Goal: Information Seeking & Learning: Learn about a topic

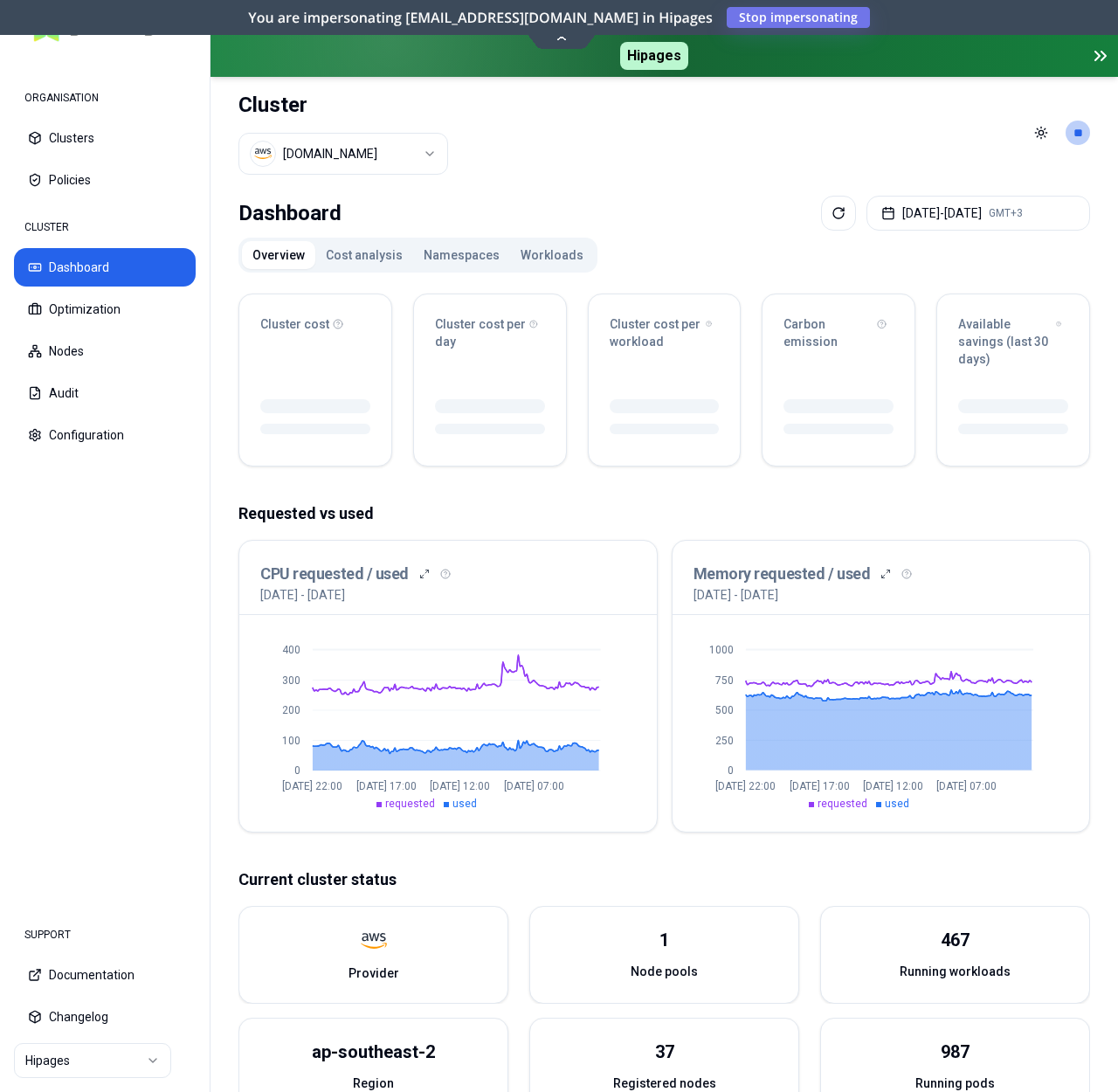
click at [457, 259] on button "Namespaces" at bounding box center [462, 255] width 97 height 28
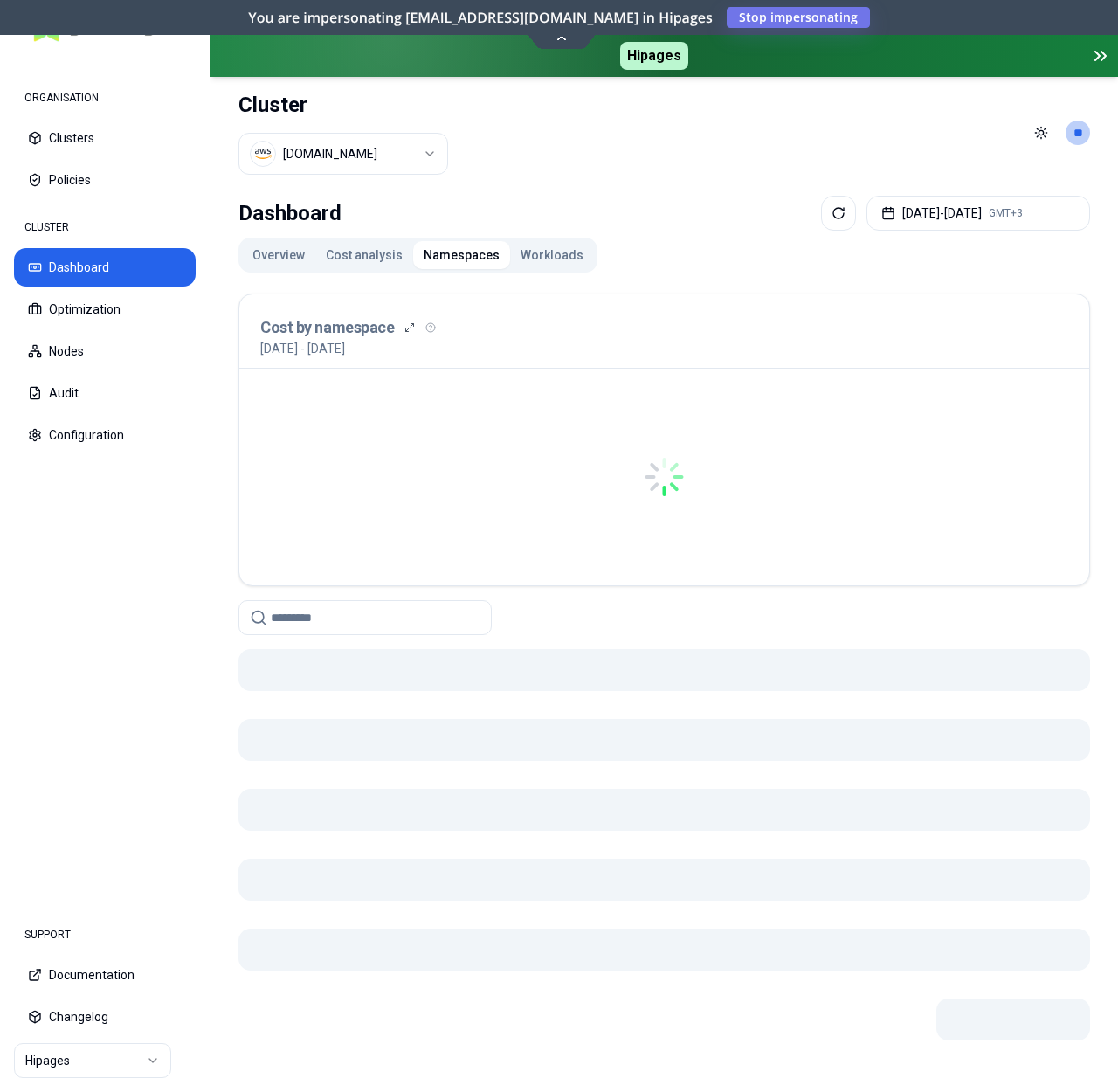
click at [383, 161] on html "ORGANISATION Clusters Policies CLUSTER Dashboard Optimization Nodes Audit Confi…" at bounding box center [559, 546] width 1118 height 1092
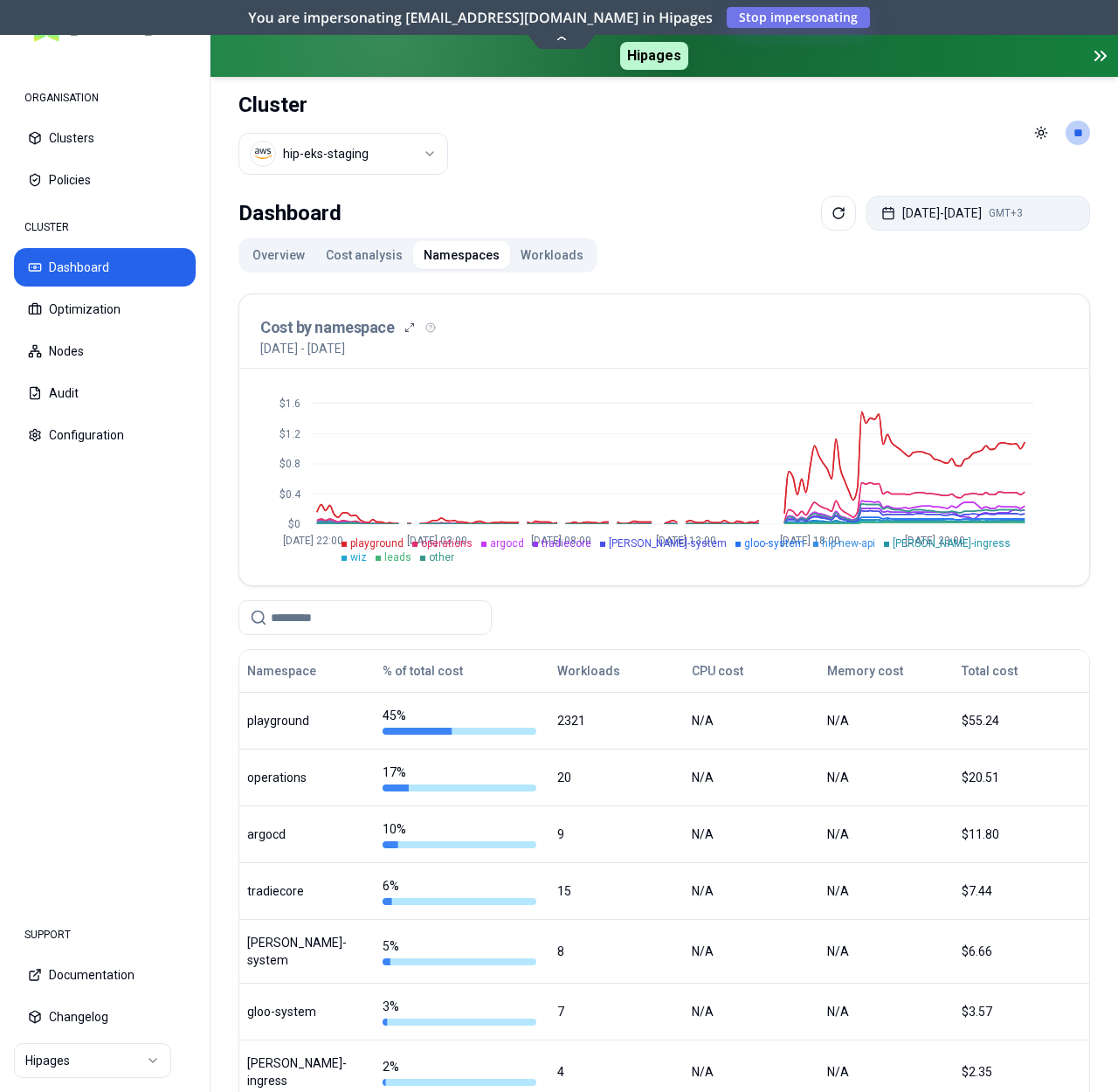
click at [944, 215] on button "Aug 20, 2025 - Aug 27, 2025 GMT+3" at bounding box center [978, 213] width 223 height 35
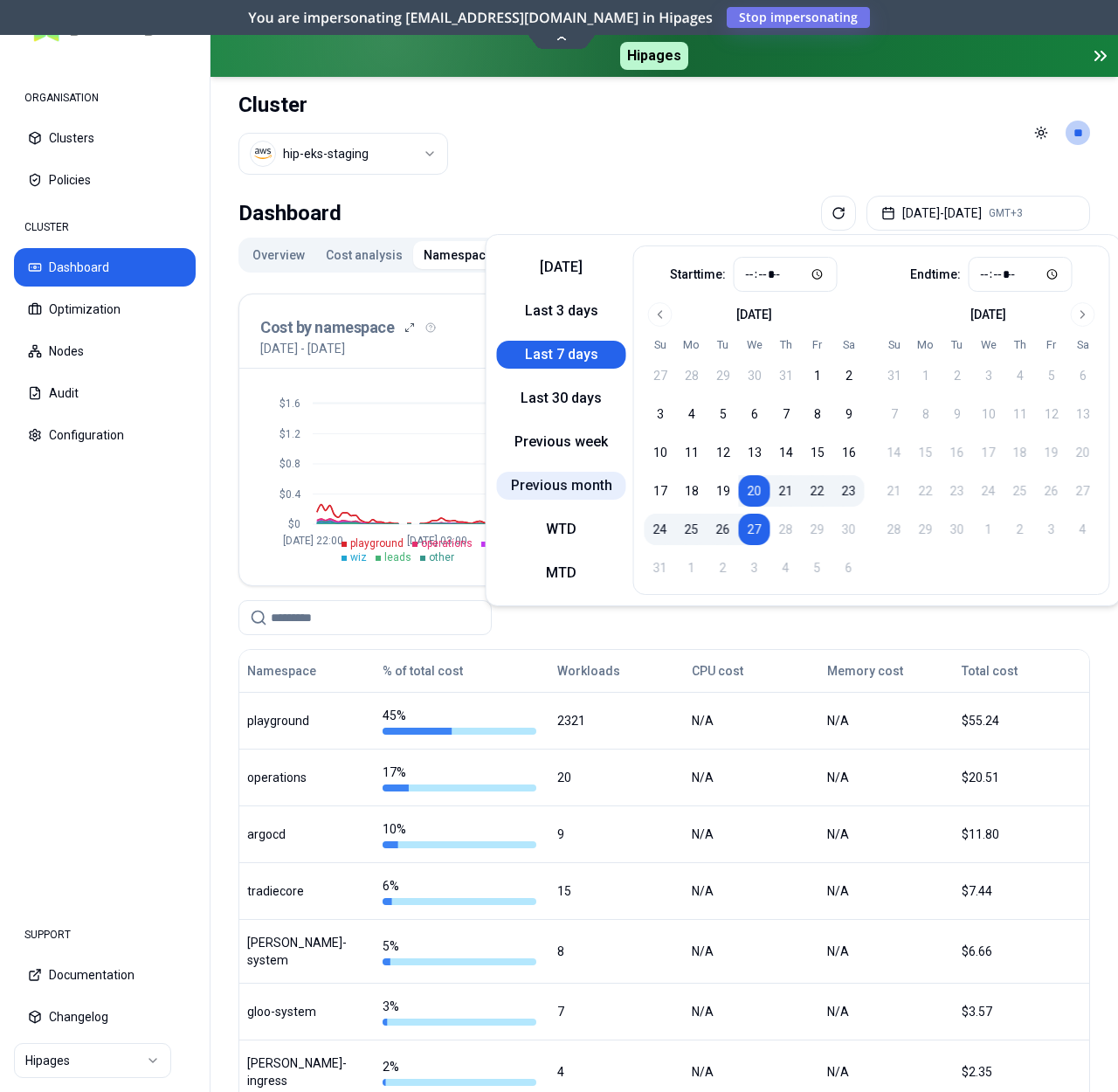
click at [557, 483] on button "Previous month" at bounding box center [561, 485] width 129 height 28
type input "*****"
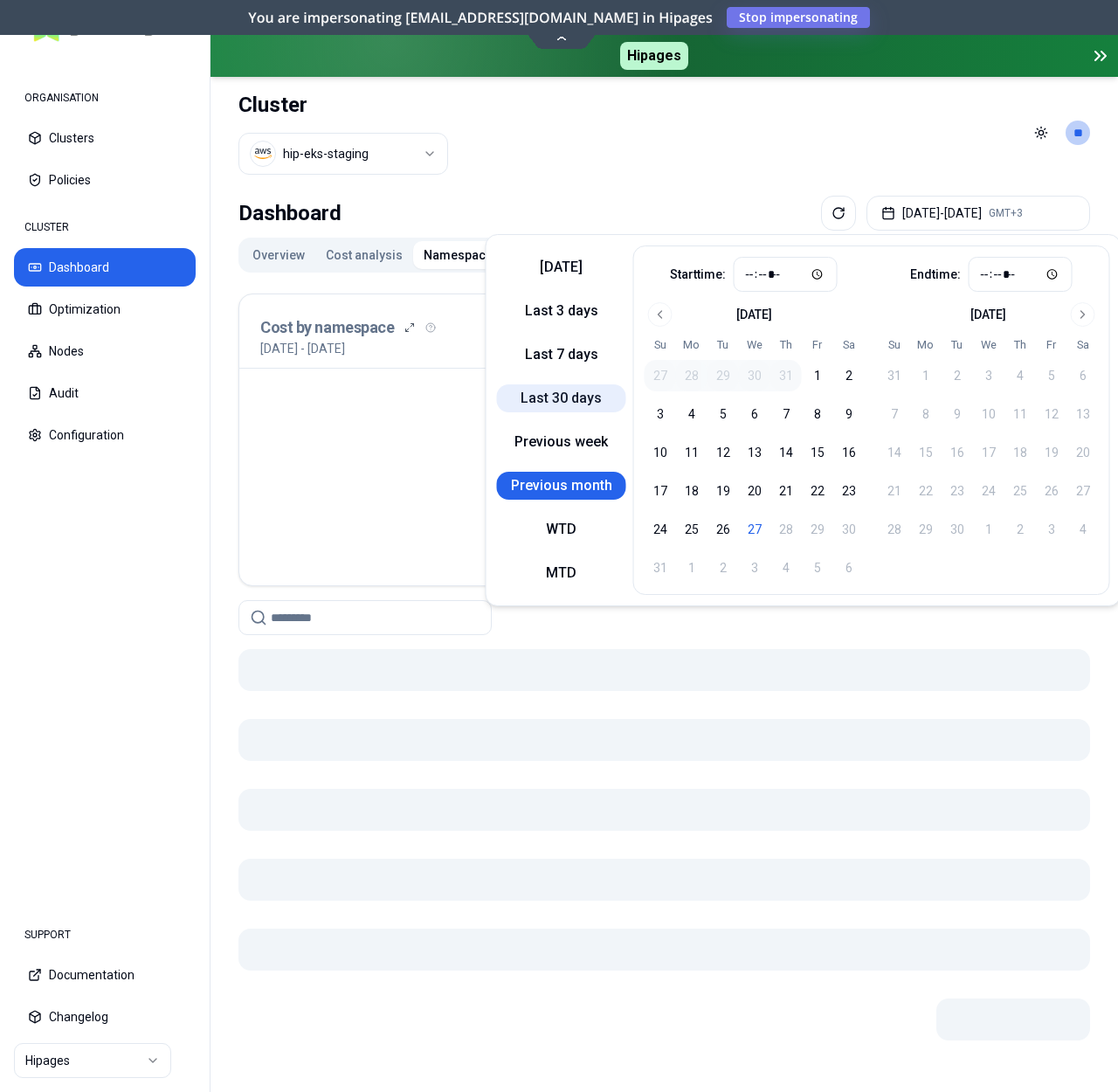
click at [565, 391] on button "Last 30 days" at bounding box center [561, 398] width 129 height 28
type input "*****"
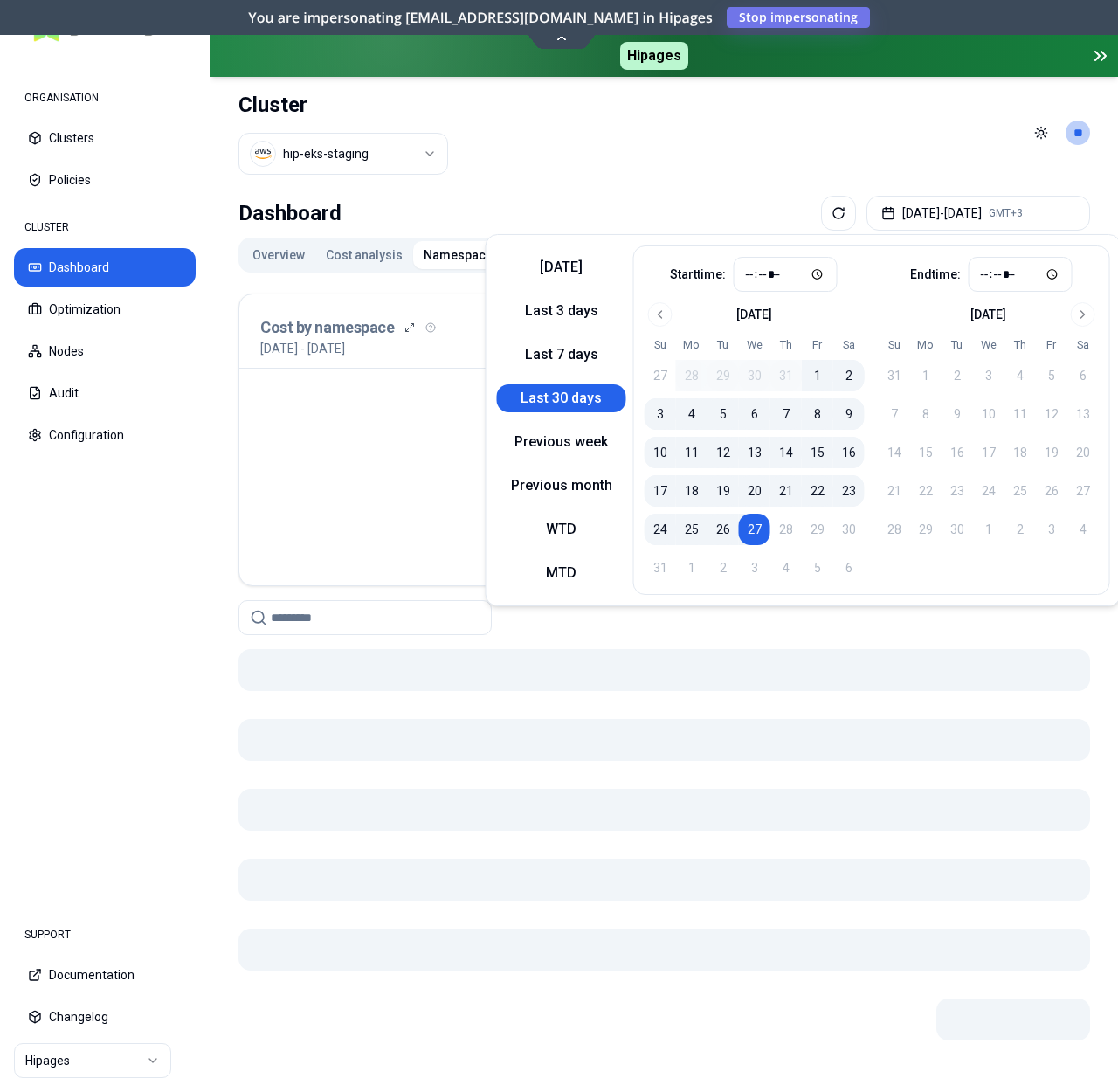
click at [699, 216] on div "Dashboard Jul 28, 2025 - Aug 27, 2025 GMT+3" at bounding box center [664, 213] width 852 height 35
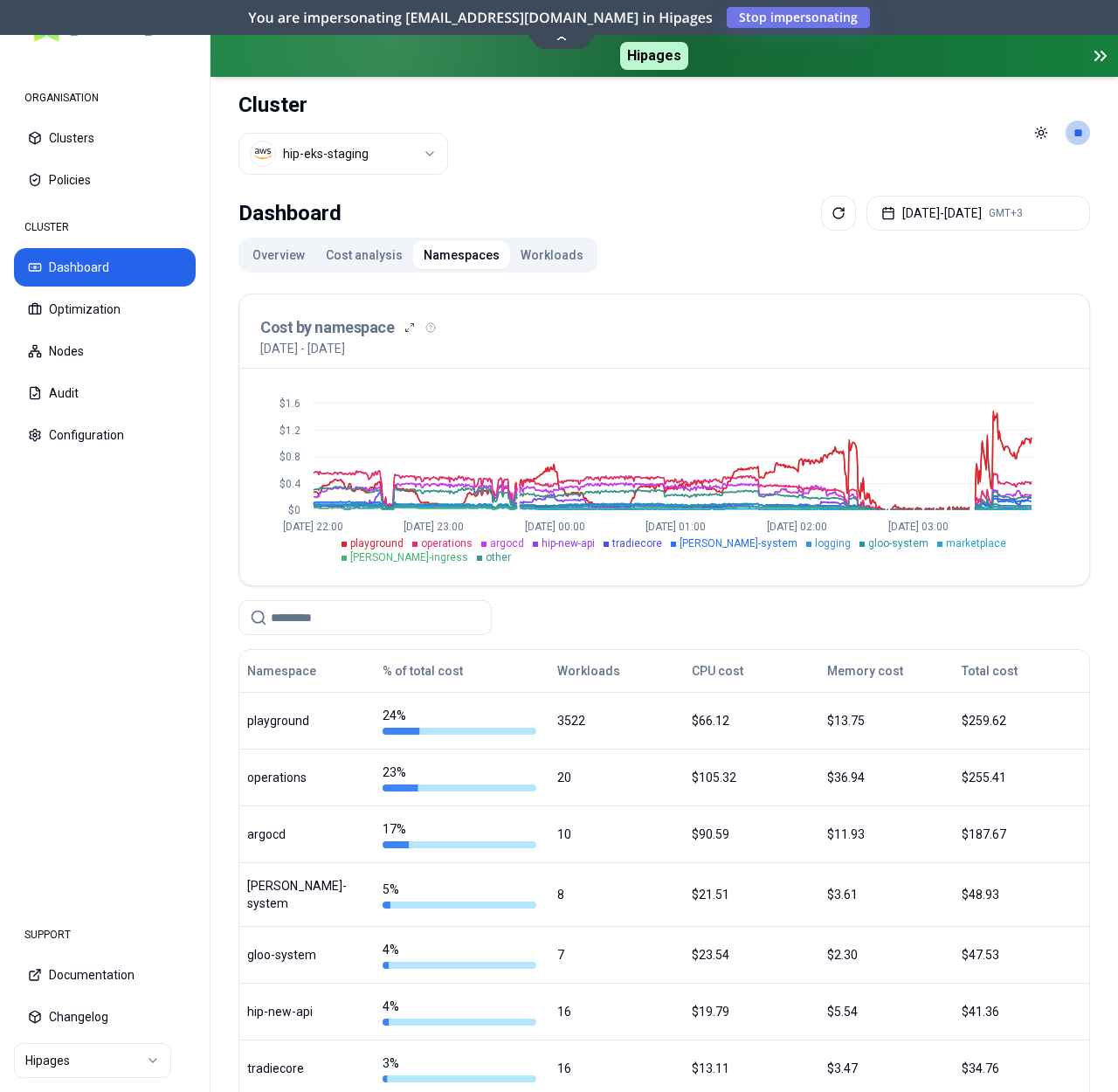
click at [561, 255] on button "Workloads" at bounding box center [551, 255] width 84 height 28
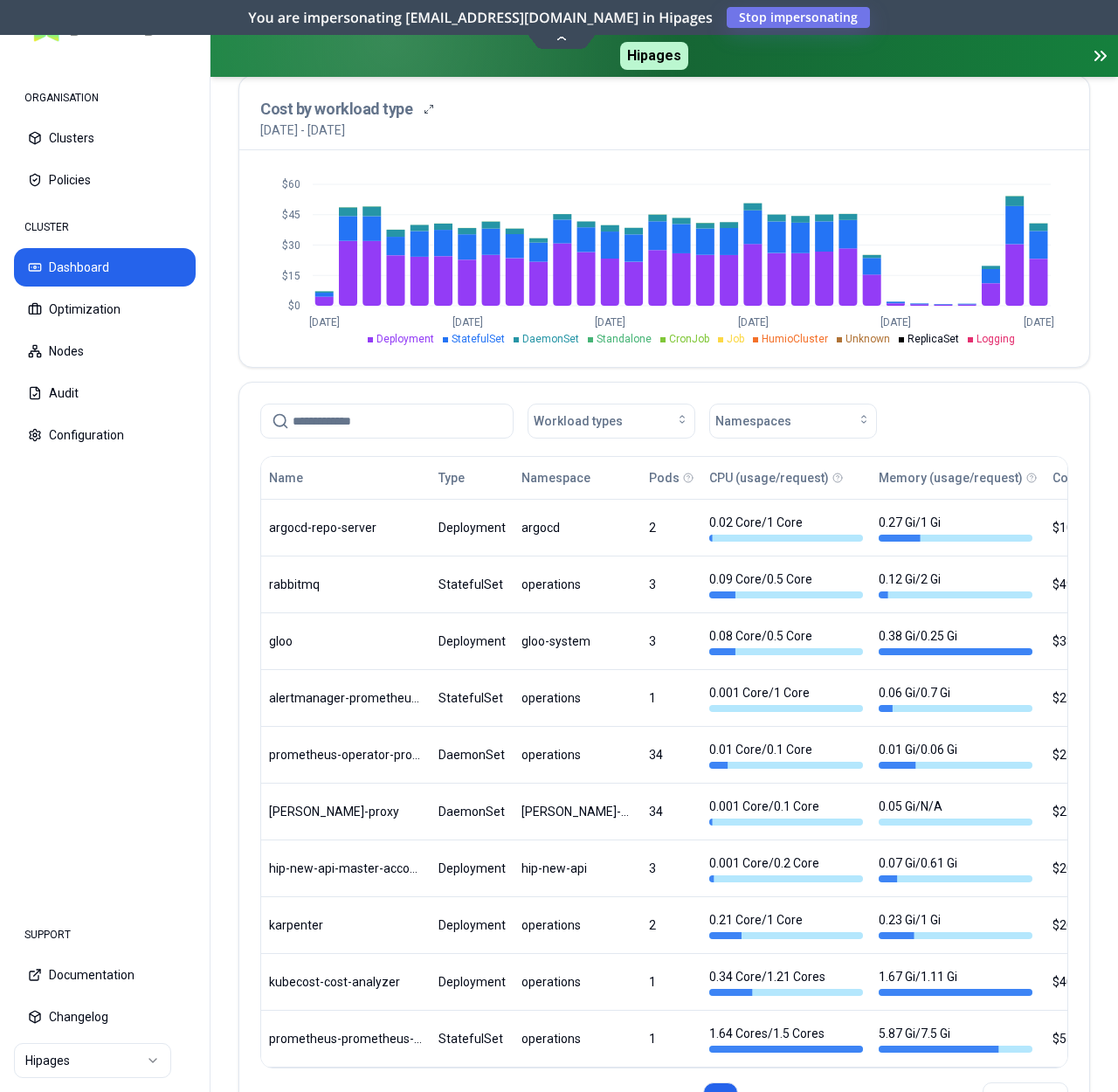
scroll to position [785, 0]
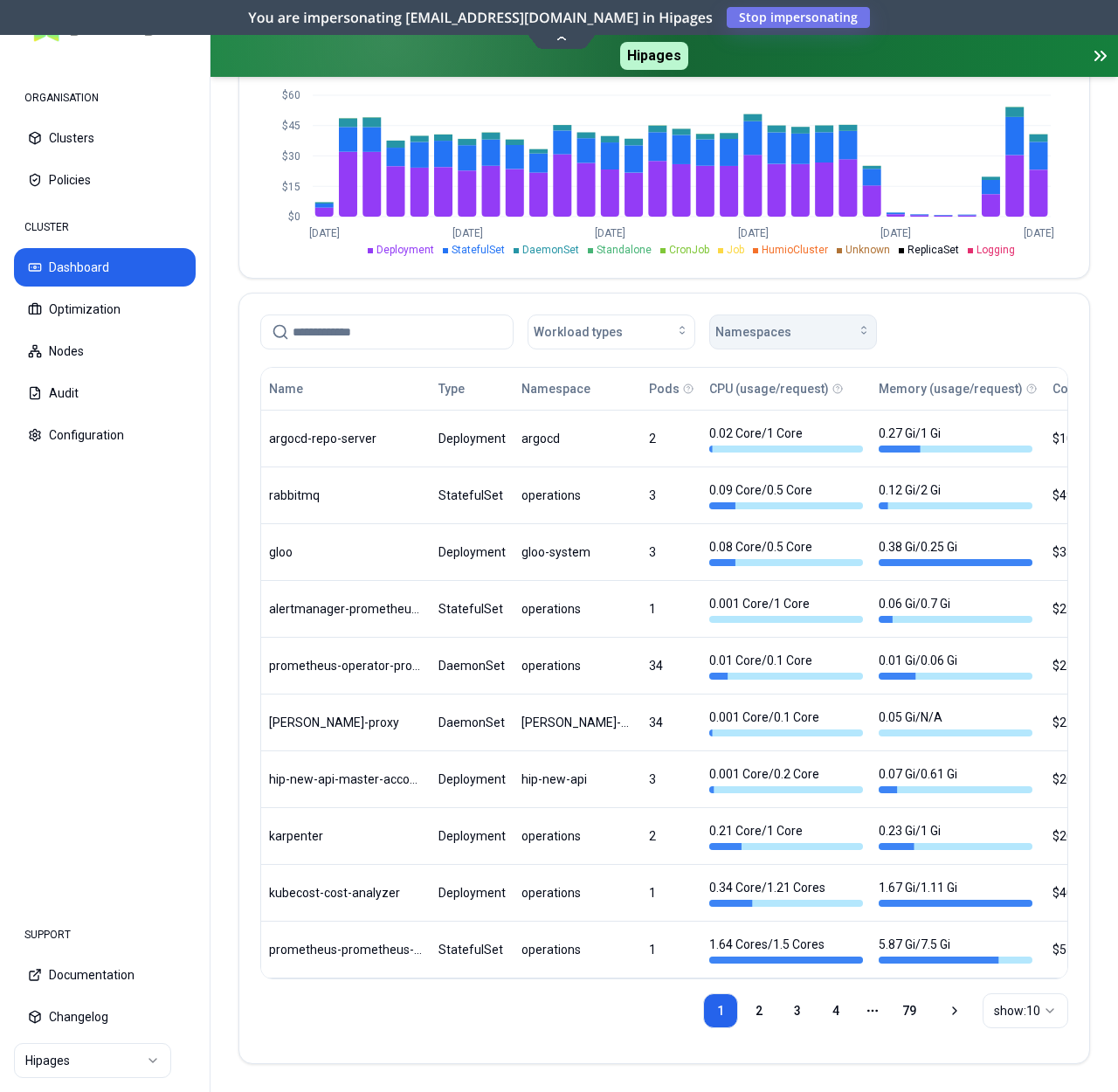
click at [815, 315] on button "Namespaces" at bounding box center [793, 333] width 167 height 35
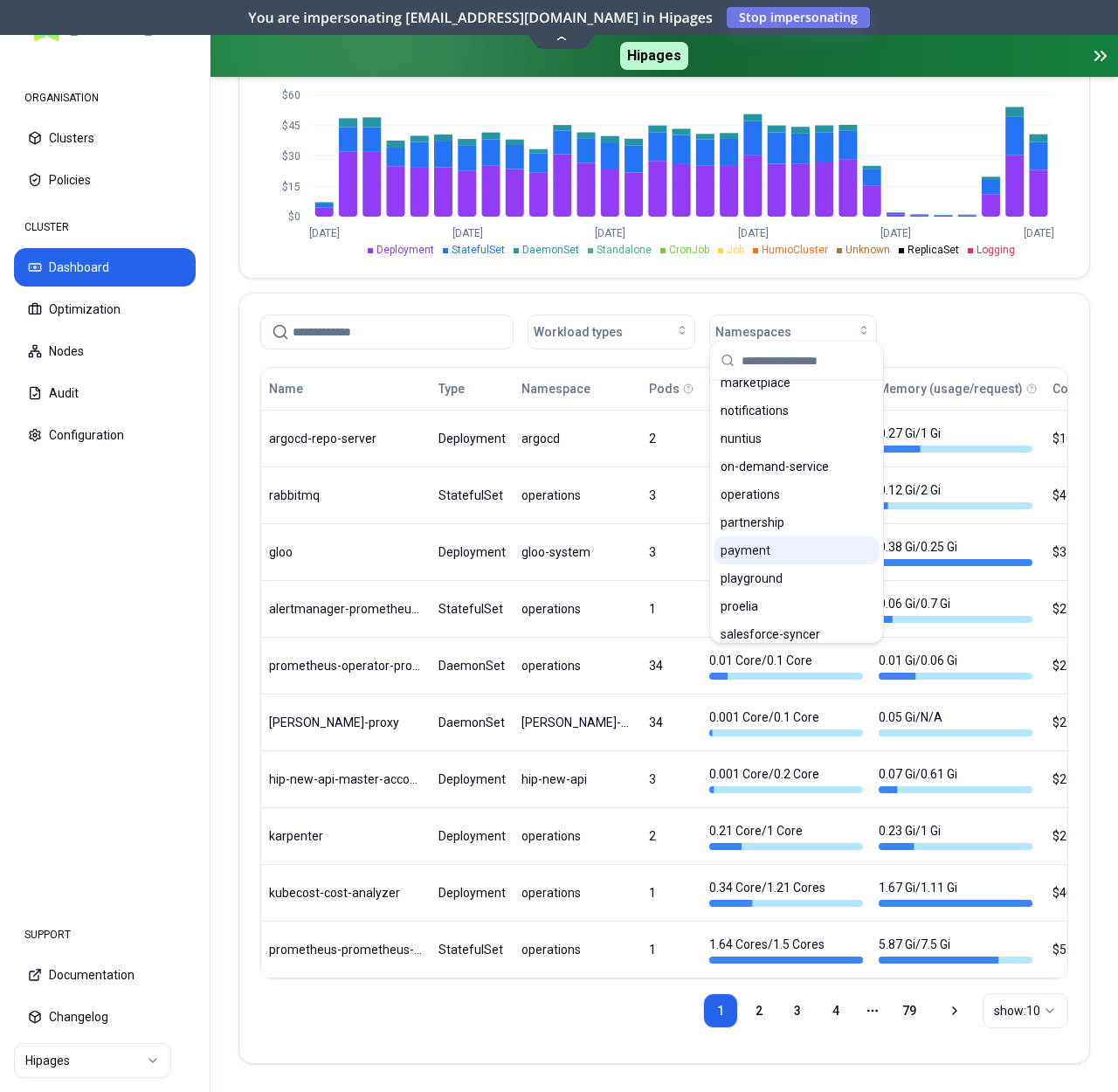
scroll to position [942, 0]
click at [771, 540] on span "playground" at bounding box center [751, 546] width 62 height 18
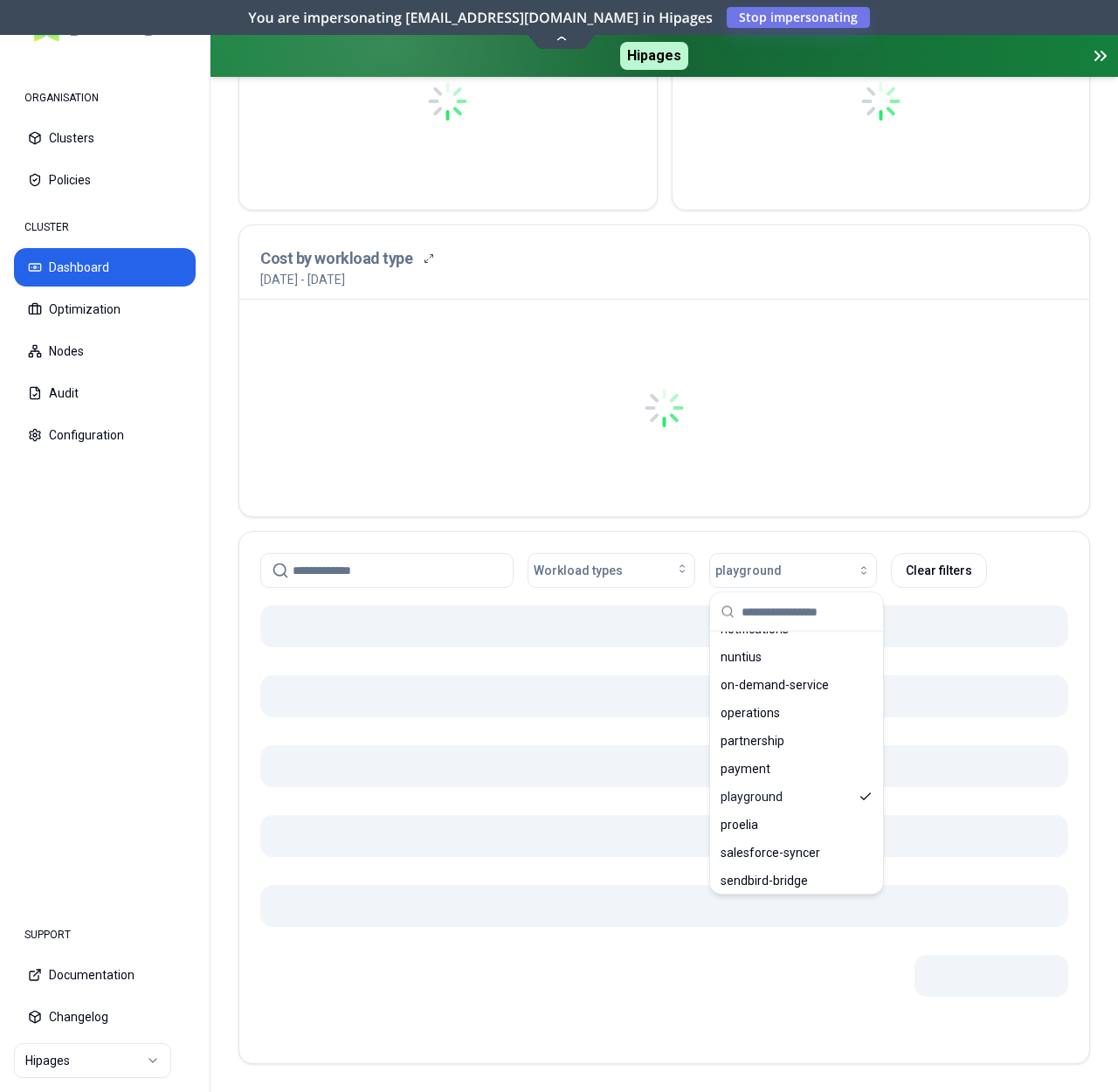
click at [1082, 708] on div at bounding box center [664, 832] width 850 height 461
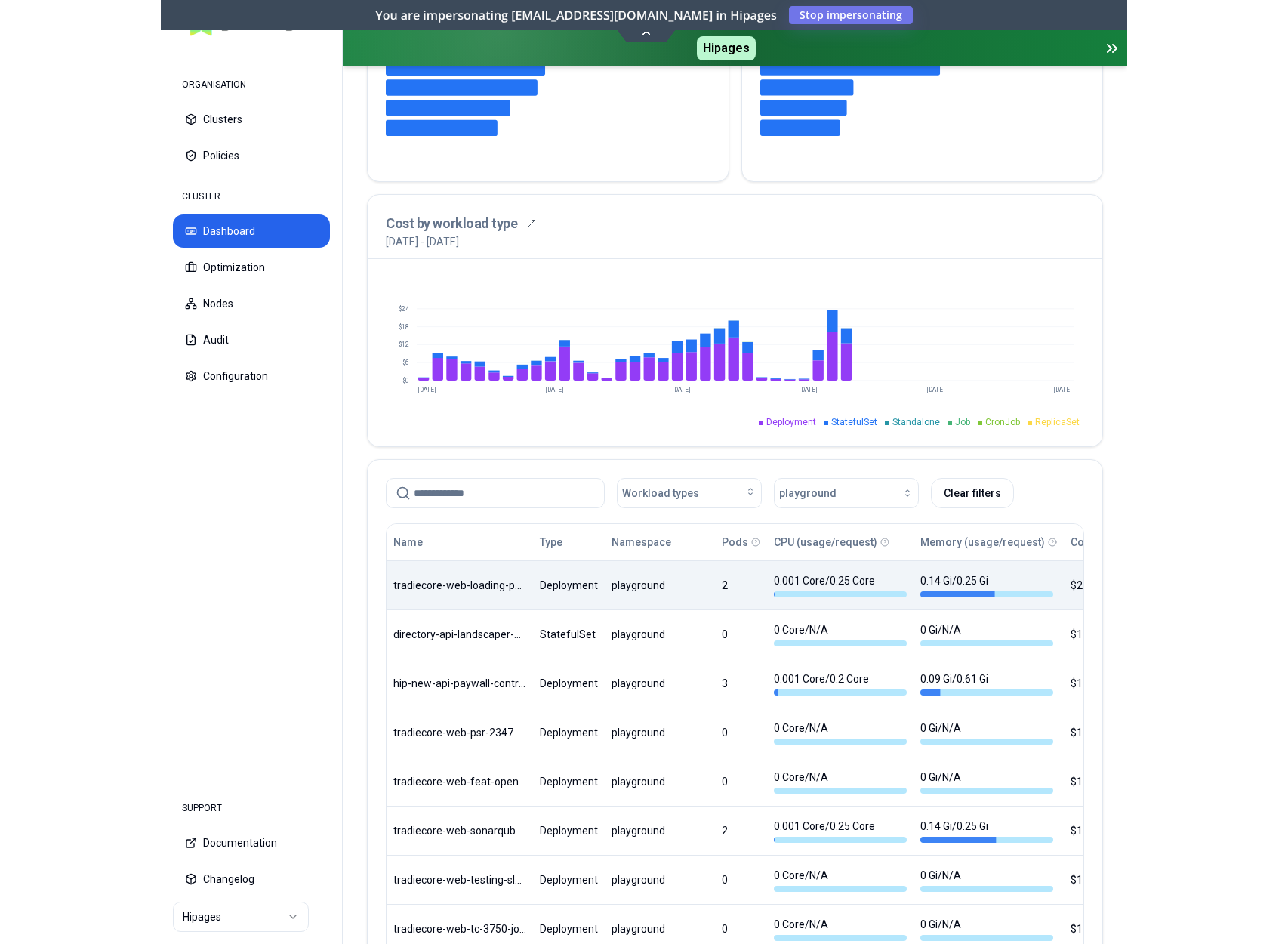
scroll to position [447, 0]
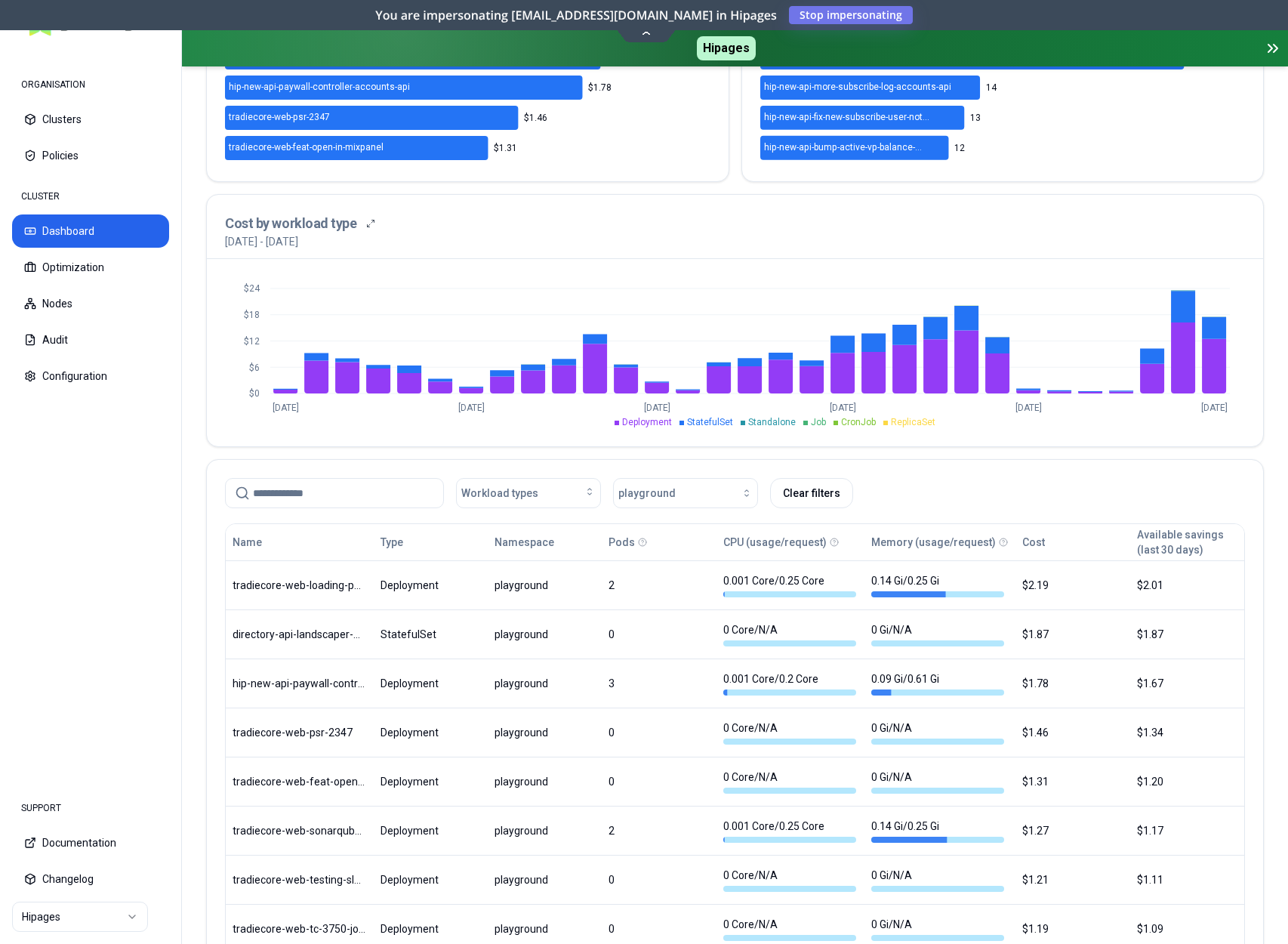
click at [966, 551] on div "Cost" at bounding box center [1073, 543] width 100 height 31
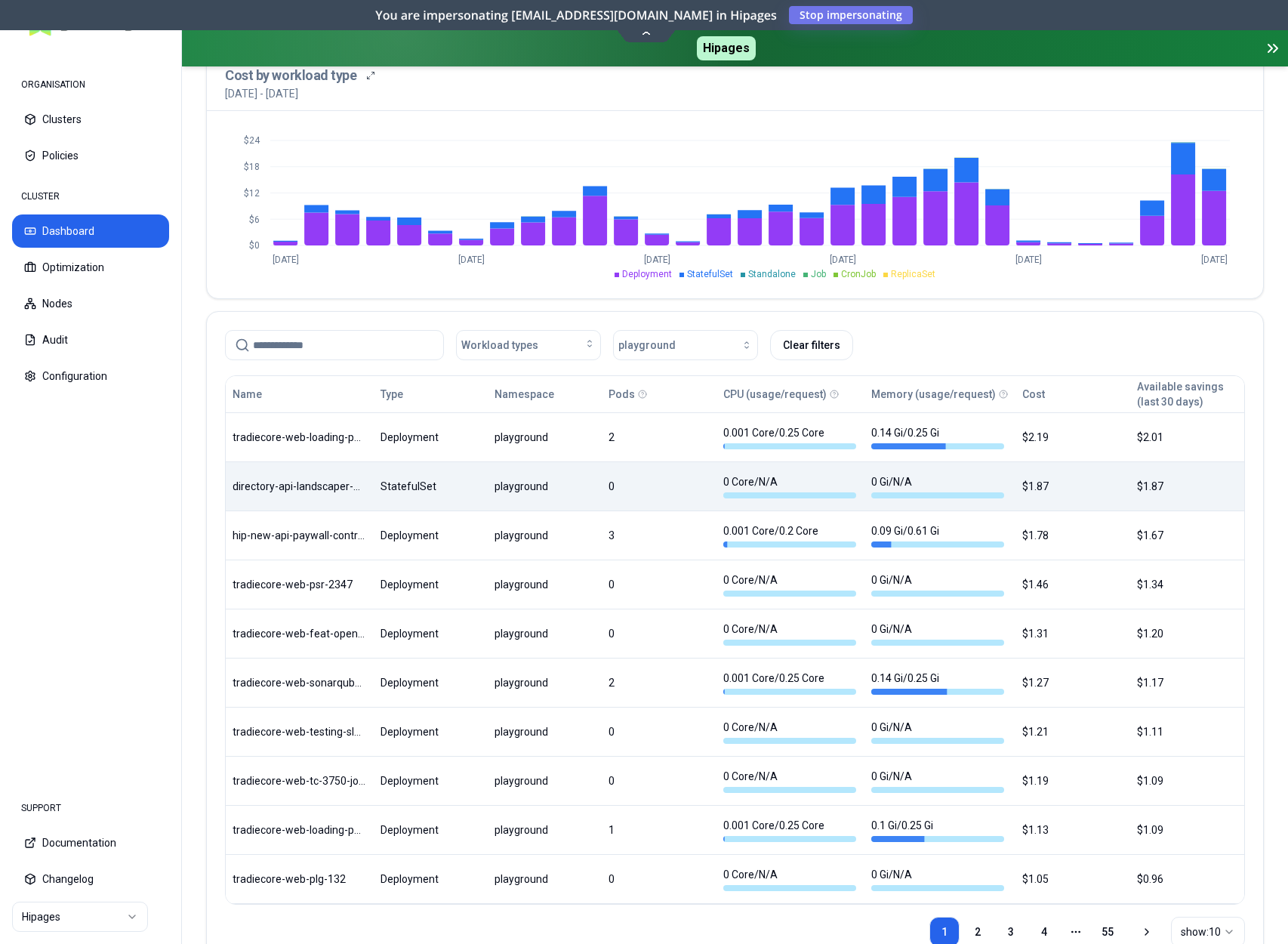
scroll to position [535, 0]
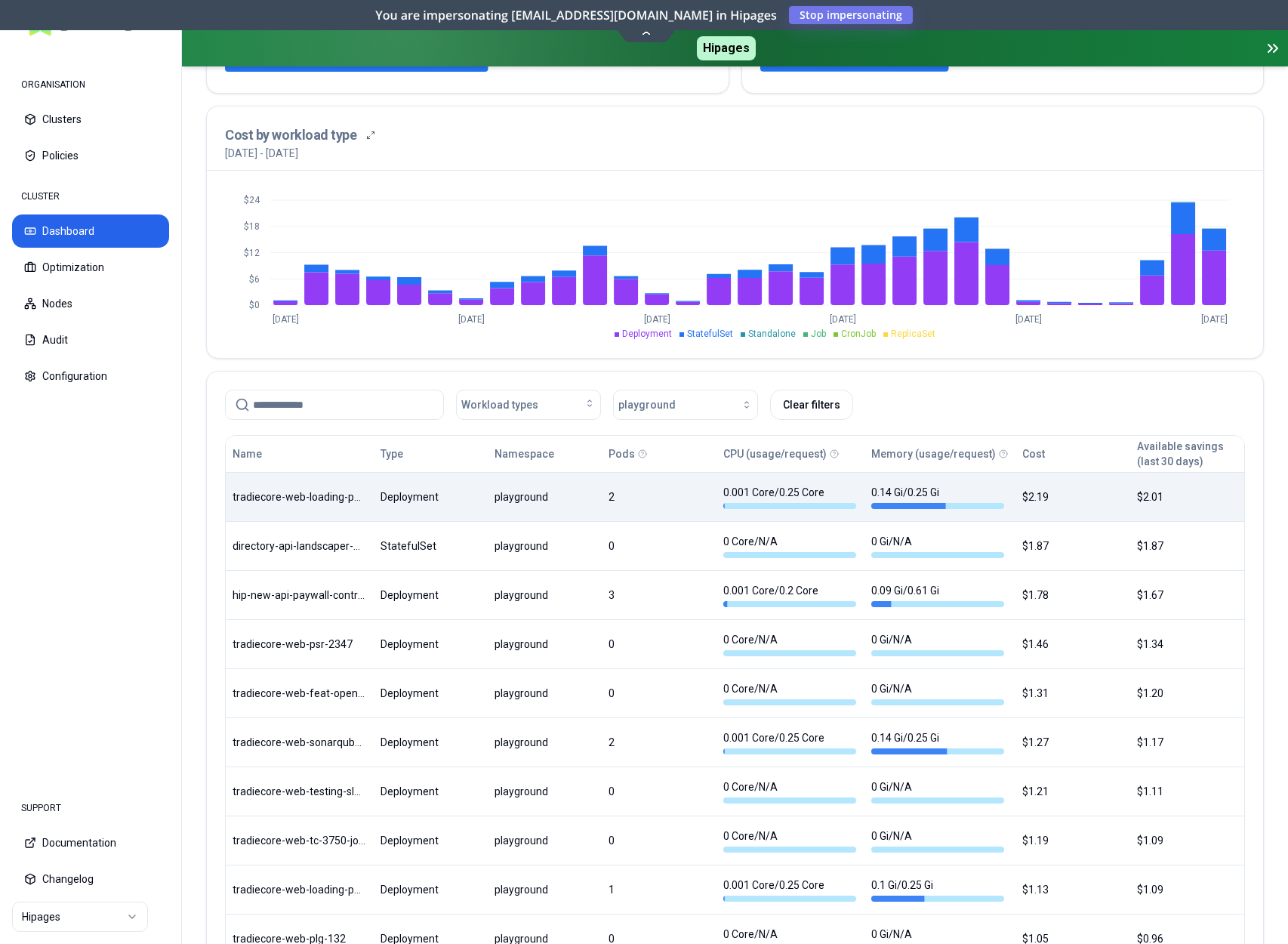
click at [319, 484] on body "ORGANISATION Clusters Policies CLUSTER Dashboard Optimization Nodes Audit Confi…" at bounding box center [644, 472] width 1288 height 944
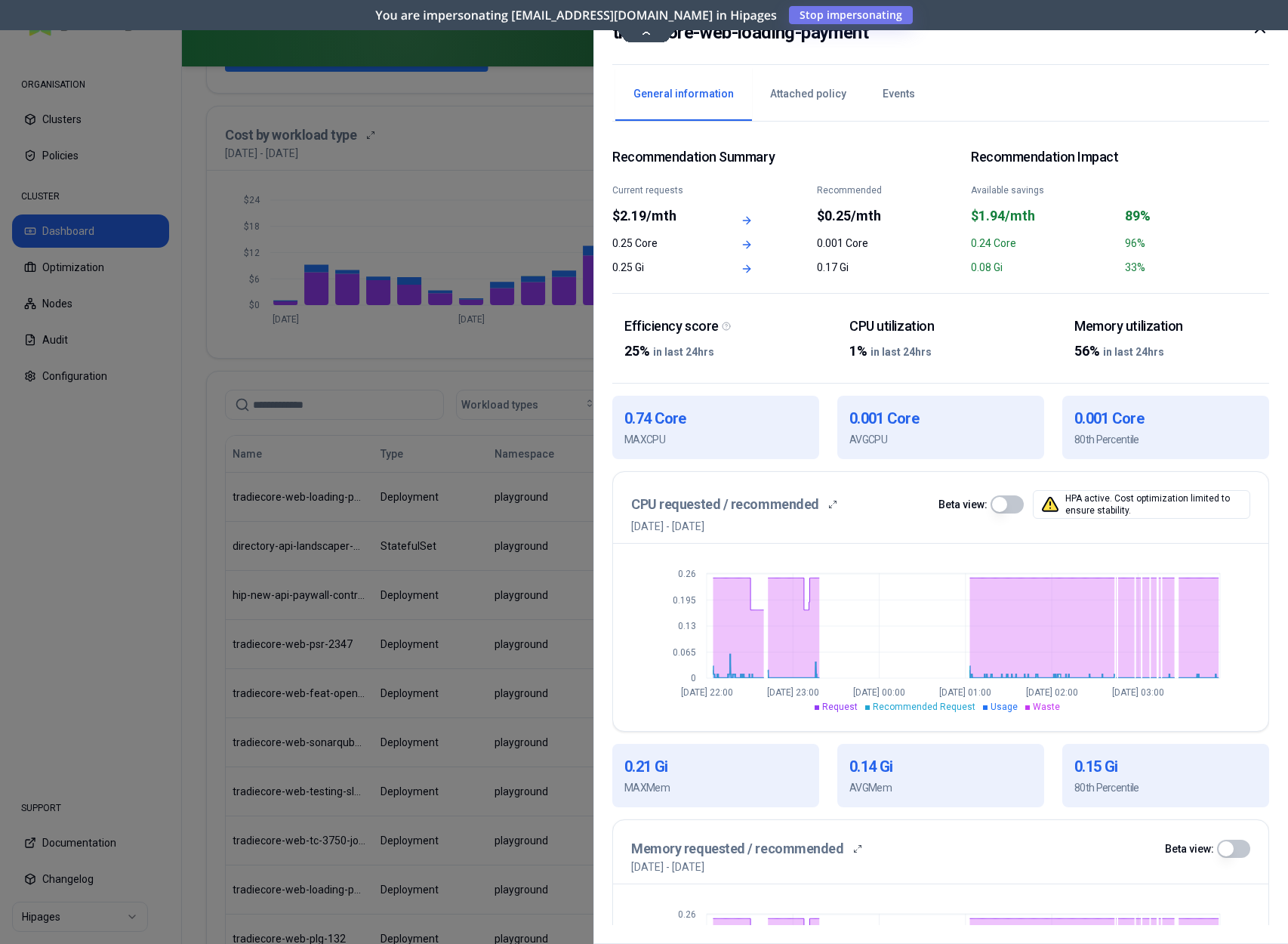
click at [966, 33] on icon at bounding box center [1260, 27] width 18 height 18
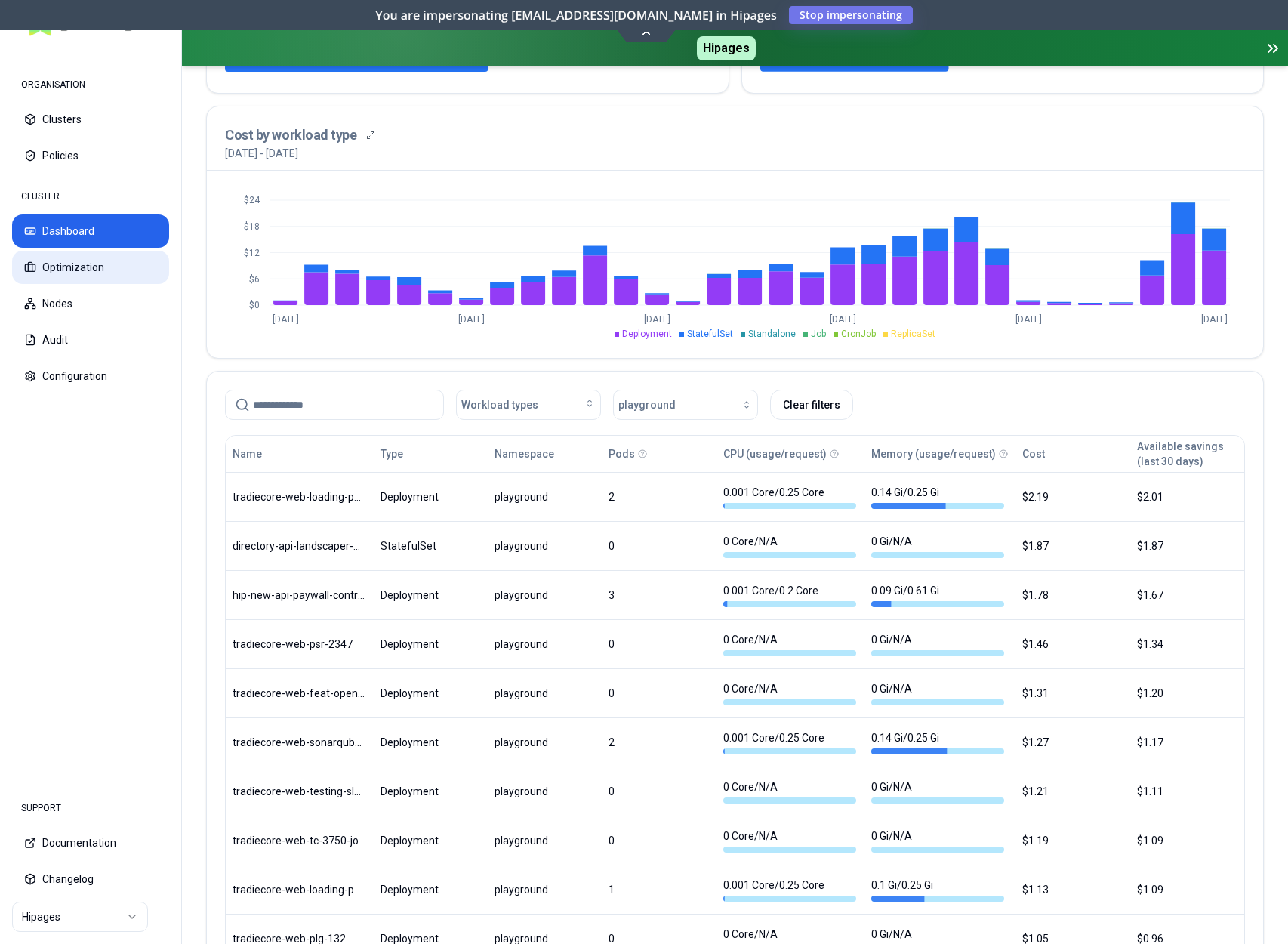
click at [48, 275] on button "Optimization" at bounding box center [90, 267] width 157 height 33
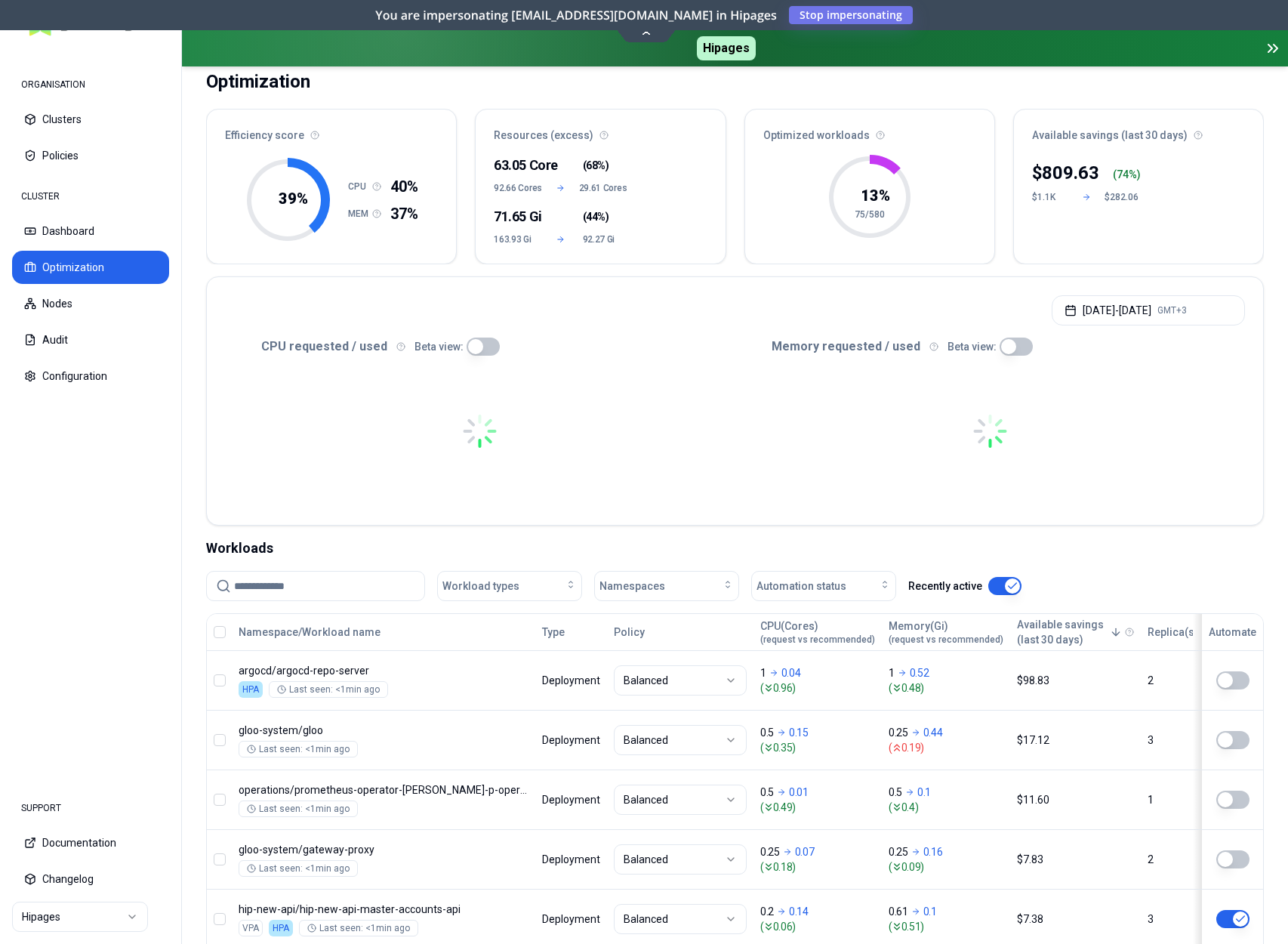
scroll to position [102, 0]
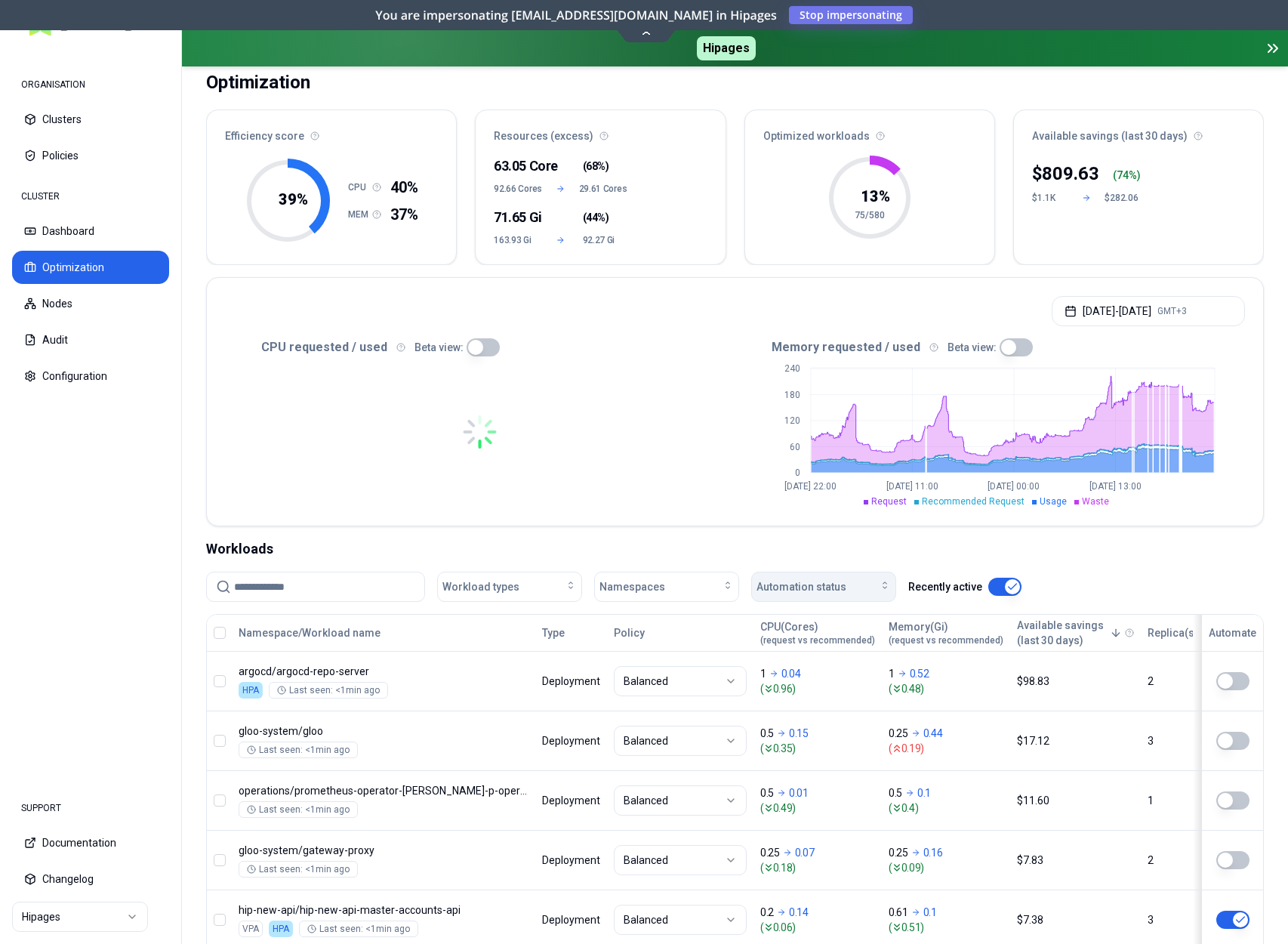
click at [856, 584] on div "Automation status" at bounding box center [824, 587] width 134 height 15
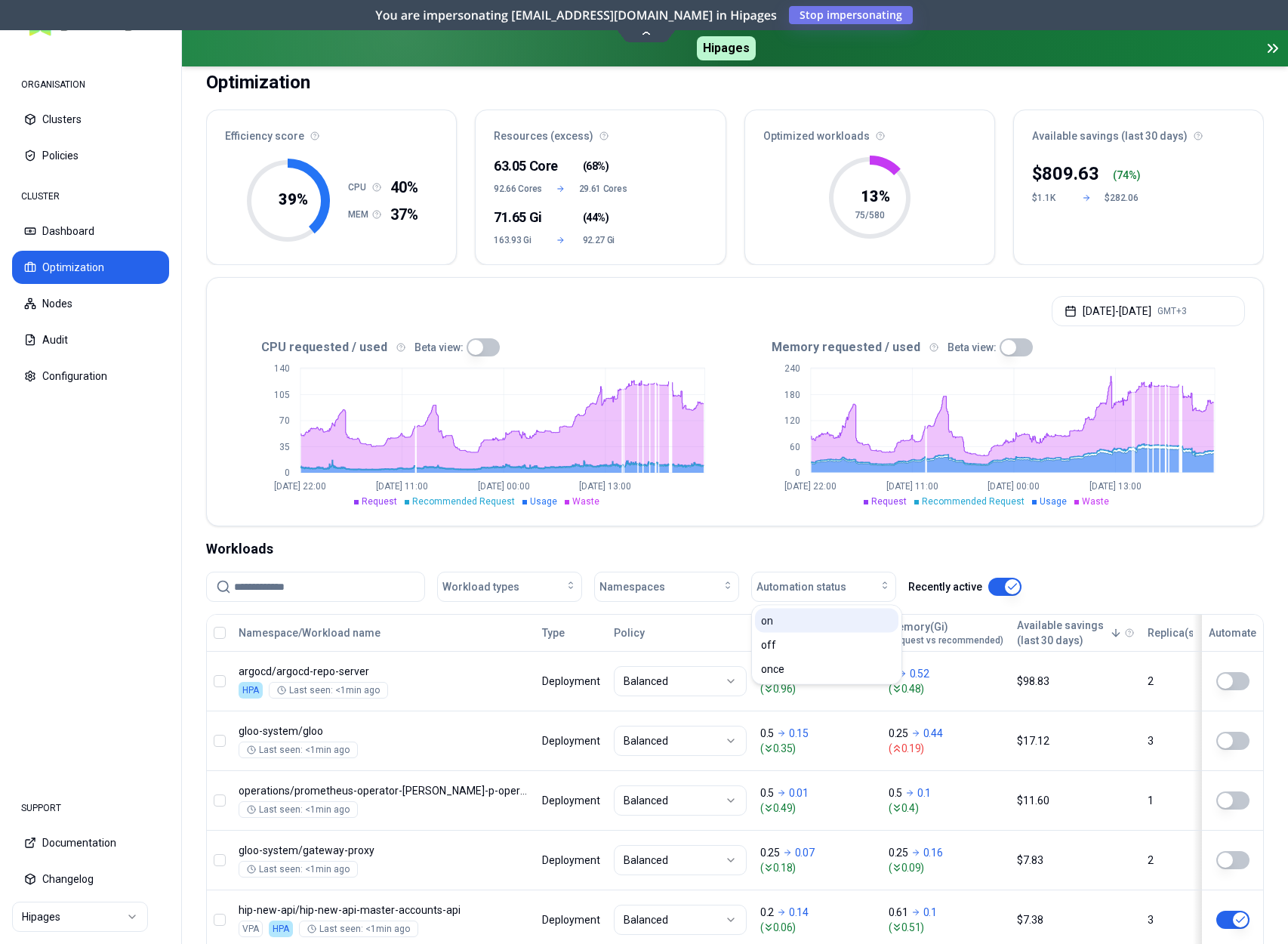
click at [812, 622] on div "on" at bounding box center [827, 620] width 144 height 24
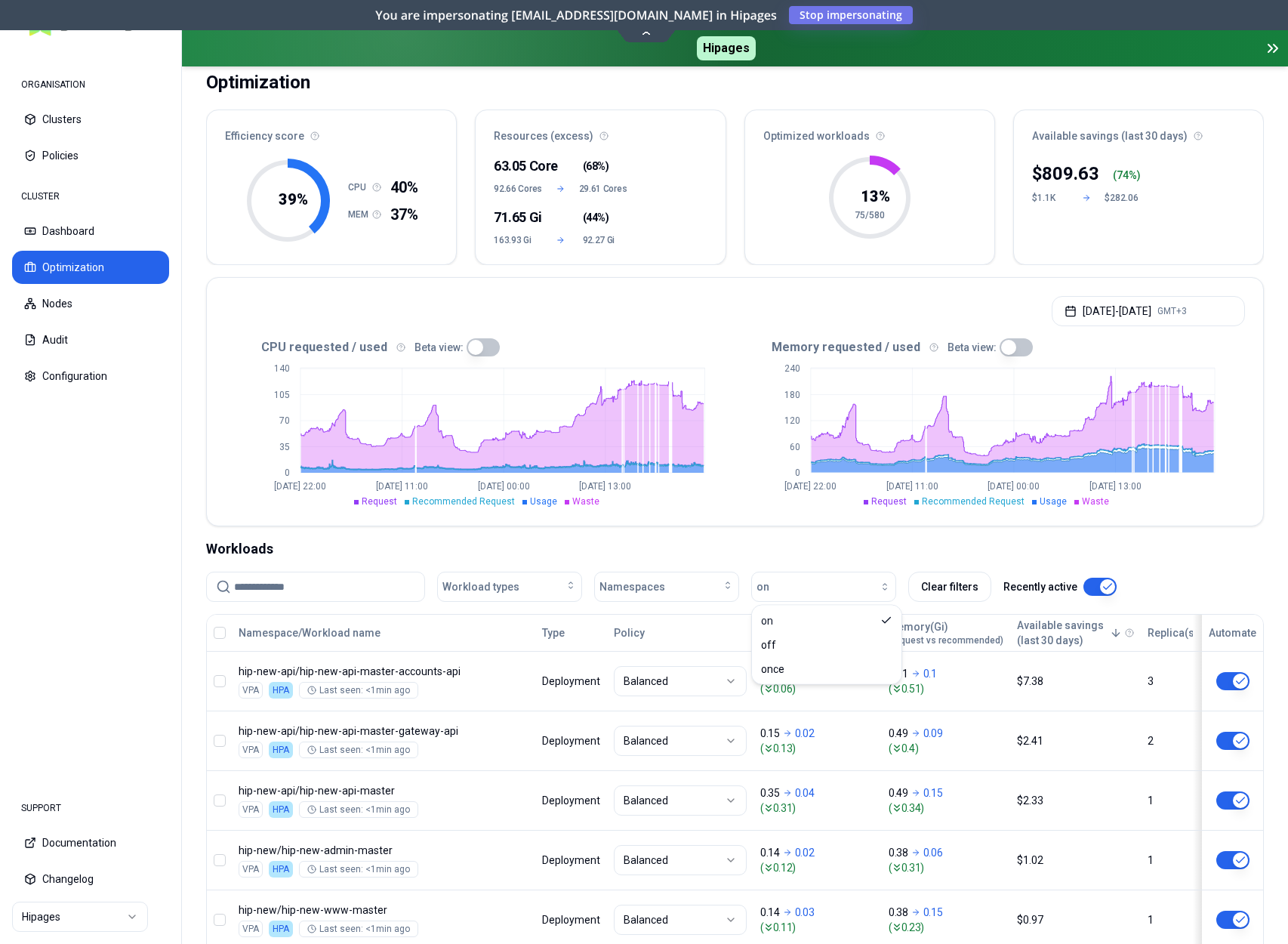
click at [756, 541] on div "Workloads" at bounding box center [735, 549] width 1058 height 21
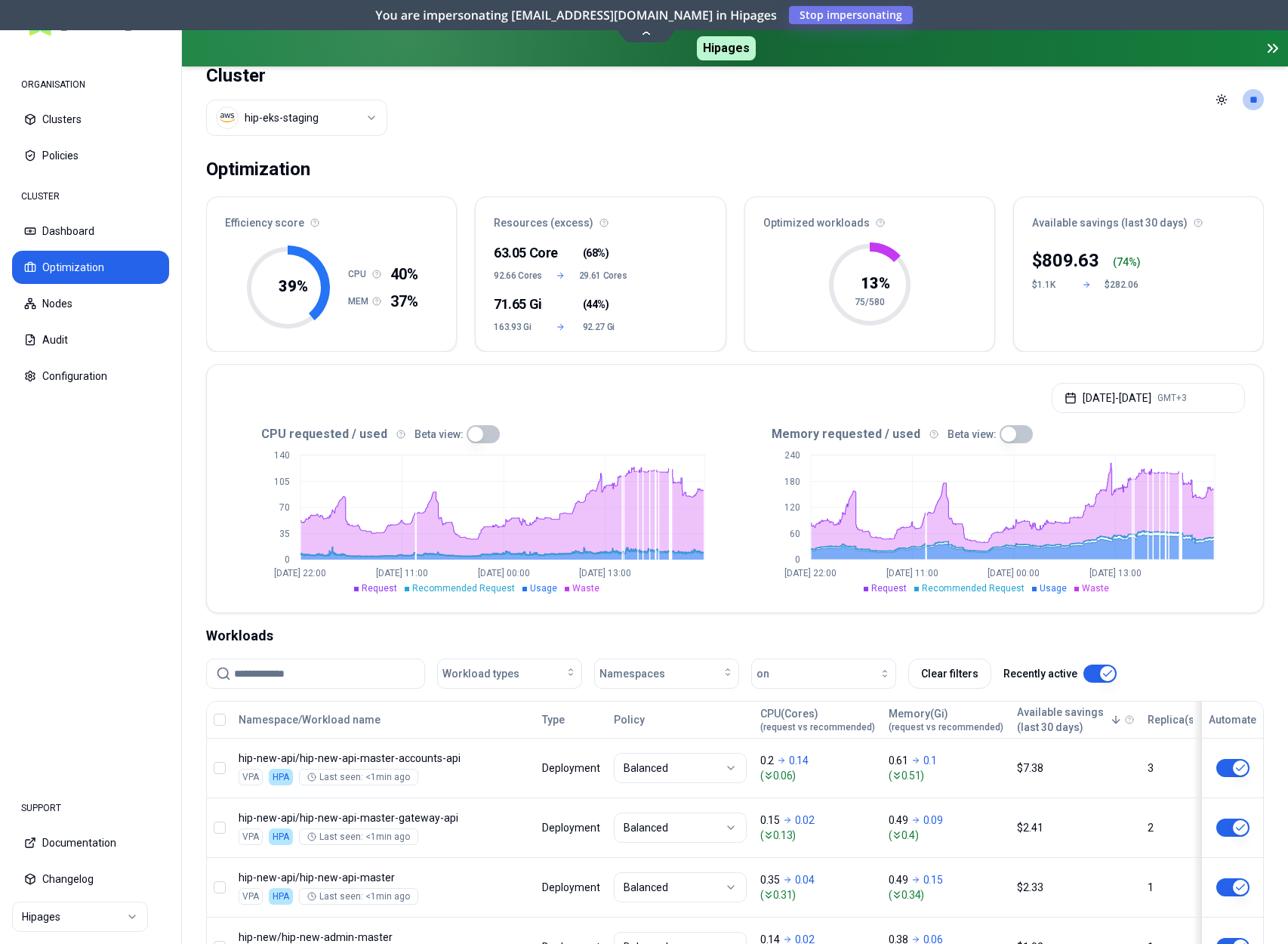
scroll to position [0, 0]
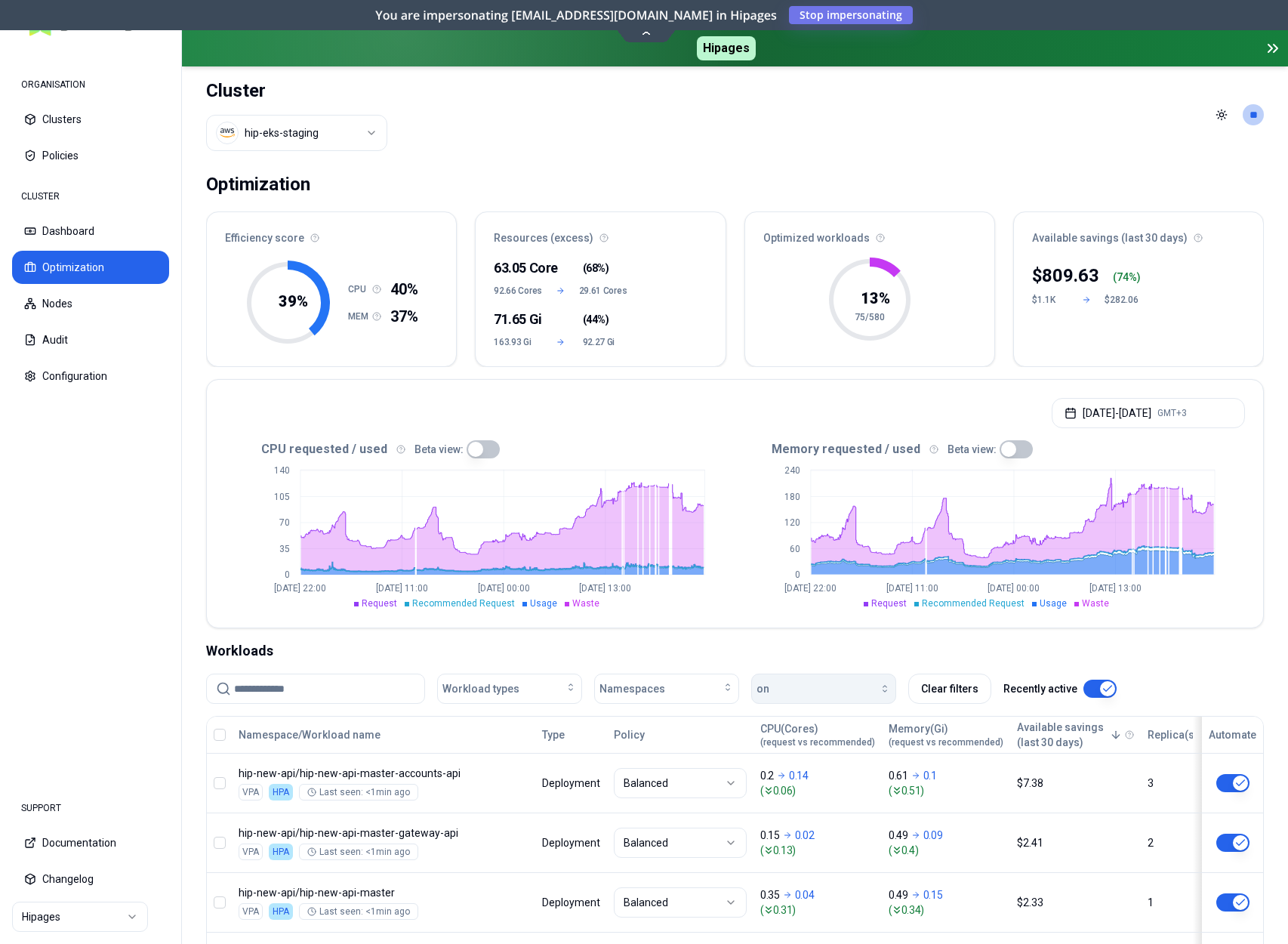
click at [846, 689] on div "button" at bounding box center [830, 688] width 122 height 12
drag, startPoint x: 820, startPoint y: 744, endPoint x: 899, endPoint y: 670, distance: 108.2
click at [845, 654] on body "ORGANISATION Clusters Policies CLUSTER Dashboard Optimization Nodes Audit Confi…" at bounding box center [644, 472] width 1288 height 944
click at [950, 695] on button "Clear filters" at bounding box center [950, 689] width 83 height 31
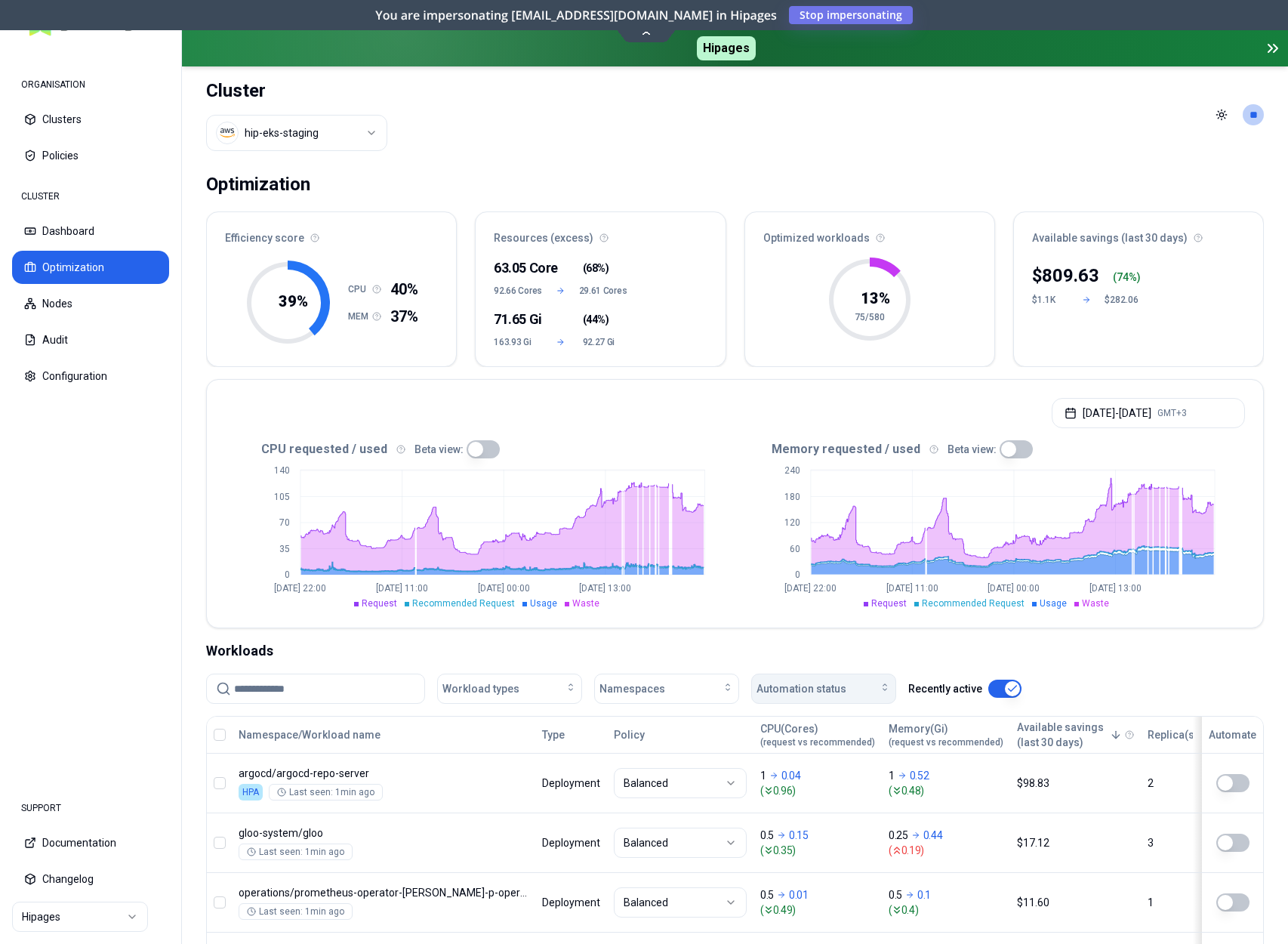
click at [822, 683] on span "Automation status" at bounding box center [801, 689] width 90 height 15
click at [813, 717] on div "on" at bounding box center [827, 722] width 144 height 24
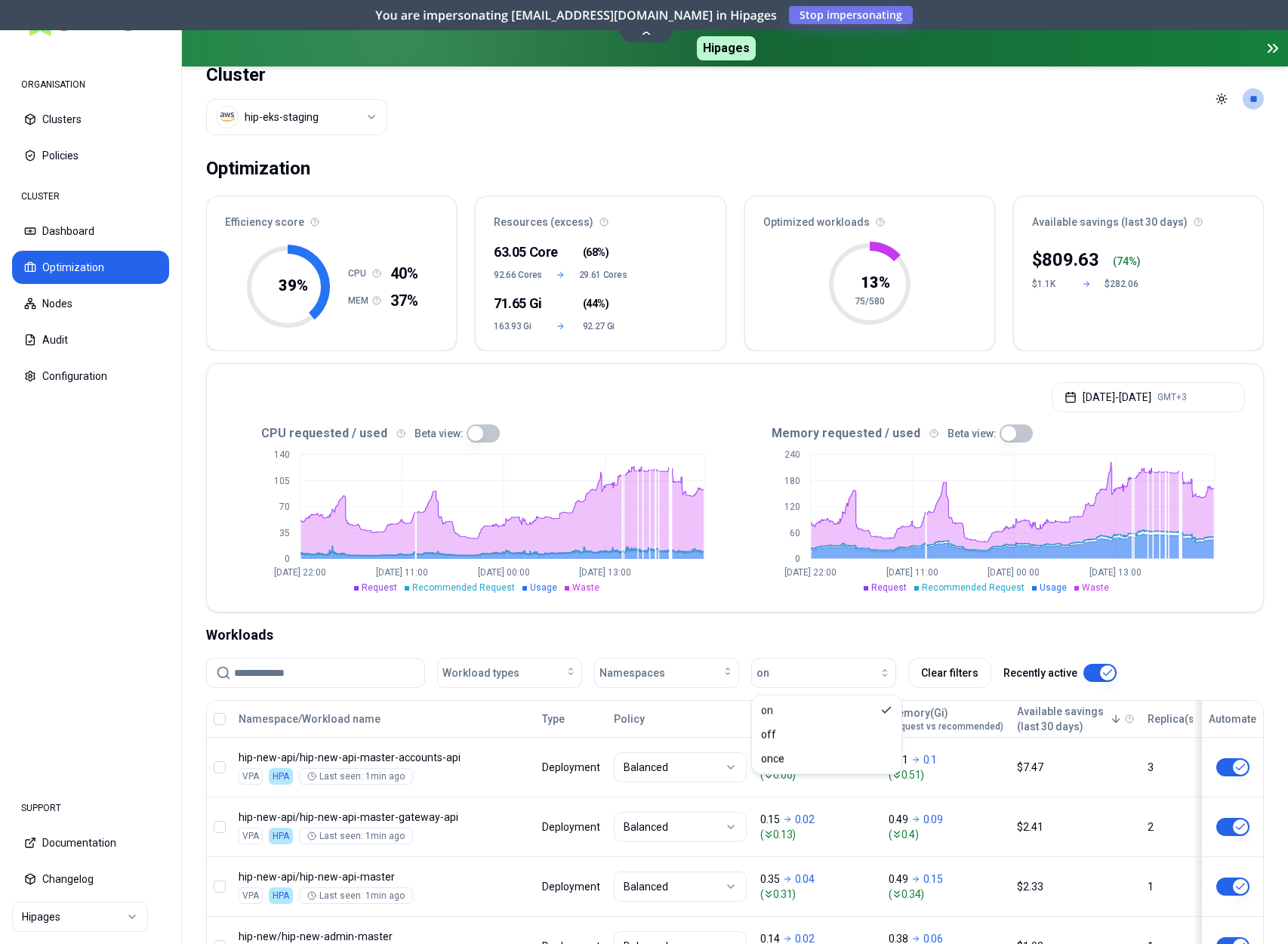
scroll to position [17, 0]
click at [470, 421] on div "CPU requested / used Beta view: 0 35 70 105 140 Jul 28 22:00 Aug 5 11:00 Aug 13…" at bounding box center [735, 515] width 1057 height 191
click at [470, 429] on button "button" at bounding box center [483, 432] width 33 height 18
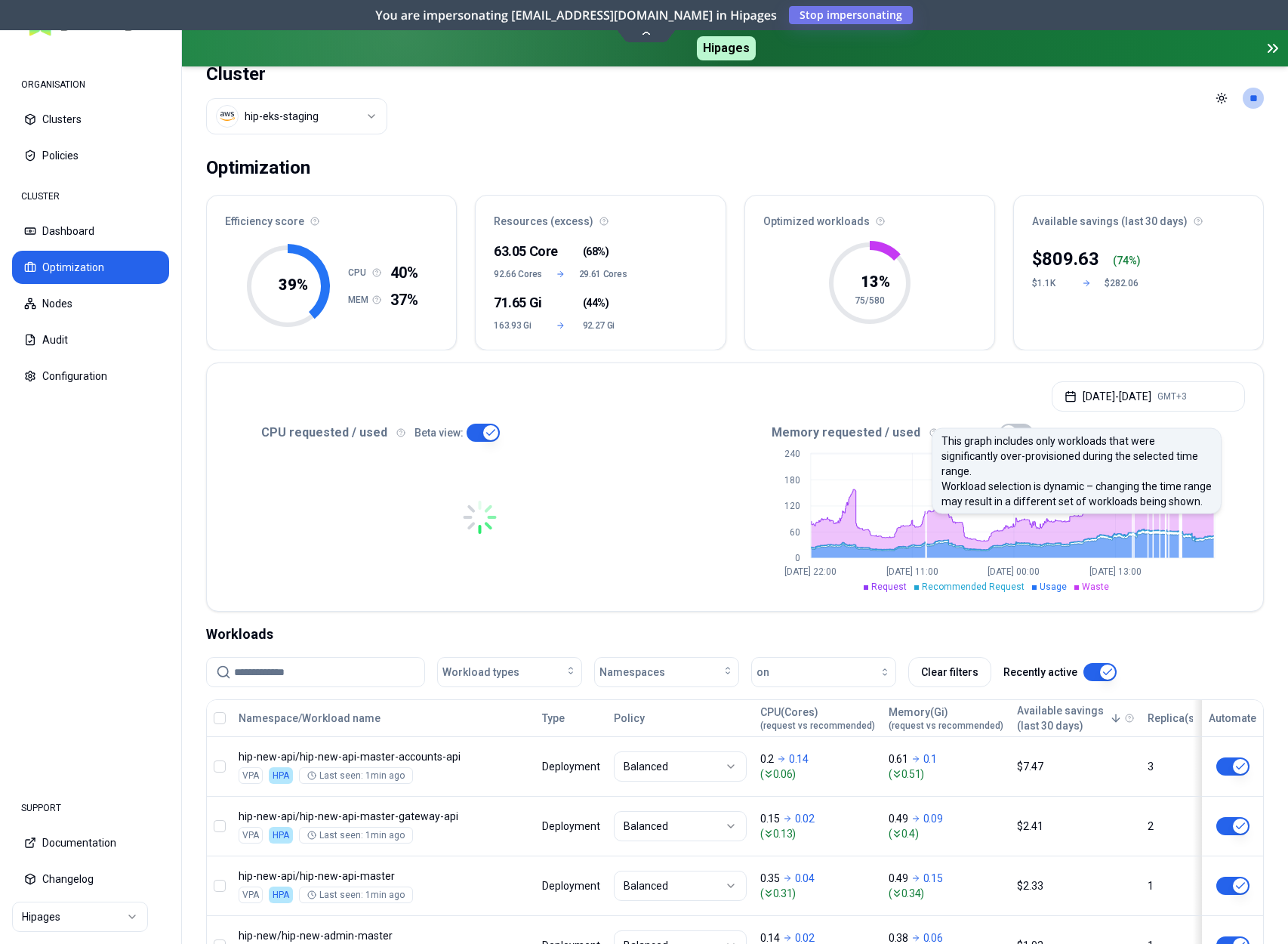
click at [930, 430] on icon at bounding box center [934, 432] width 9 height 9
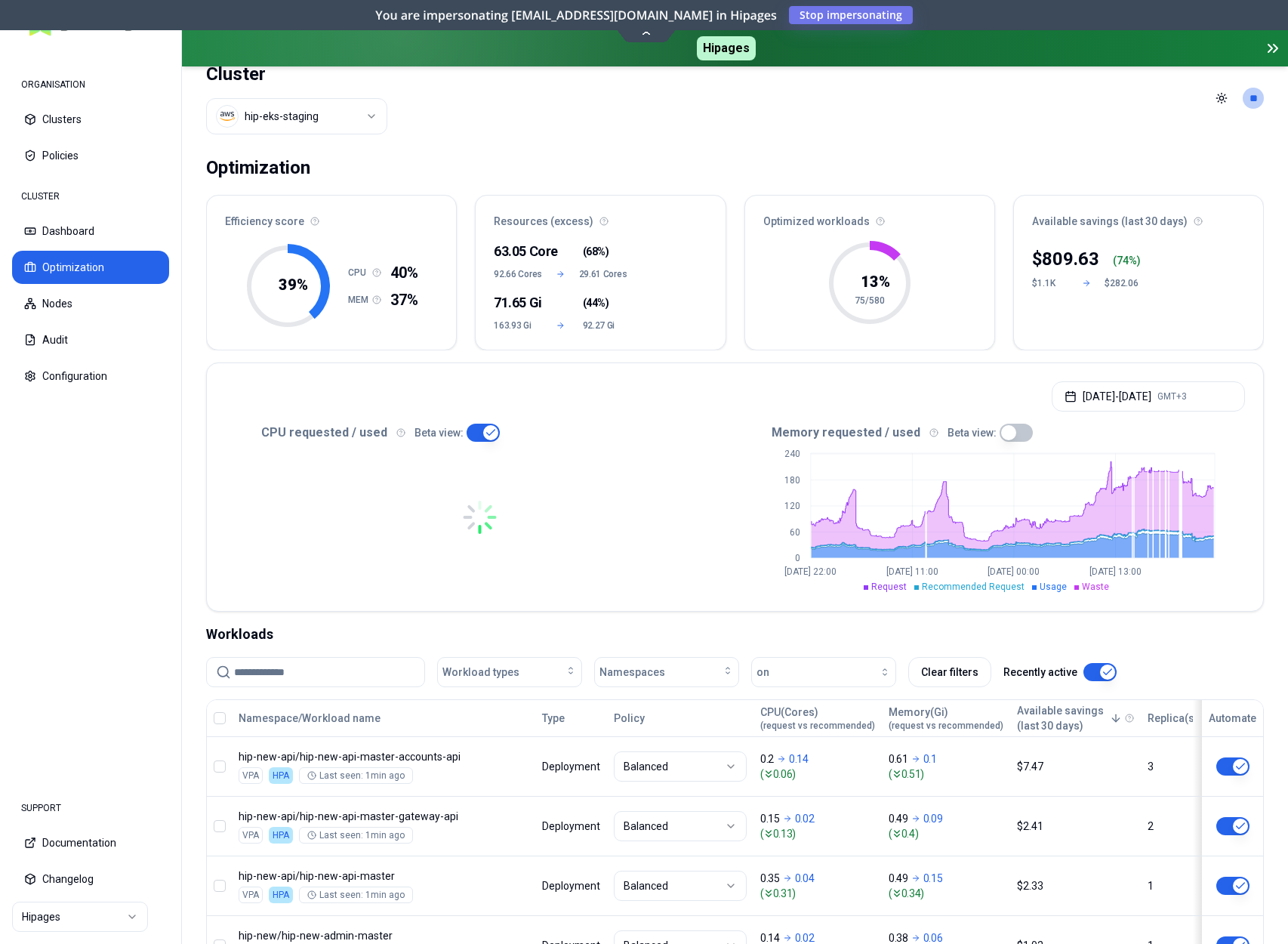
click at [930, 431] on icon at bounding box center [934, 432] width 9 height 9
click at [920, 387] on div "Jul 28, 2025 - Aug 27, 2025 GMT+3" at bounding box center [735, 391] width 1057 height 57
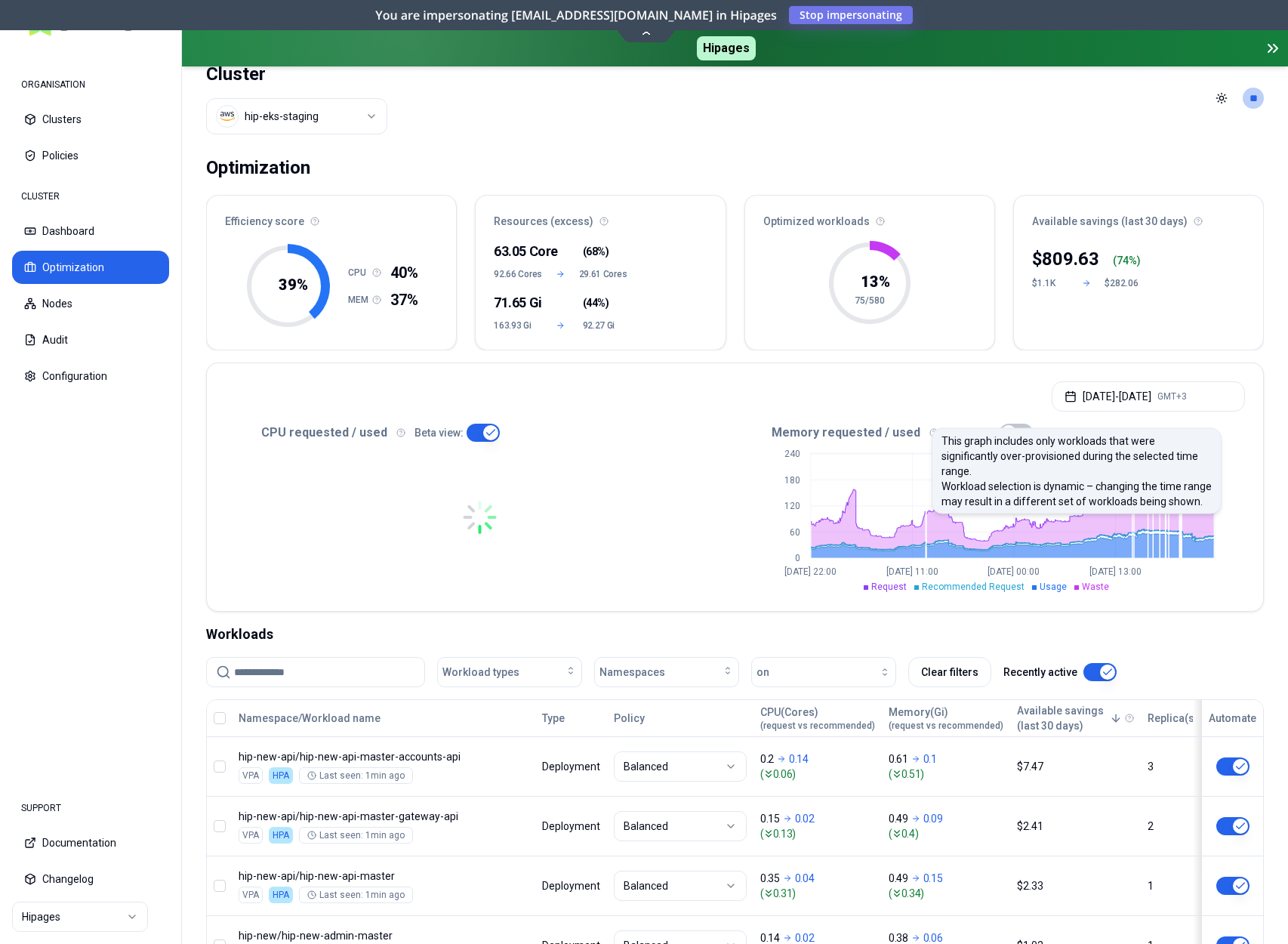
click at [925, 393] on div "Jul 28, 2025 - Aug 27, 2025 GMT+3" at bounding box center [735, 391] width 1057 height 57
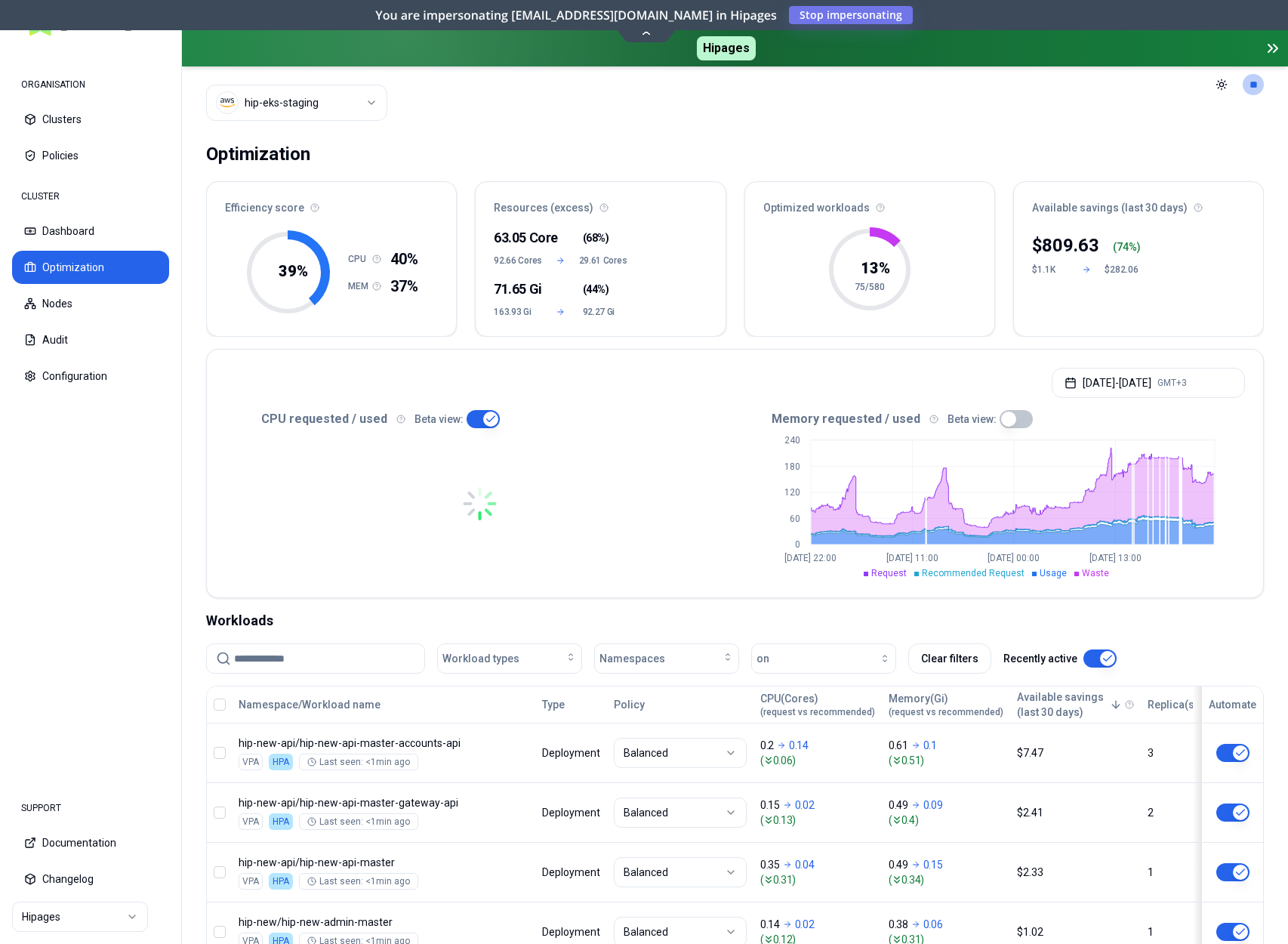
scroll to position [0, 0]
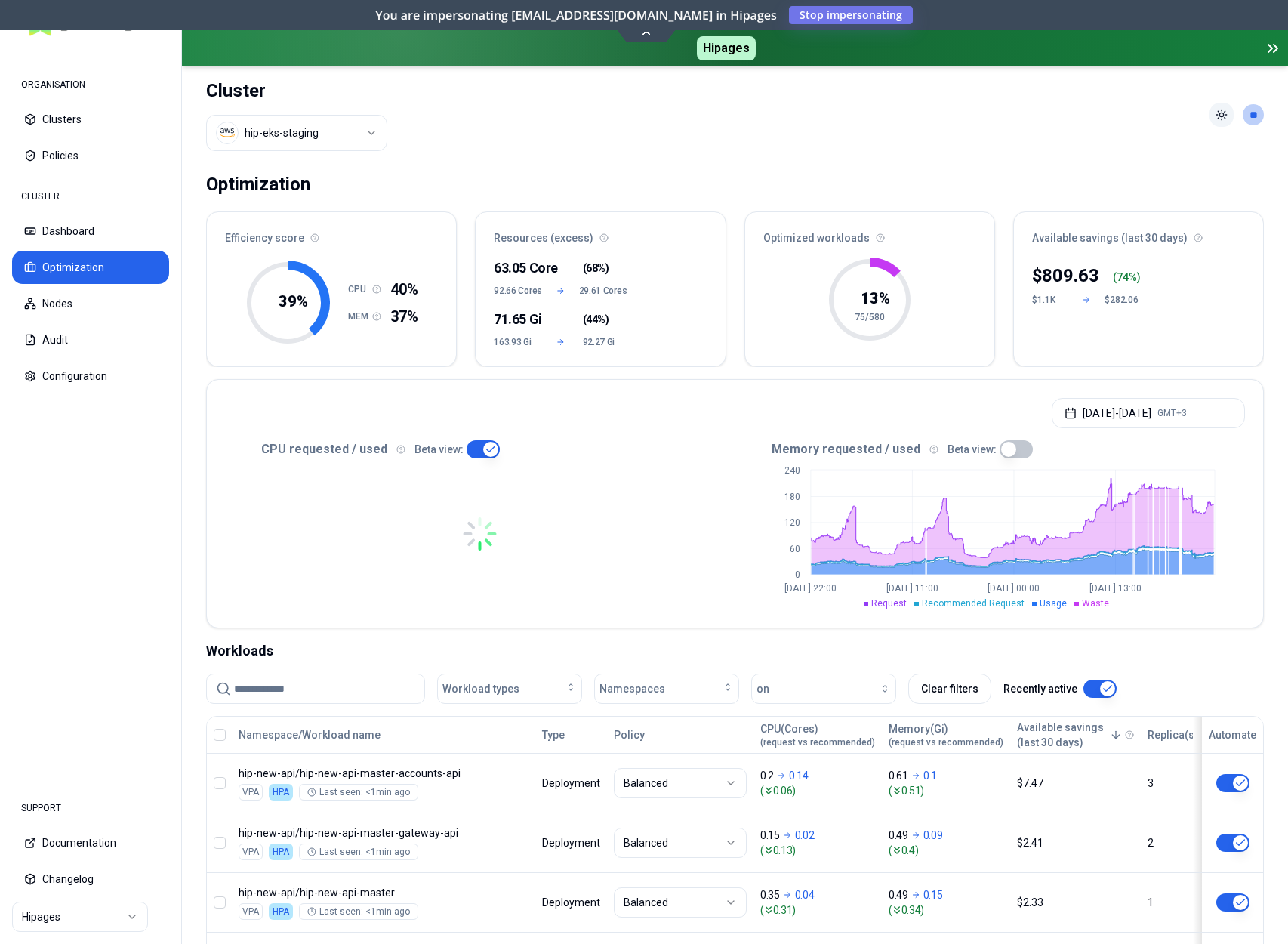
click at [966, 113] on html "ORGANISATION Clusters Policies CLUSTER Dashboard Optimization Nodes Audit Confi…" at bounding box center [644, 472] width 1288 height 944
click at [966, 112] on html "ORGANISATION Clusters Policies CLUSTER Dashboard Optimization Nodes Audit Confi…" at bounding box center [644, 472] width 1288 height 944
click at [690, 170] on div "Optimization" at bounding box center [735, 185] width 1058 height 31
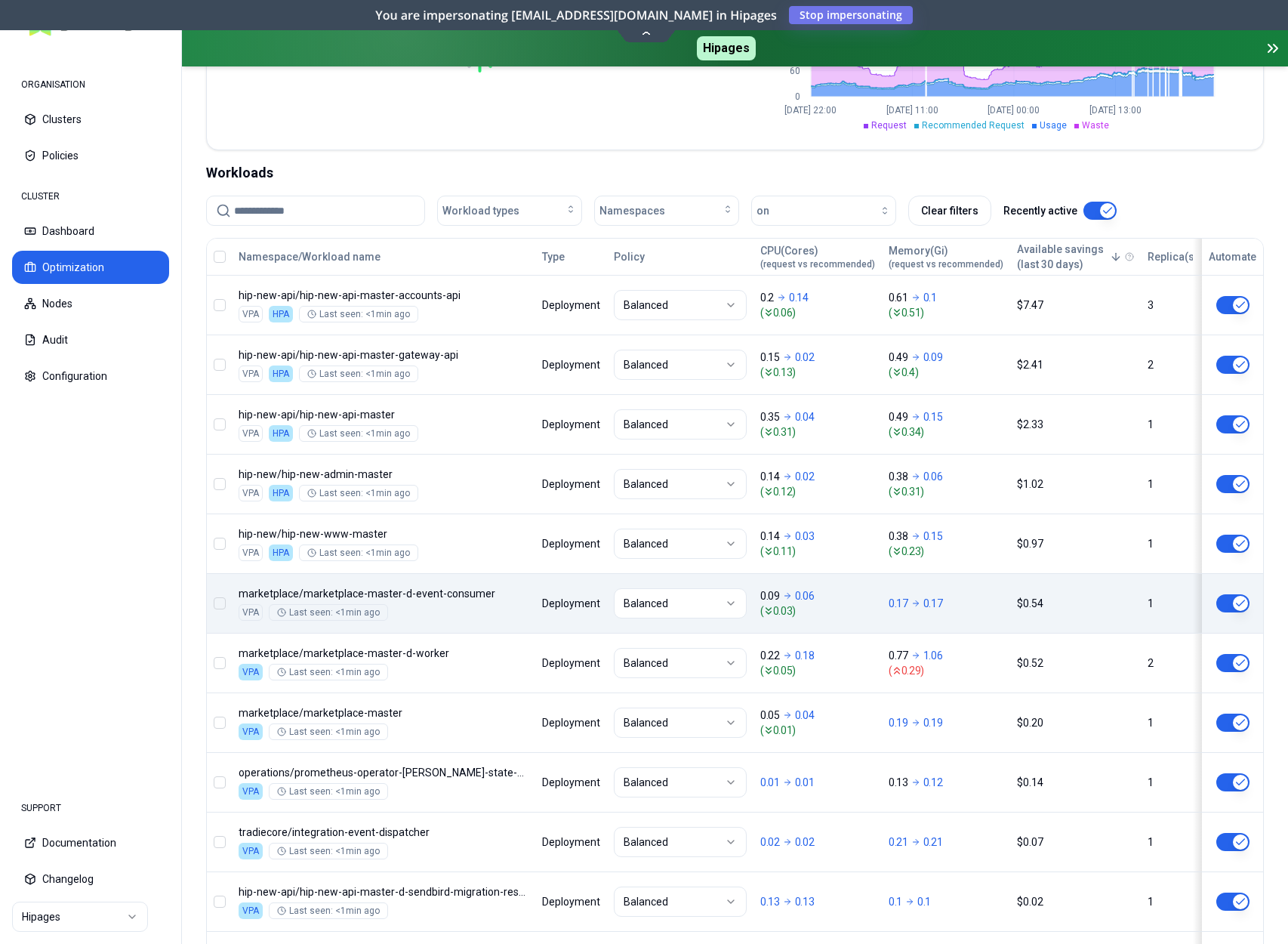
scroll to position [349, 0]
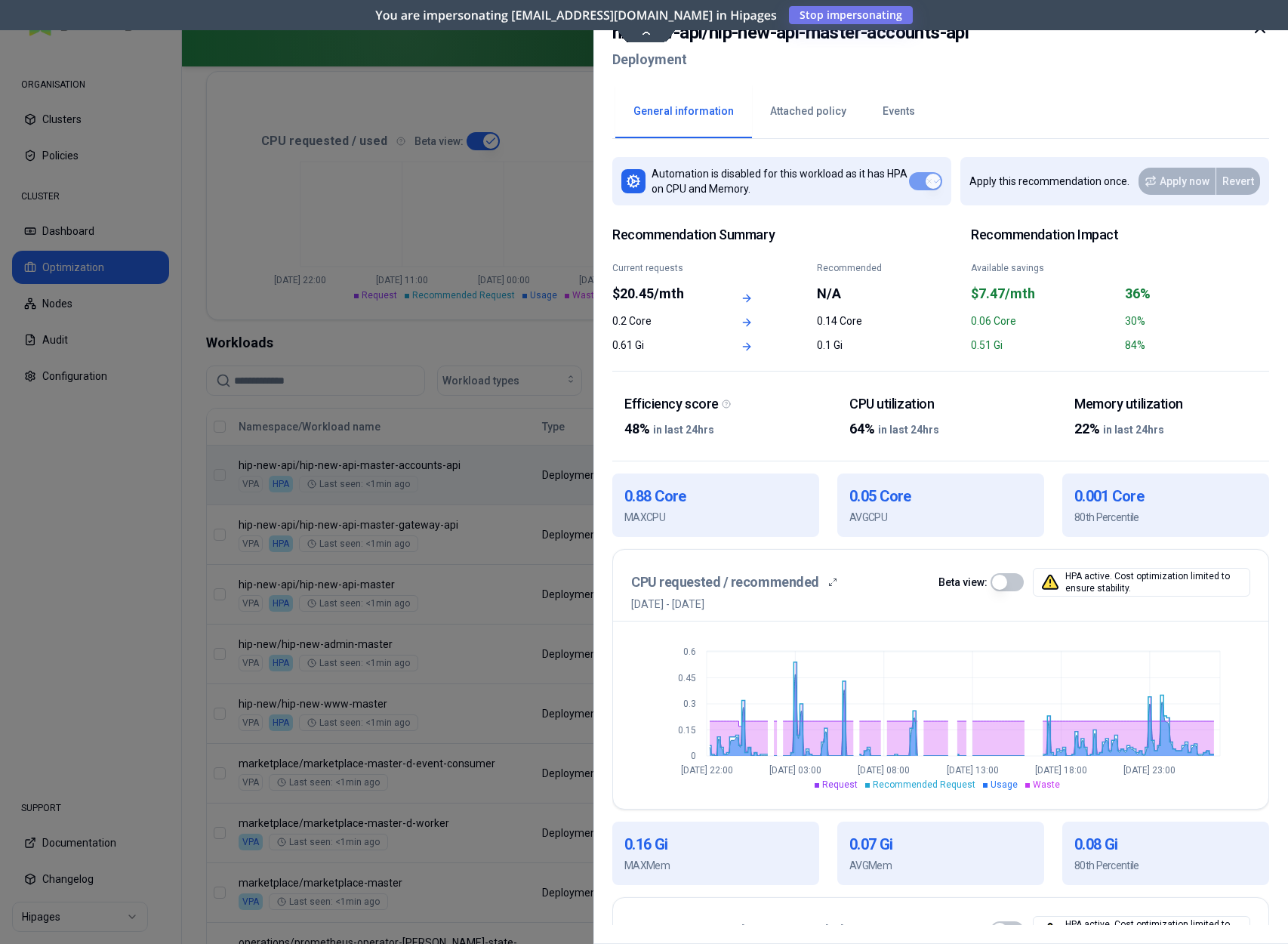
click at [966, 31] on icon at bounding box center [1260, 27] width 18 height 18
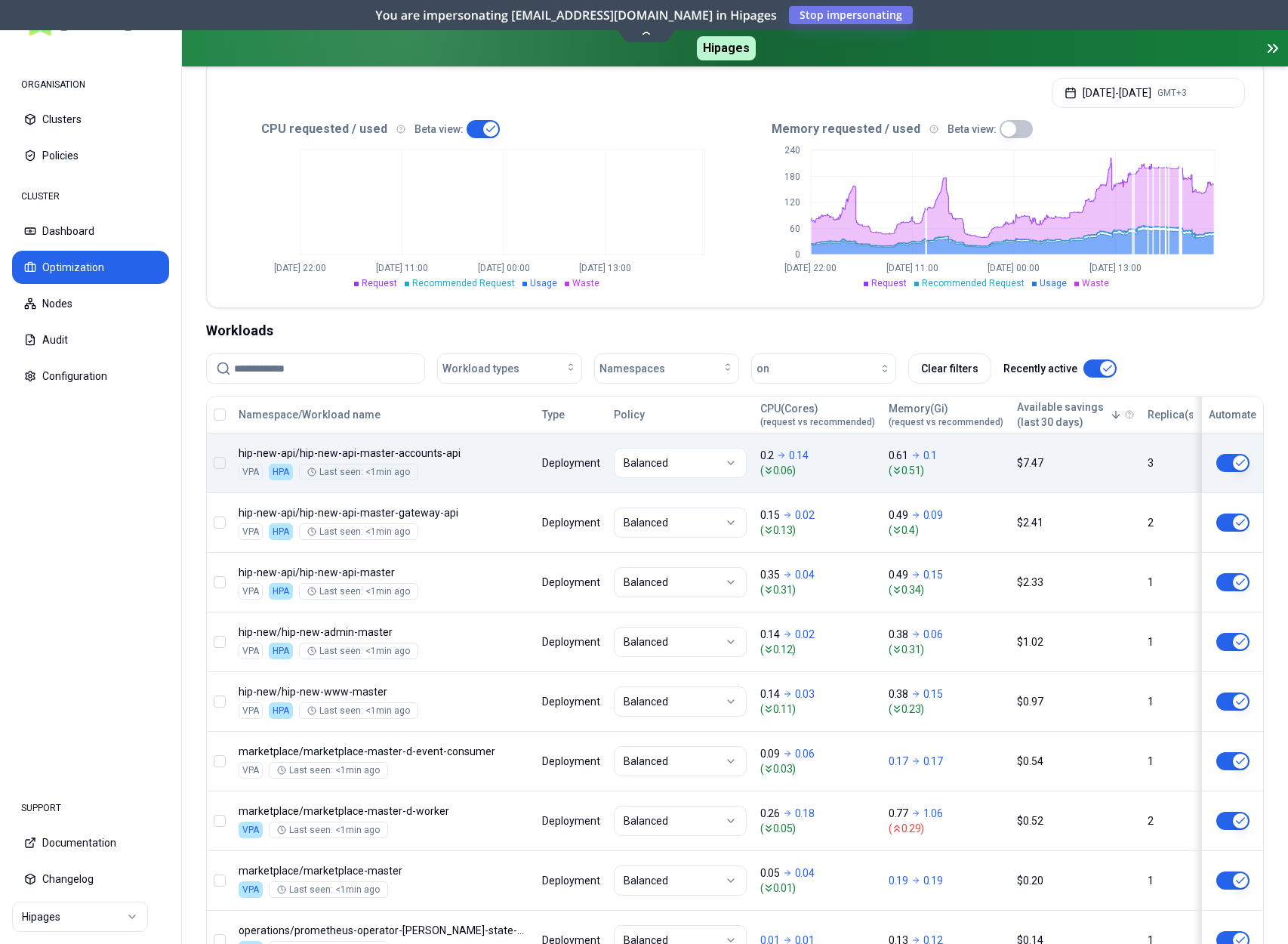
scroll to position [378, 0]
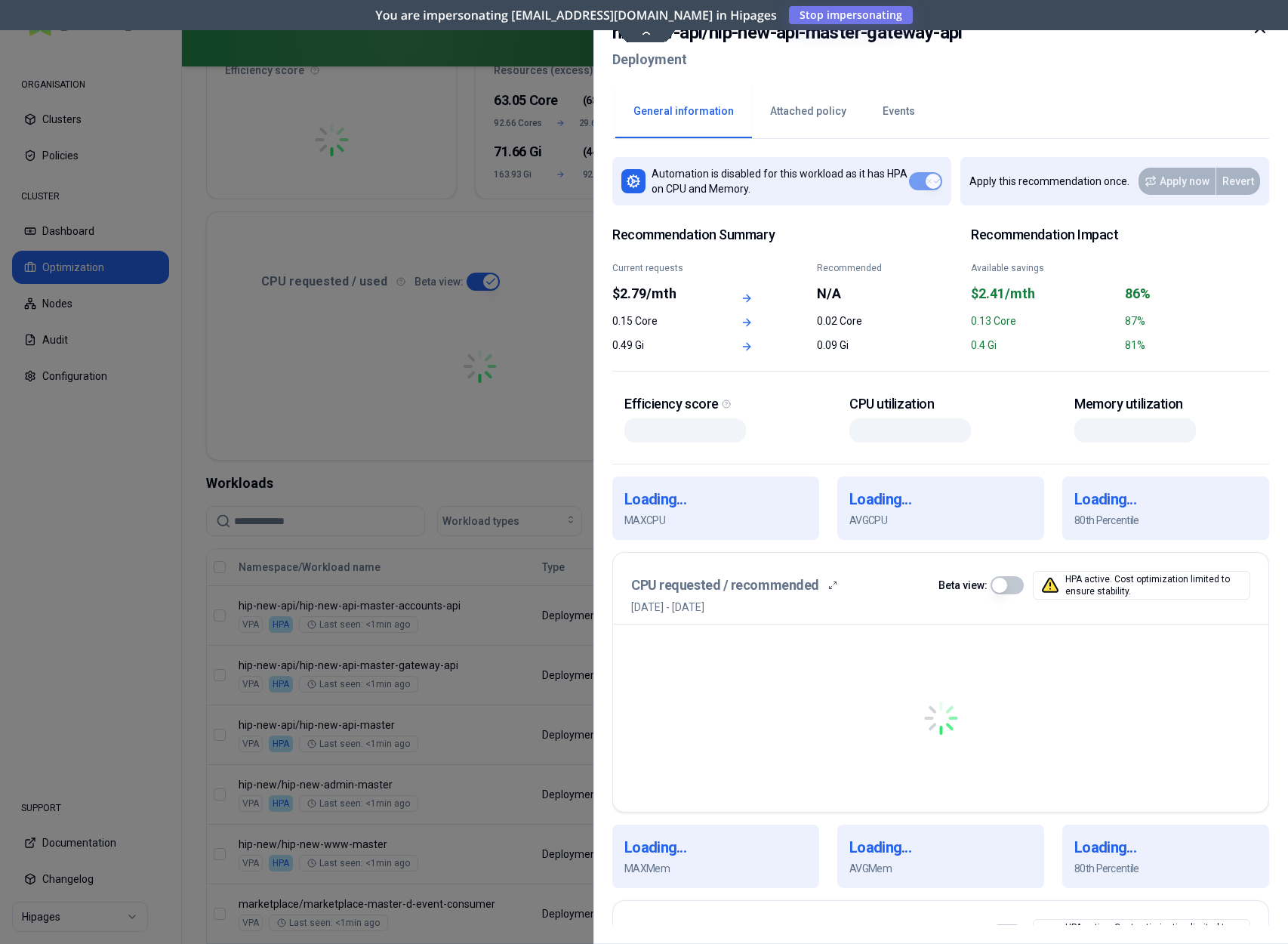
scroll to position [378, 0]
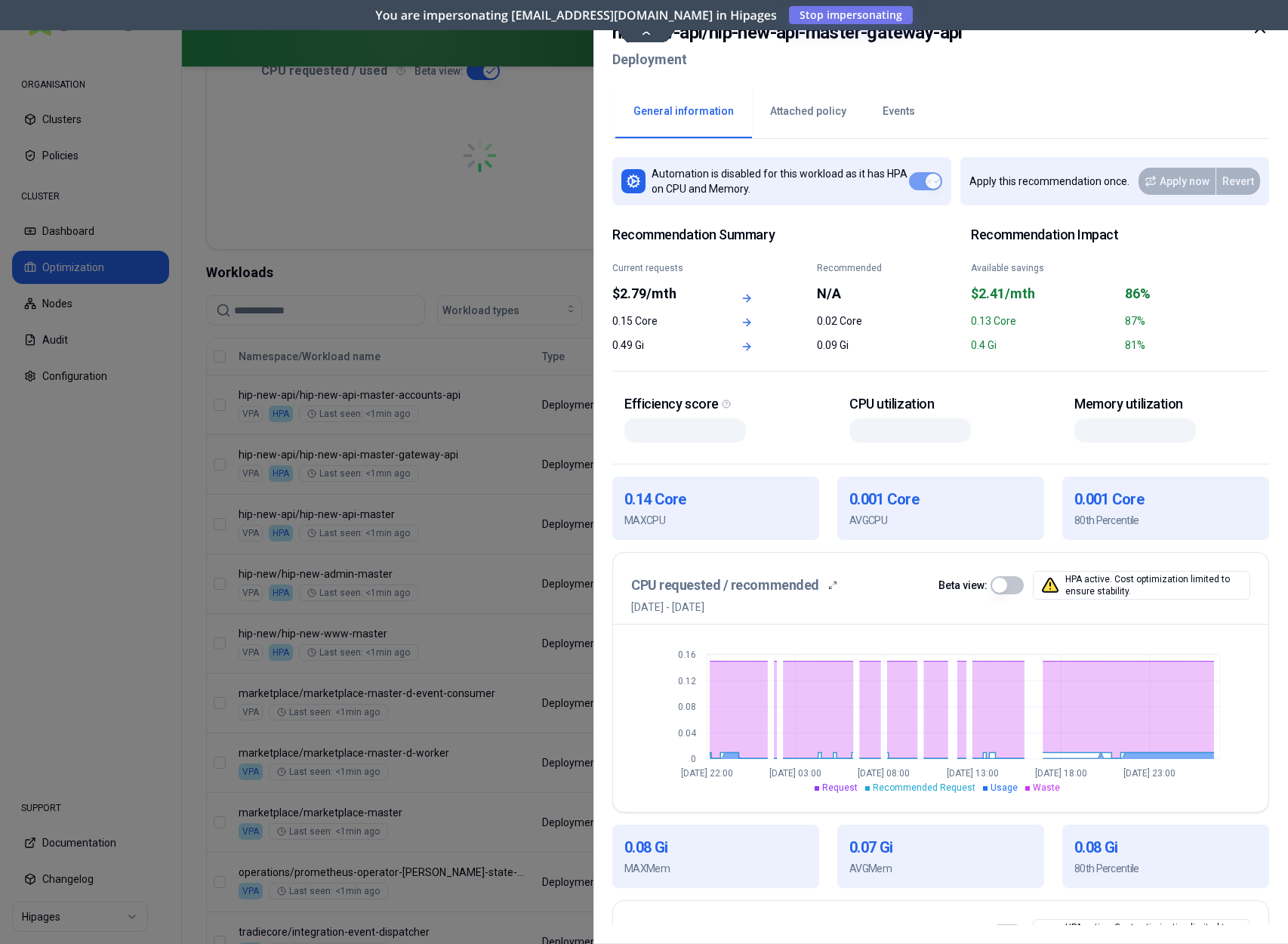
click at [966, 36] on icon at bounding box center [1260, 27] width 18 height 18
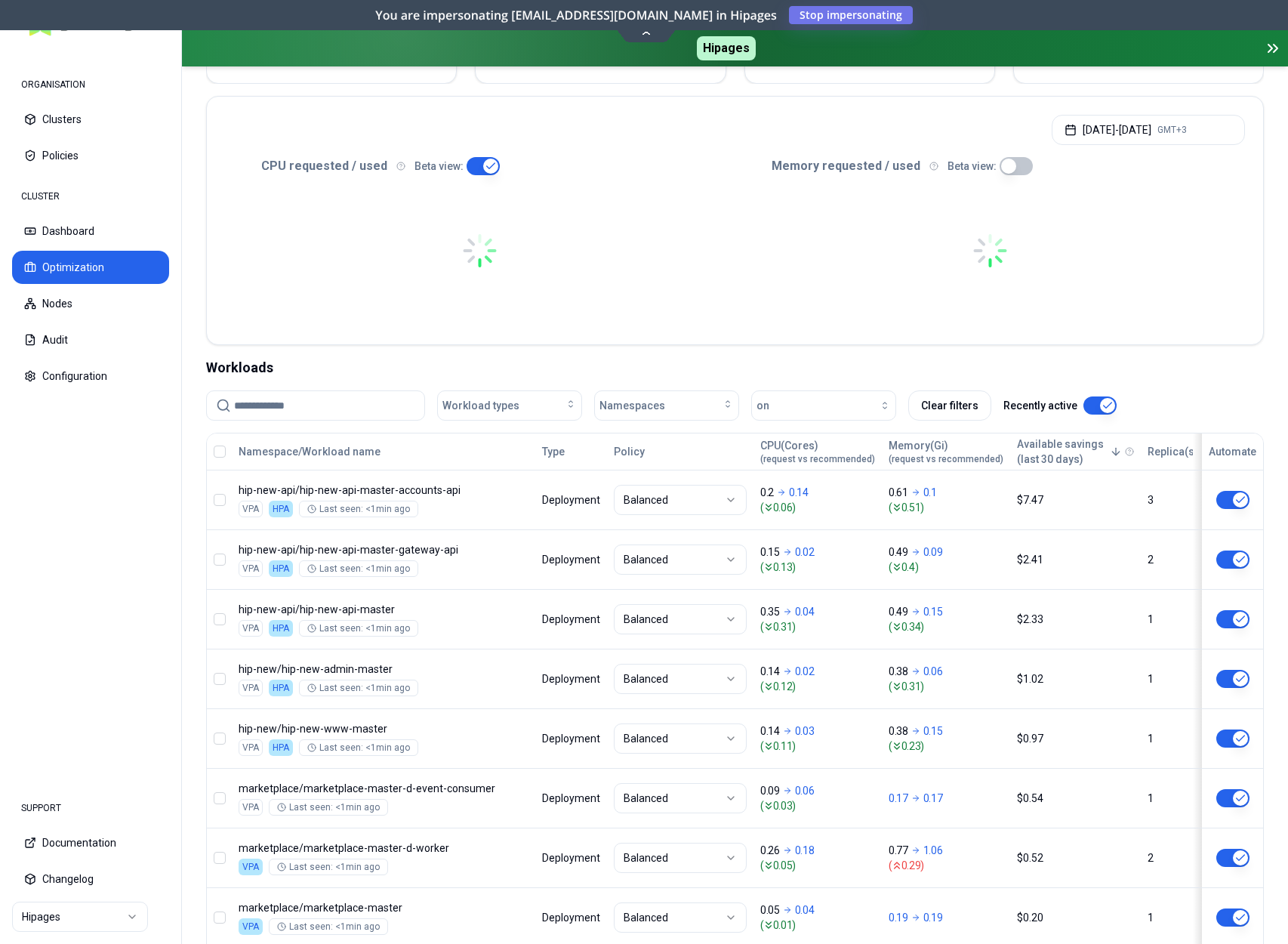
scroll to position [357, 0]
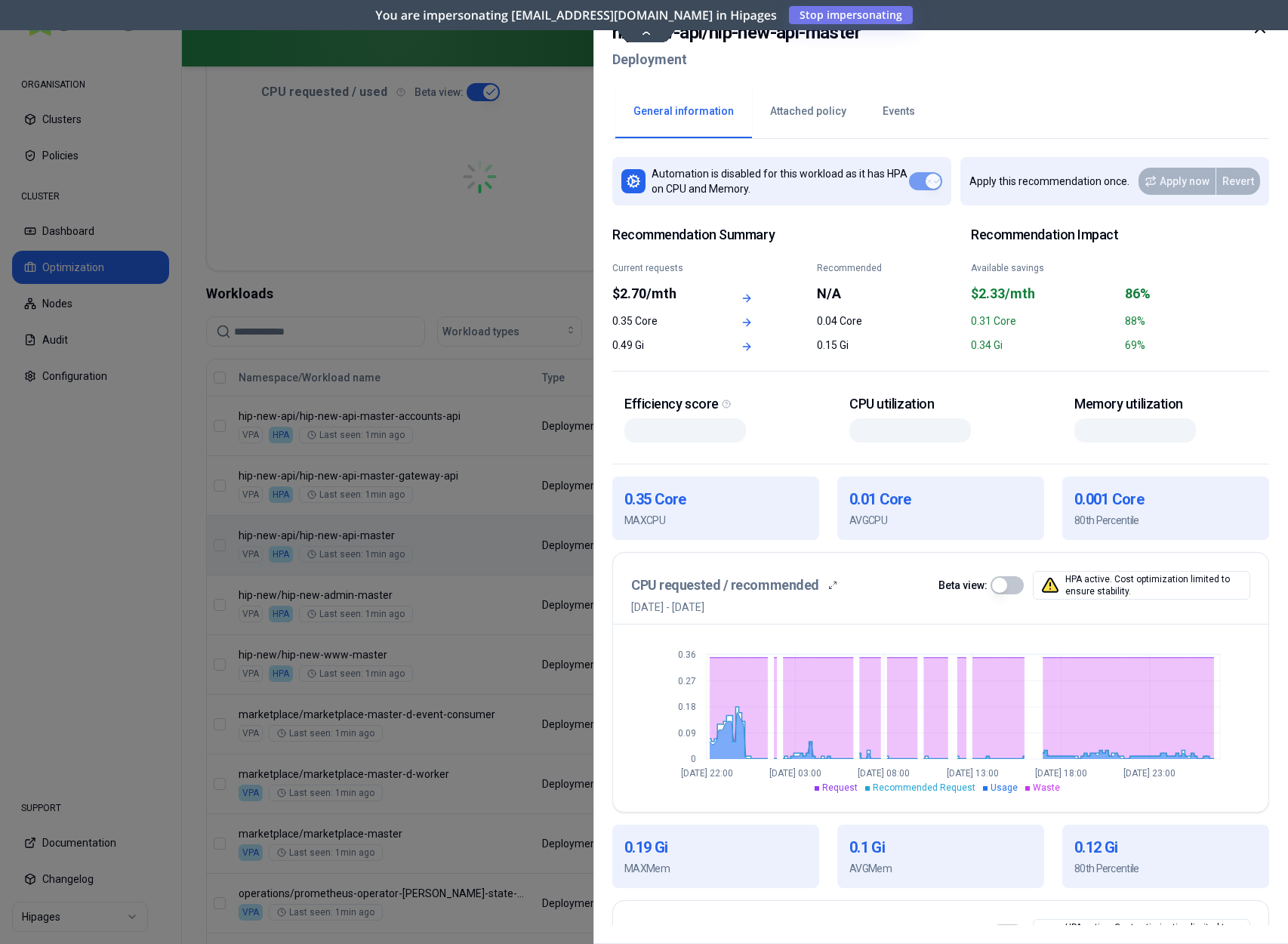
click at [966, 35] on icon at bounding box center [1260, 27] width 18 height 18
click at [966, 31] on icon at bounding box center [1260, 27] width 18 height 18
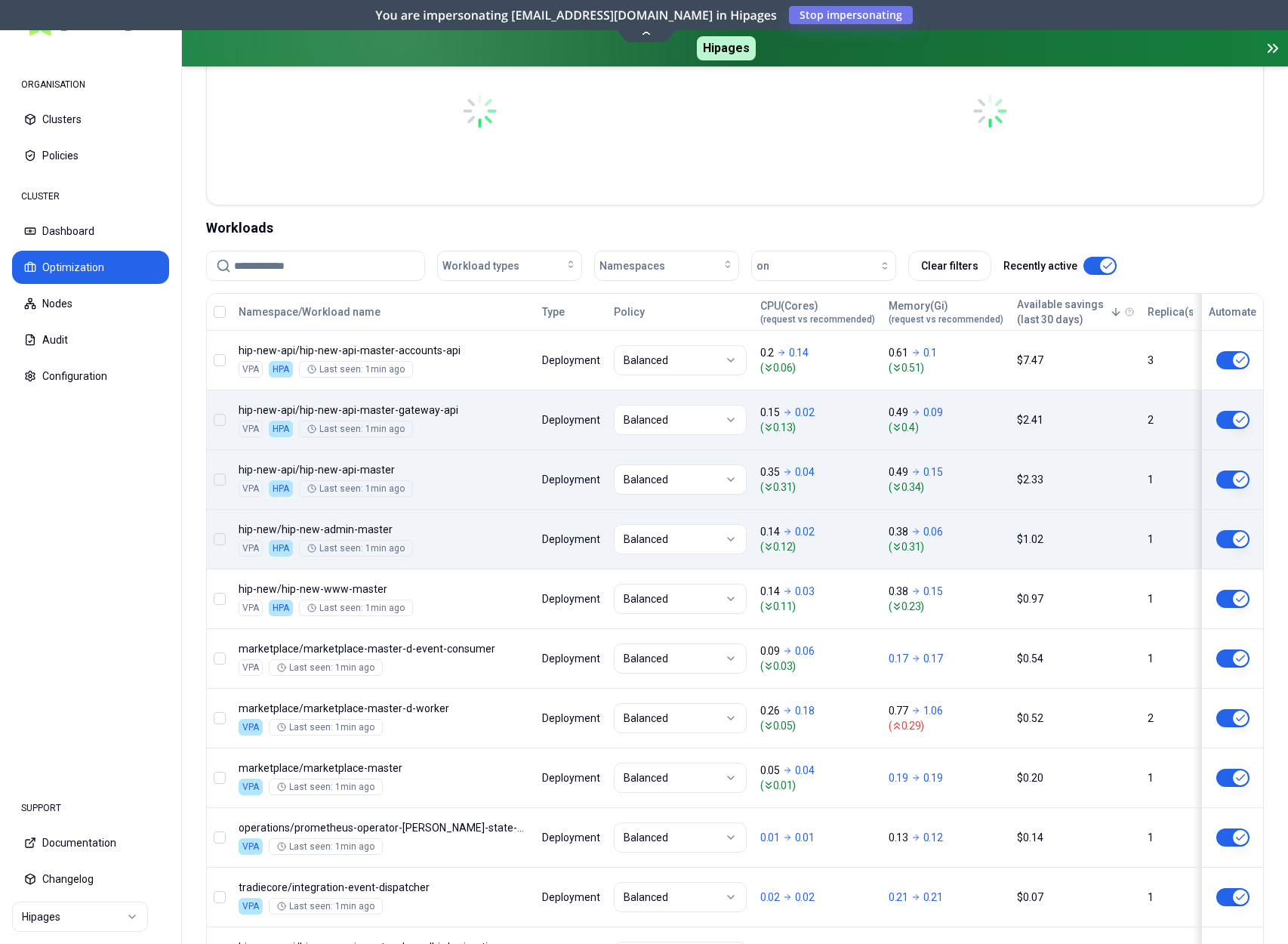
scroll to position [424, 0]
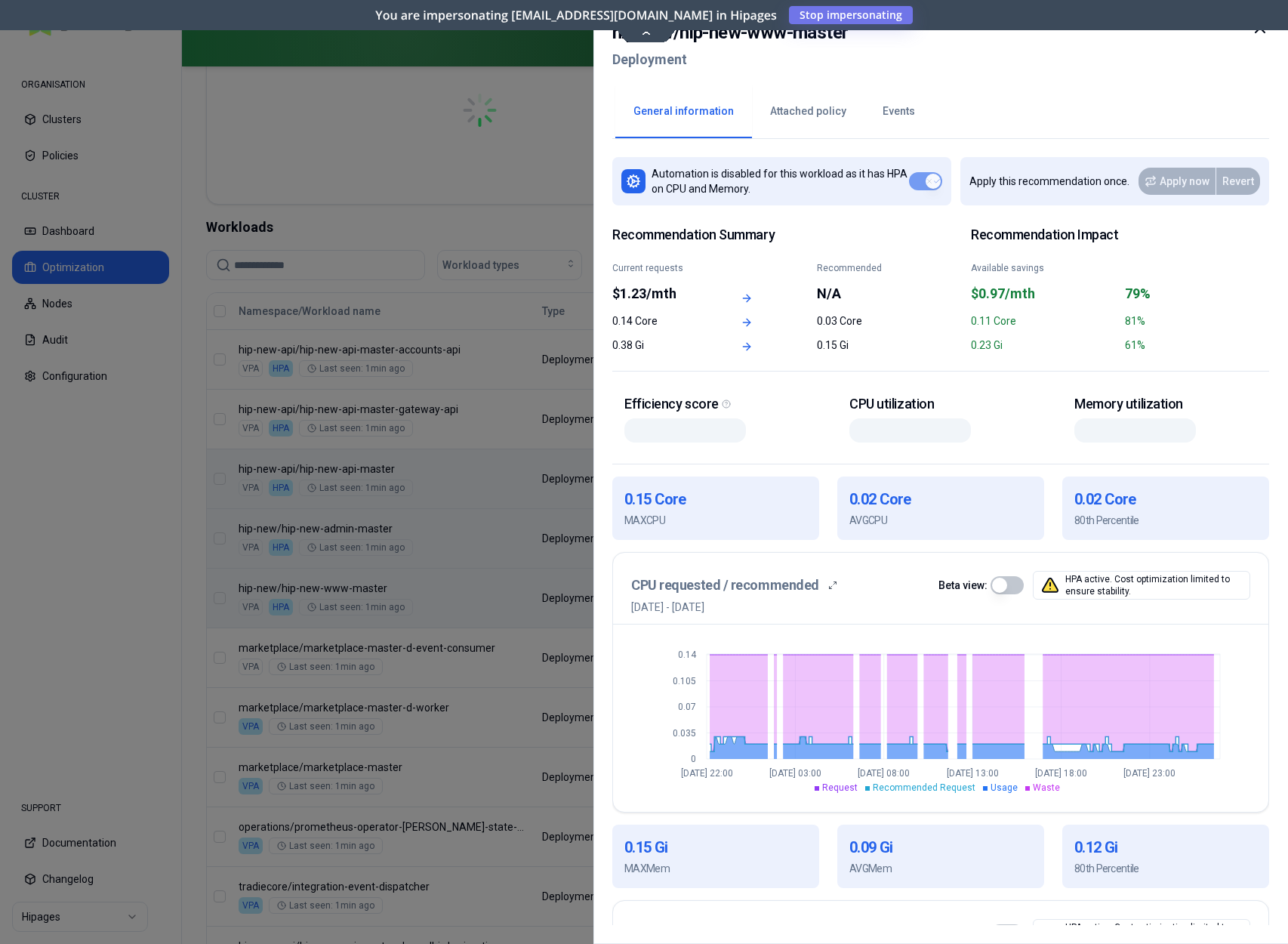
click at [966, 34] on icon at bounding box center [1260, 27] width 18 height 18
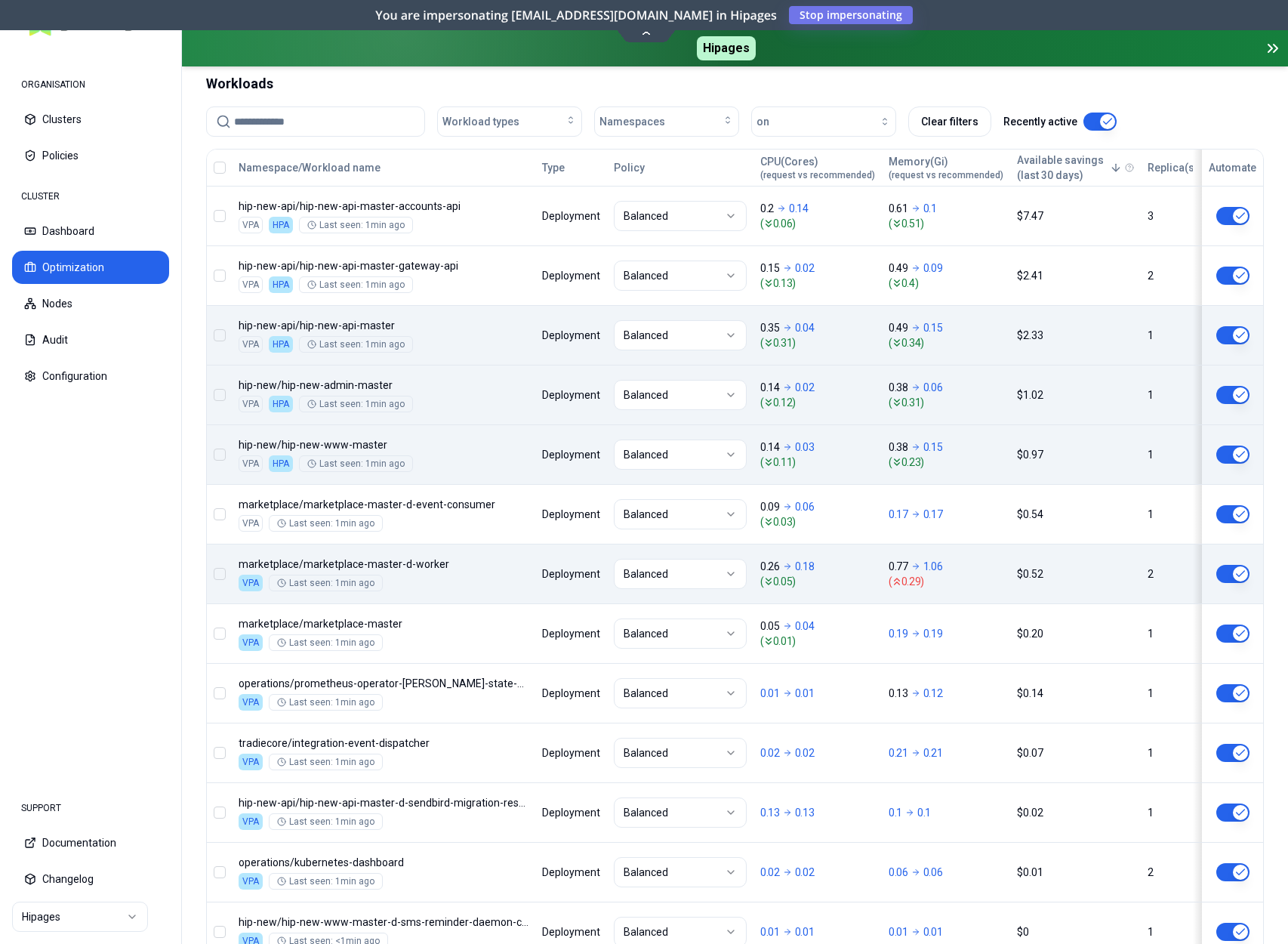
scroll to position [544, 0]
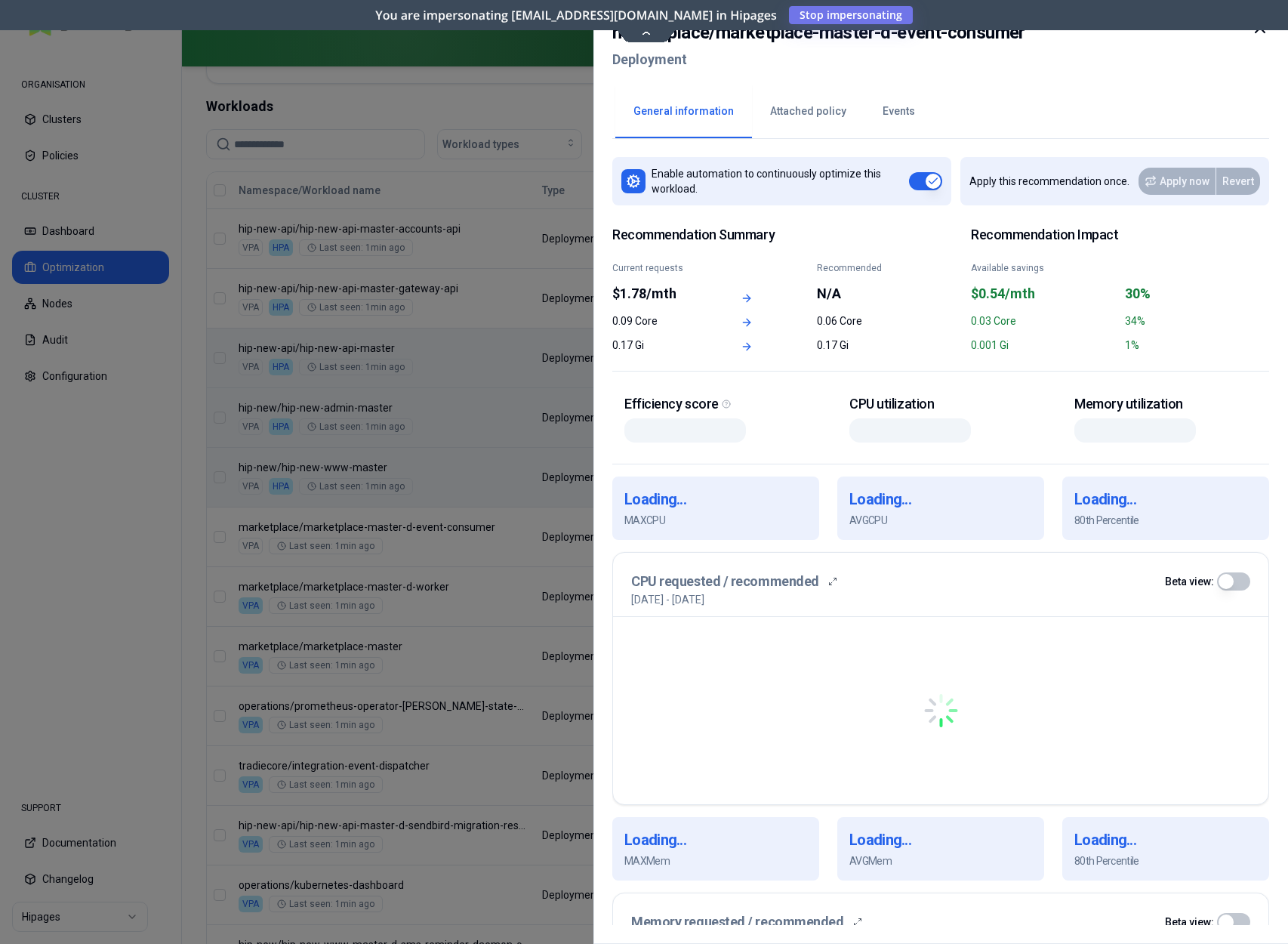
drag, startPoint x: 528, startPoint y: 533, endPoint x: 363, endPoint y: 531, distance: 165.0
click at [363, 531] on body "ORGANISATION Clusters Policies CLUSTER Dashboard Optimization Nodes Audit Confi…" at bounding box center [644, 472] width 1288 height 944
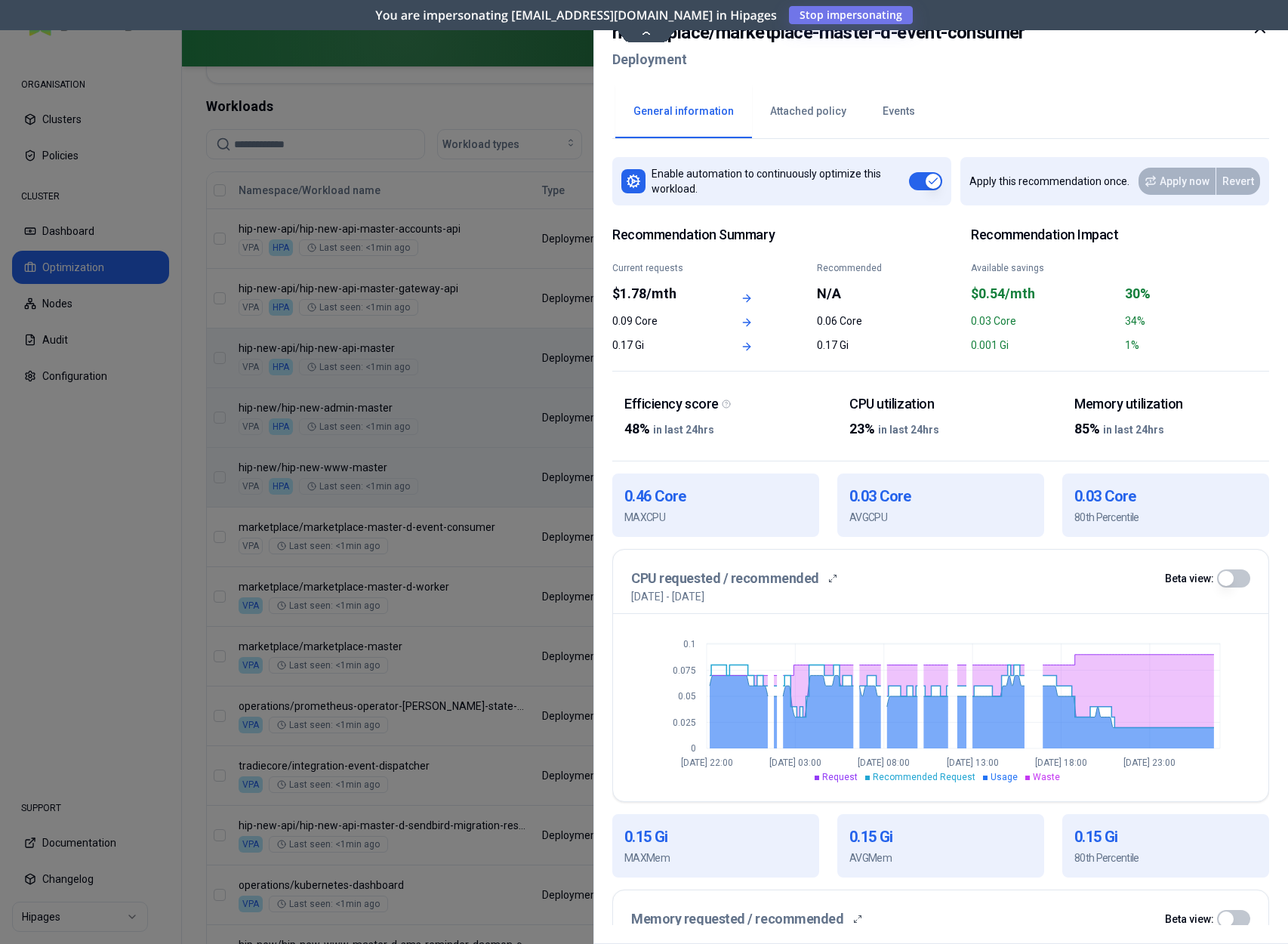
click at [966, 33] on icon at bounding box center [1260, 27] width 18 height 18
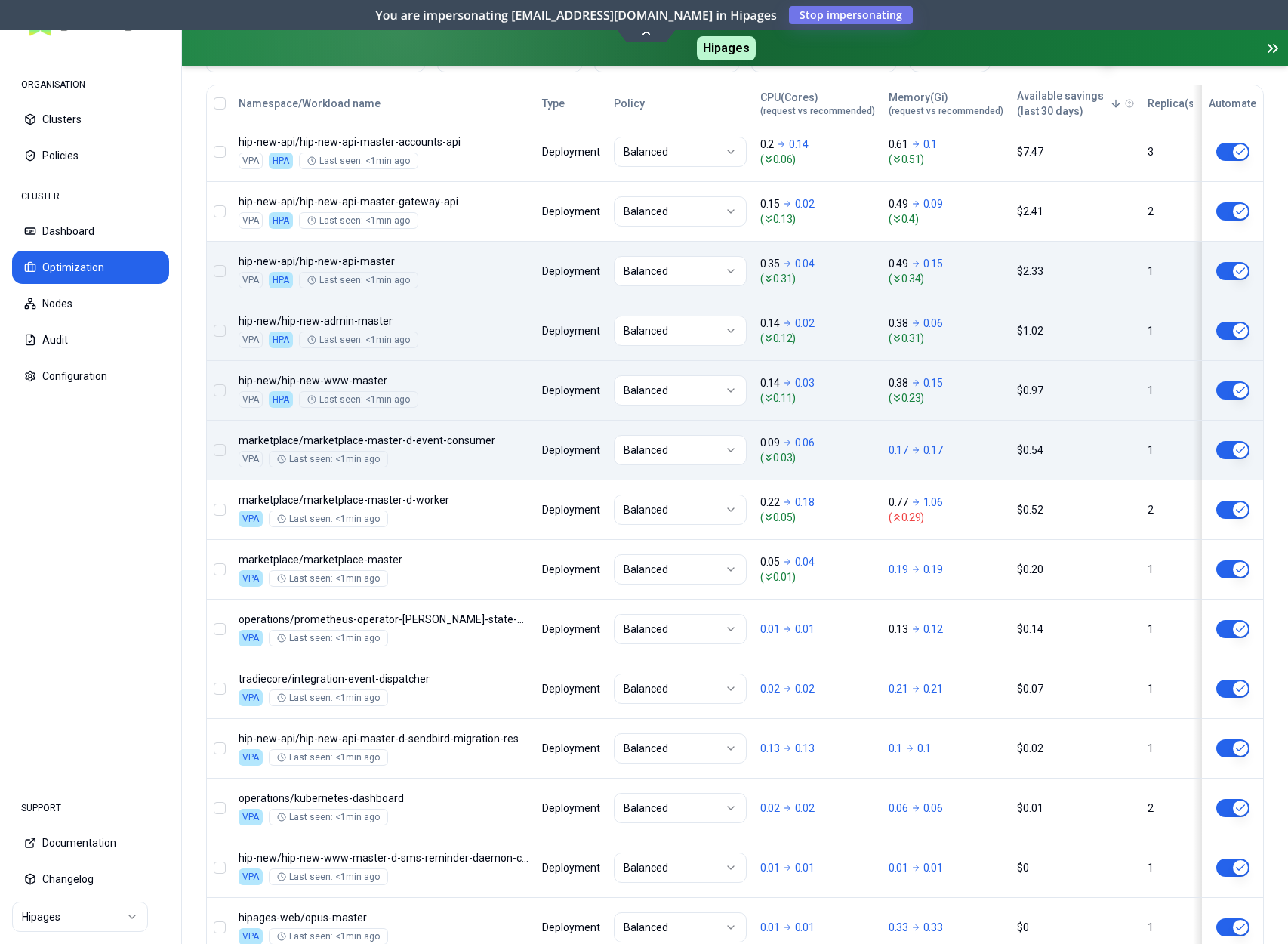
scroll to position [636, 0]
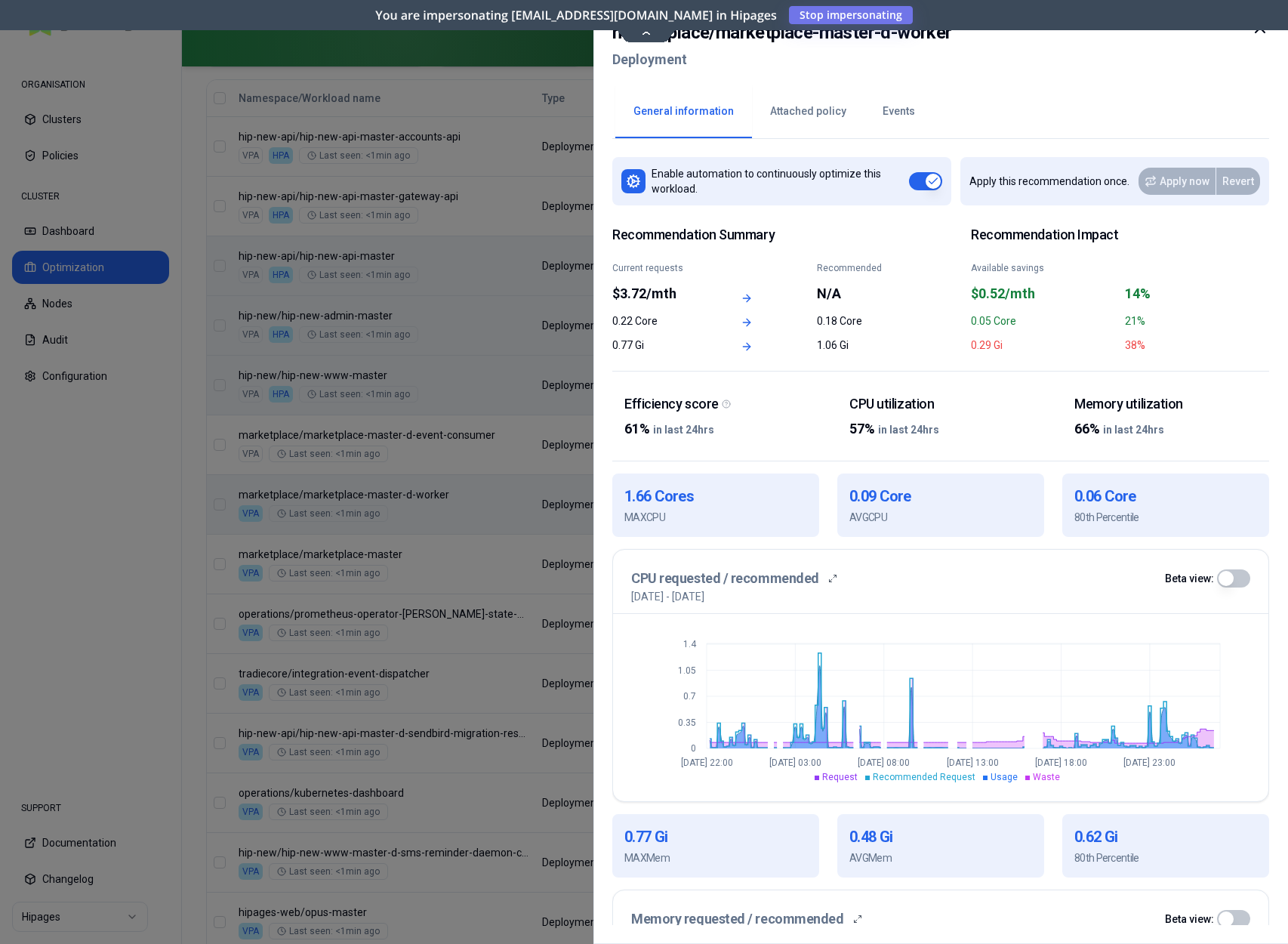
click at [966, 31] on icon at bounding box center [1260, 27] width 18 height 18
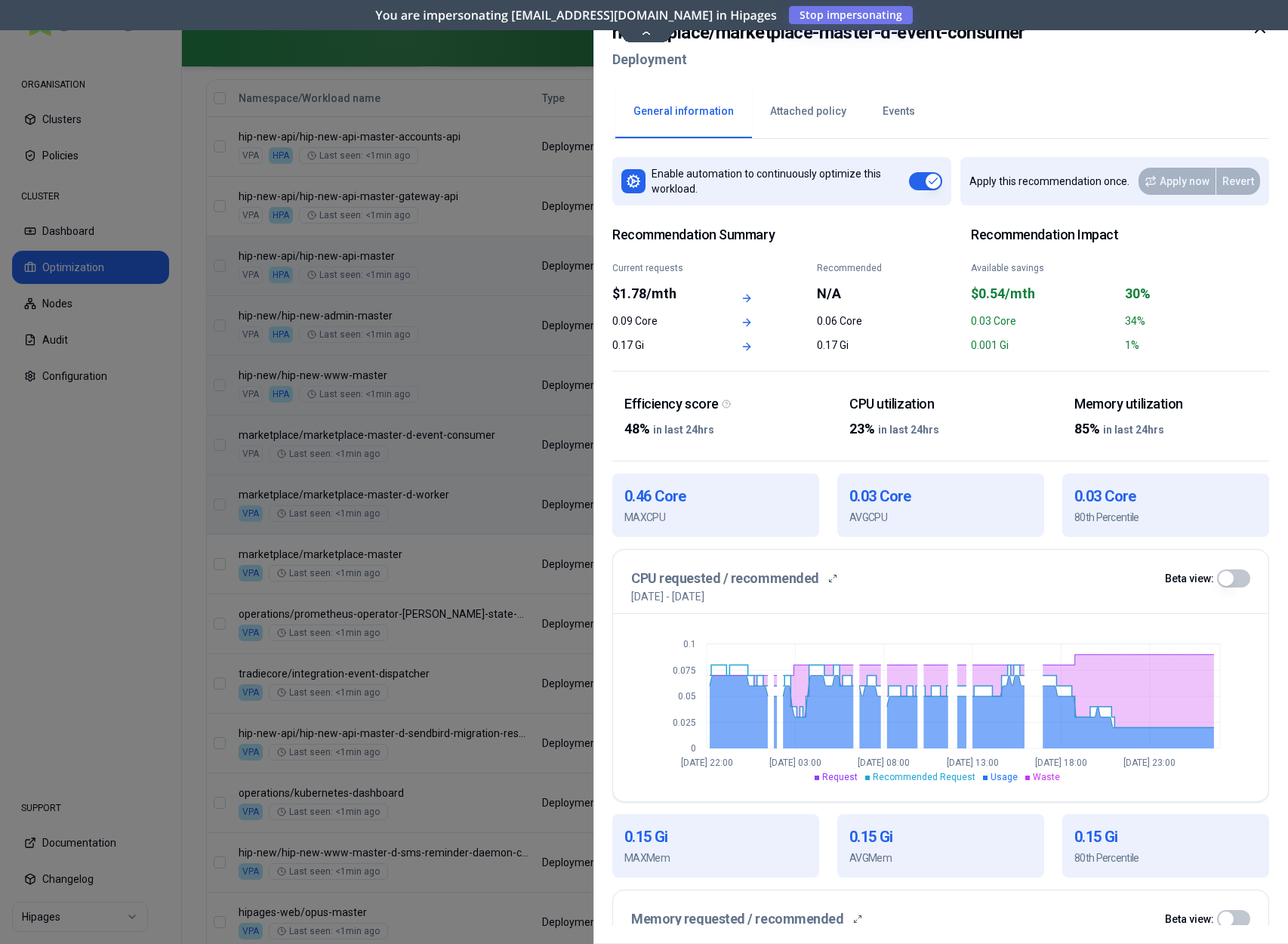
click at [966, 32] on icon at bounding box center [1260, 28] width 9 height 9
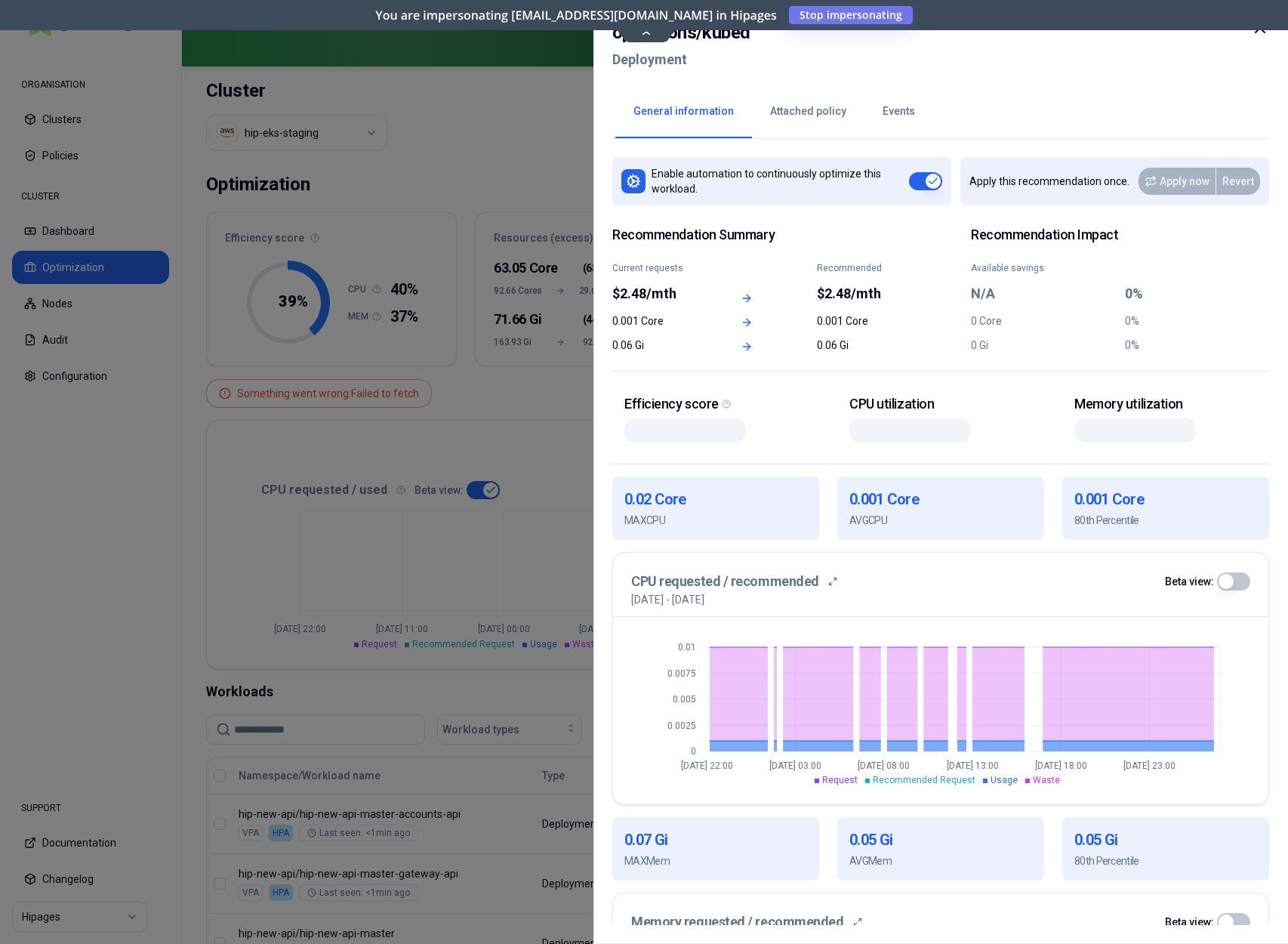
scroll to position [1246, 0]
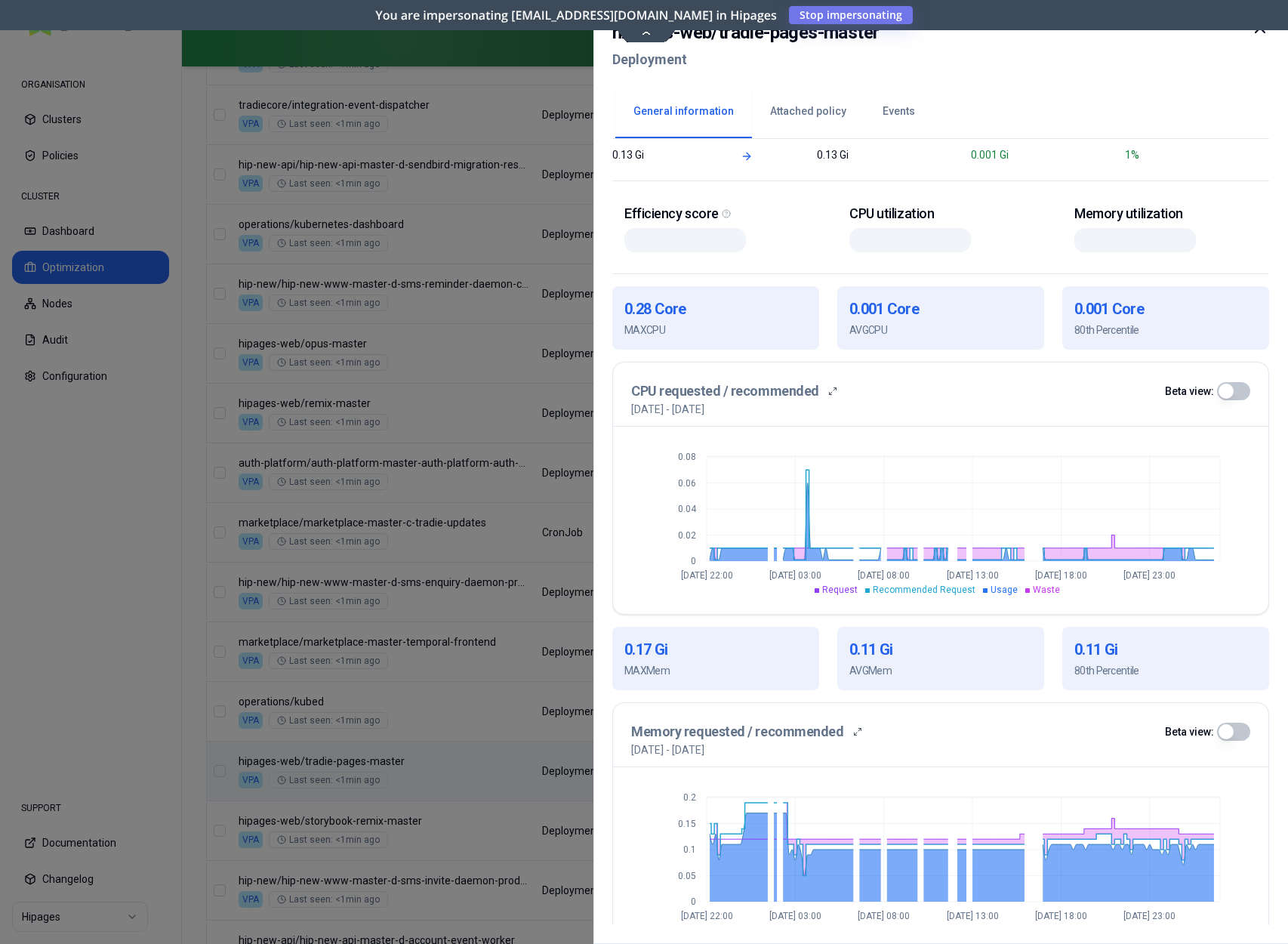
scroll to position [220, 0]
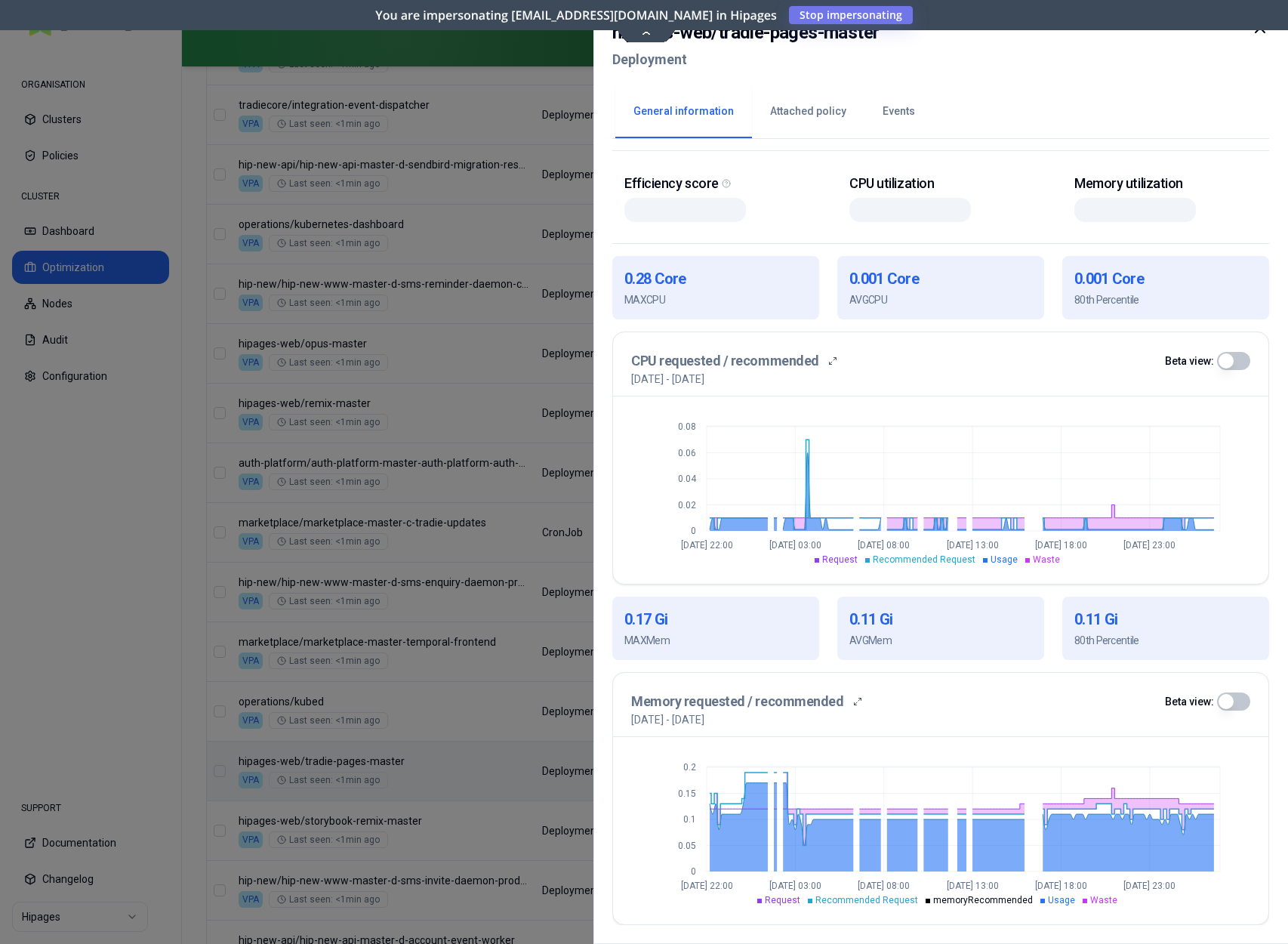
click at [1261, 37] on icon at bounding box center [1260, 27] width 18 height 18
click at [1261, 34] on body "ORGANISATION Clusters Policies CLUSTER Dashboard Optimization Nodes Audit Confi…" at bounding box center [644, 472] width 1288 height 944
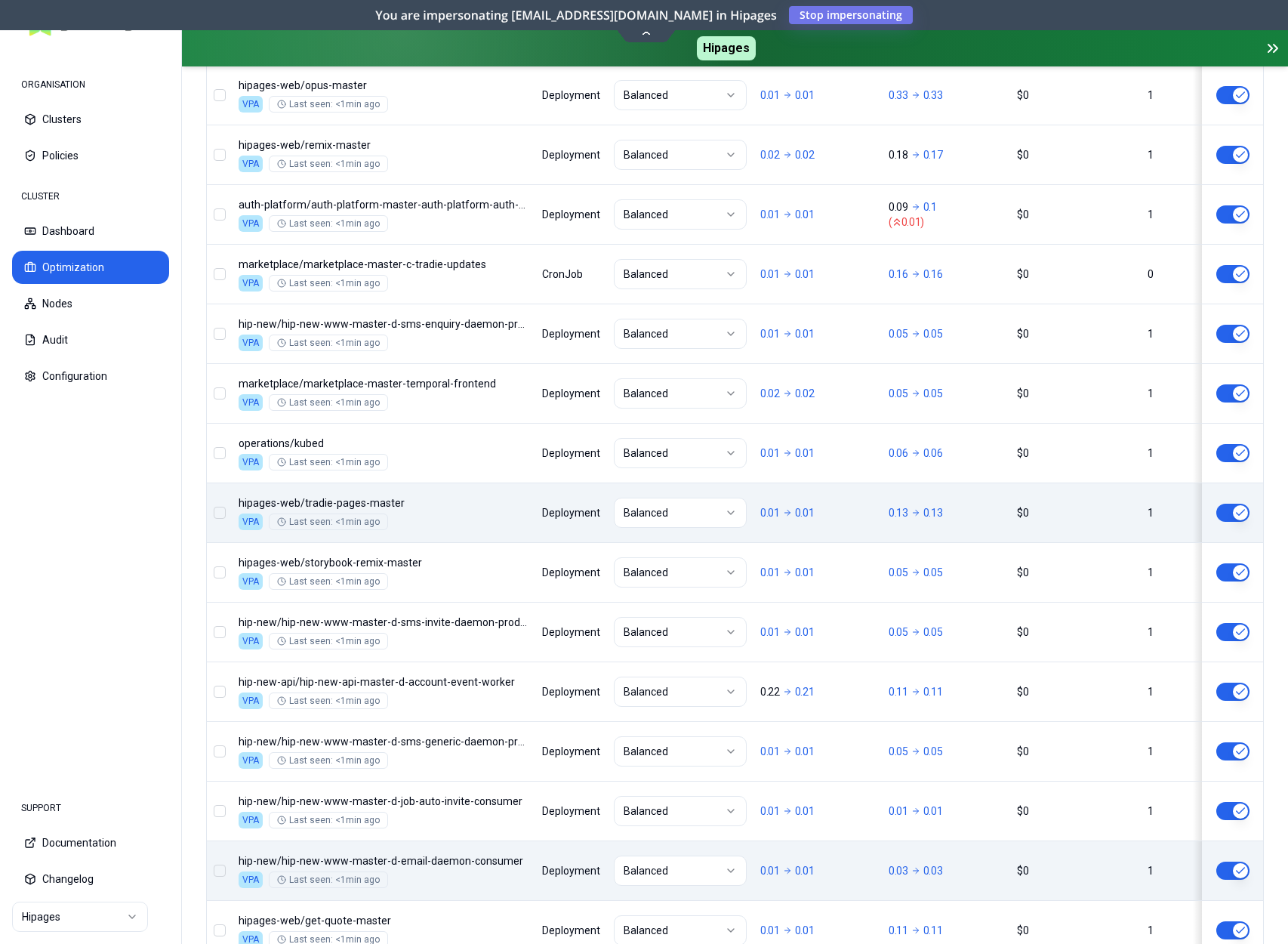
scroll to position [1718, 0]
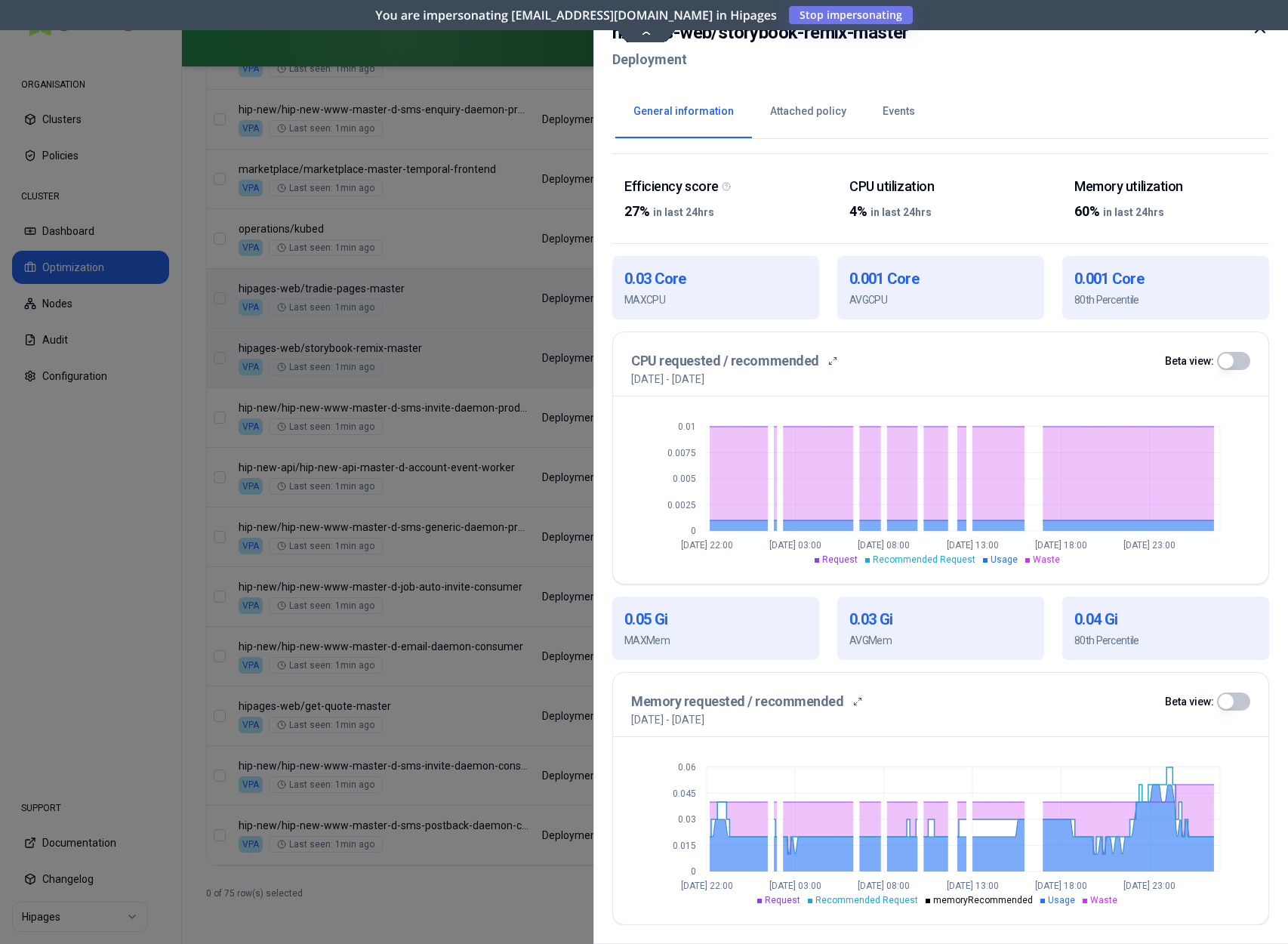
scroll to position [218, 0]
click at [1259, 31] on icon at bounding box center [1260, 27] width 18 height 18
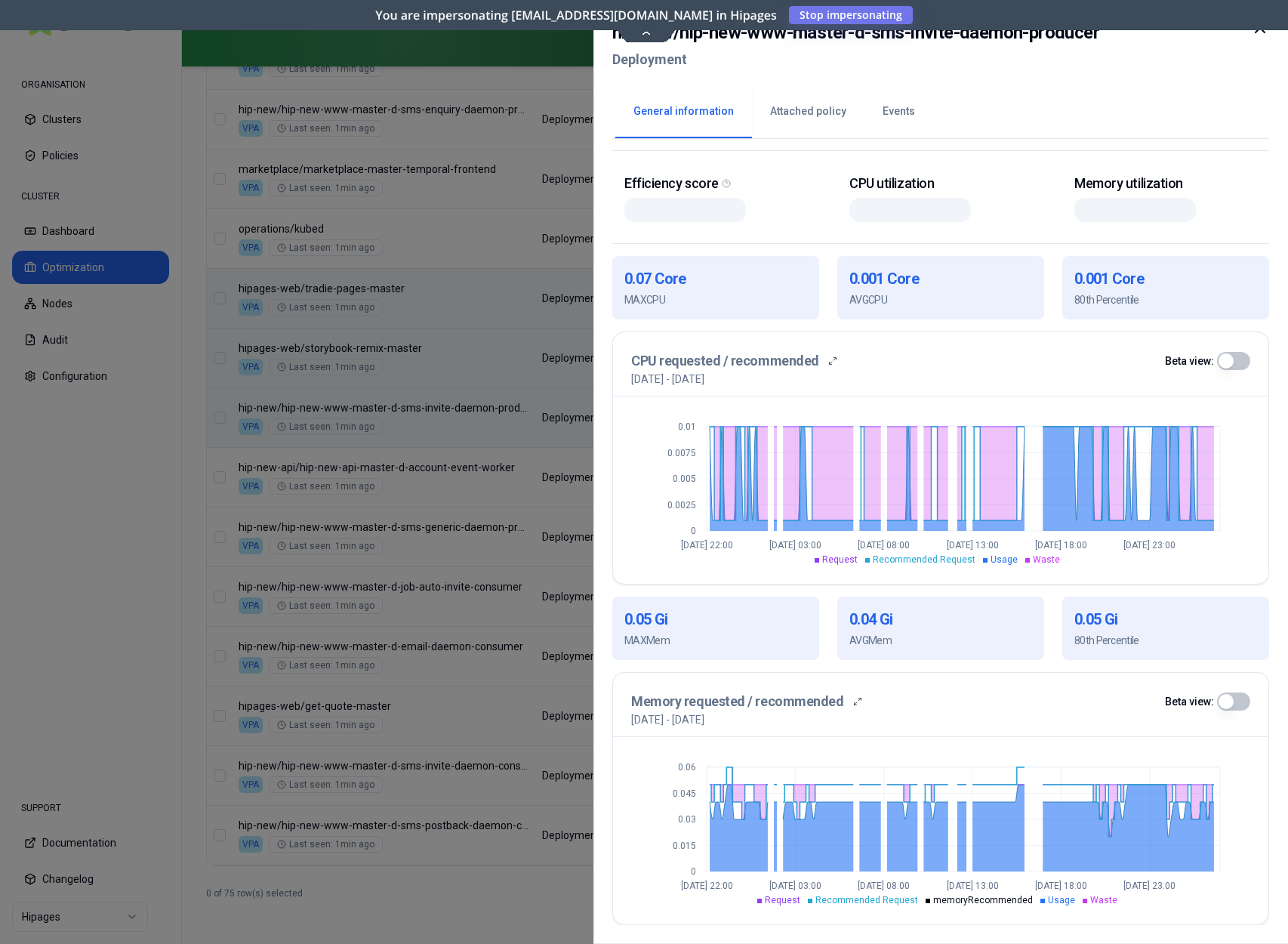
scroll to position [218, 0]
click at [1258, 35] on icon at bounding box center [1260, 27] width 18 height 18
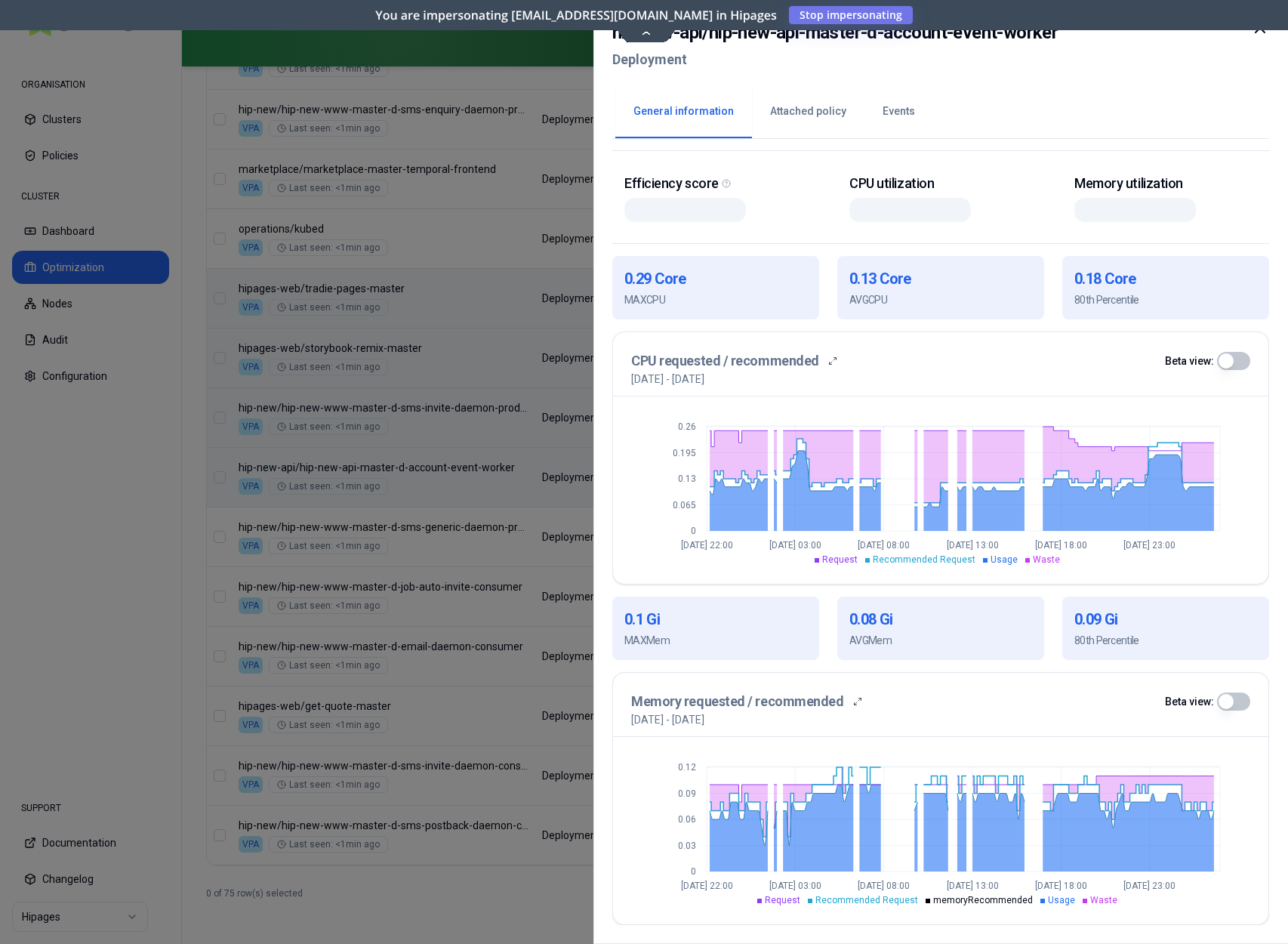
scroll to position [218, 0]
click at [1254, 34] on icon at bounding box center [1260, 27] width 18 height 18
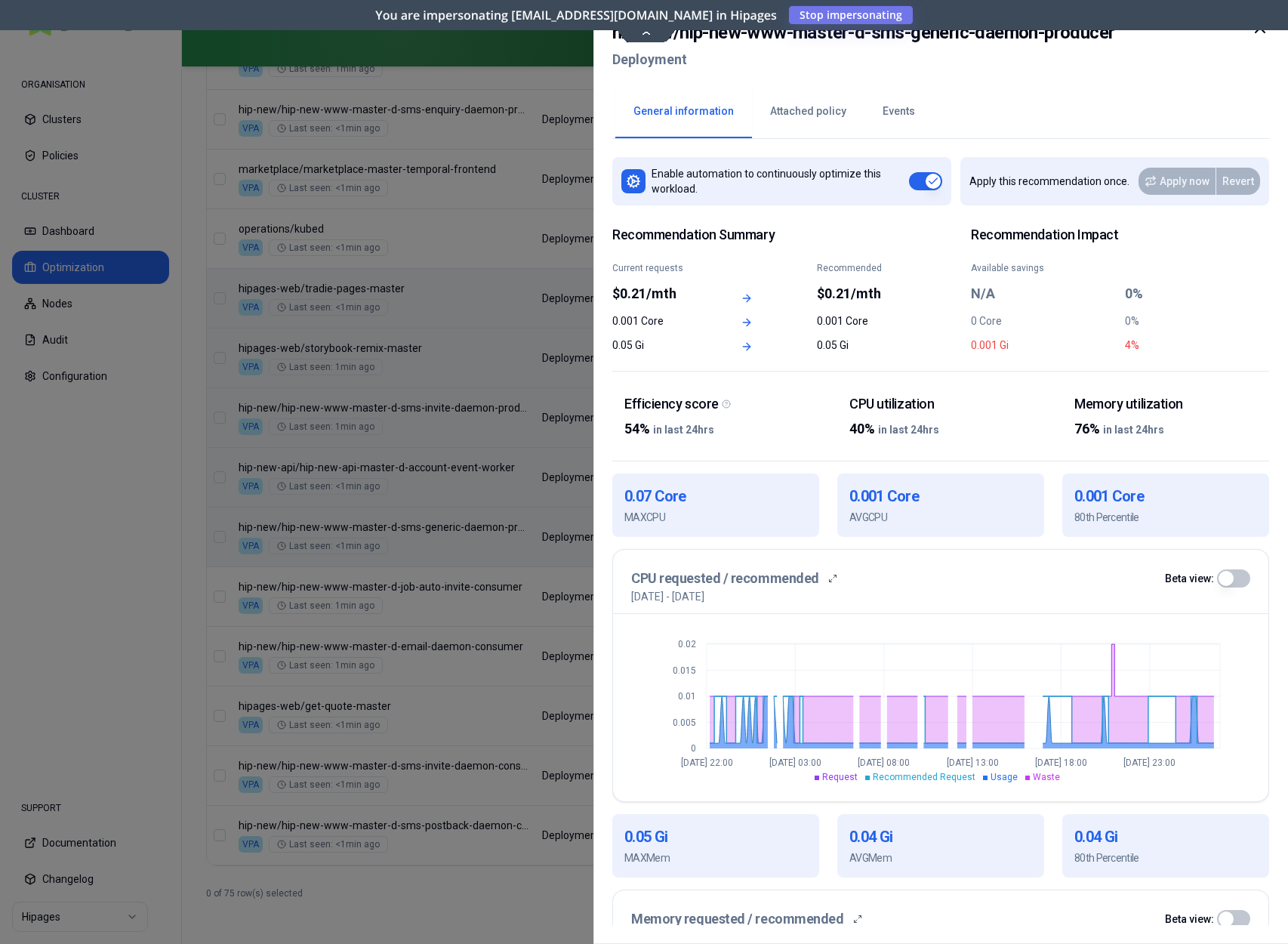
click at [1263, 31] on icon at bounding box center [1260, 28] width 9 height 9
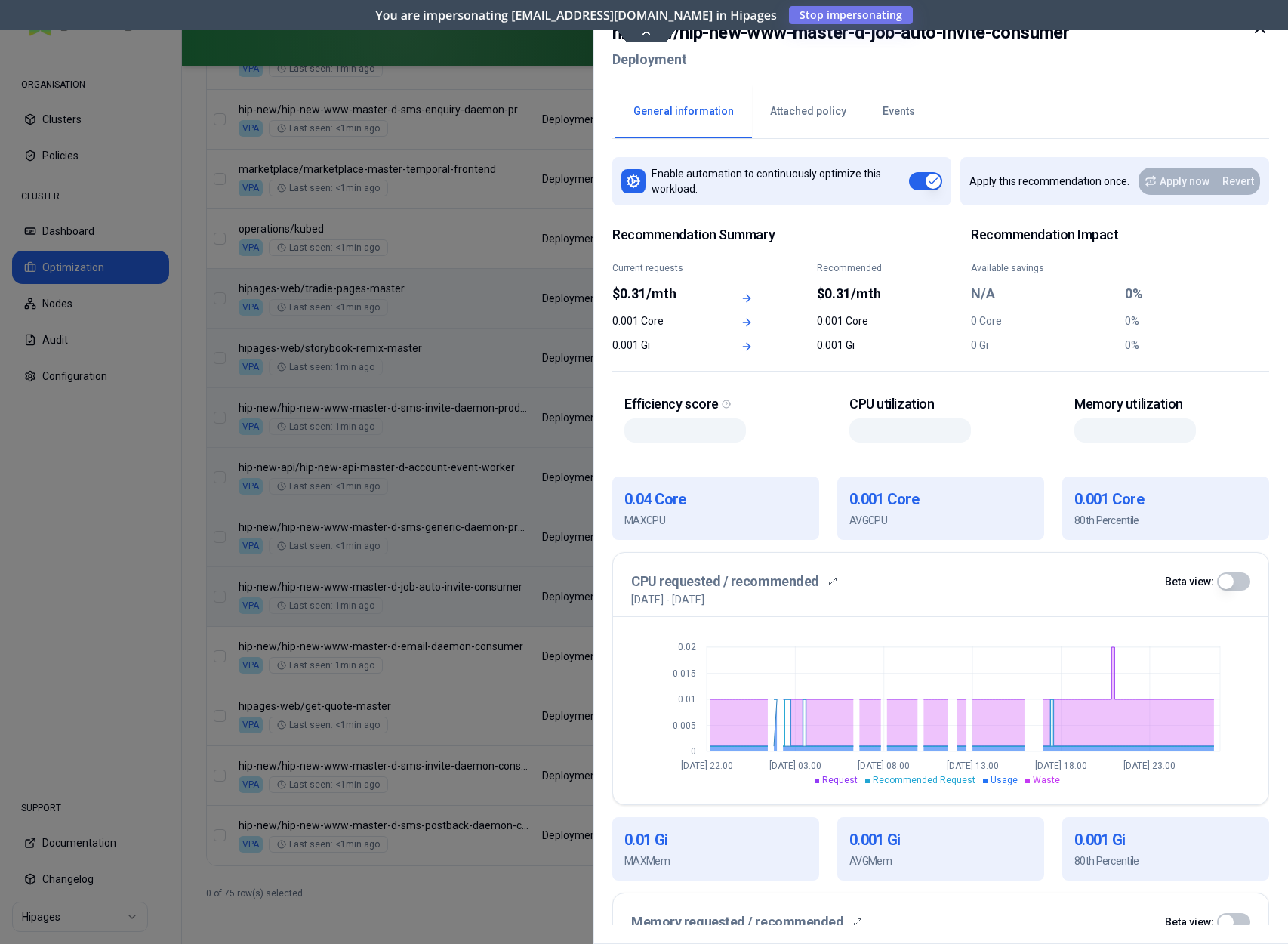
click at [1258, 39] on div at bounding box center [1260, 46] width 18 height 54
click at [1262, 31] on icon at bounding box center [1260, 28] width 9 height 9
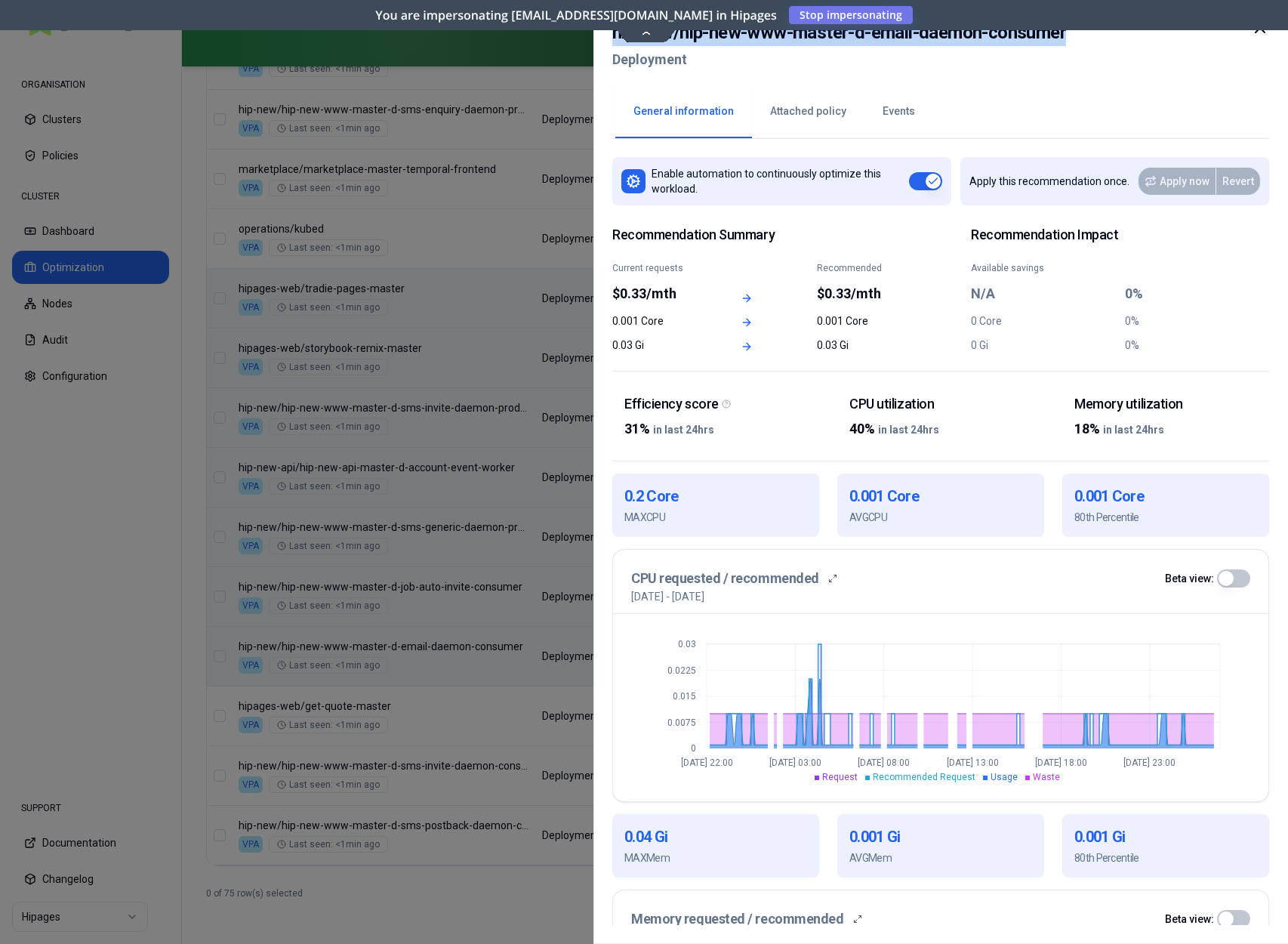
drag, startPoint x: 1149, startPoint y: 44, endPoint x: 596, endPoint y: 37, distance: 553.0
click at [596, 37] on div "hip-new / hip-new-www-master-d-email-daemon-consumer Deployment General informa…" at bounding box center [941, 472] width 695 height 944
copy h2 "hip-new / hip-new-www-master-d-email-daemon-consumer"
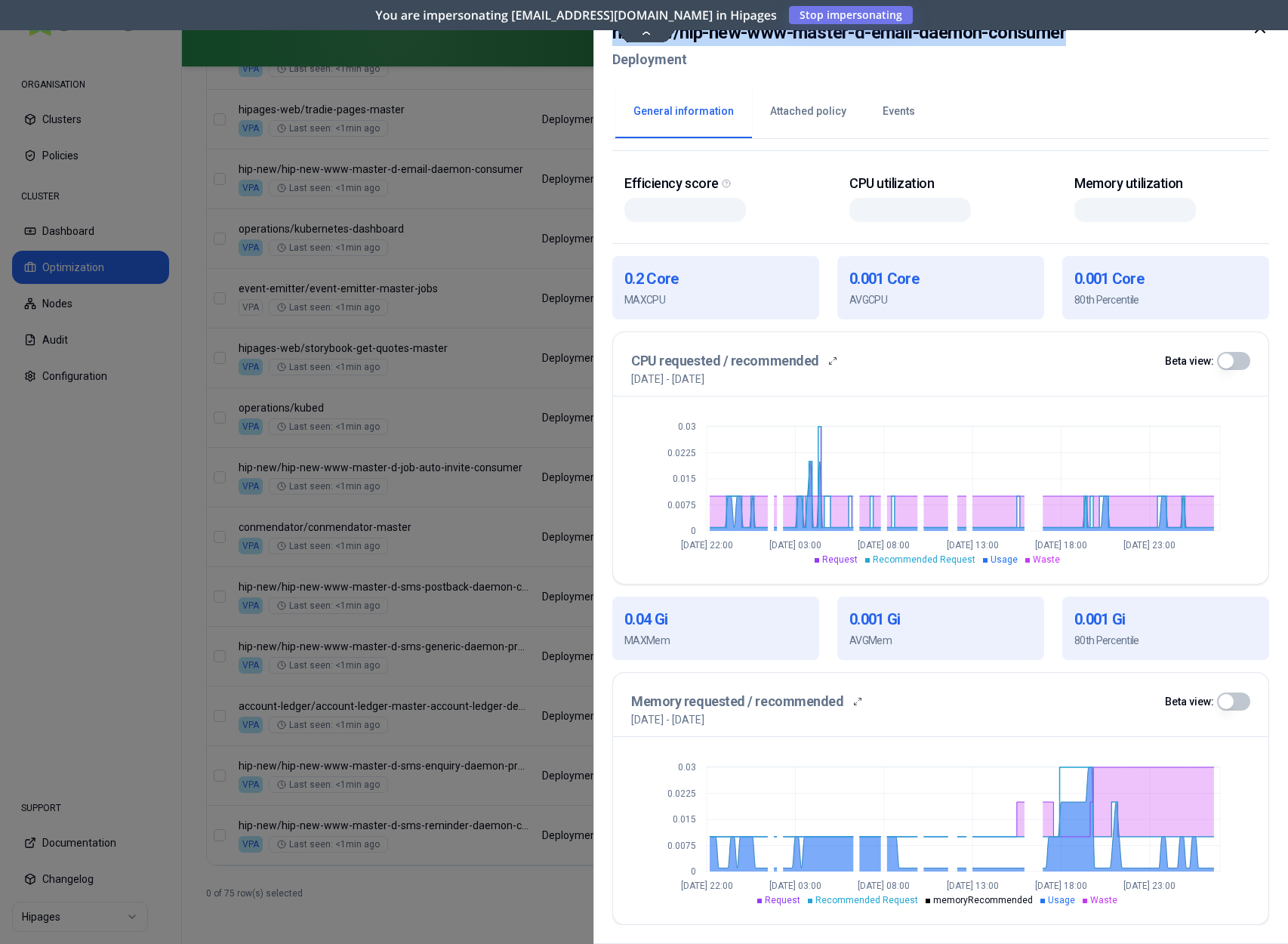
scroll to position [218, 0]
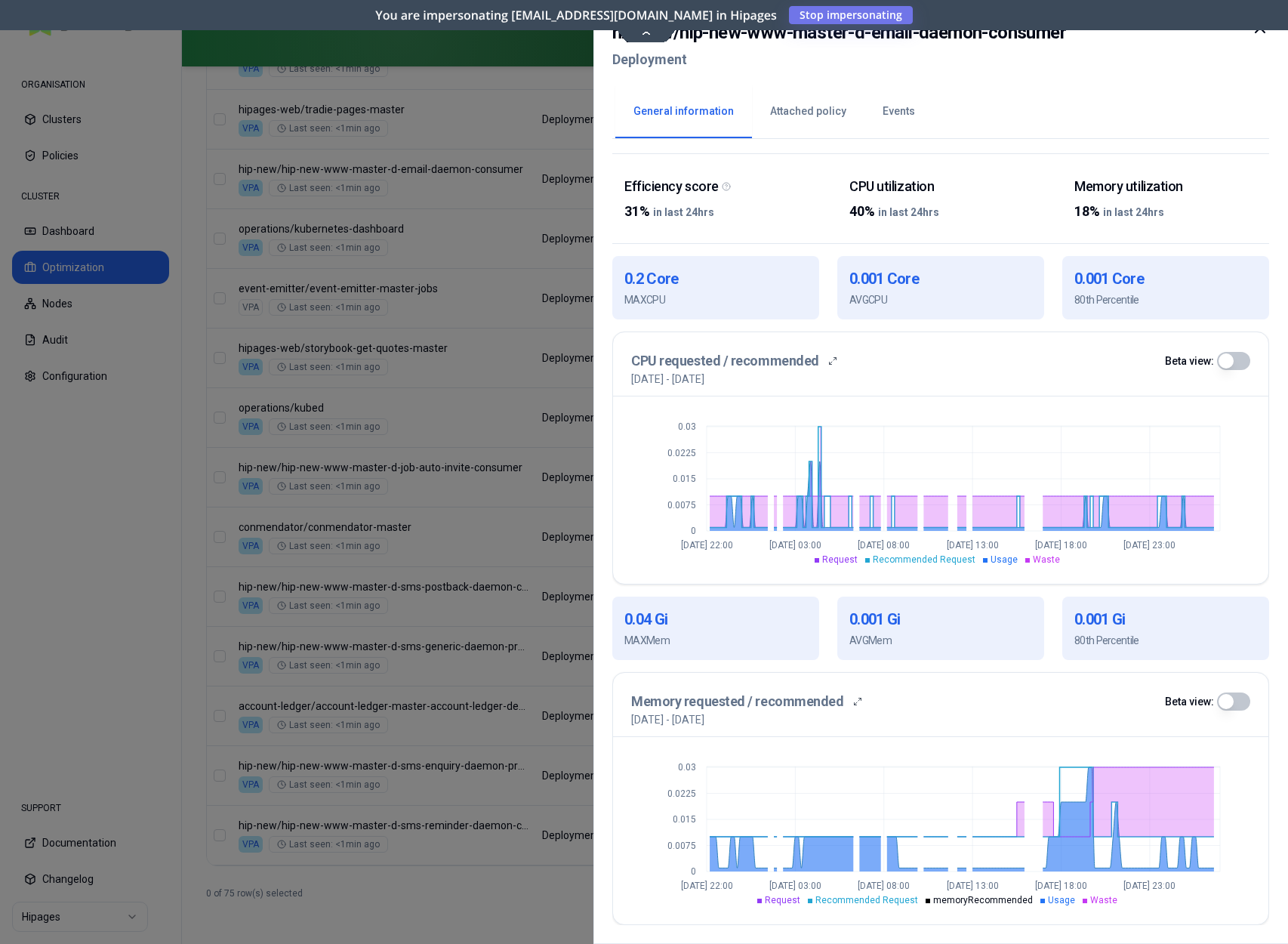
click at [992, 306] on div "0.001 Core AVG CPU" at bounding box center [940, 287] width 207 height 64
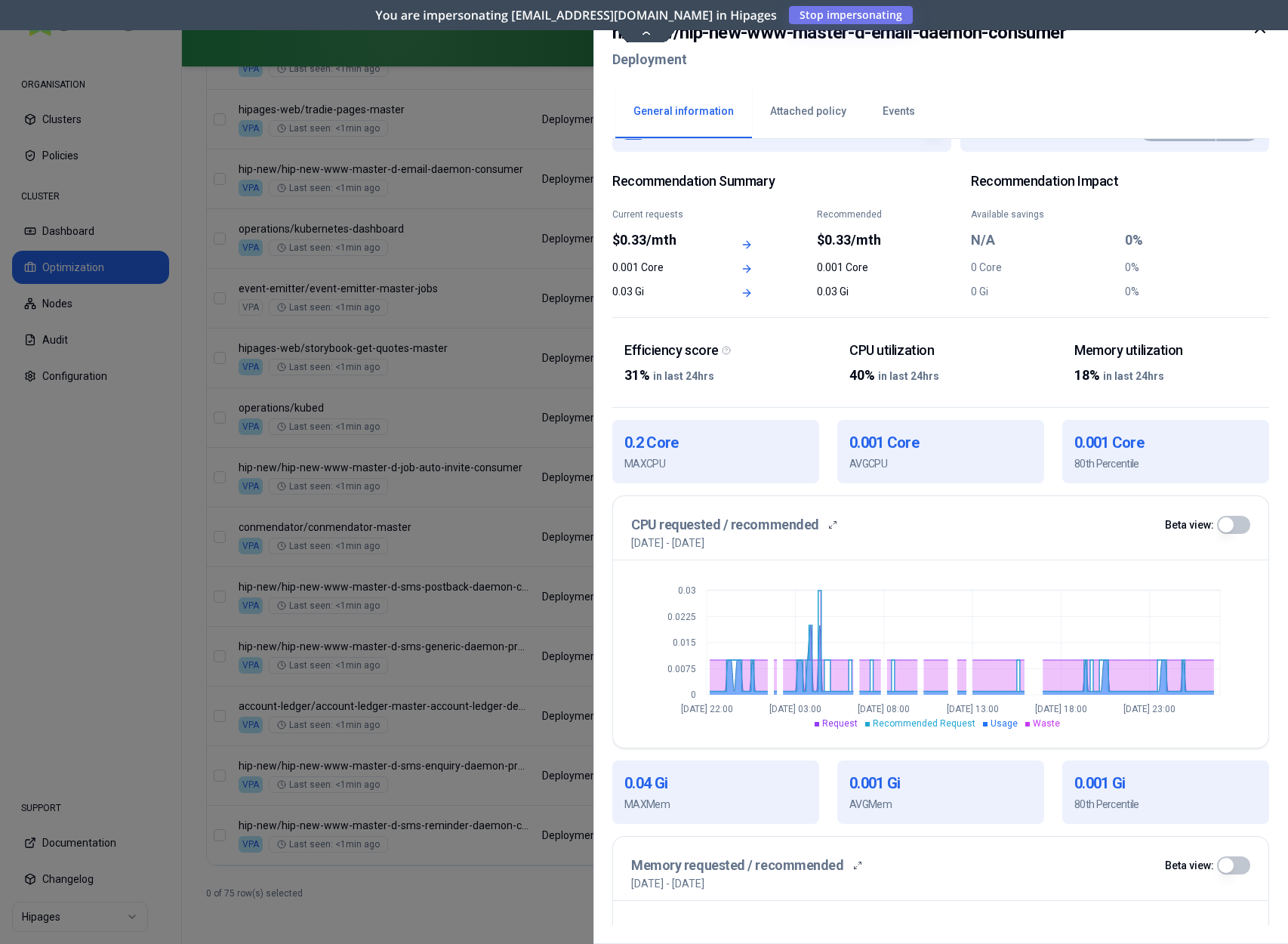
scroll to position [0, 0]
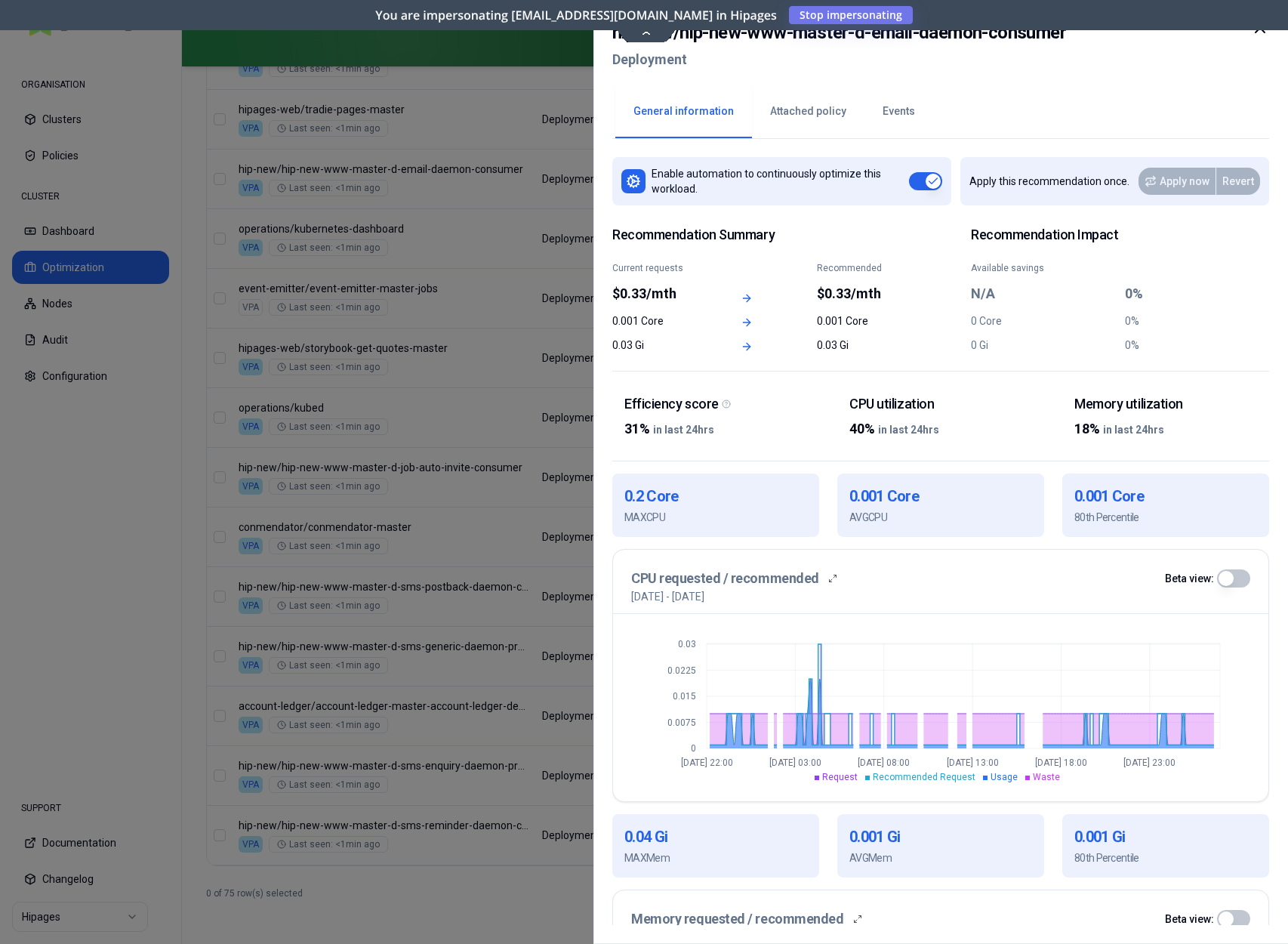
click at [830, 117] on button "Attached policy" at bounding box center [808, 111] width 112 height 53
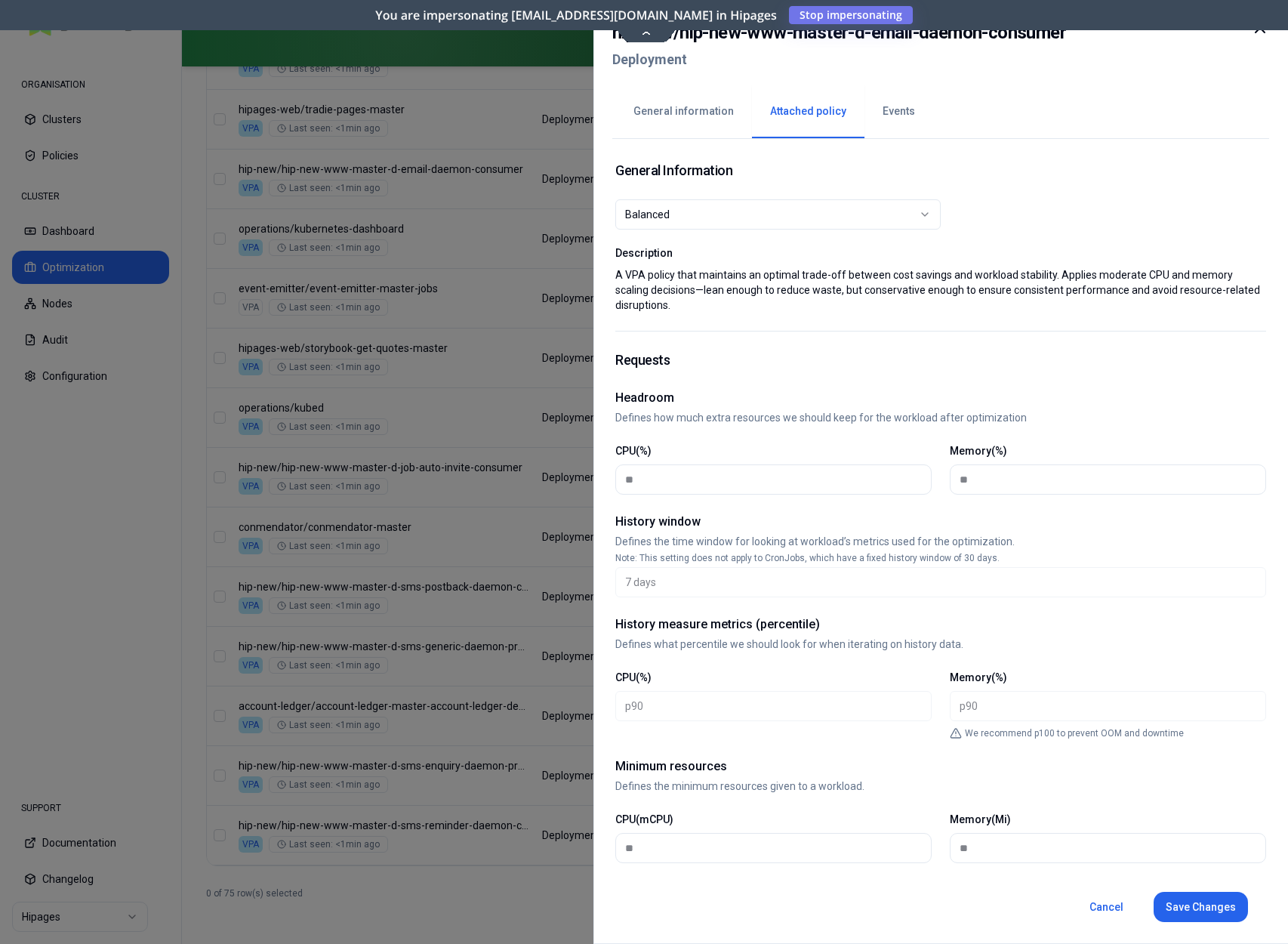
click at [1258, 33] on icon at bounding box center [1260, 27] width 18 height 18
click at [637, 104] on button "General information" at bounding box center [683, 111] width 137 height 53
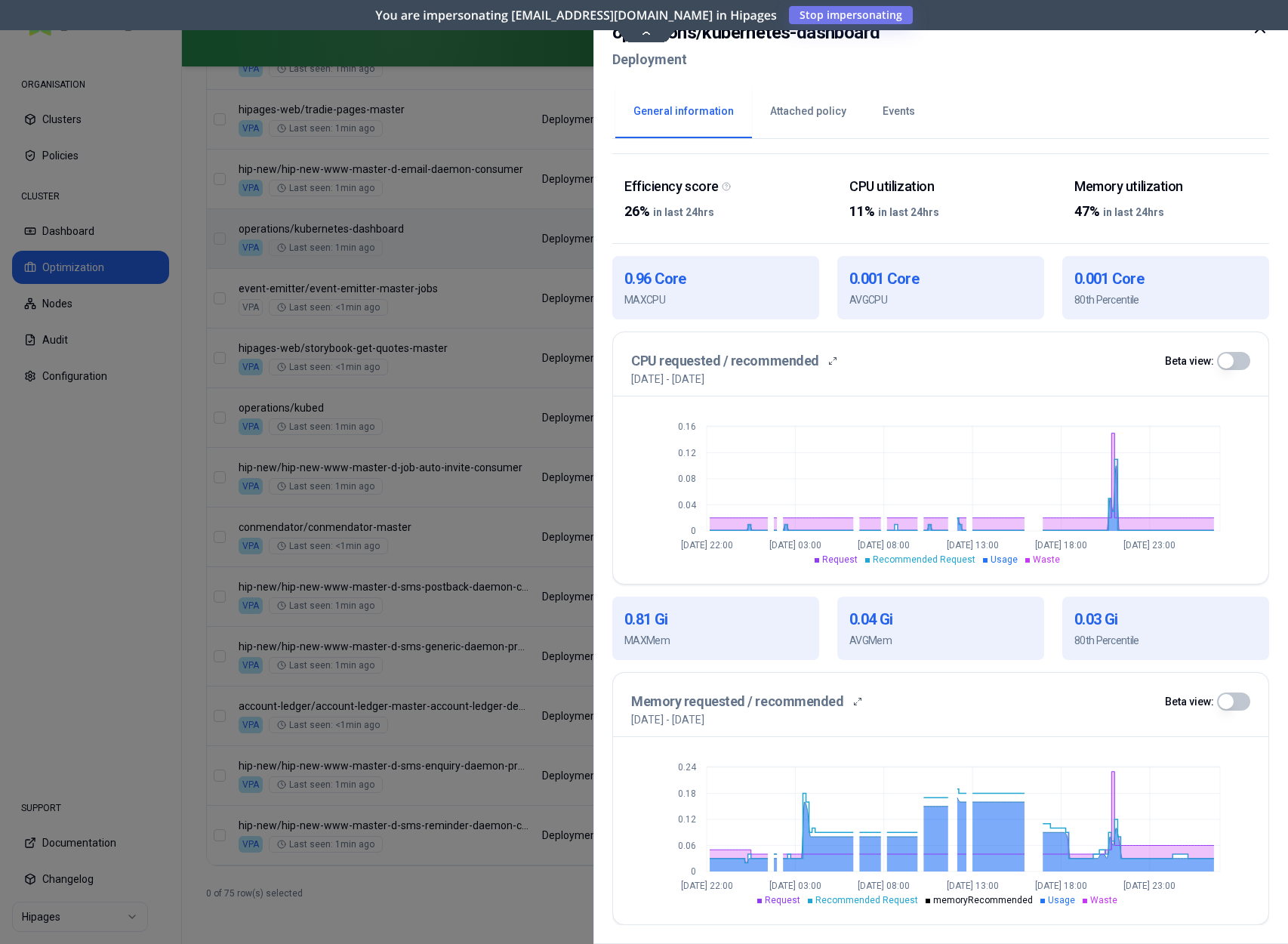
scroll to position [218, 0]
click at [1257, 37] on icon at bounding box center [1260, 27] width 18 height 18
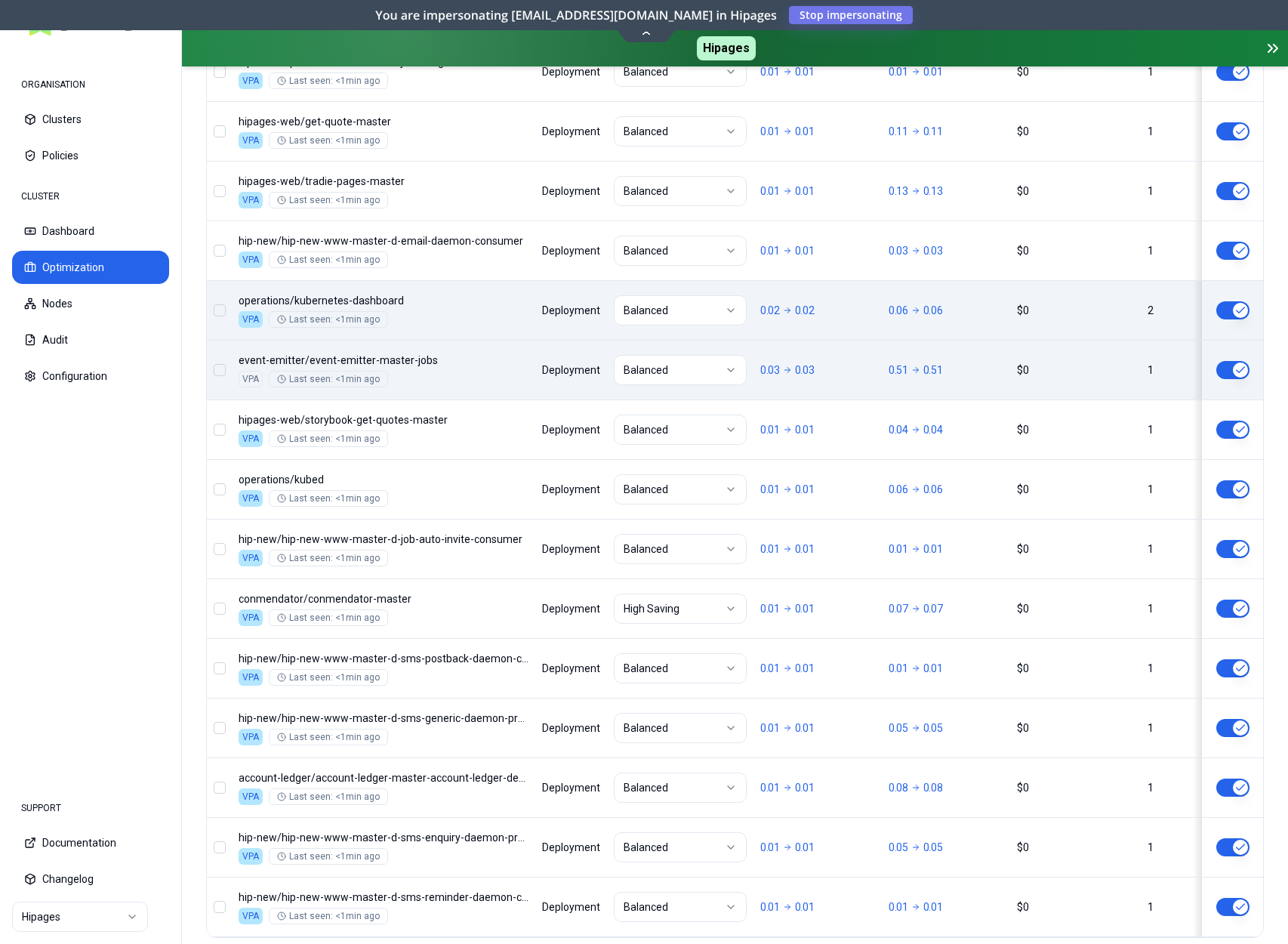
scroll to position [1677, 0]
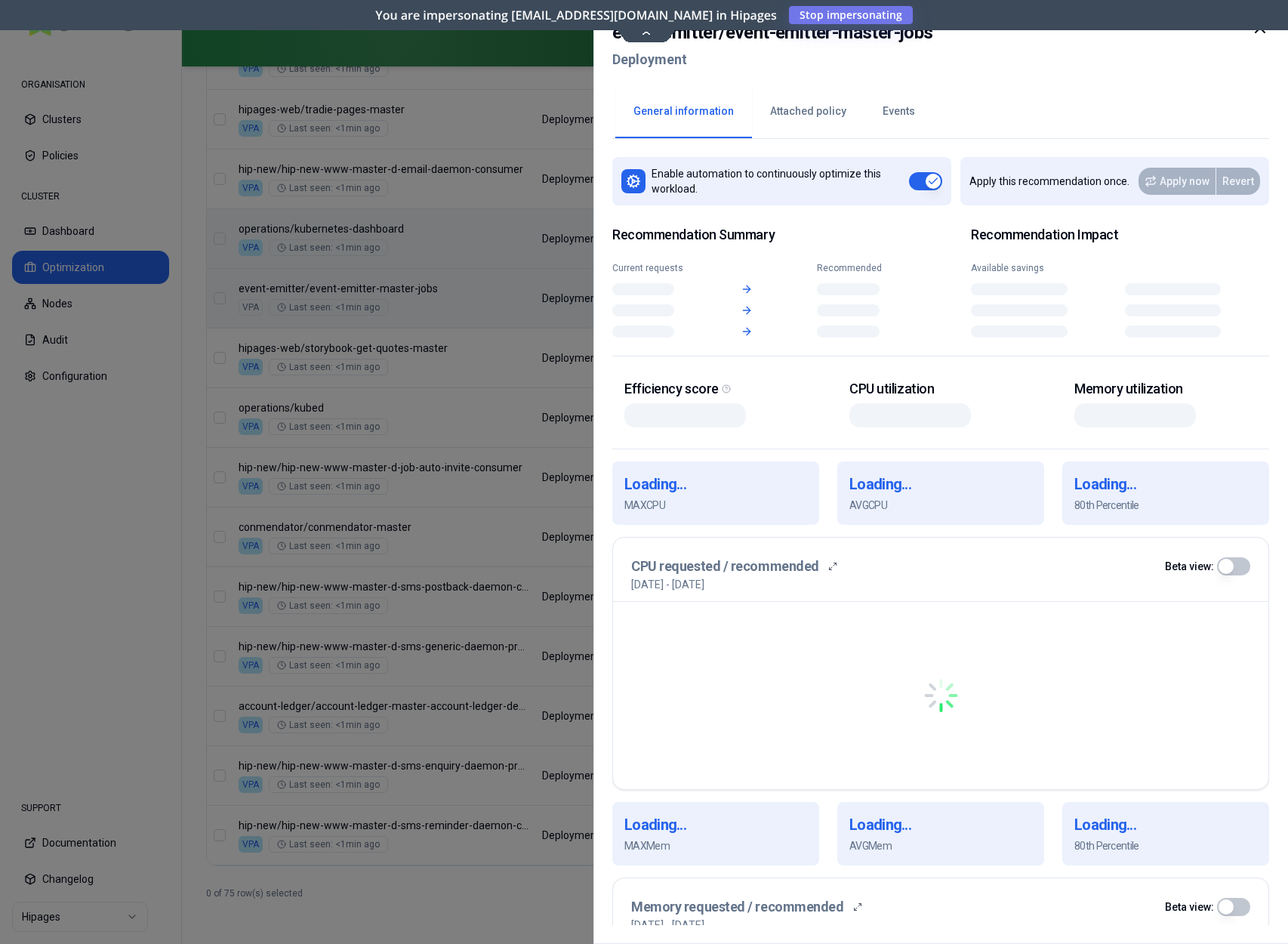
click at [454, 277] on body "ORGANISATION Clusters Policies CLUSTER Dashboard Optimization Nodes Audit Confi…" at bounding box center [644, 472] width 1288 height 944
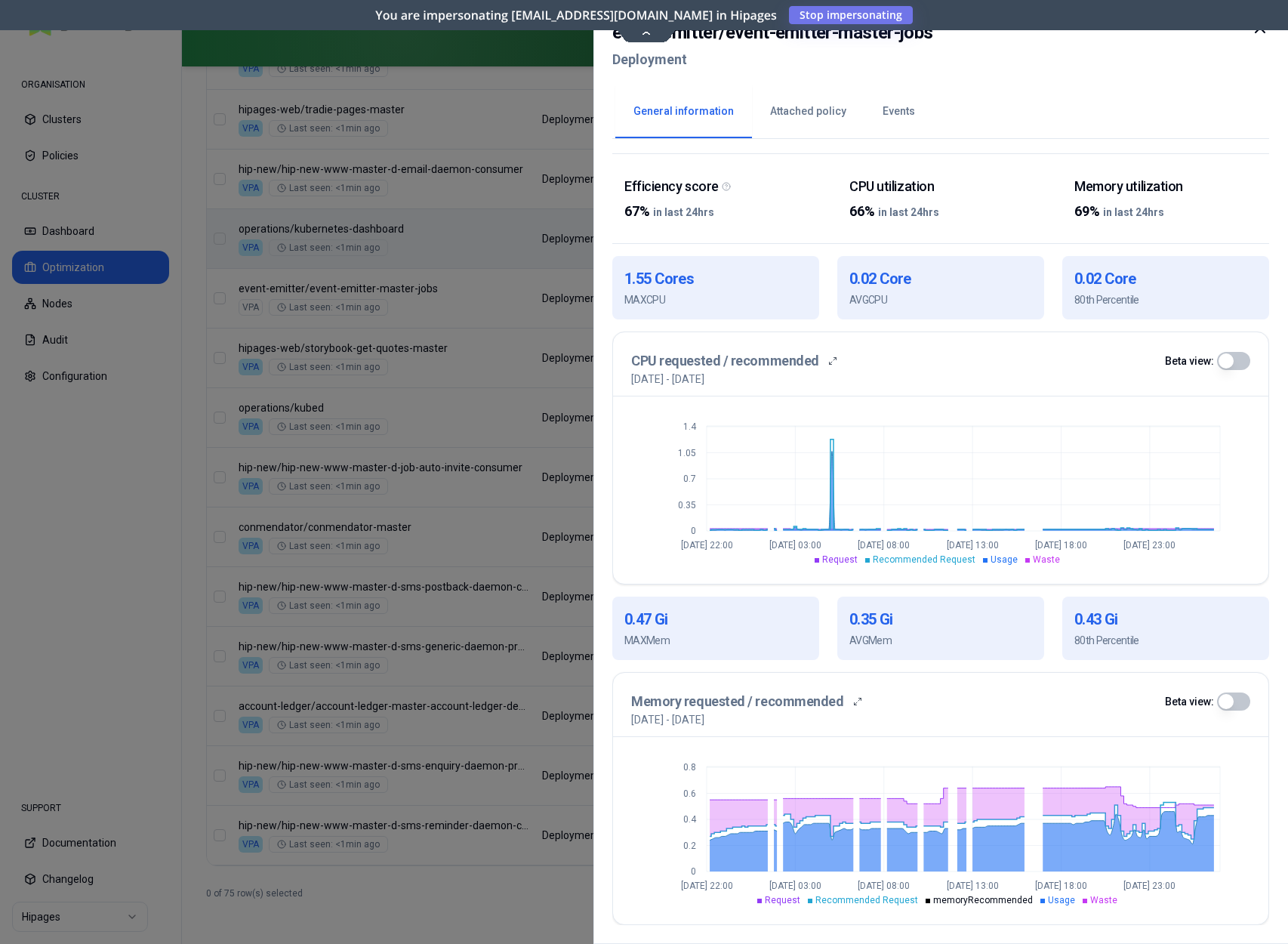
scroll to position [218, 0]
click at [1265, 31] on icon at bounding box center [1260, 27] width 18 height 18
click at [1261, 35] on icon at bounding box center [1260, 27] width 18 height 18
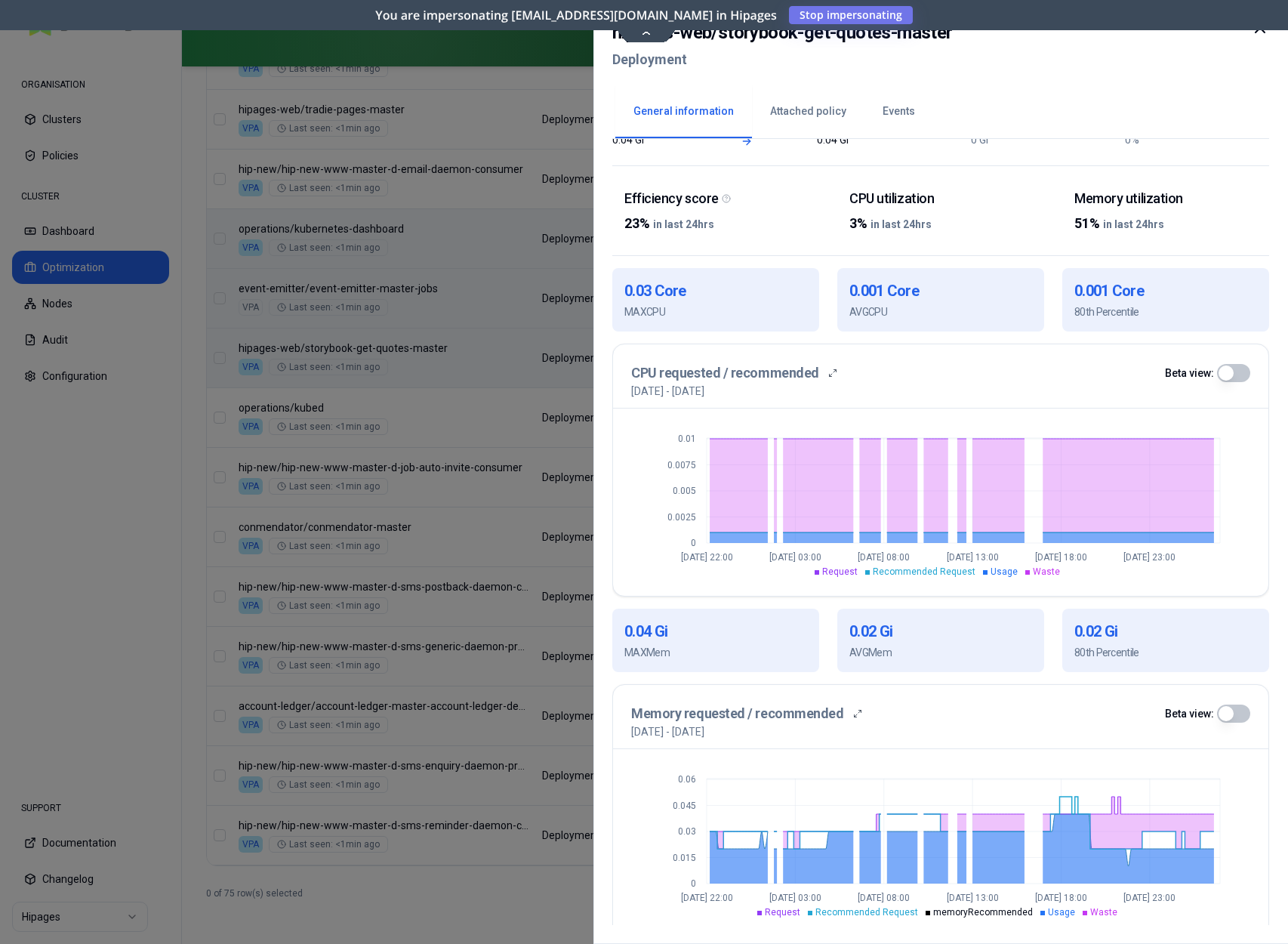
scroll to position [218, 0]
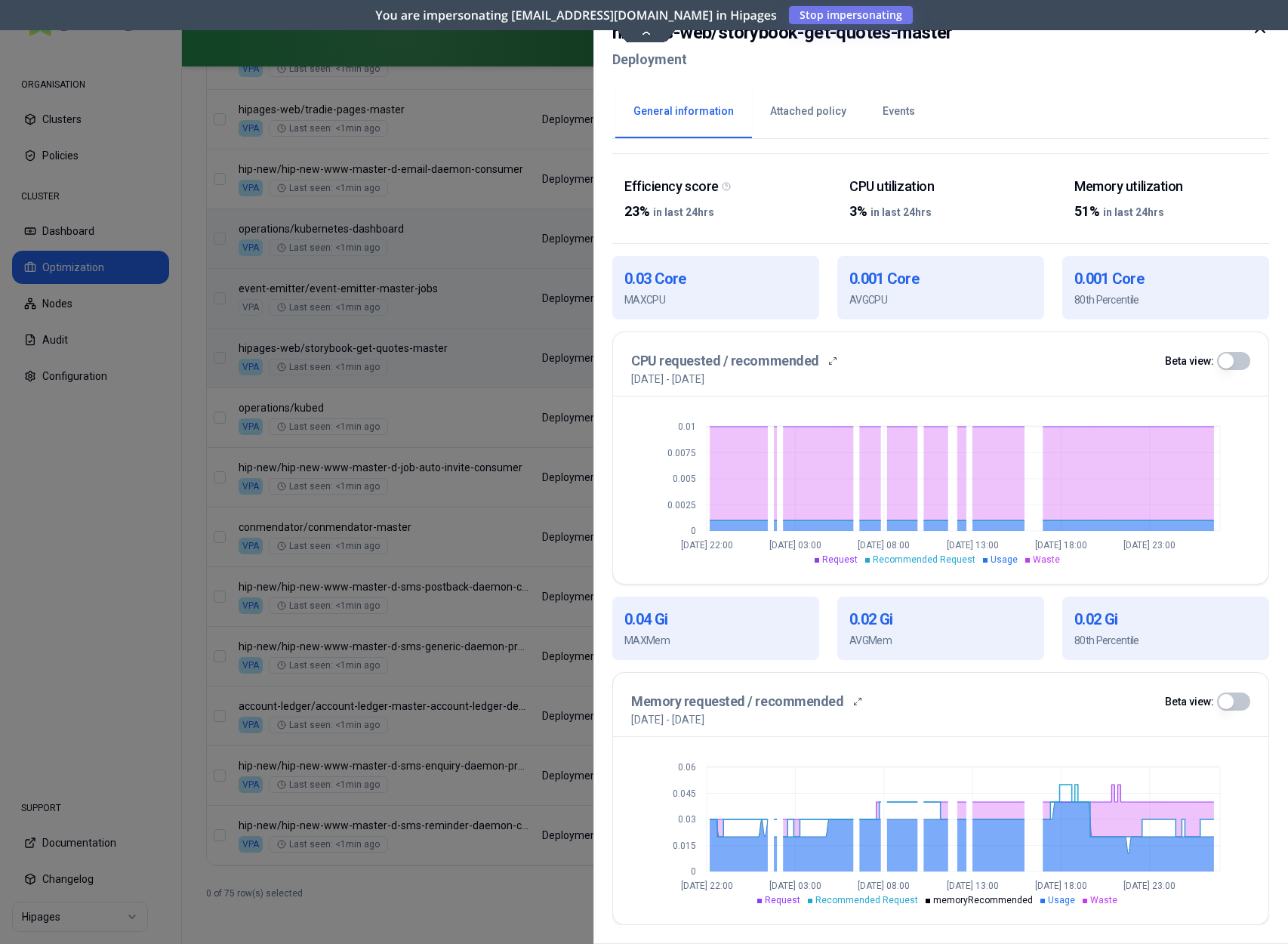
click at [1262, 36] on icon at bounding box center [1260, 27] width 18 height 18
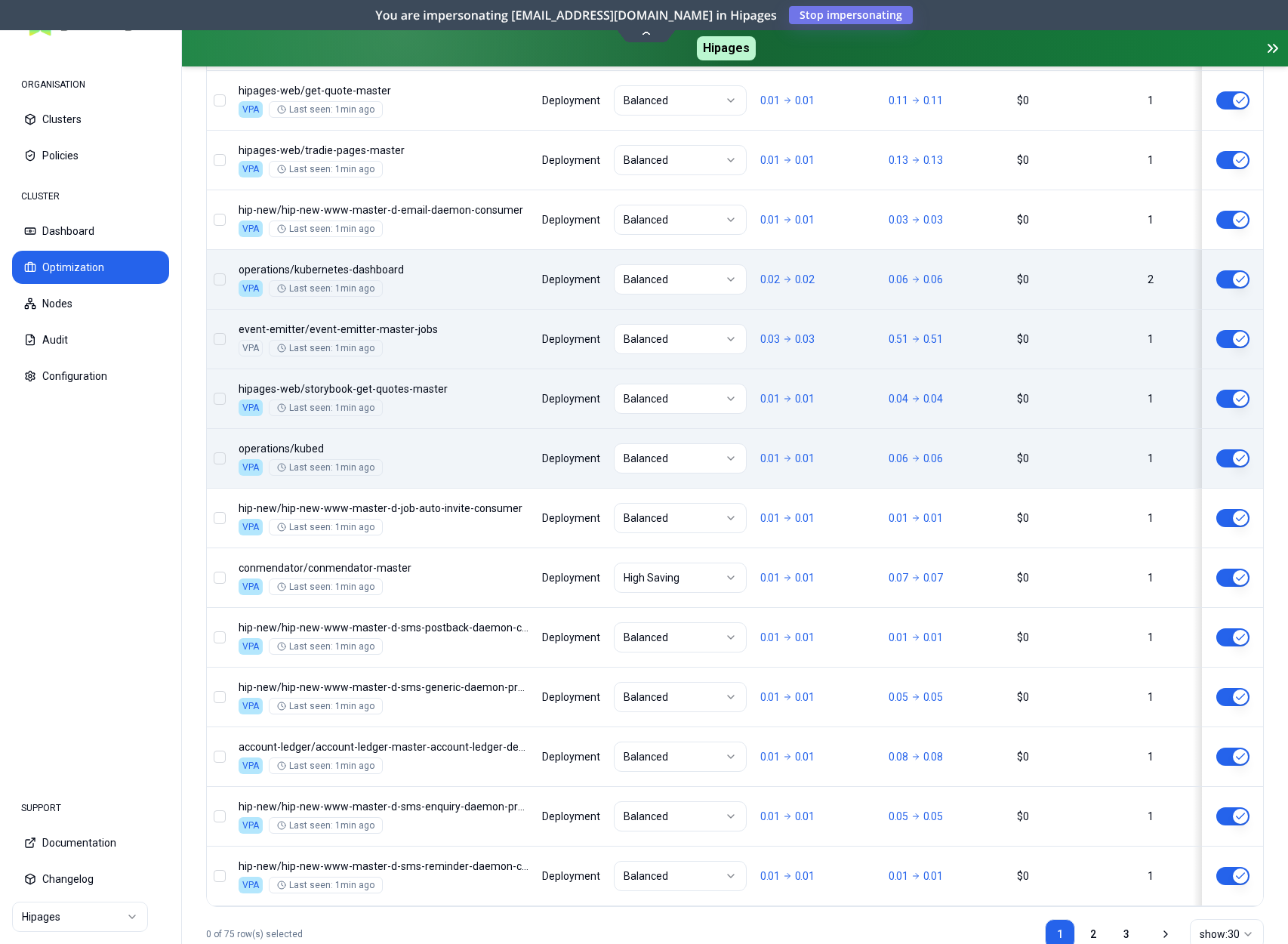
scroll to position [1718, 0]
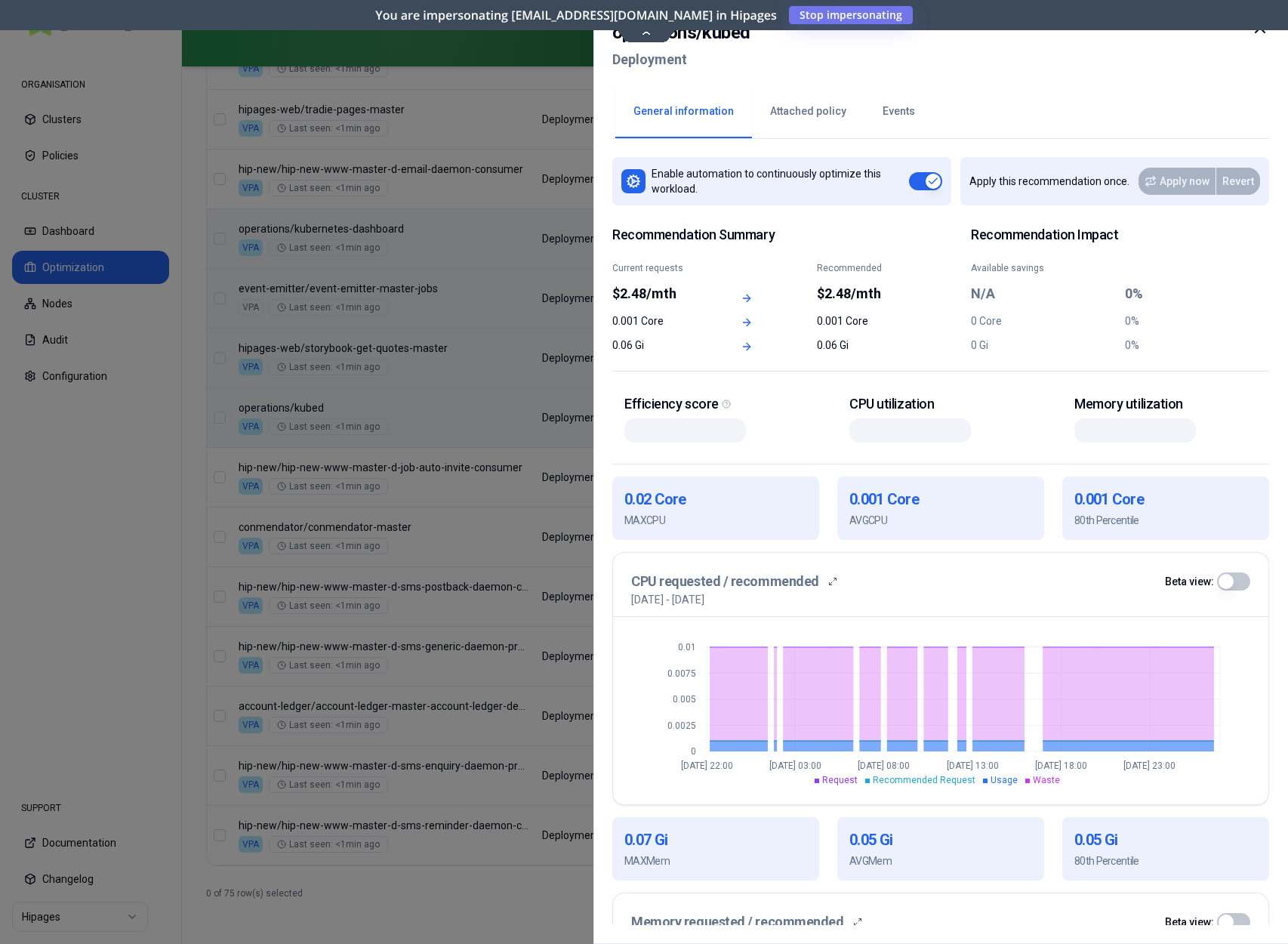
scroll to position [220, 0]
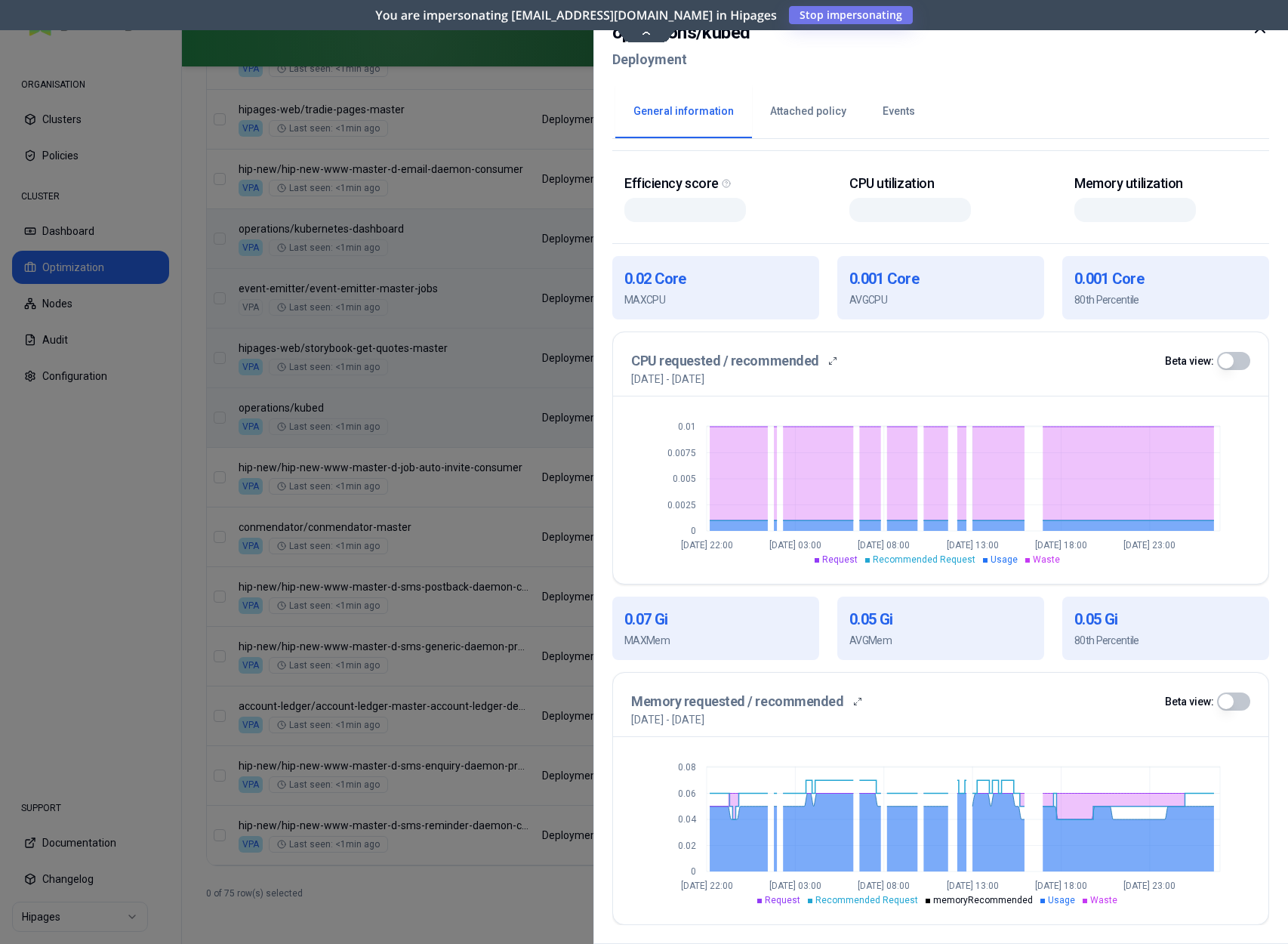
click at [1263, 33] on icon at bounding box center [1260, 27] width 18 height 18
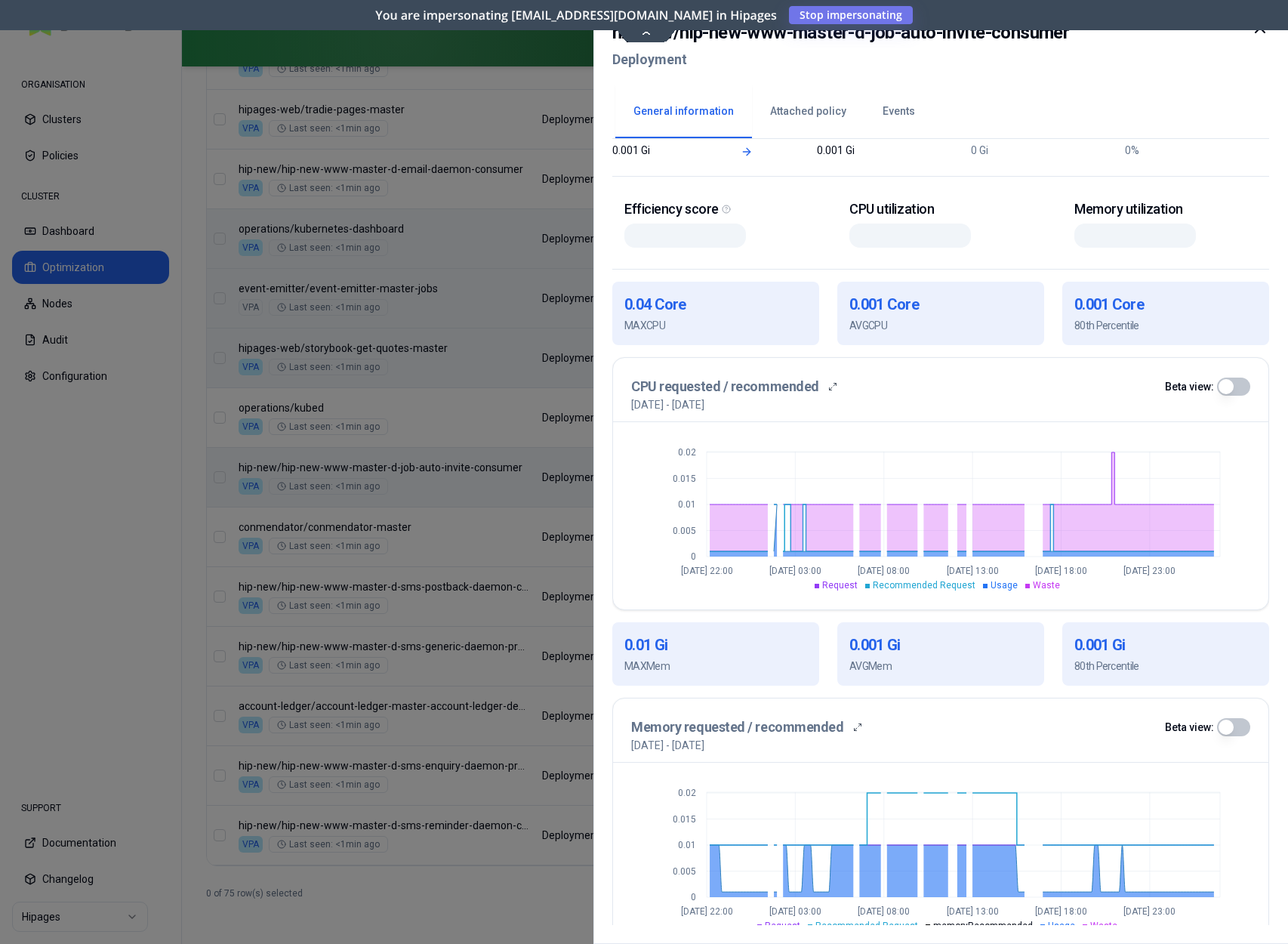
scroll to position [220, 0]
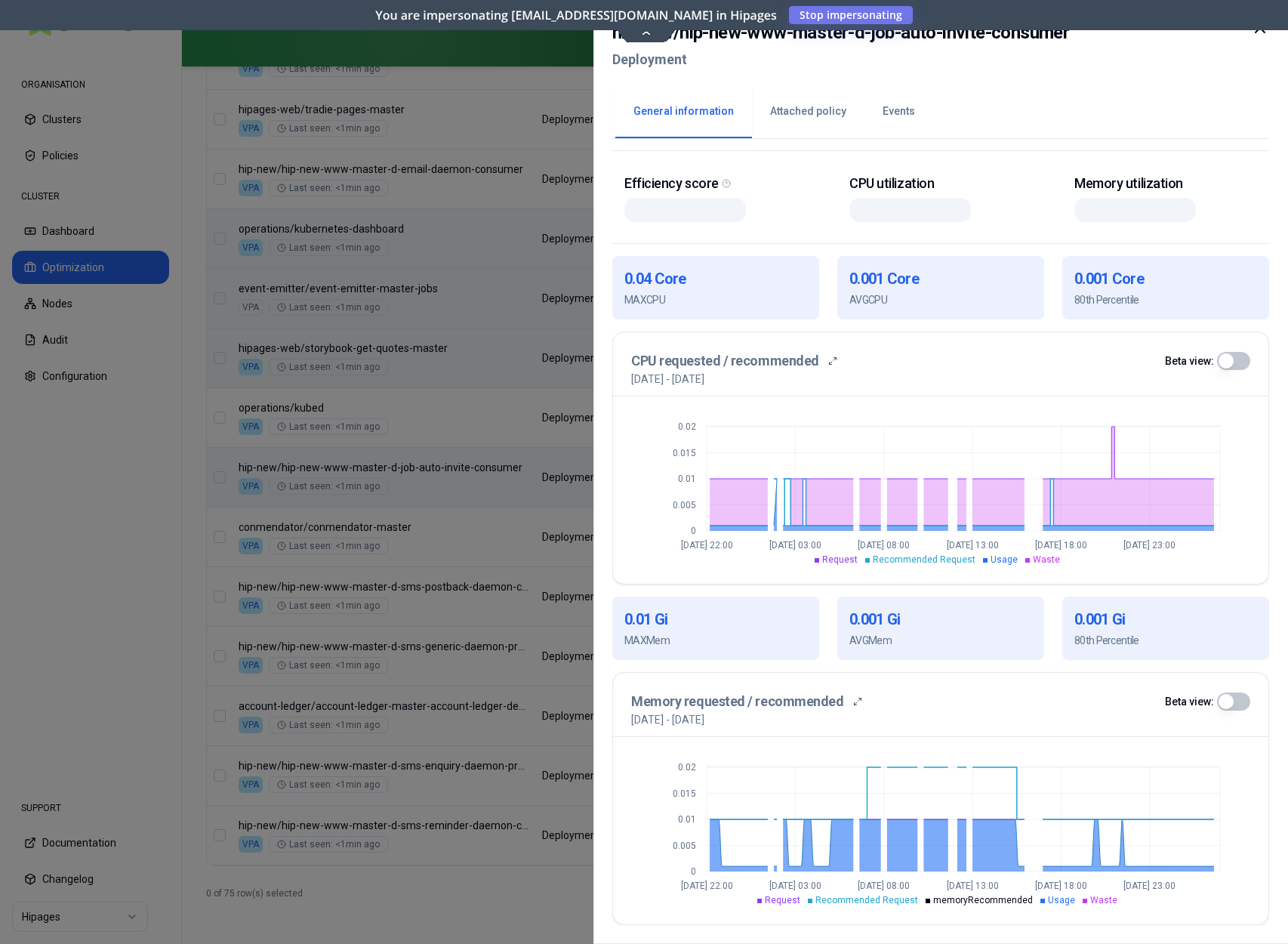
click at [1261, 35] on icon at bounding box center [1260, 27] width 18 height 18
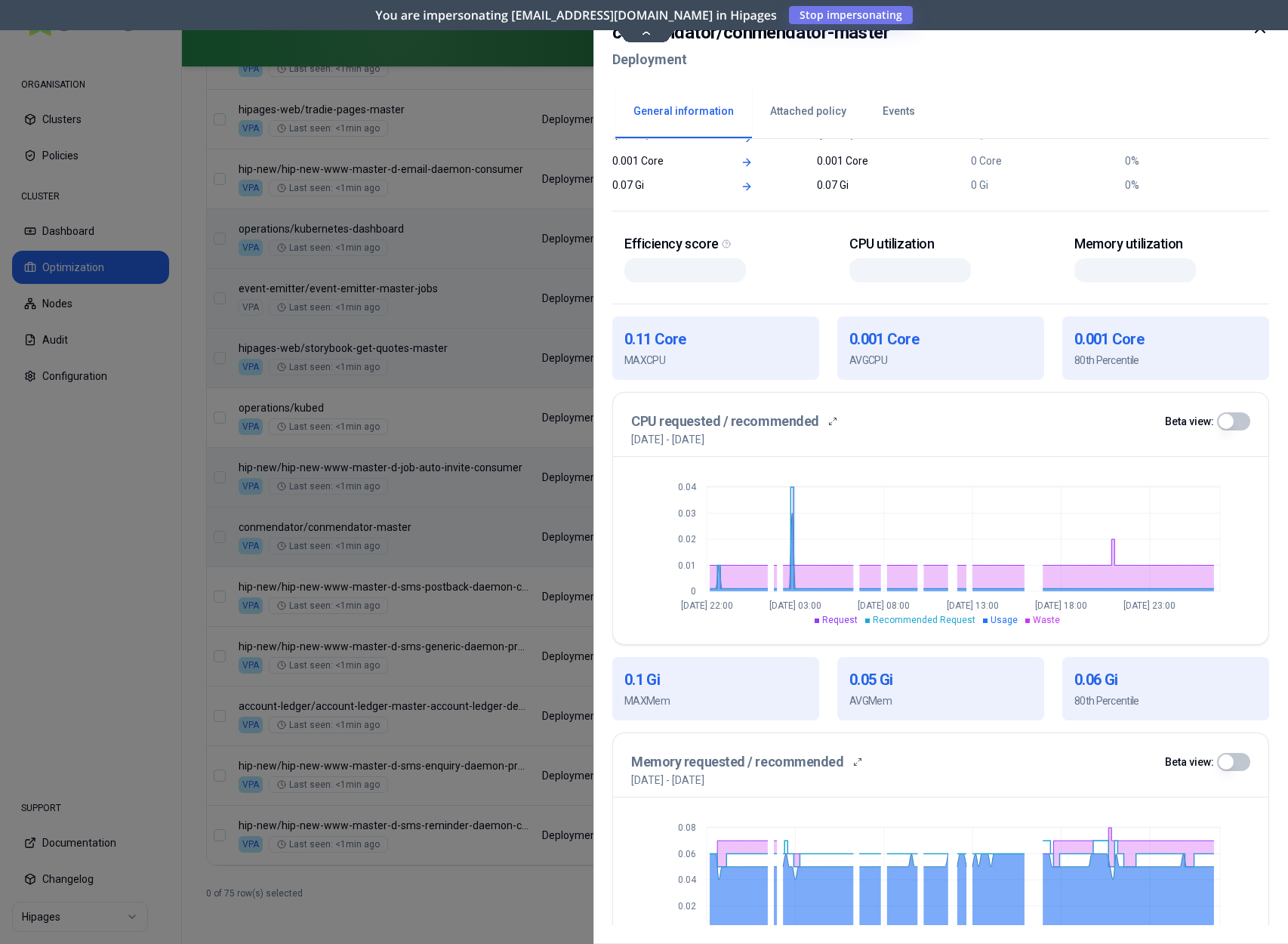
scroll to position [220, 0]
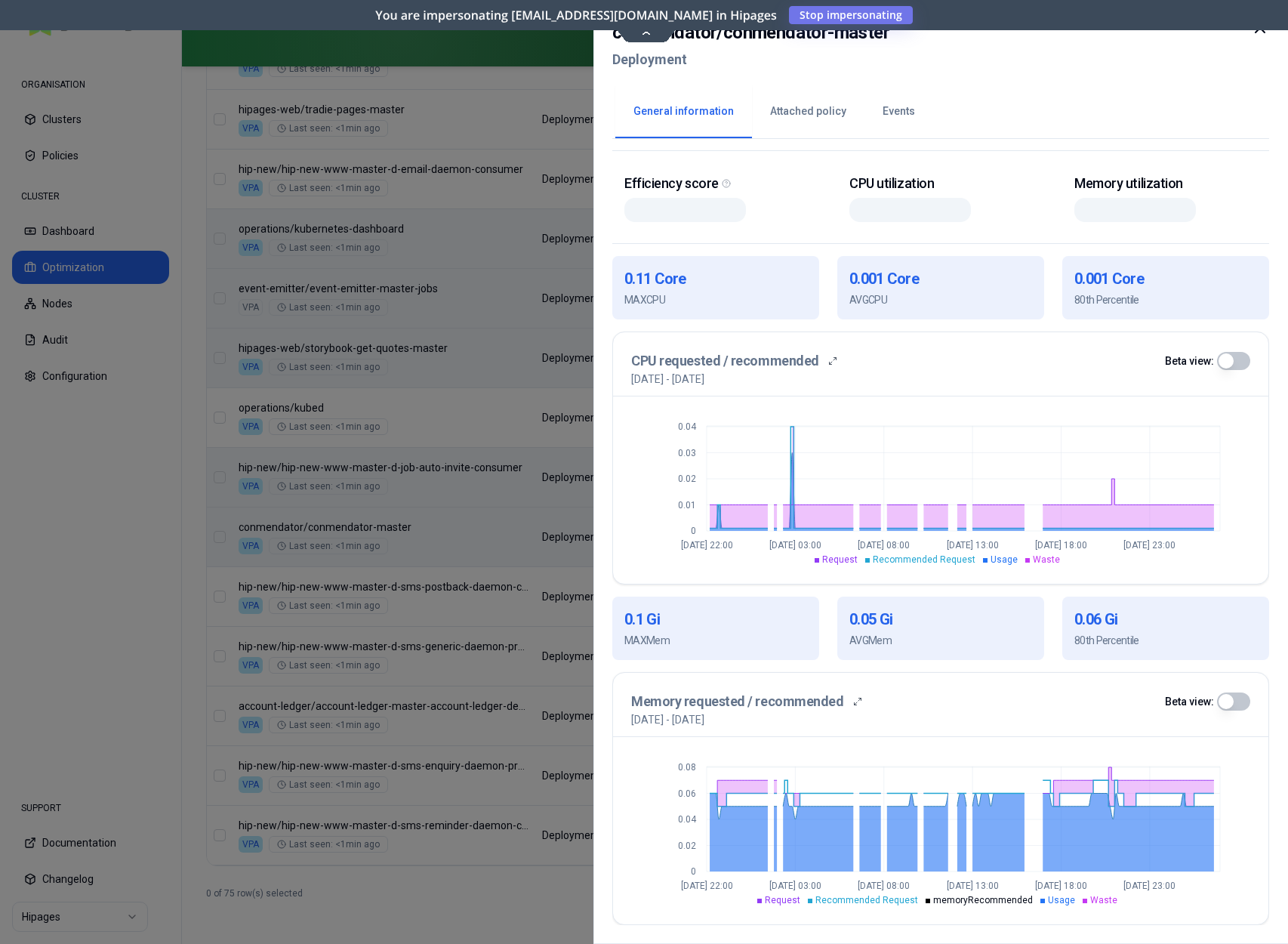
click at [1261, 33] on icon at bounding box center [1260, 27] width 18 height 18
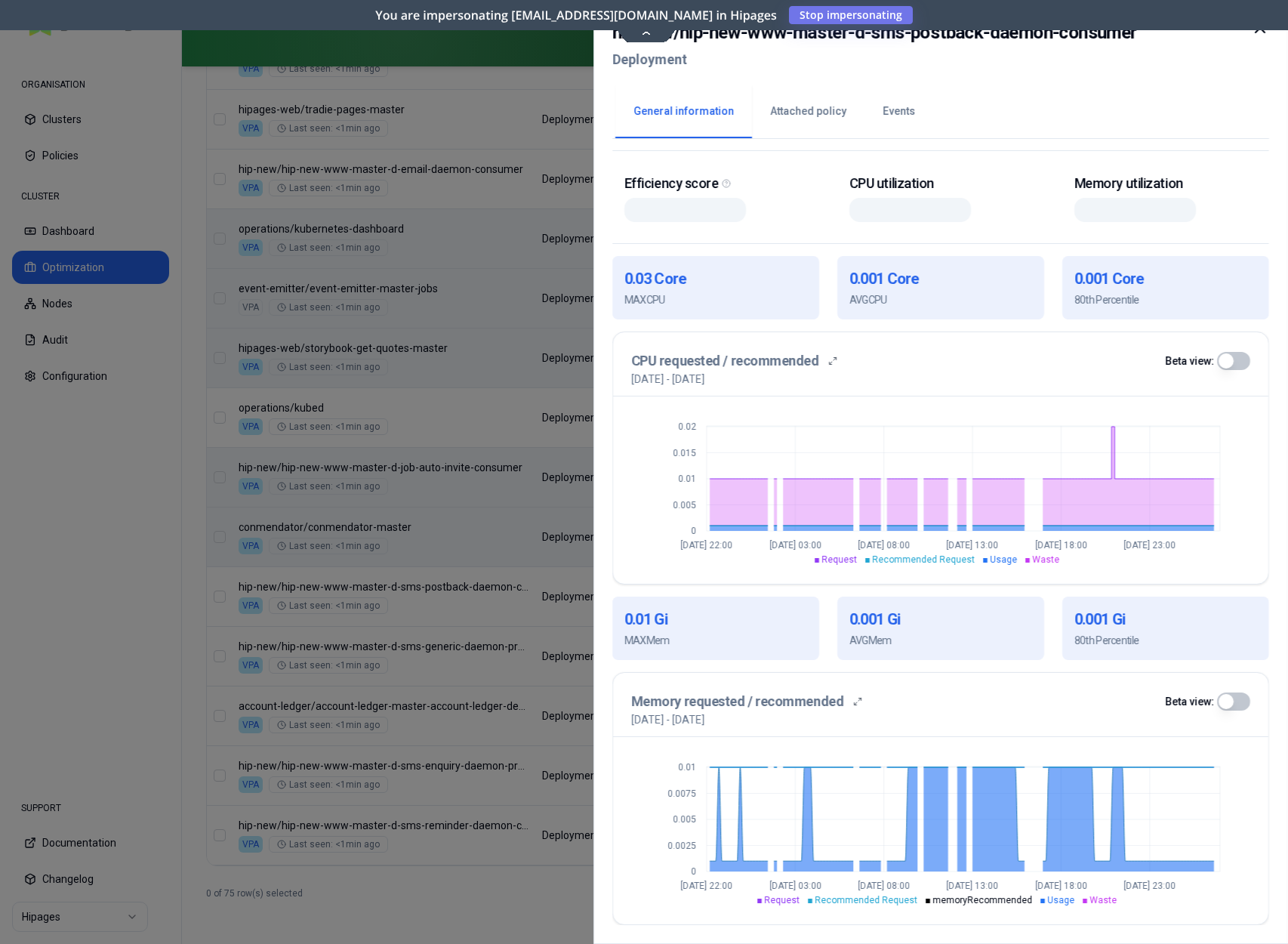
scroll to position [218, 0]
click at [1261, 35] on icon at bounding box center [1260, 27] width 18 height 18
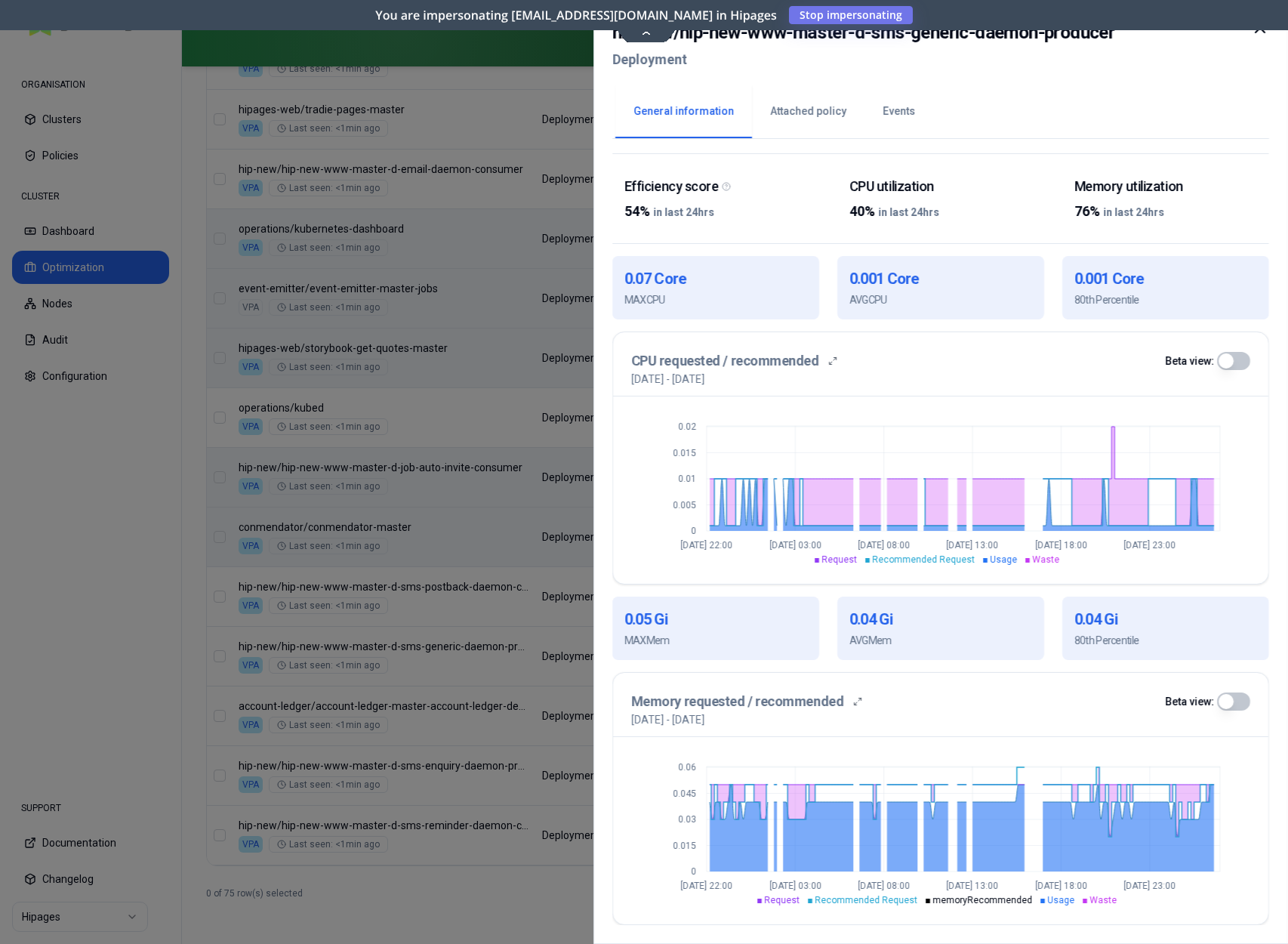
scroll to position [218, 0]
click at [1257, 31] on icon at bounding box center [1260, 28] width 9 height 9
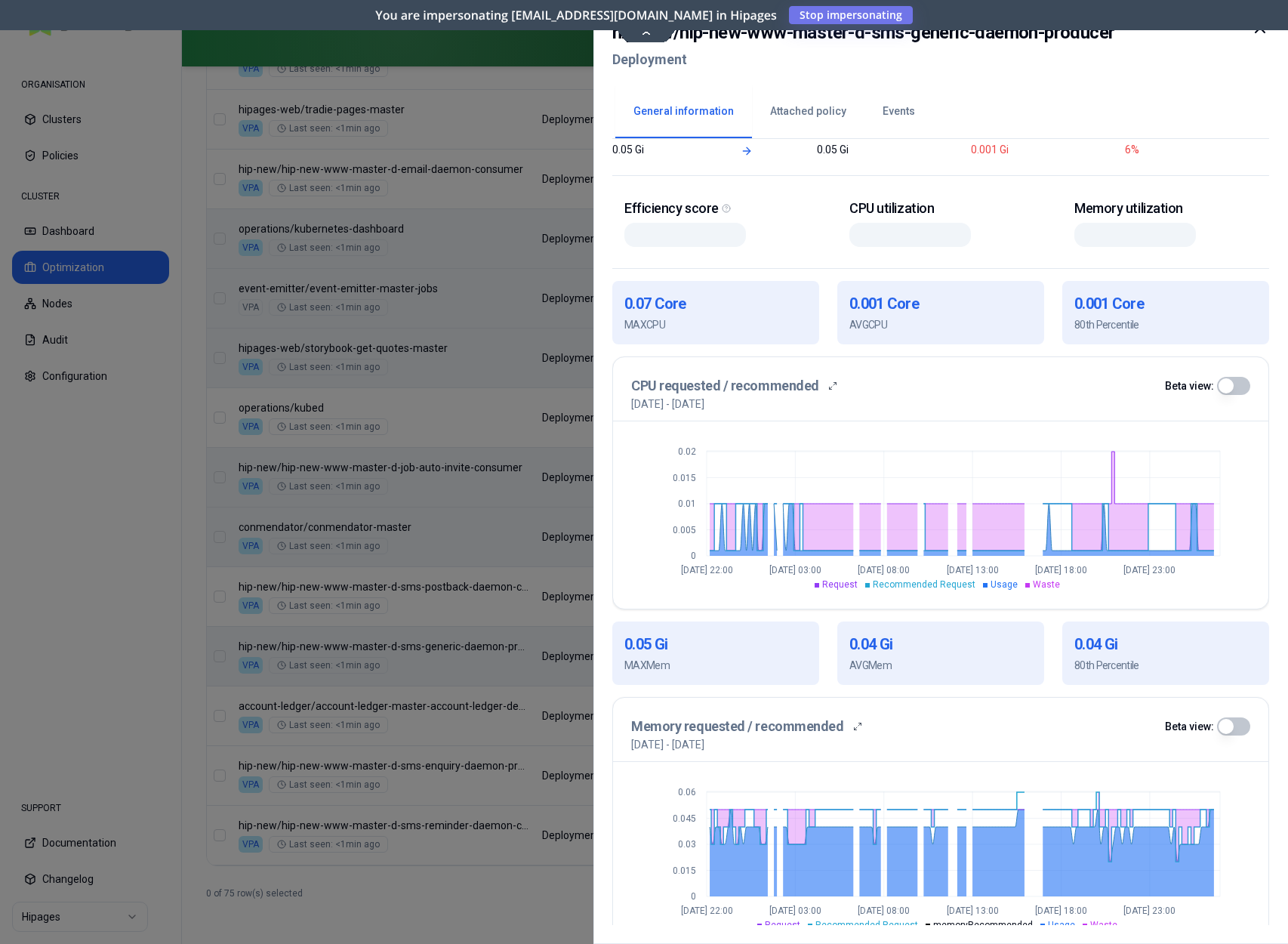
scroll to position [220, 0]
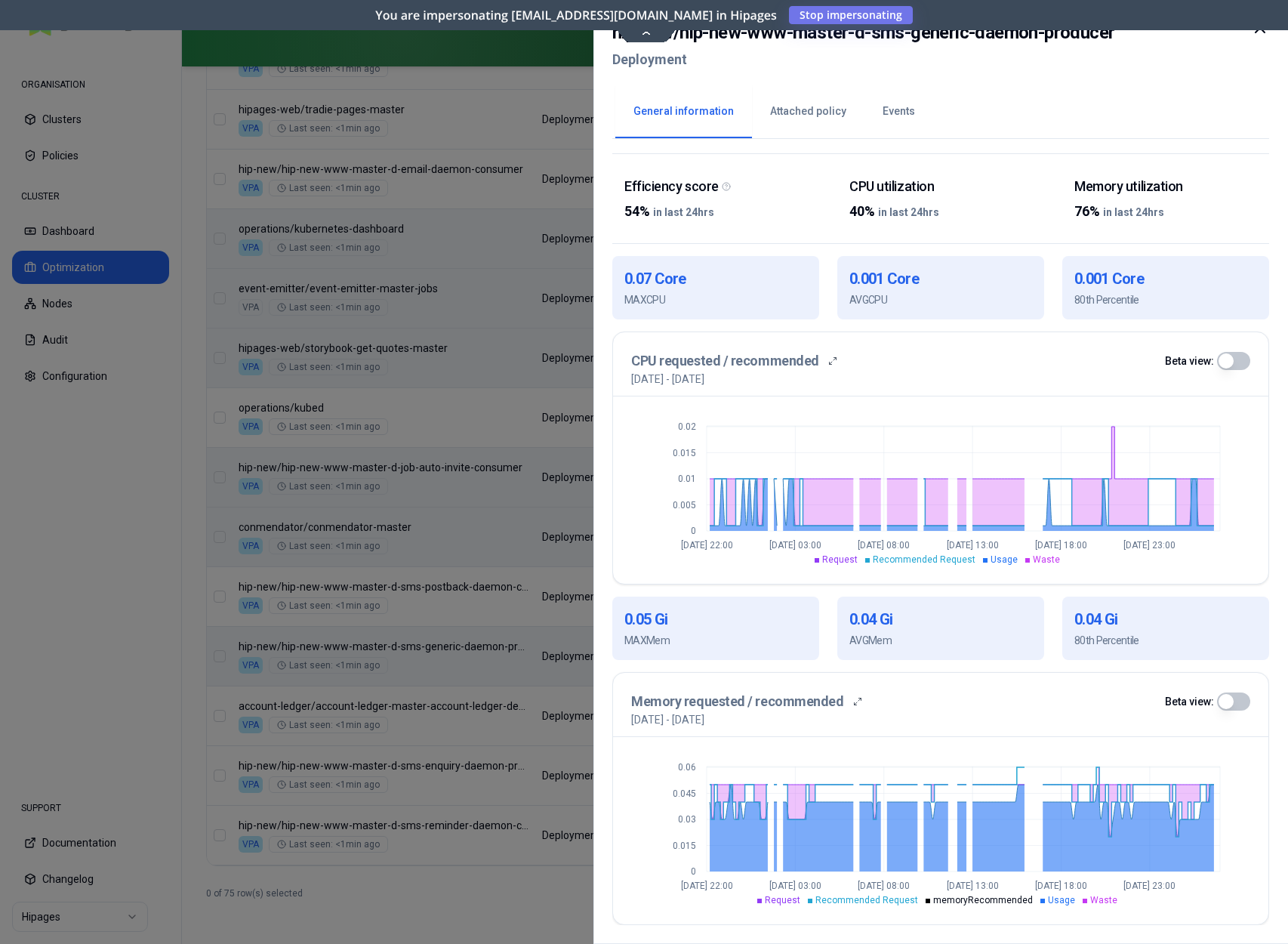
click at [1261, 32] on icon at bounding box center [1260, 27] width 18 height 18
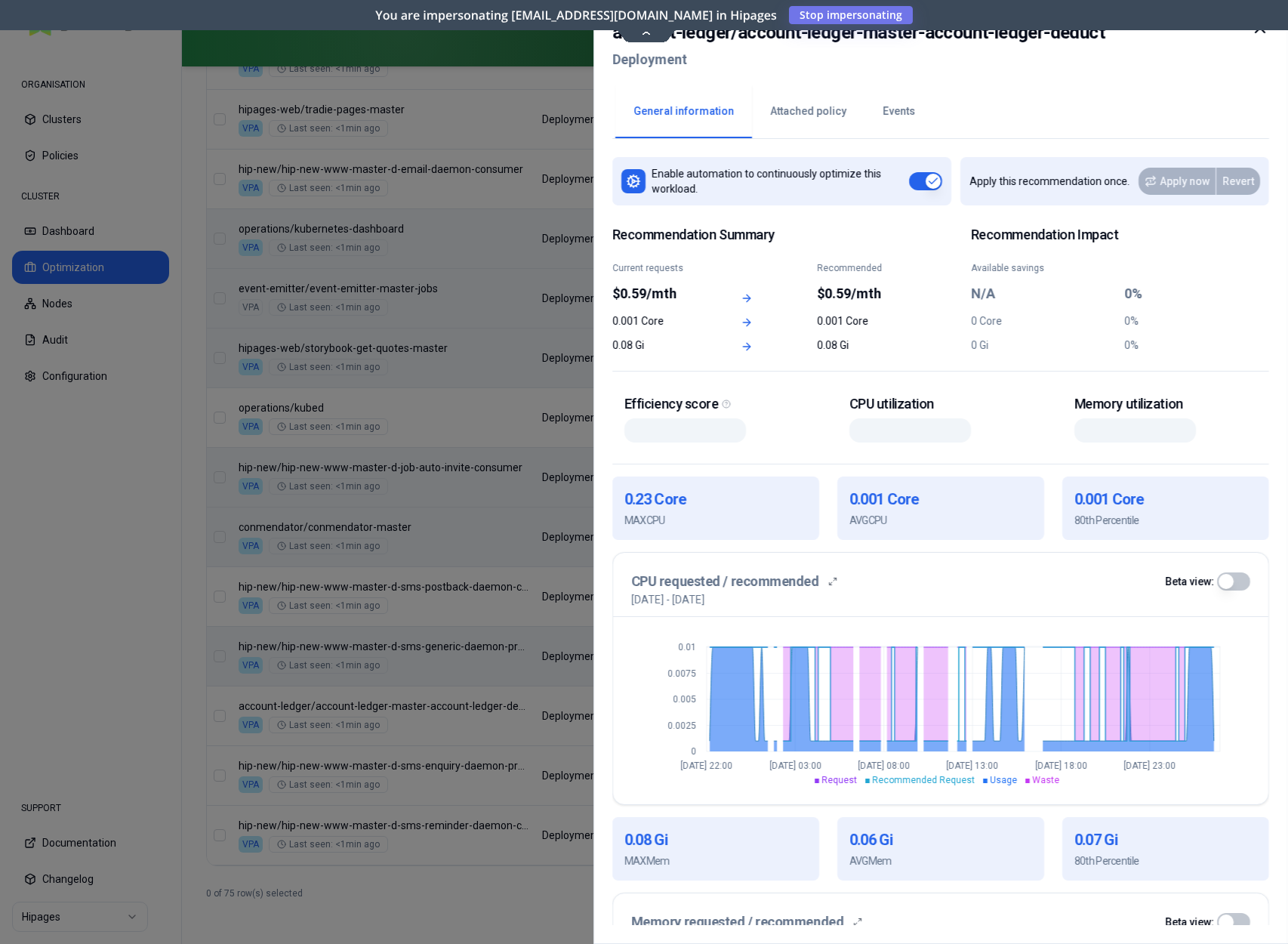
scroll to position [220, 0]
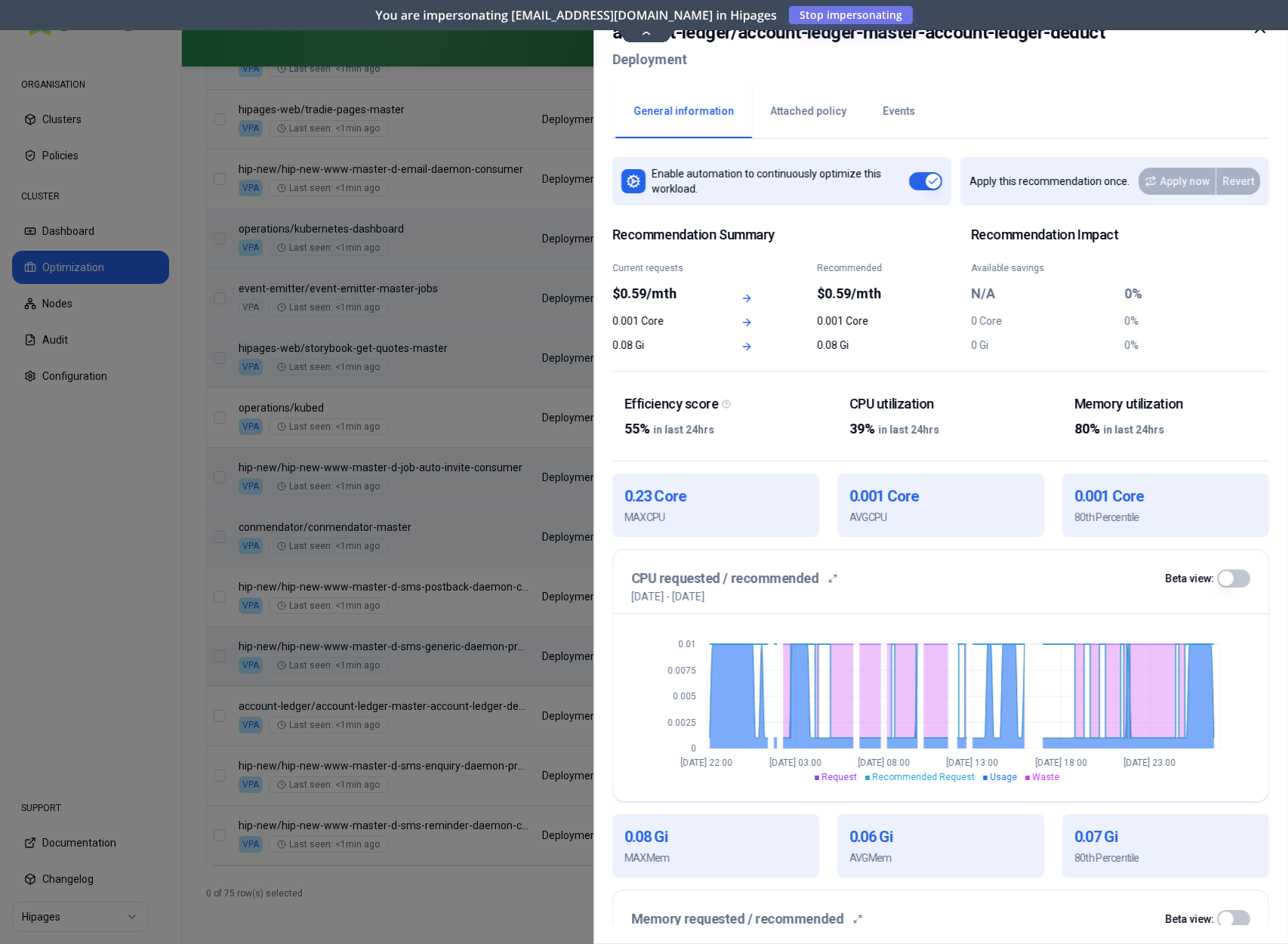
click at [1267, 34] on icon at bounding box center [1260, 27] width 18 height 18
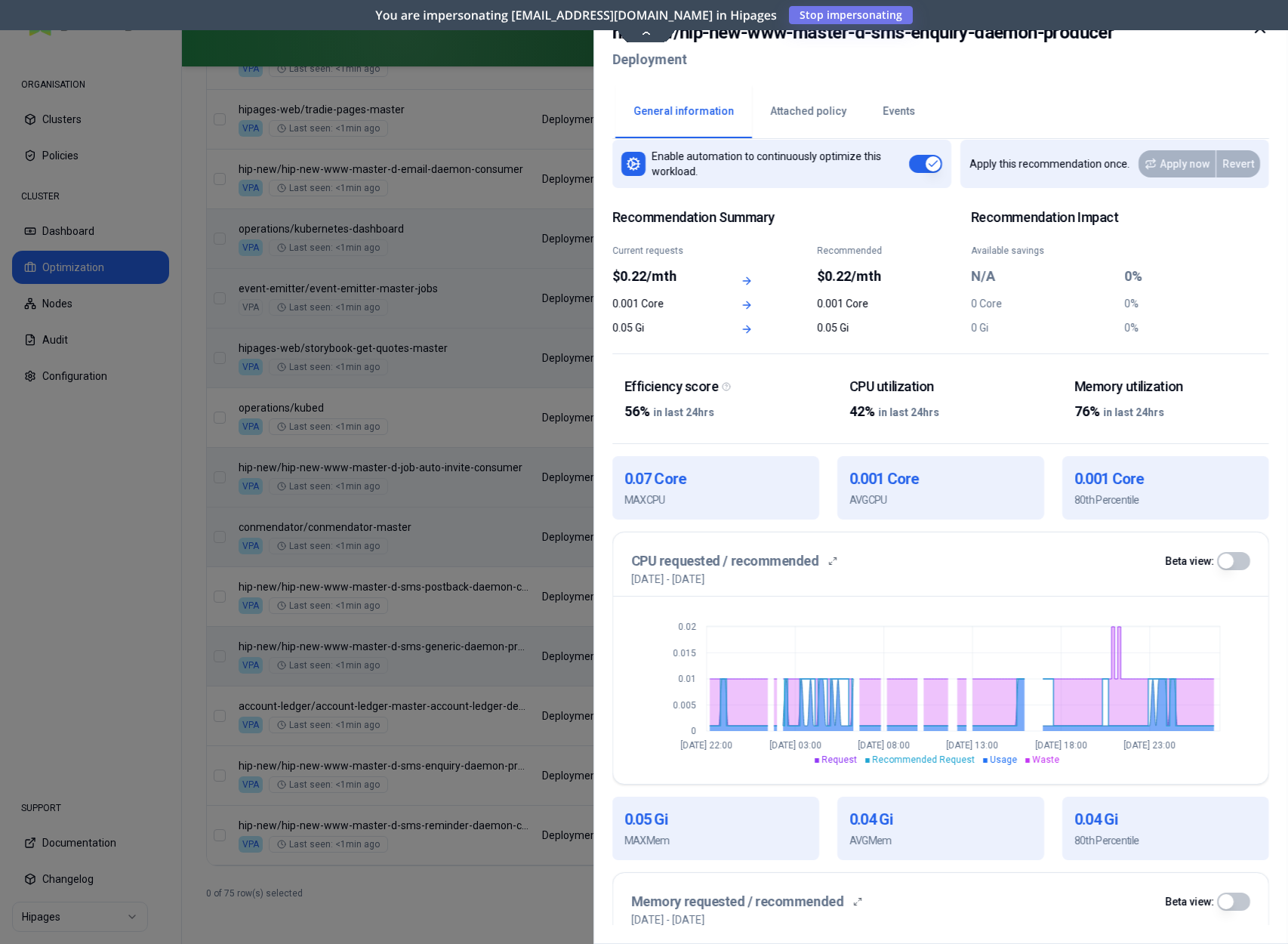
scroll to position [218, 0]
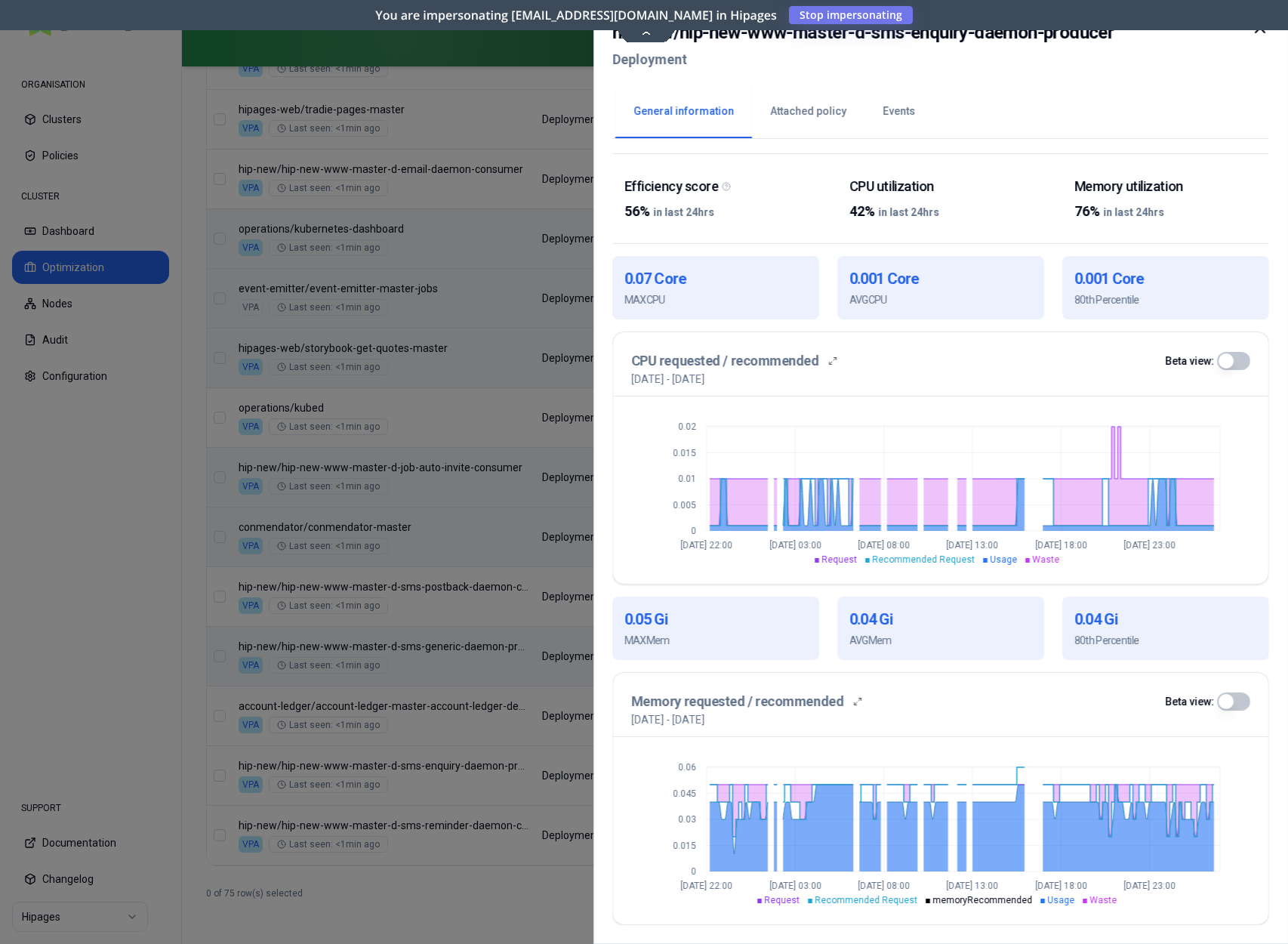
click at [1267, 33] on icon at bounding box center [1260, 27] width 18 height 18
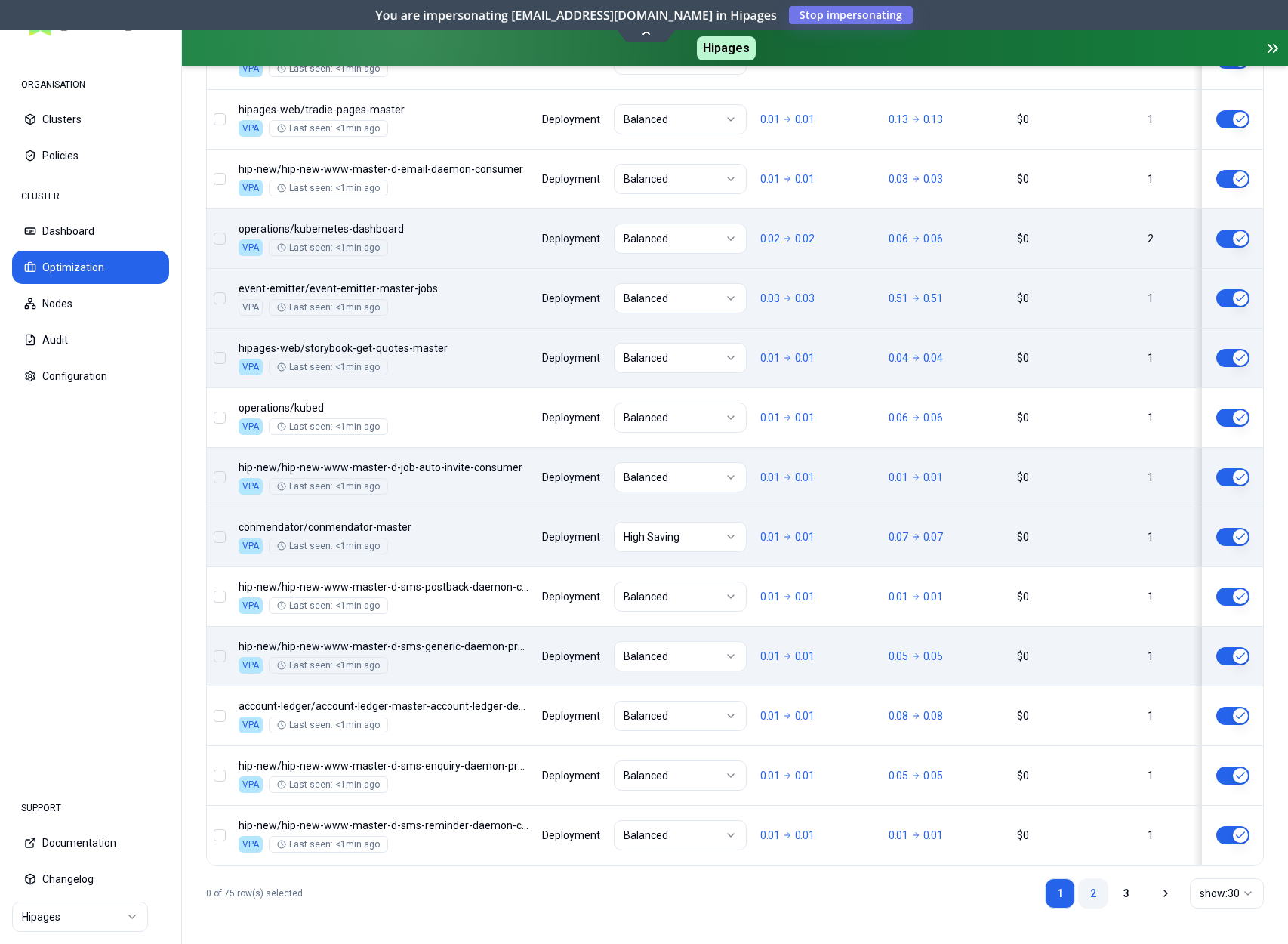
click at [1081, 884] on link "2" at bounding box center [1094, 893] width 31 height 31
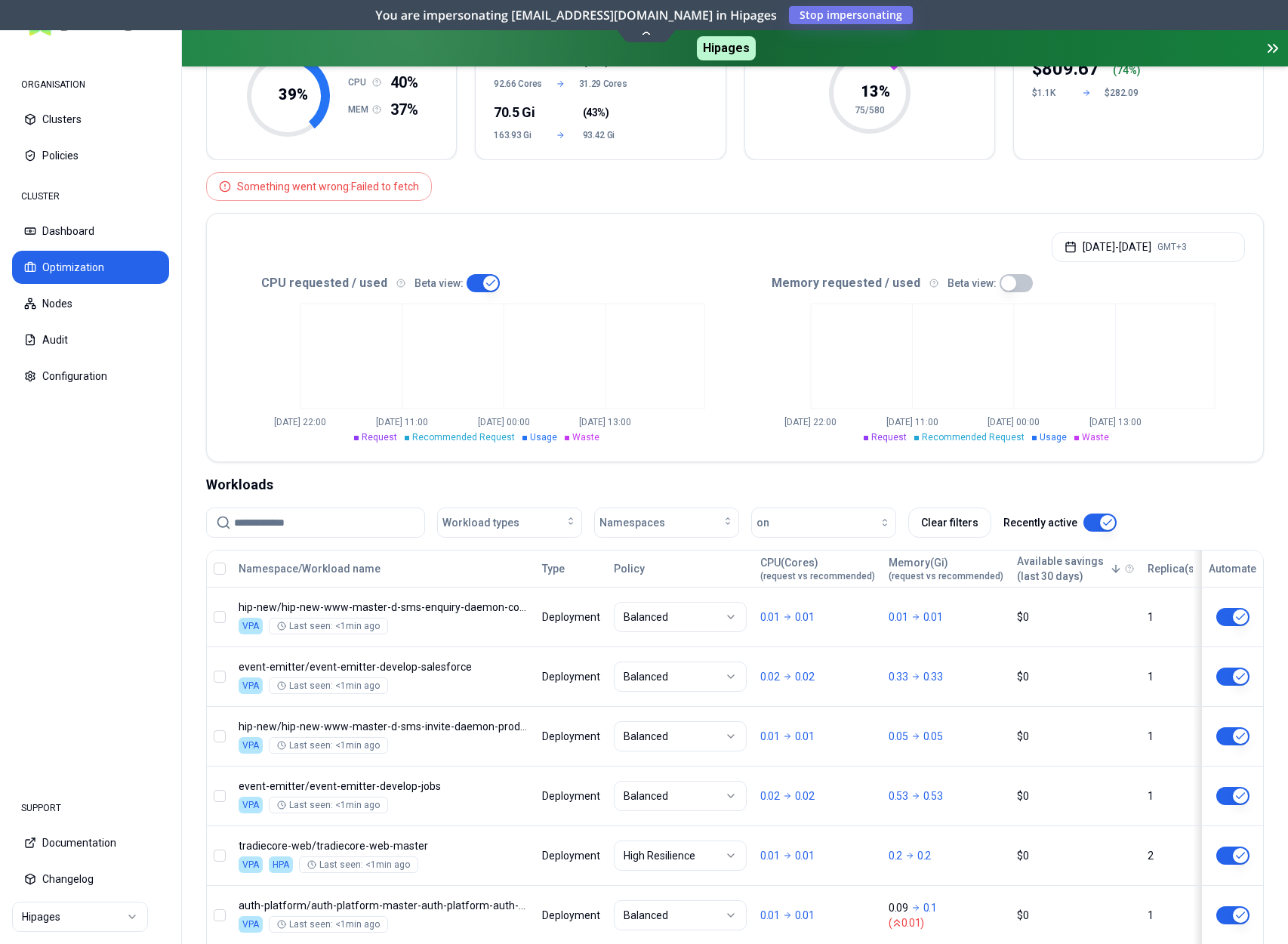
scroll to position [490, 0]
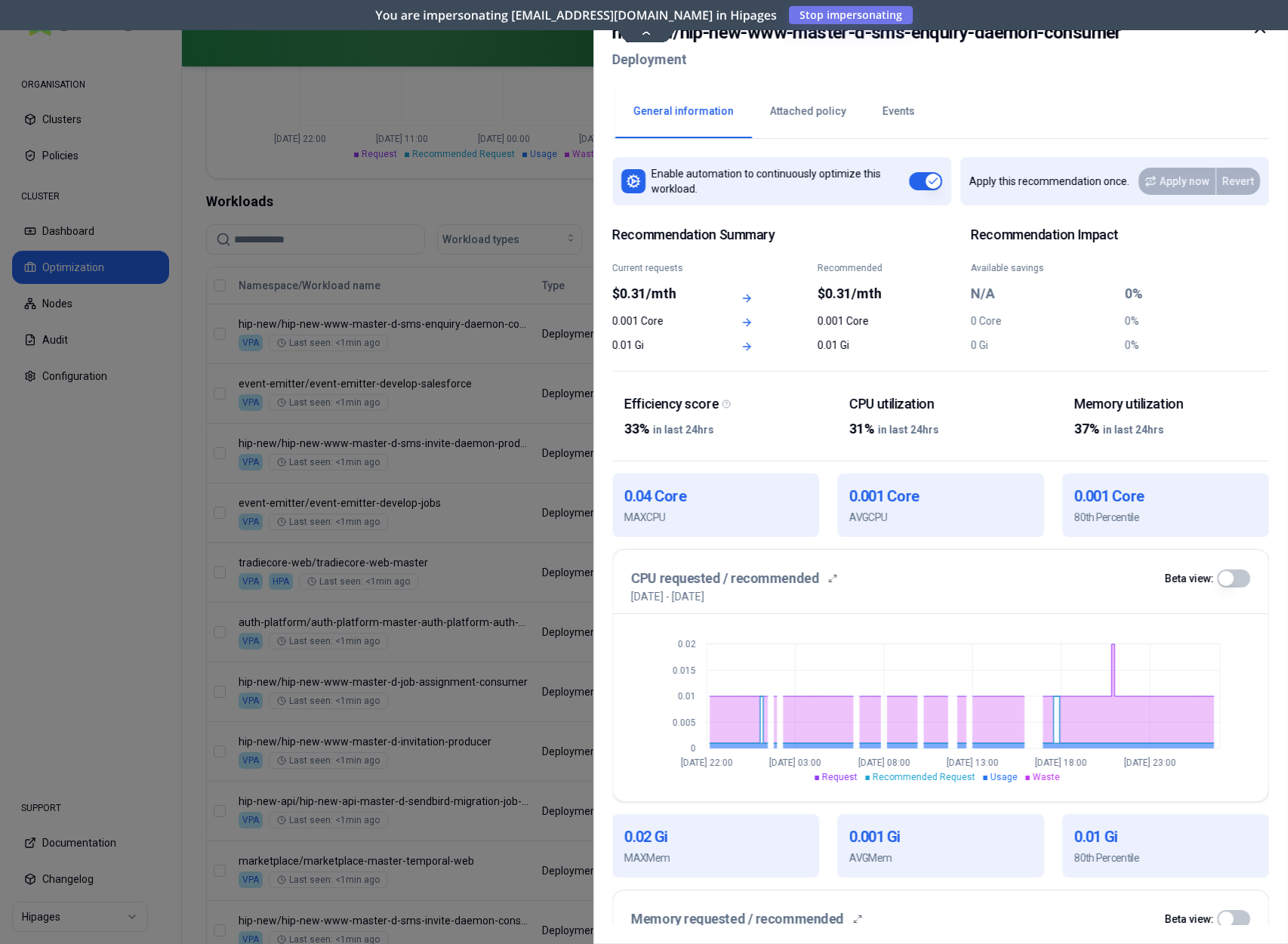
click at [1268, 35] on icon at bounding box center [1260, 27] width 18 height 18
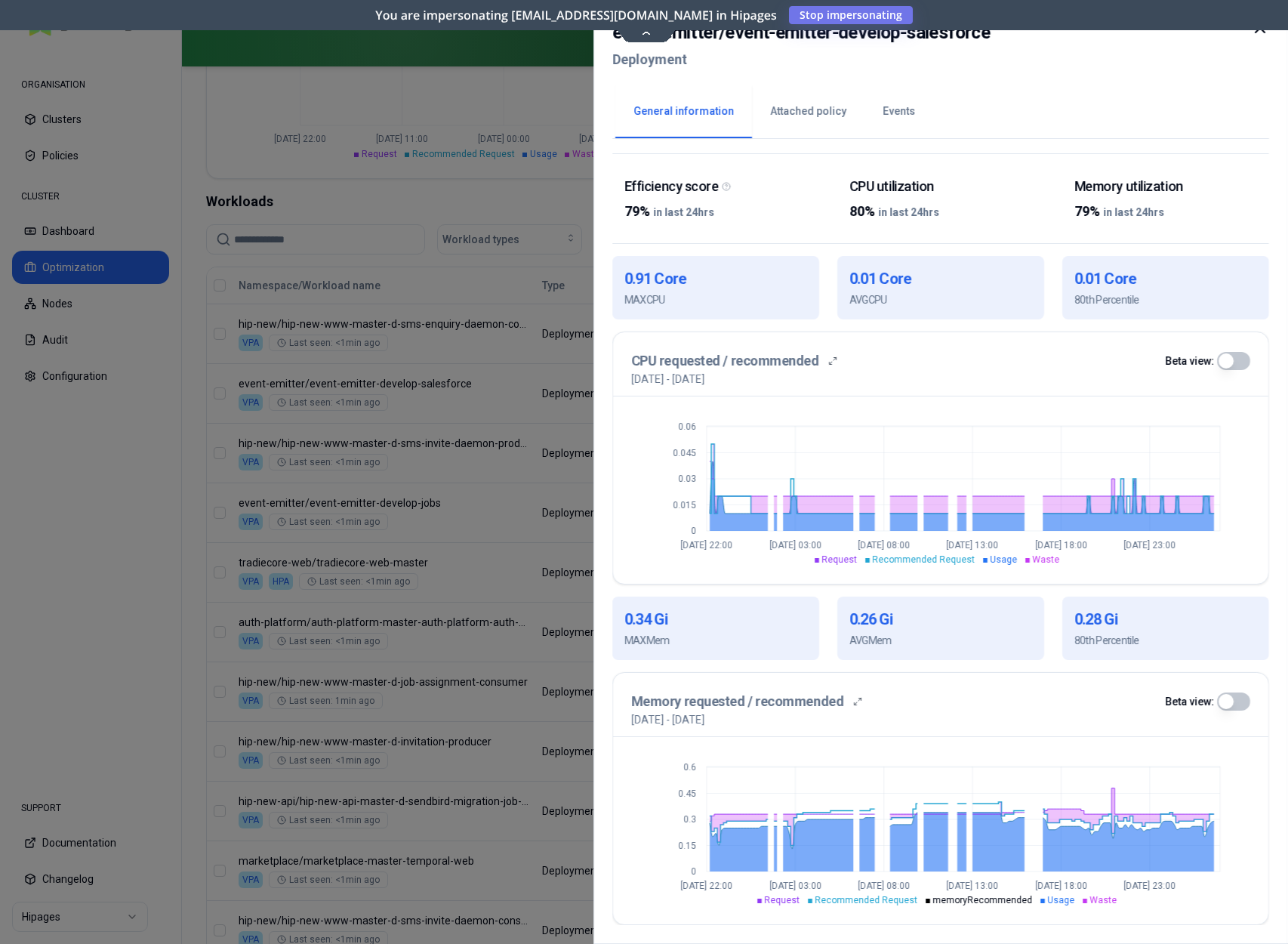
scroll to position [218, 0]
click at [1260, 36] on icon at bounding box center [1260, 27] width 18 height 18
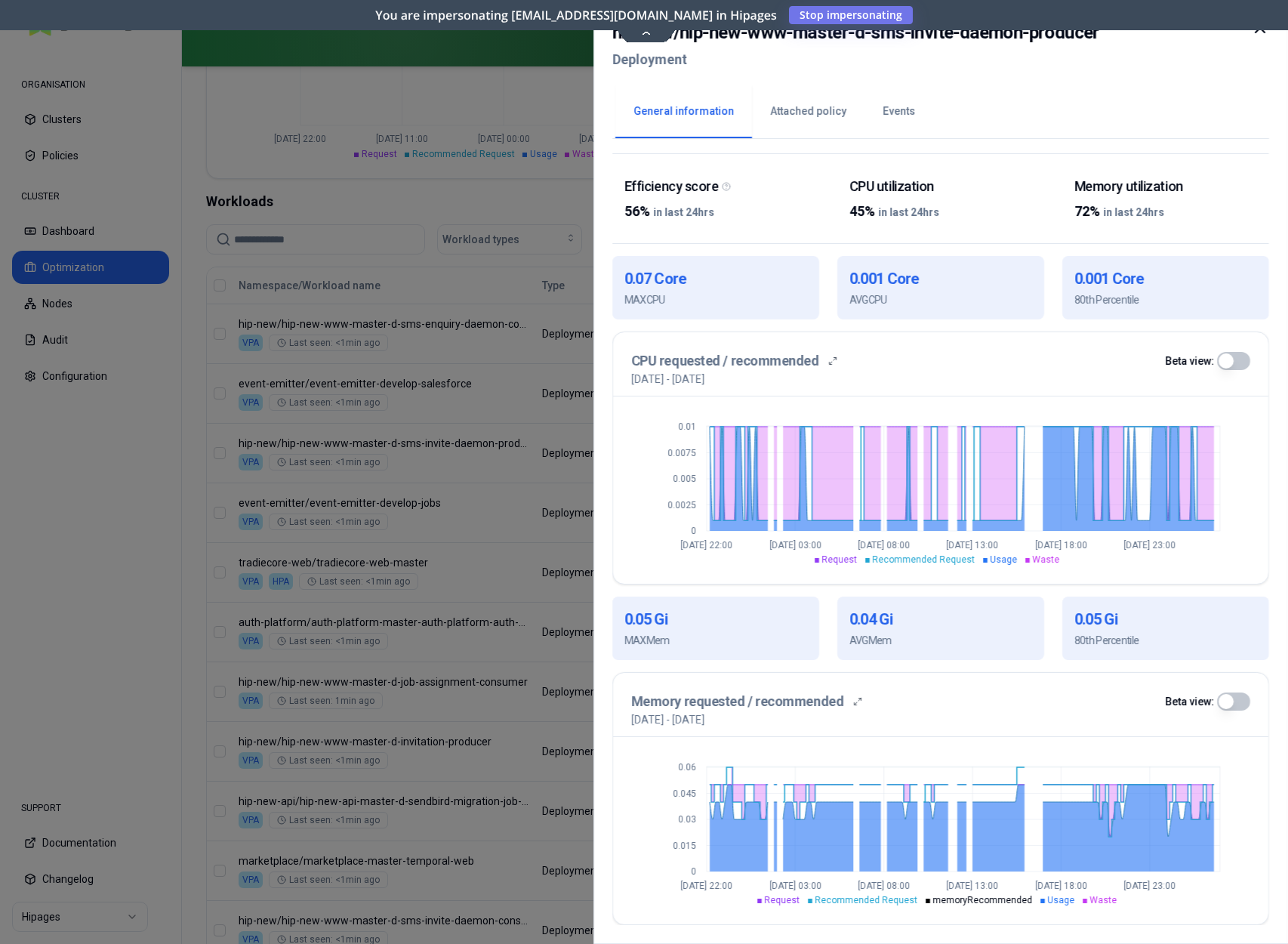
scroll to position [218, 0]
click at [1259, 33] on icon at bounding box center [1260, 27] width 18 height 18
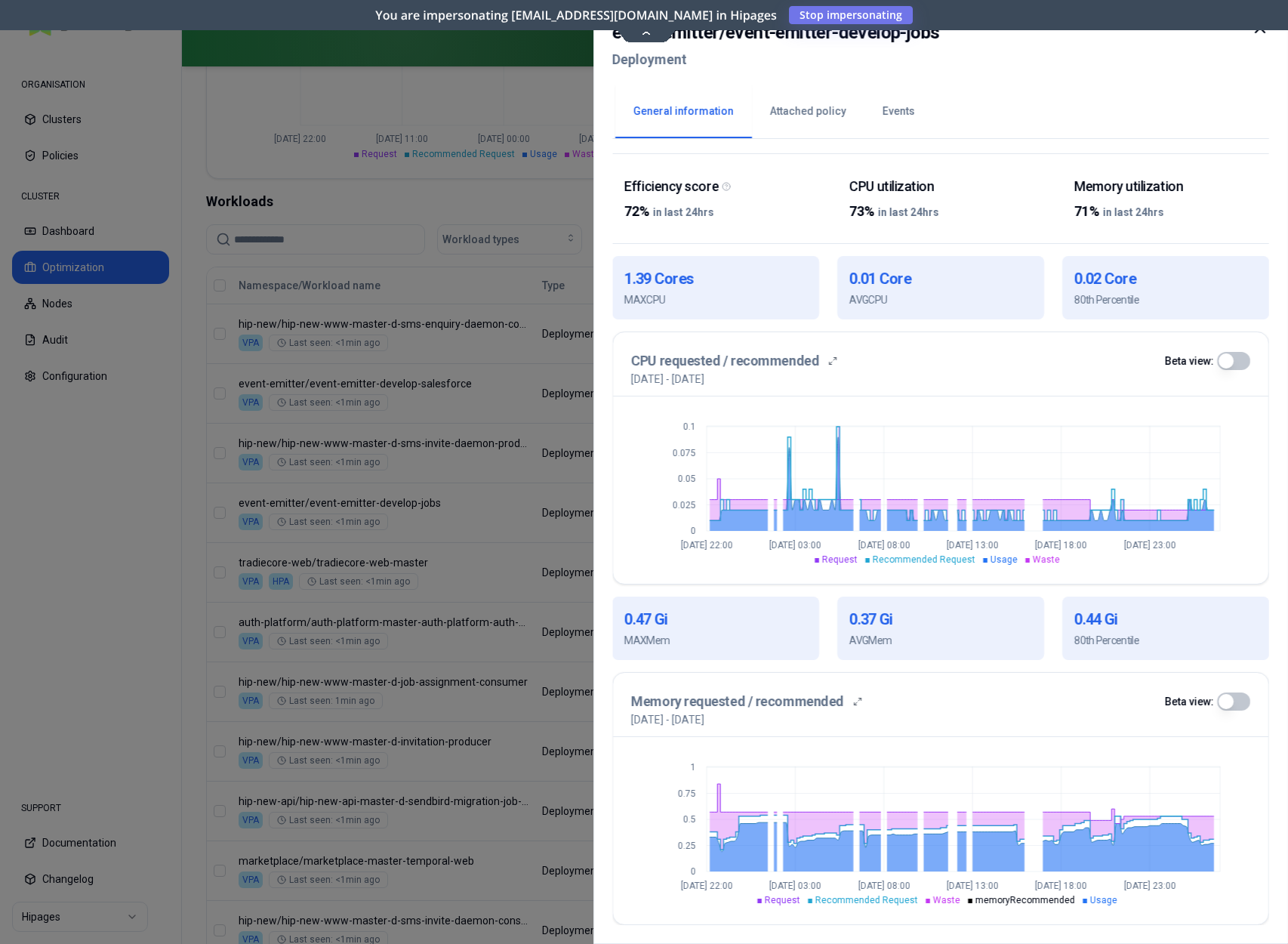
scroll to position [218, 0]
click at [1262, 32] on icon at bounding box center [1260, 27] width 18 height 18
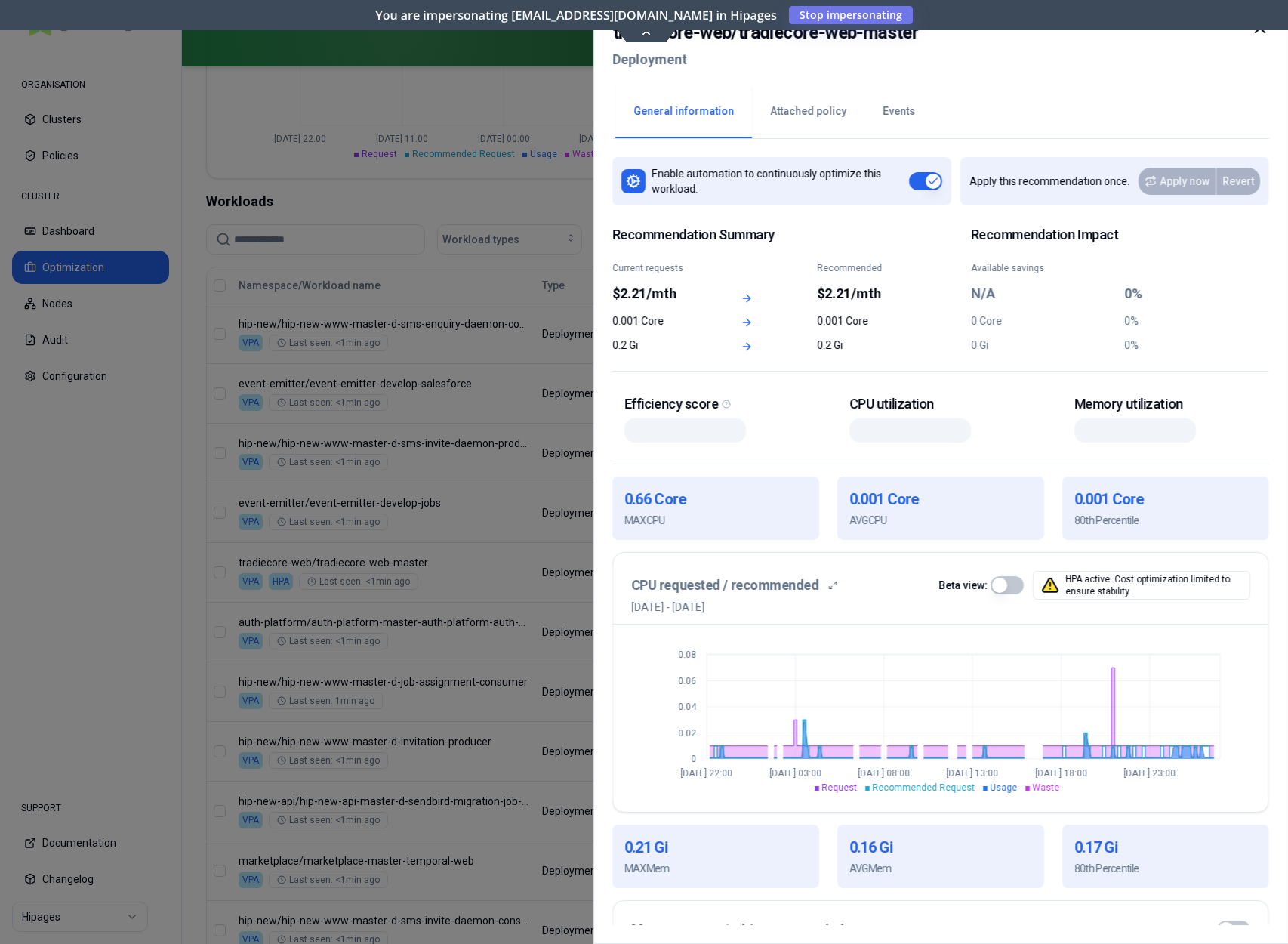
click at [1254, 33] on icon at bounding box center [1260, 27] width 18 height 18
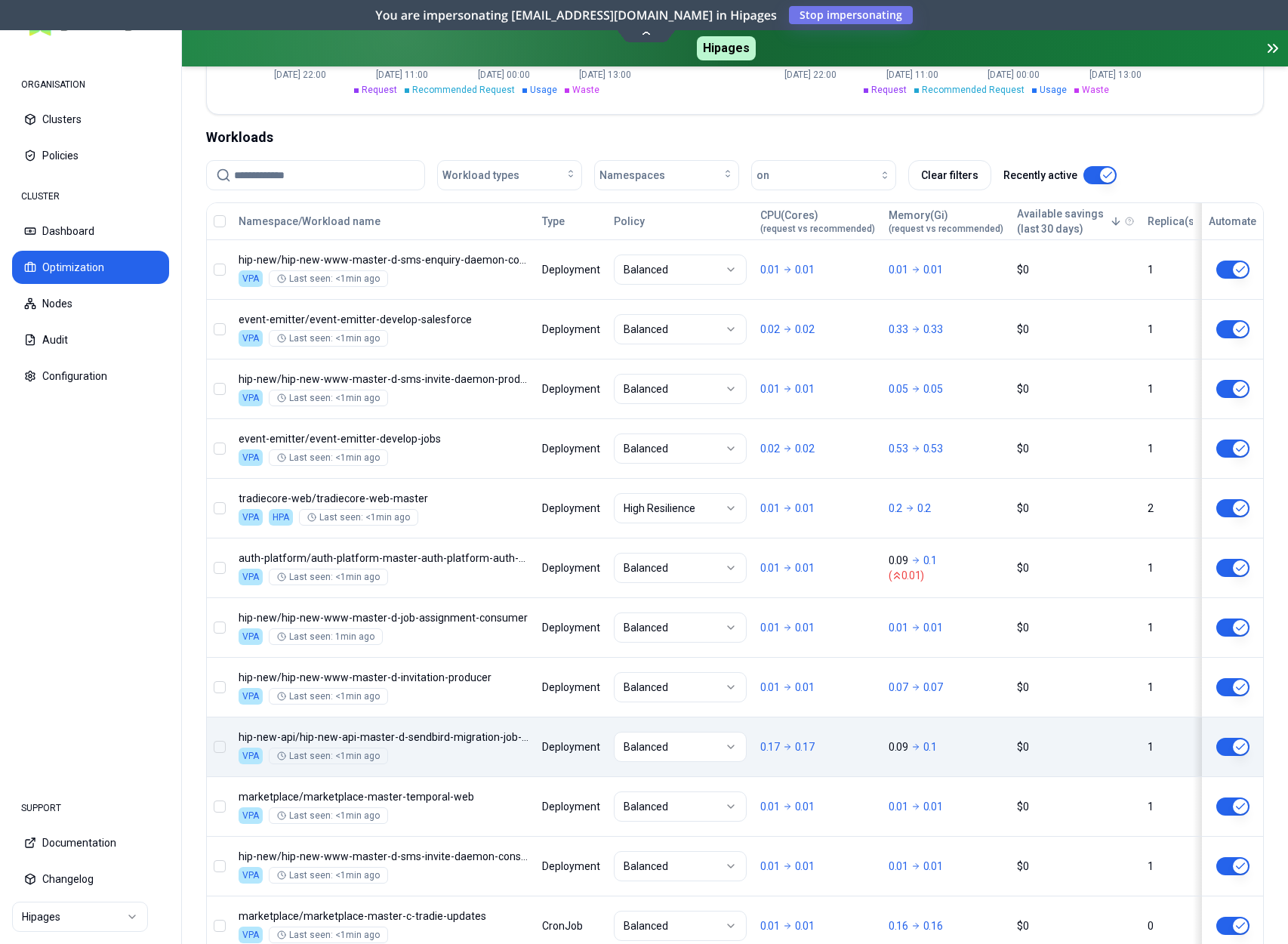
scroll to position [744, 0]
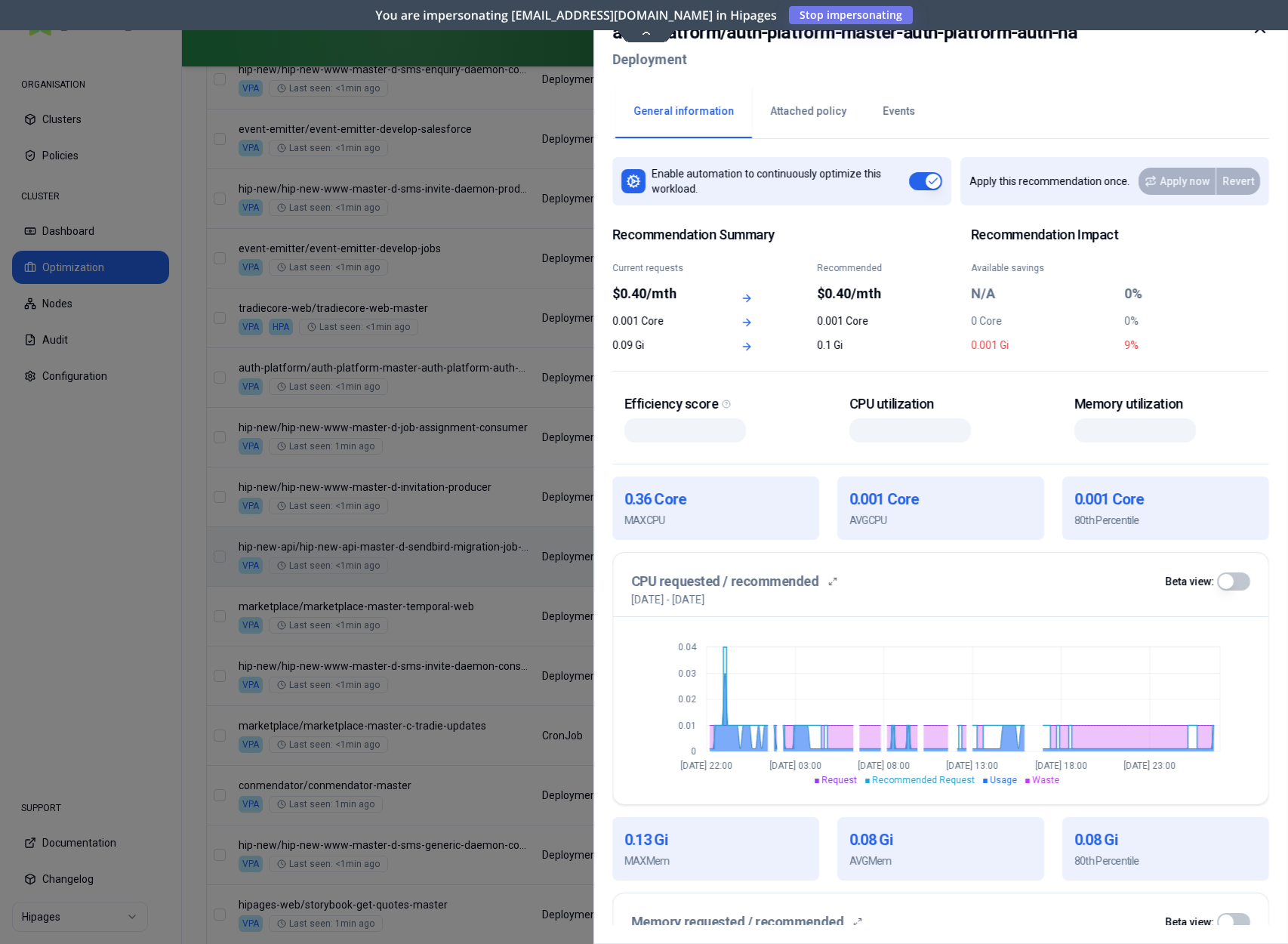
drag, startPoint x: 1262, startPoint y: 34, endPoint x: 1211, endPoint y: 57, distance: 55.9
click at [1262, 34] on icon at bounding box center [1260, 27] width 18 height 18
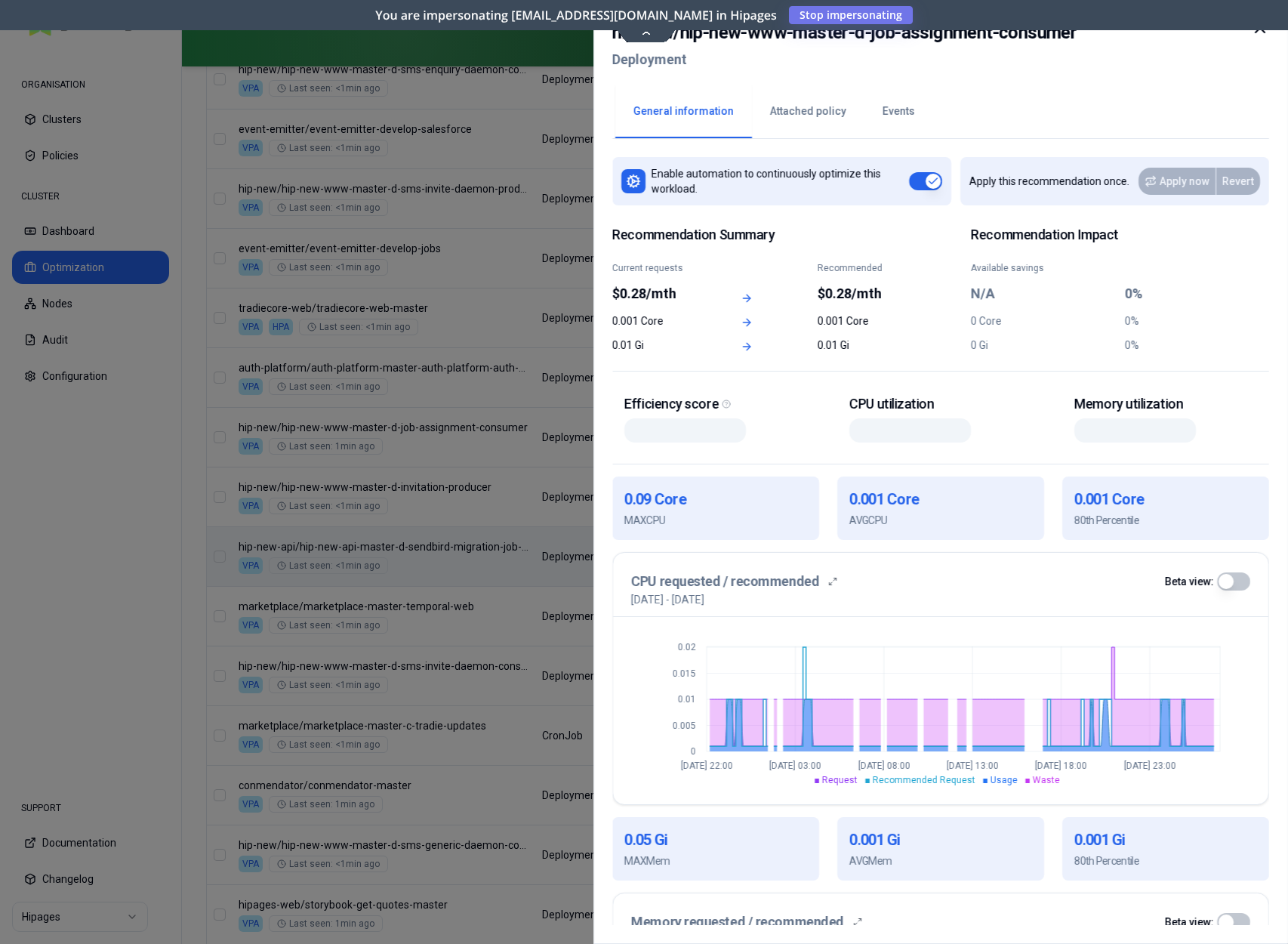
click at [1262, 31] on icon at bounding box center [1260, 28] width 9 height 9
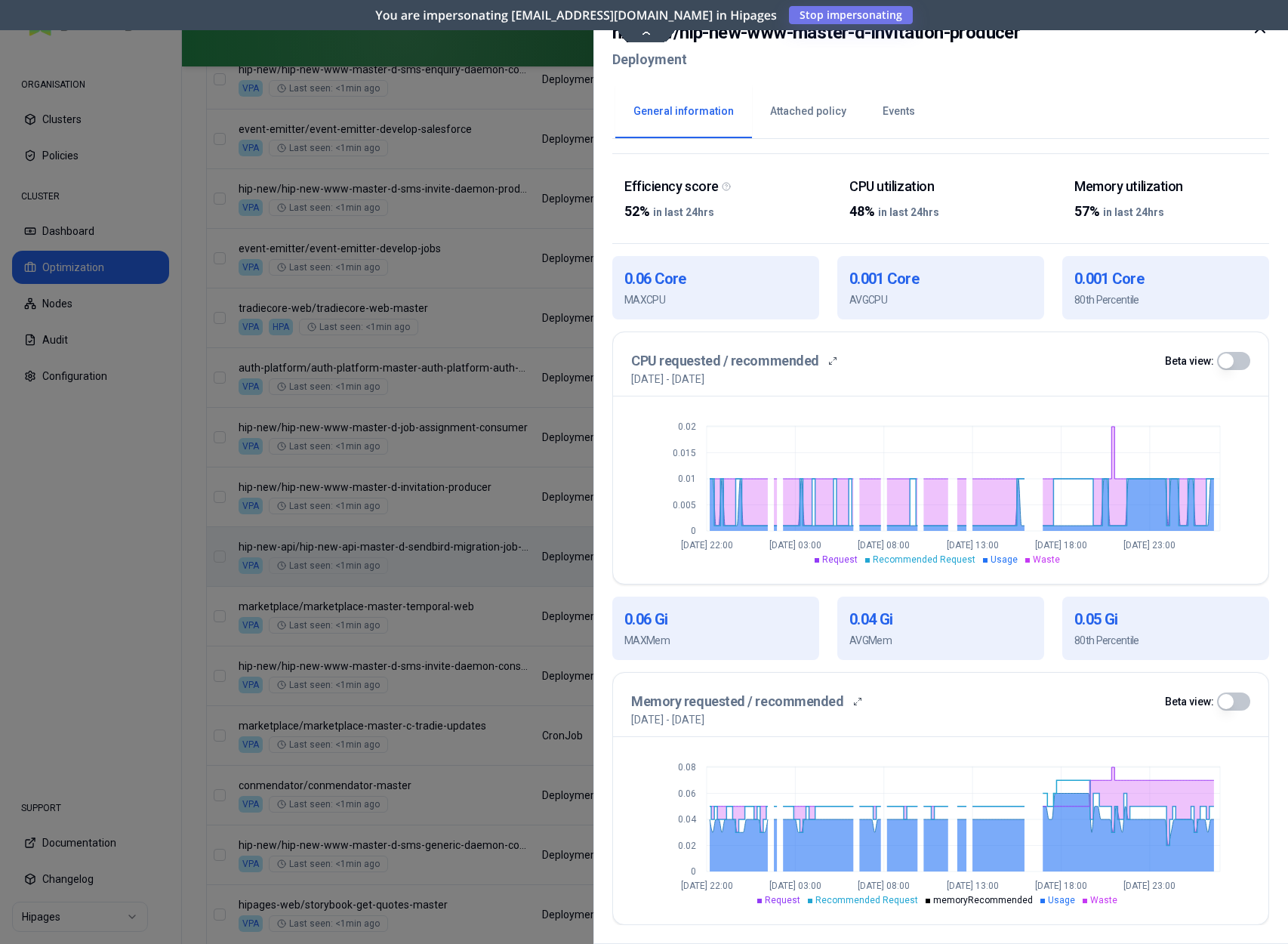
scroll to position [218, 0]
click at [1263, 37] on icon at bounding box center [1260, 27] width 18 height 18
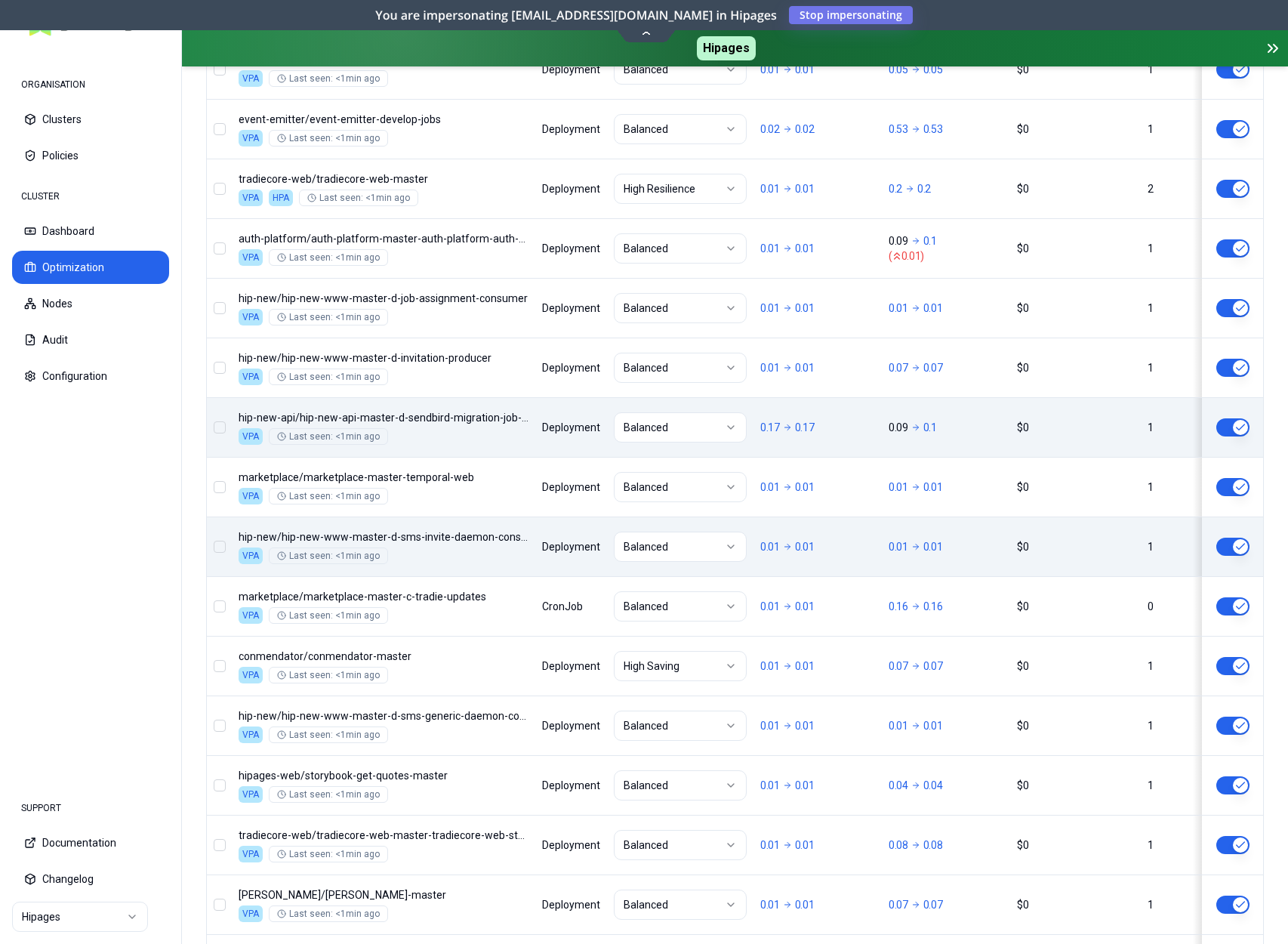
scroll to position [1011, 0]
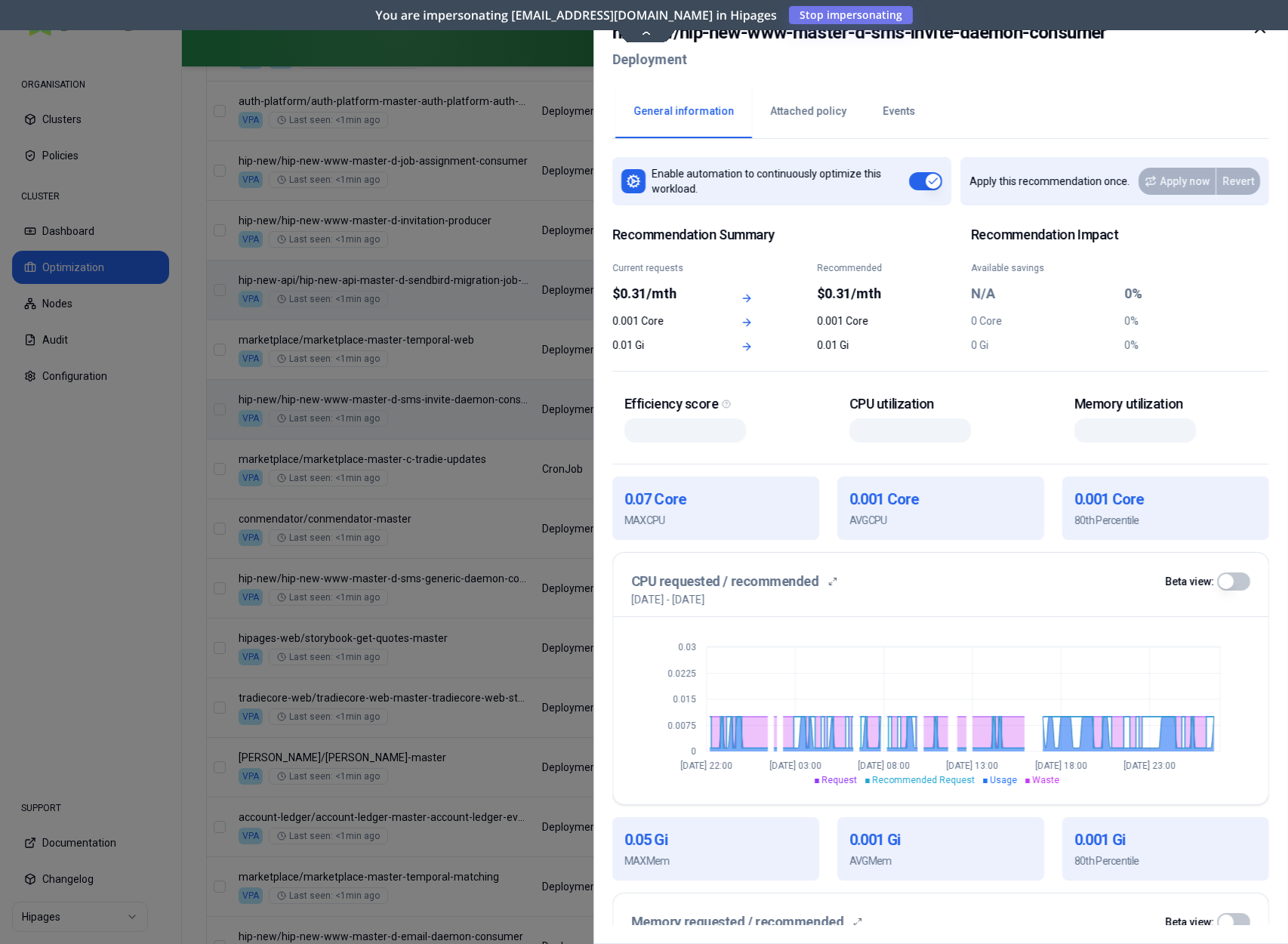
click at [1262, 34] on icon at bounding box center [1260, 27] width 18 height 18
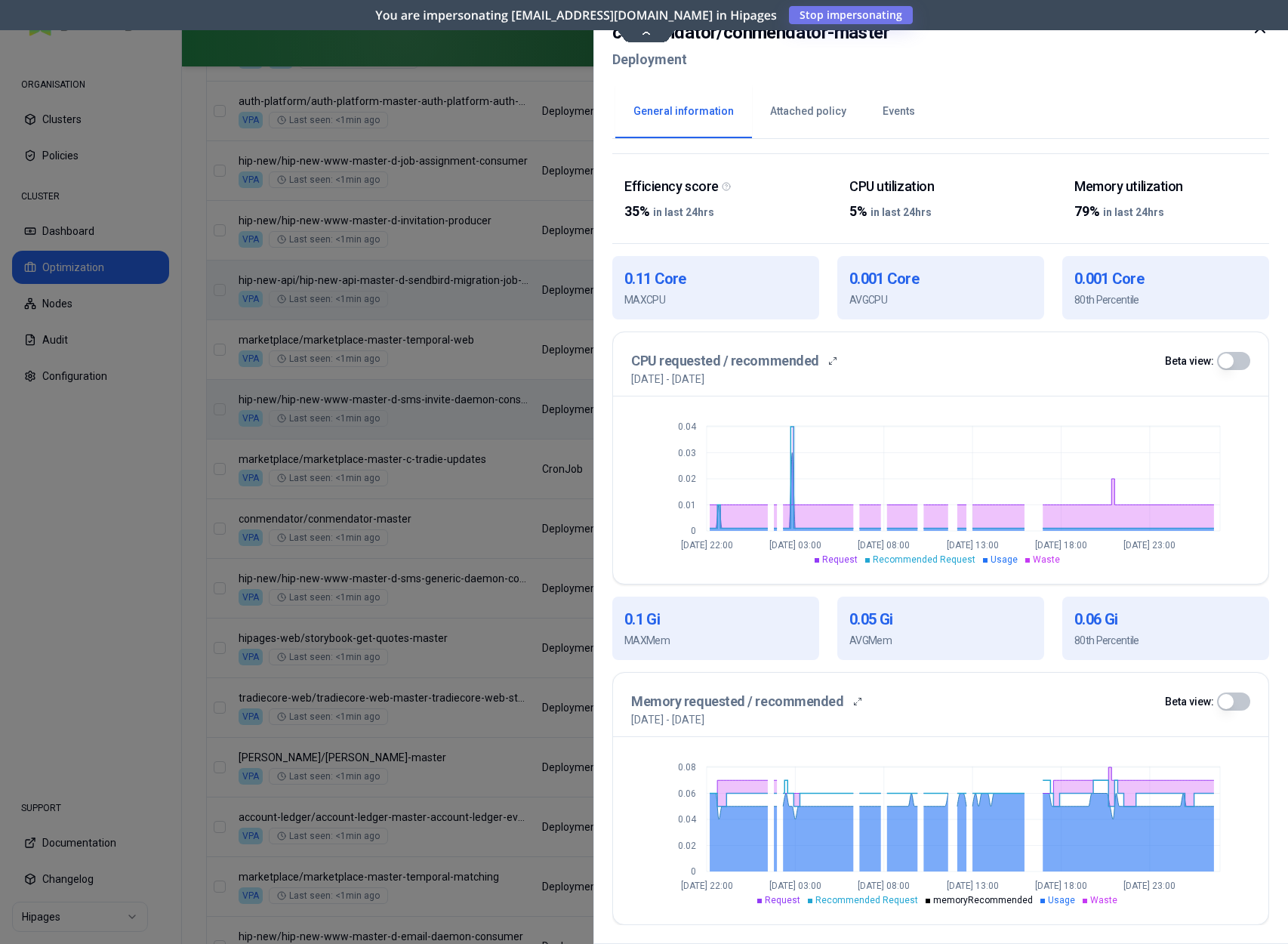
scroll to position [218, 0]
click at [1261, 34] on icon at bounding box center [1260, 27] width 18 height 18
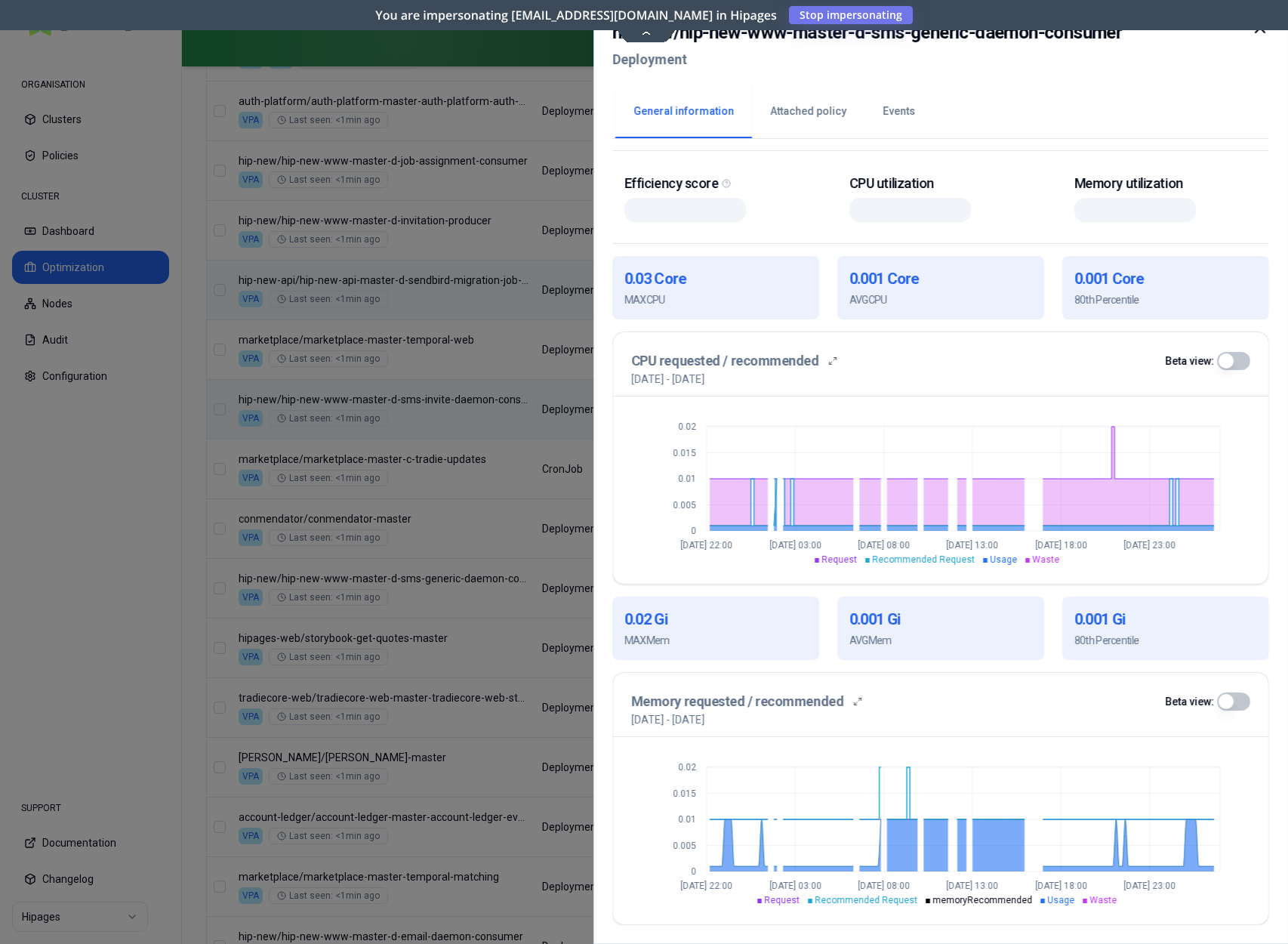
scroll to position [218, 0]
click at [1261, 34] on icon at bounding box center [1260, 27] width 18 height 18
click at [1254, 32] on icon at bounding box center [1260, 27] width 18 height 18
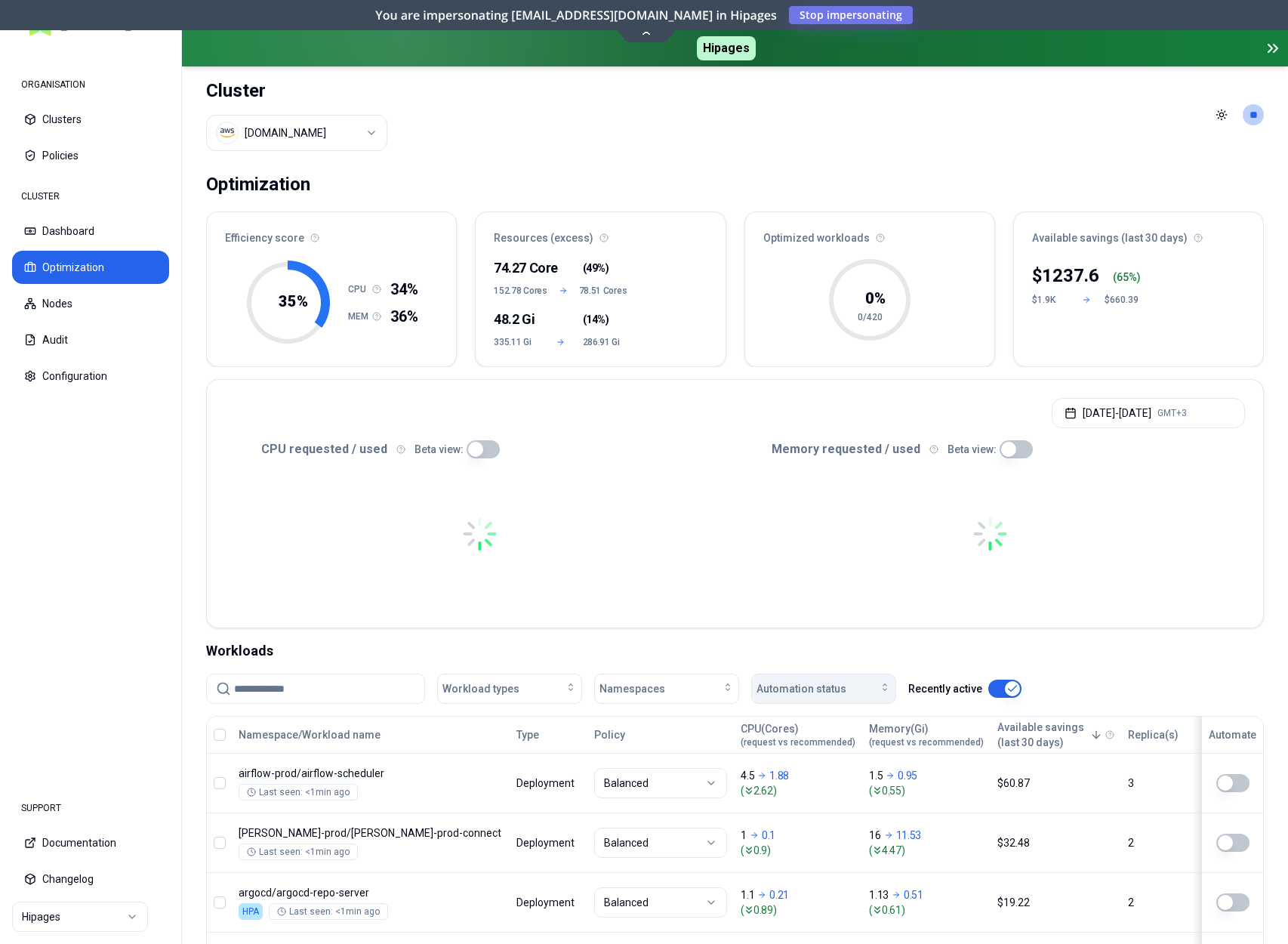
click at [823, 684] on span "Automation status" at bounding box center [801, 689] width 90 height 15
click at [814, 711] on div "on" at bounding box center [827, 718] width 144 height 24
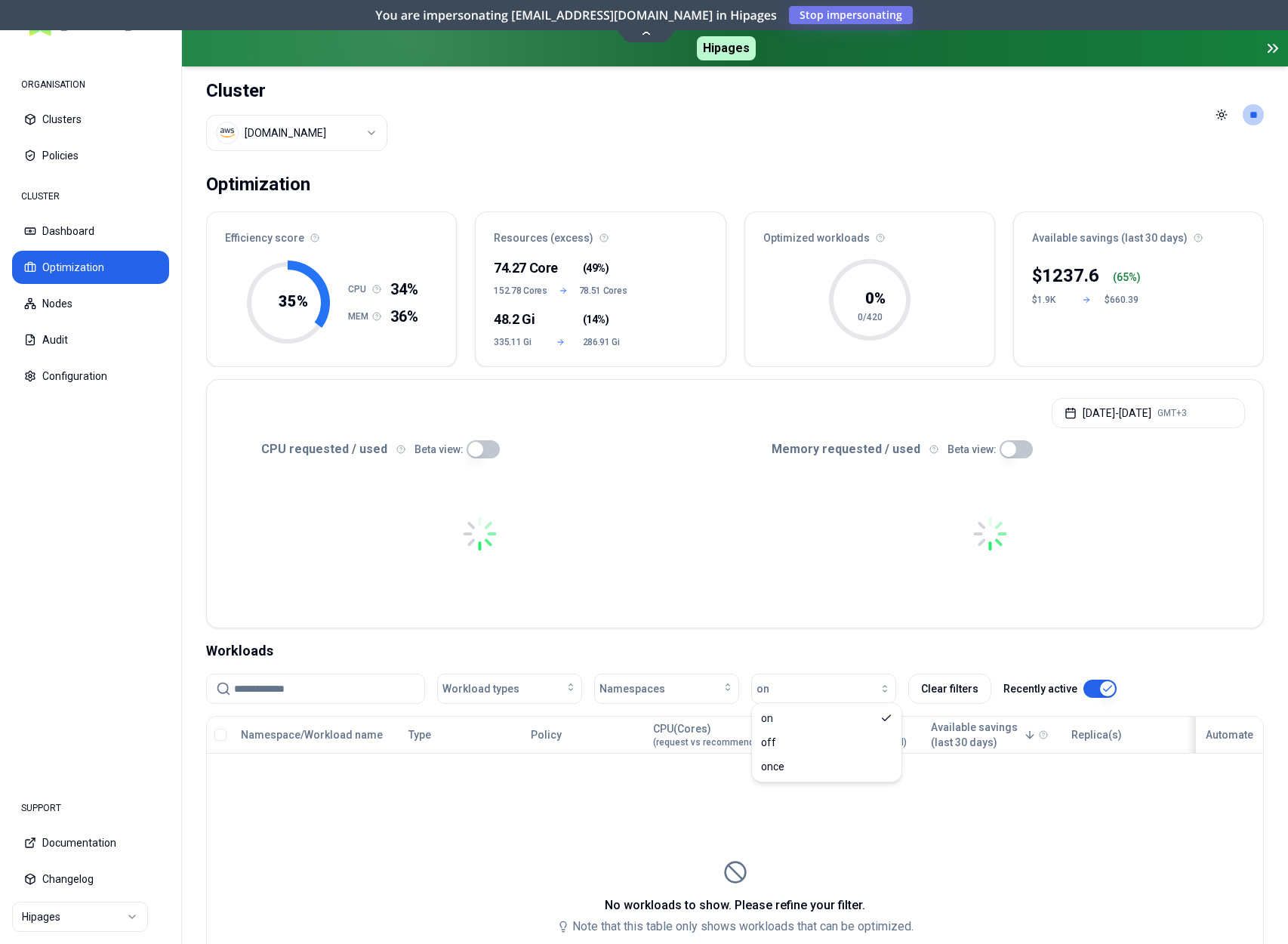
click at [829, 565] on div at bounding box center [991, 534] width 510 height 151
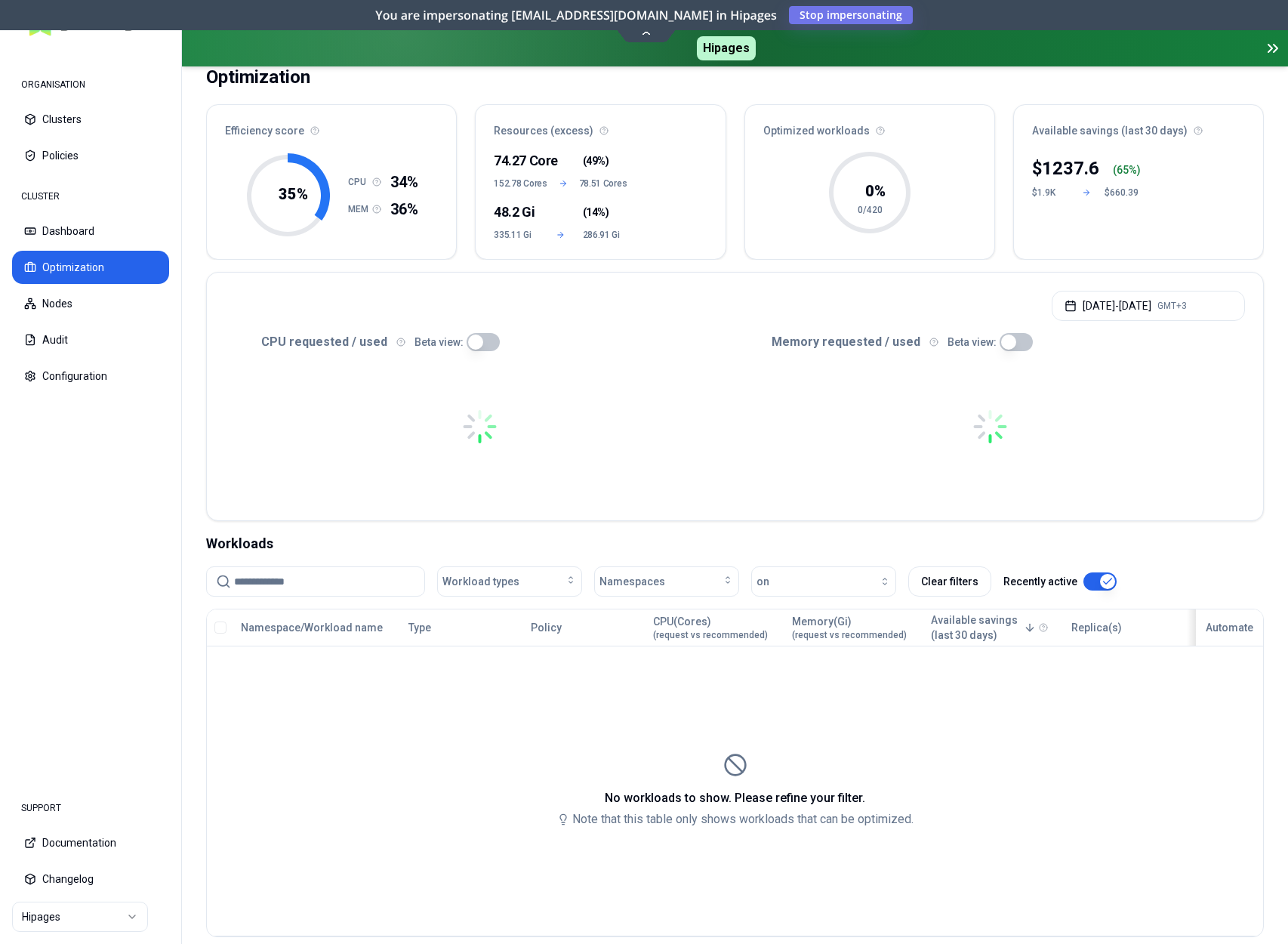
scroll to position [173, 0]
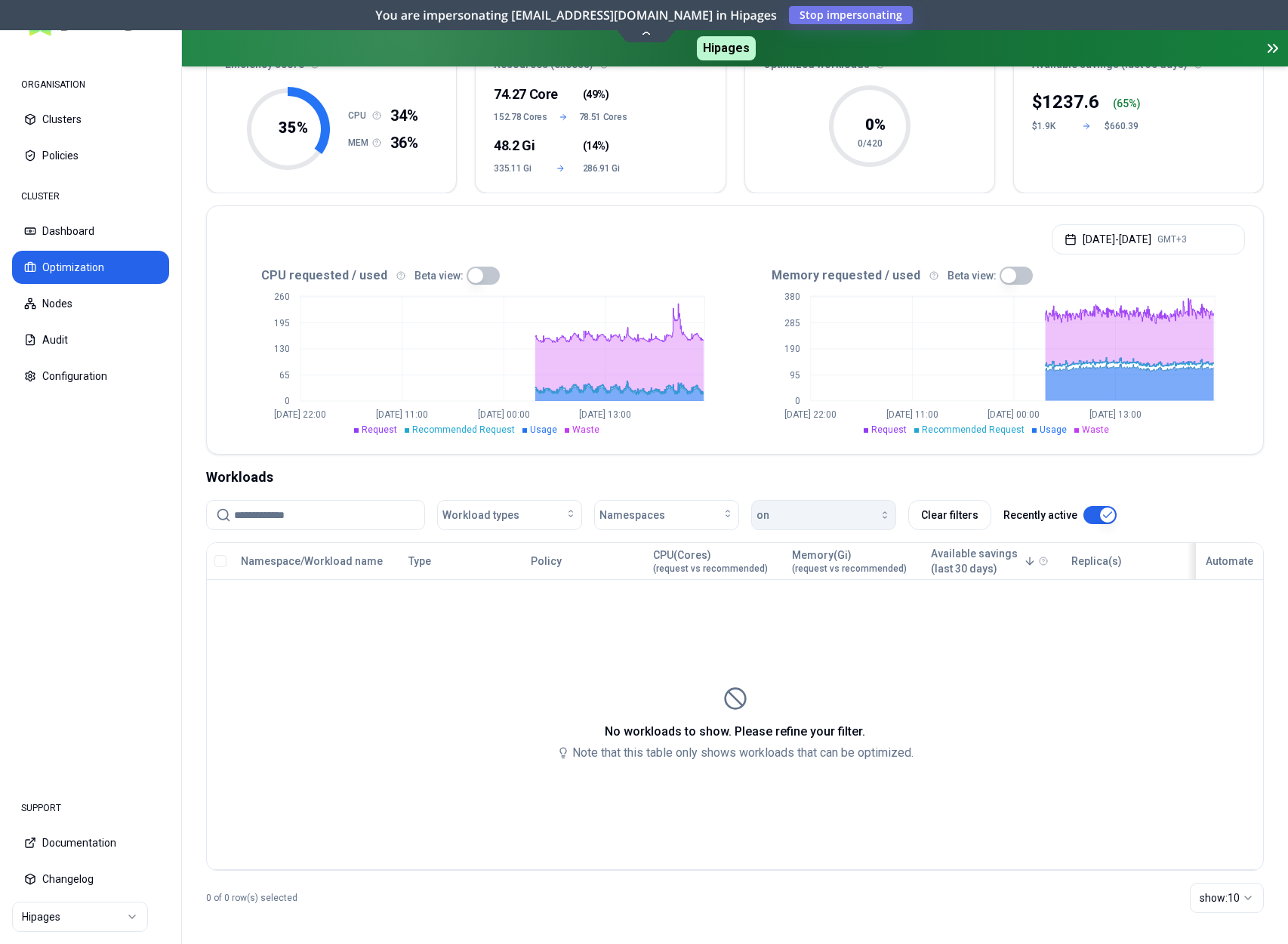
click at [818, 509] on div "button" at bounding box center [830, 515] width 122 height 12
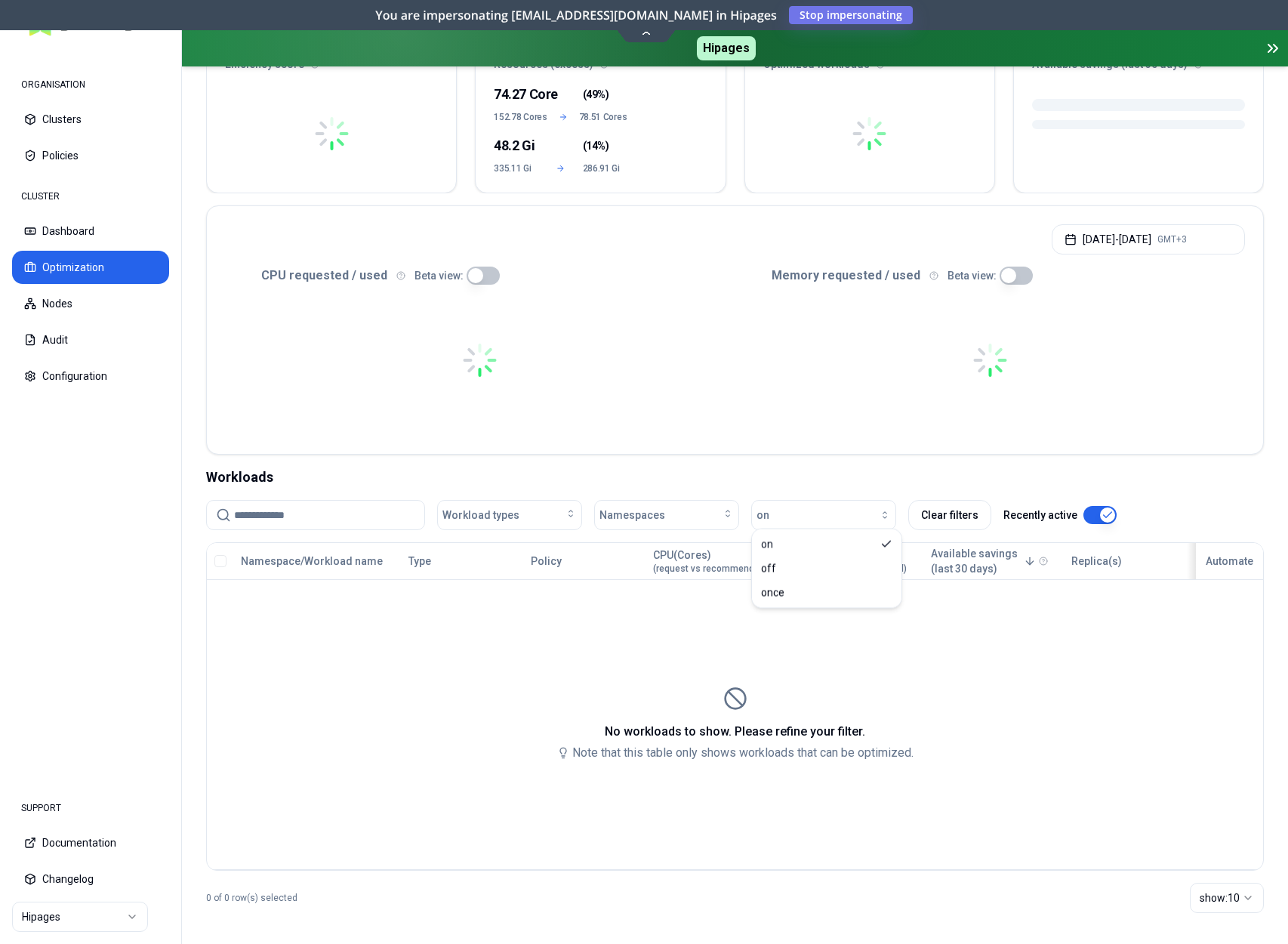
click at [809, 467] on div "Workloads" at bounding box center [735, 477] width 1058 height 21
click at [936, 505] on button "Clear filters" at bounding box center [950, 515] width 83 height 31
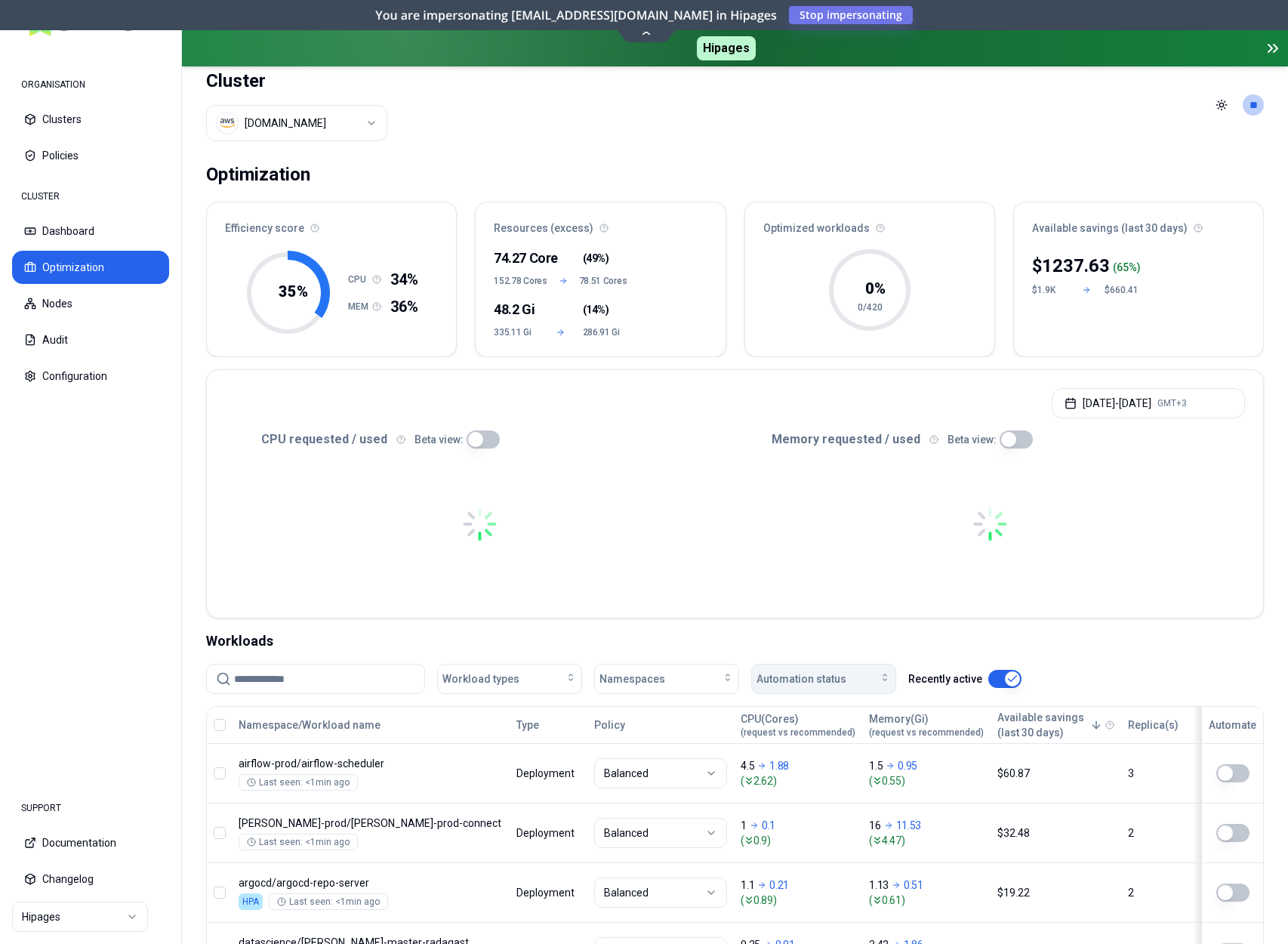
scroll to position [128, 0]
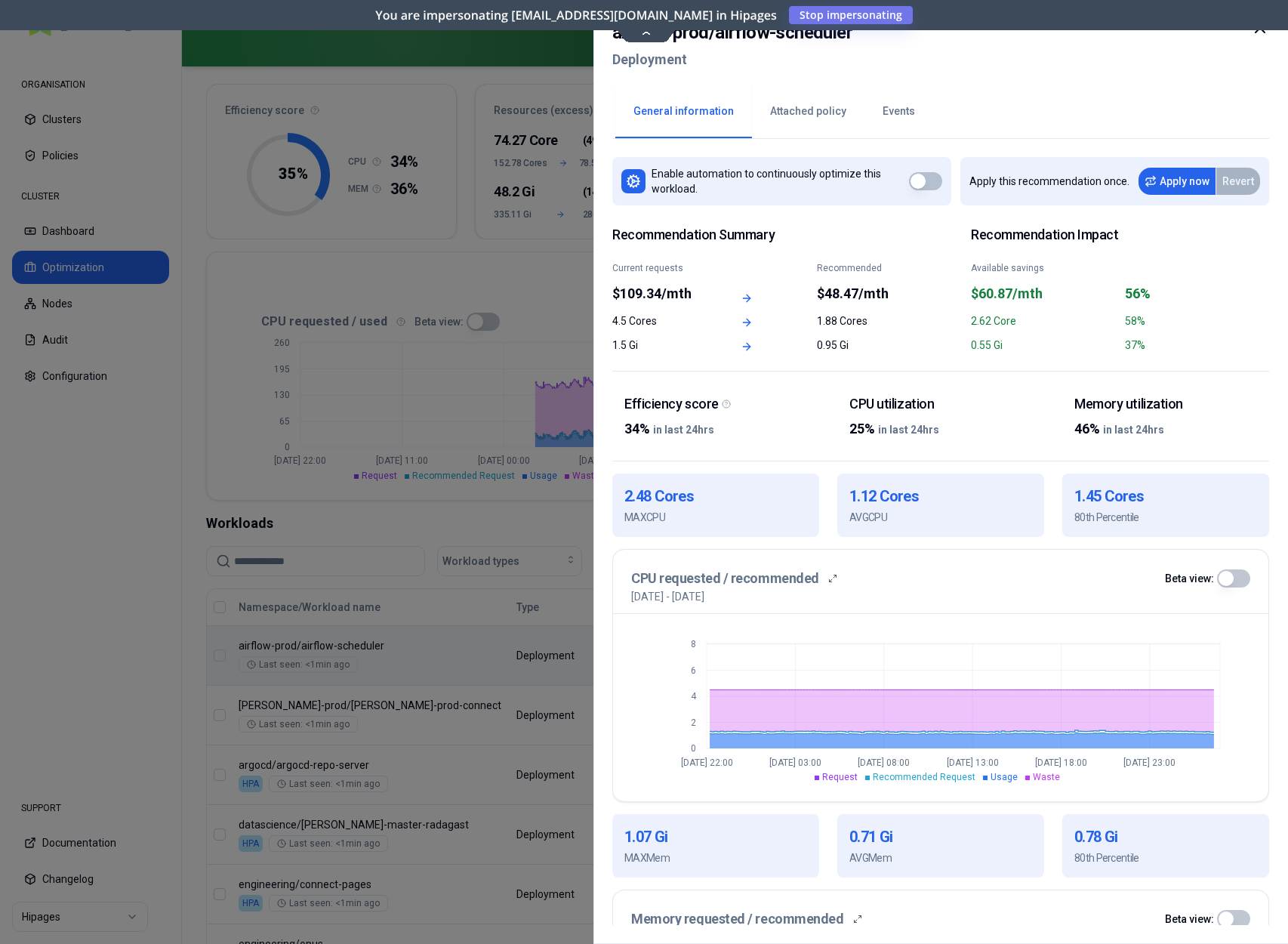
click at [1258, 31] on icon at bounding box center [1260, 27] width 18 height 18
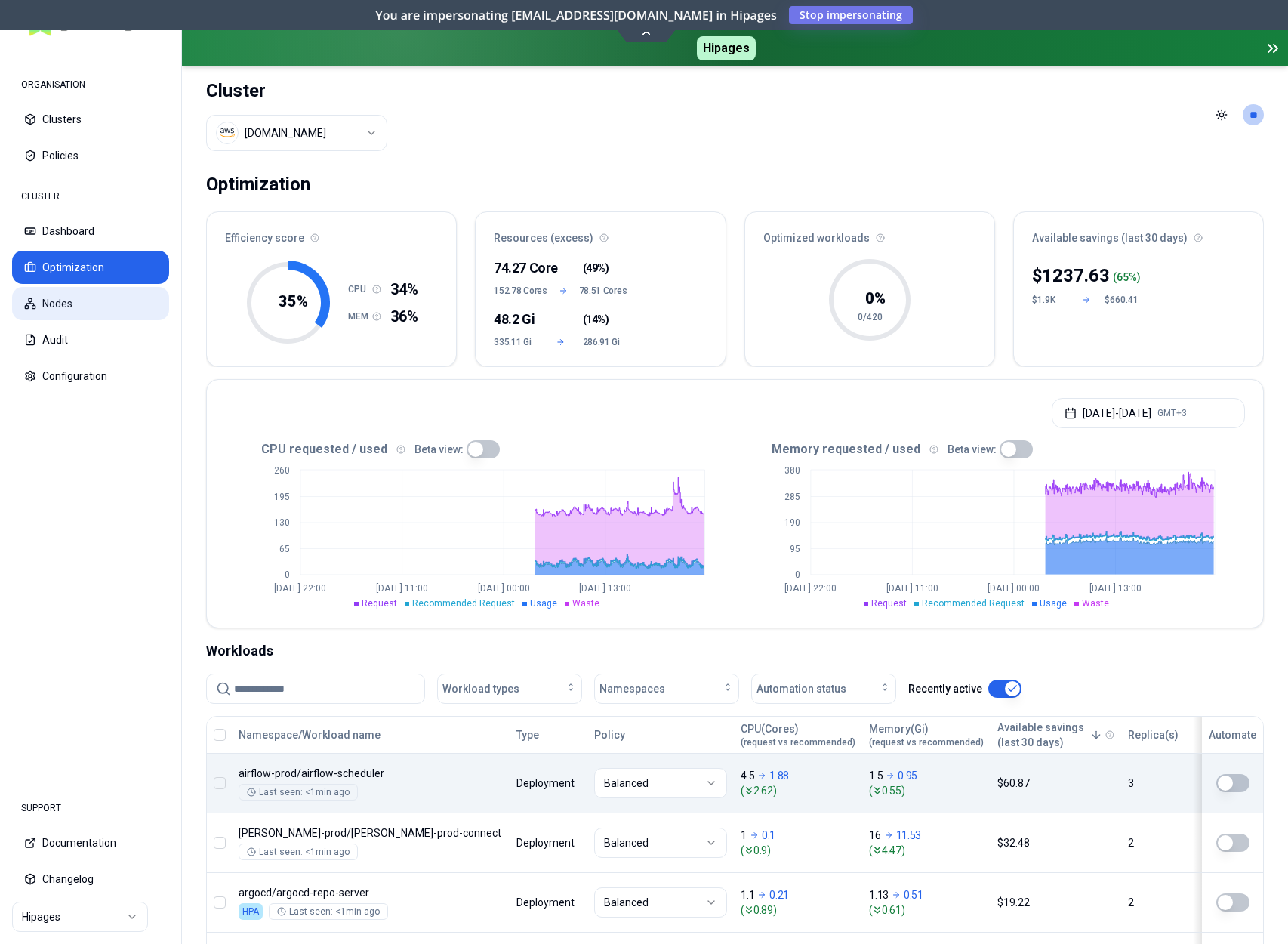
click at [60, 296] on button "Nodes" at bounding box center [90, 303] width 157 height 33
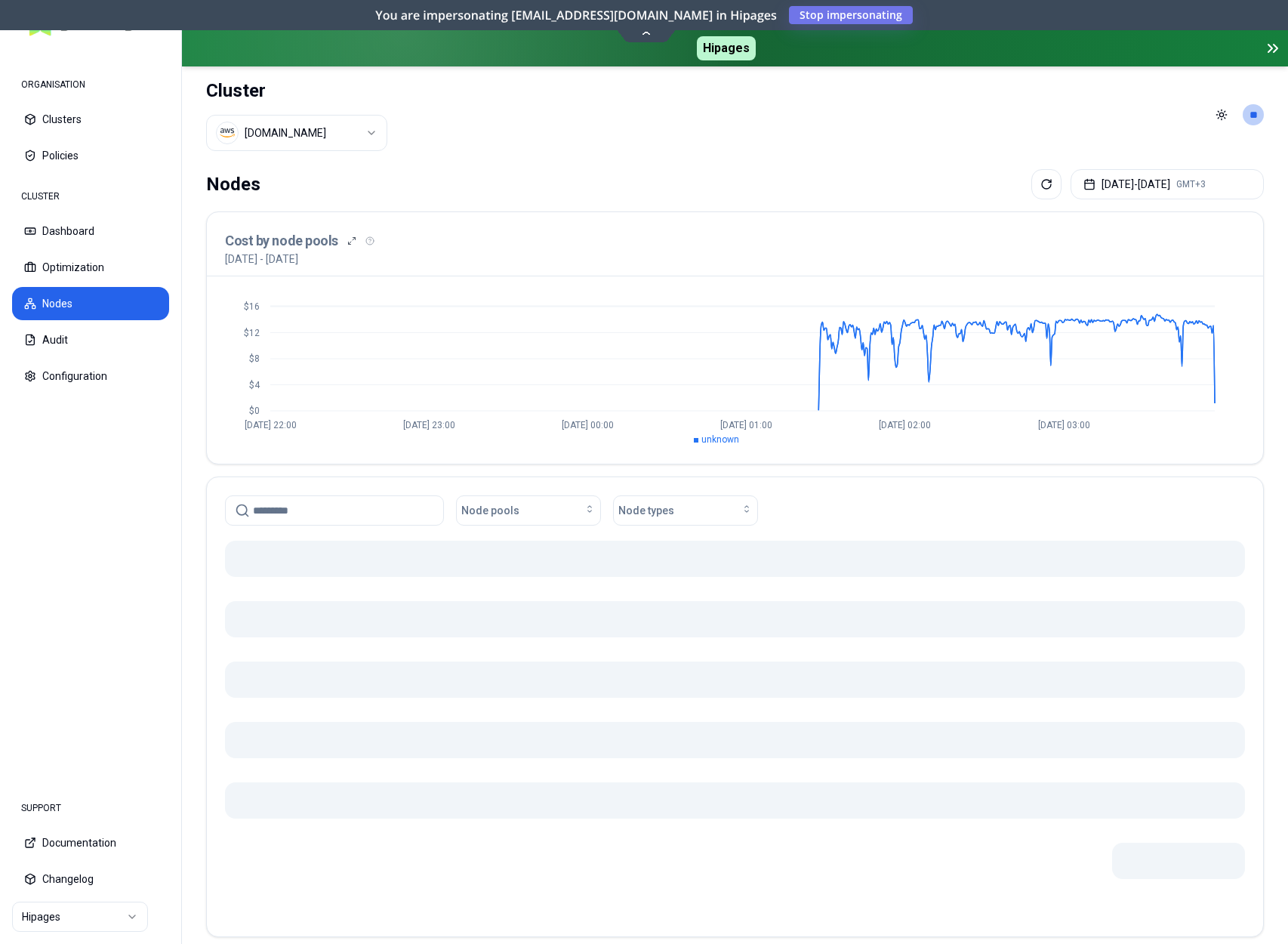
click at [360, 125] on html "ORGANISATION Clusters Policies CLUSTER Dashboard Optimization Nodes Audit Confi…" at bounding box center [644, 472] width 1288 height 944
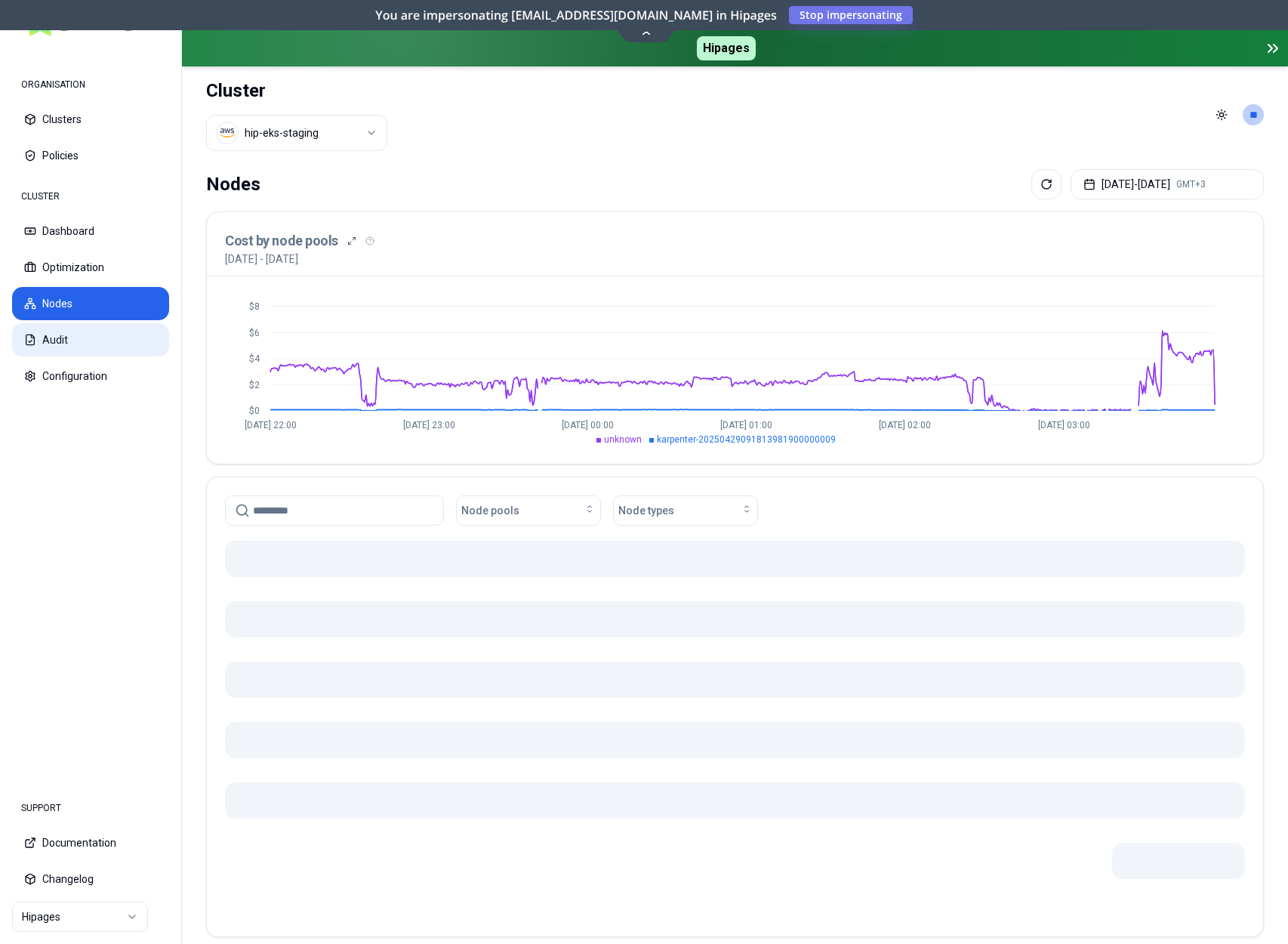
click at [84, 334] on button "Audit" at bounding box center [90, 339] width 157 height 33
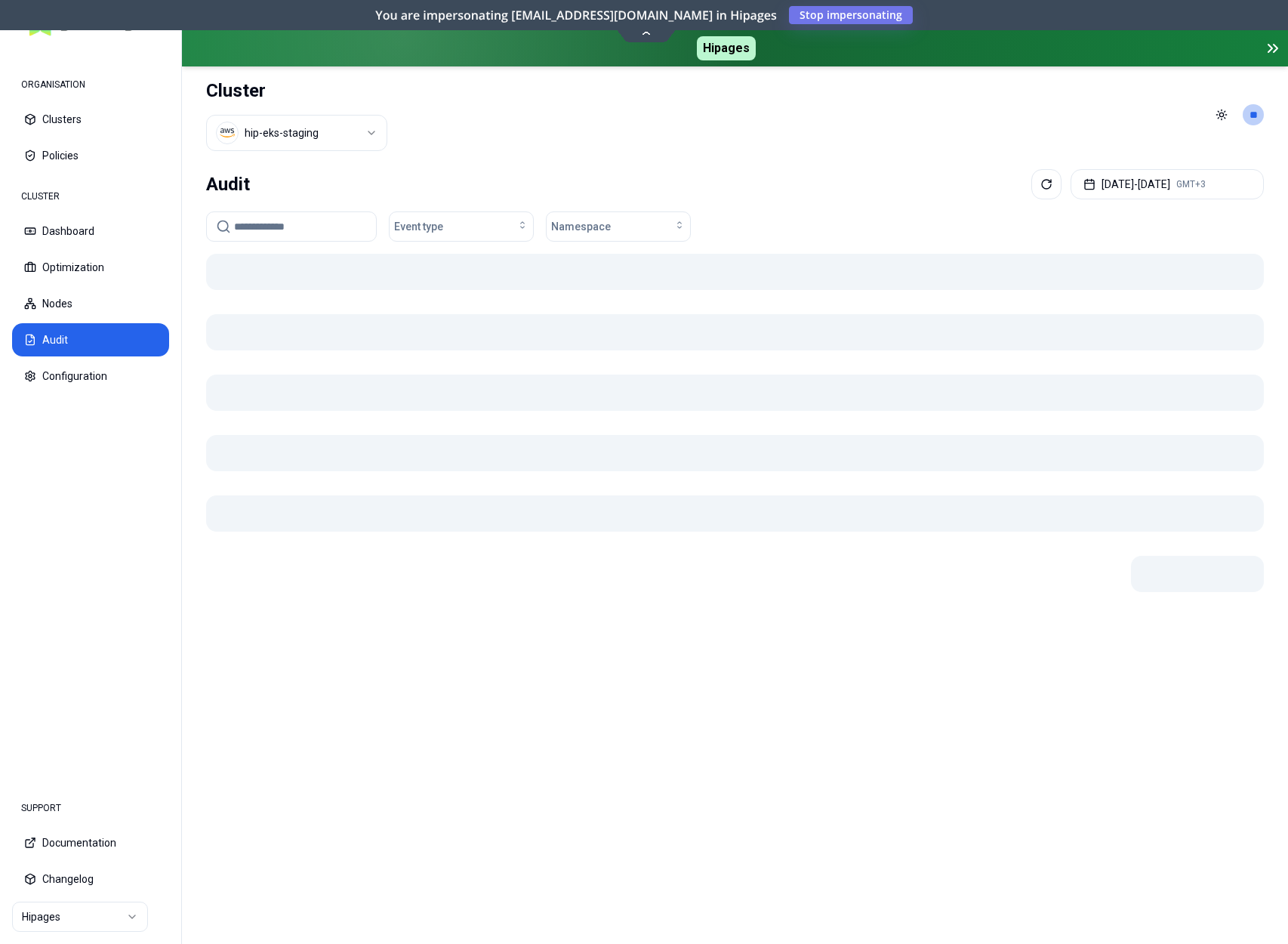
click at [553, 155] on header "Cluster hip-eks-staging Toggle theme **" at bounding box center [735, 115] width 1106 height 97
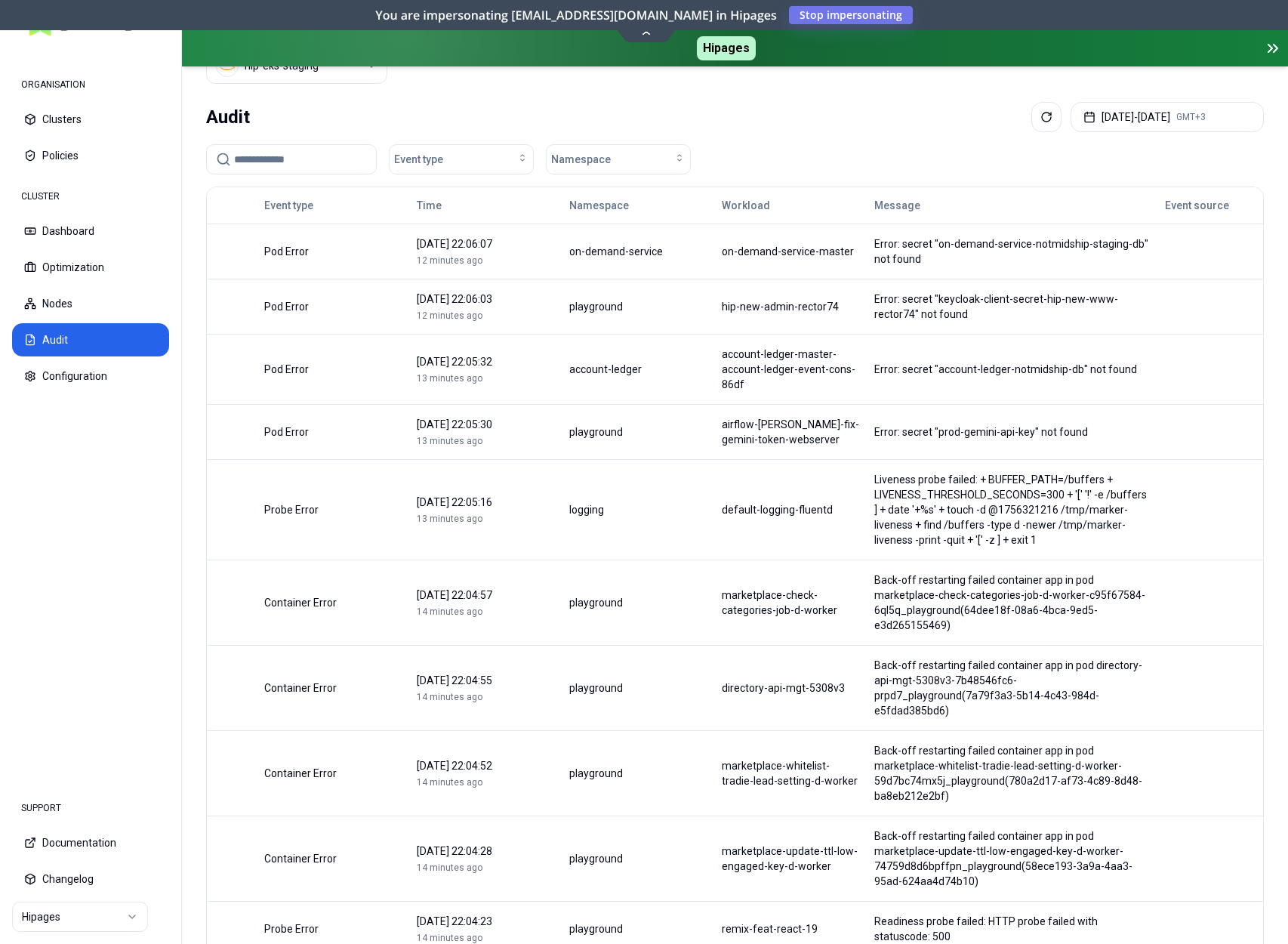
scroll to position [177, 0]
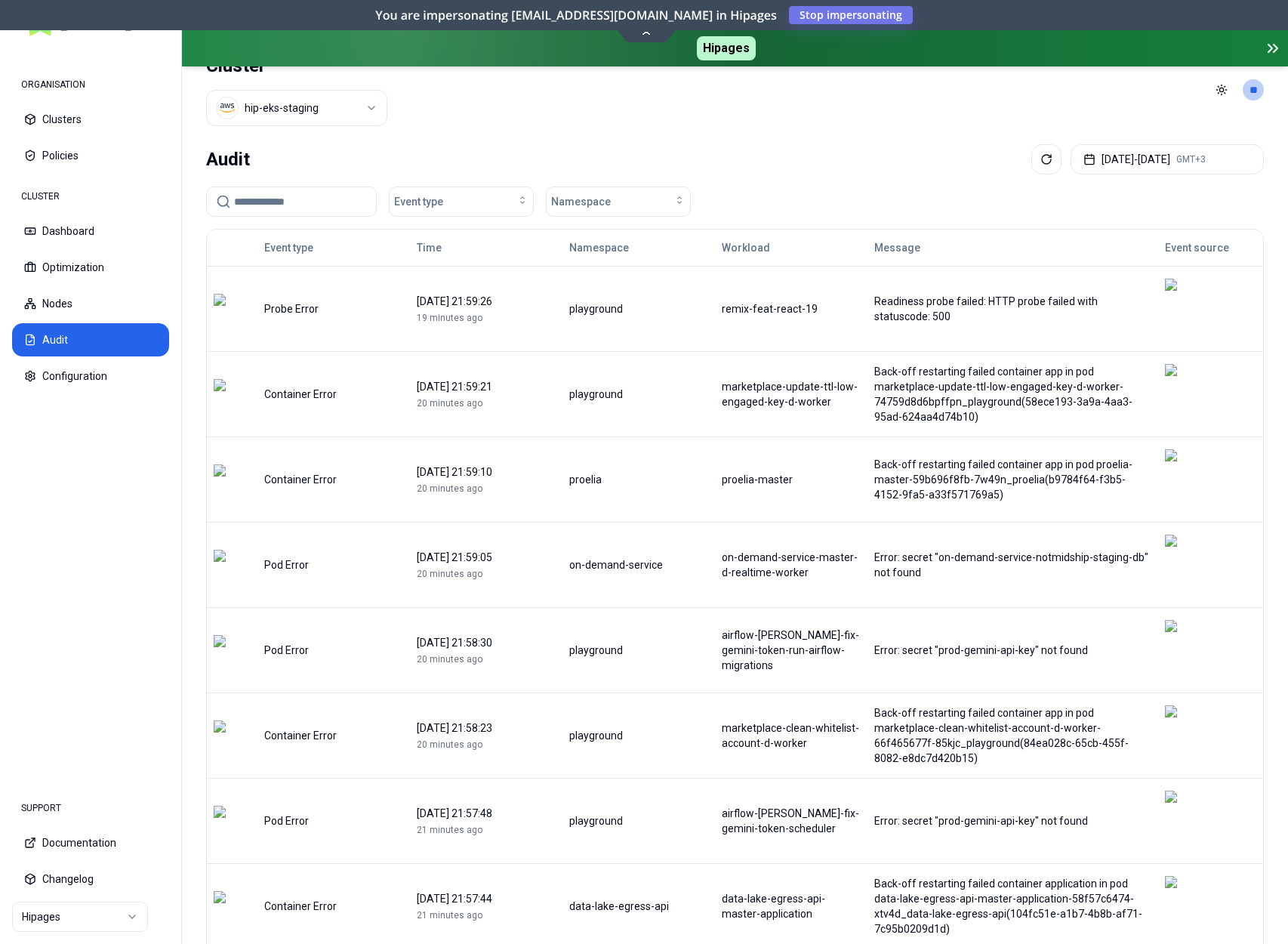
scroll to position [0, 0]
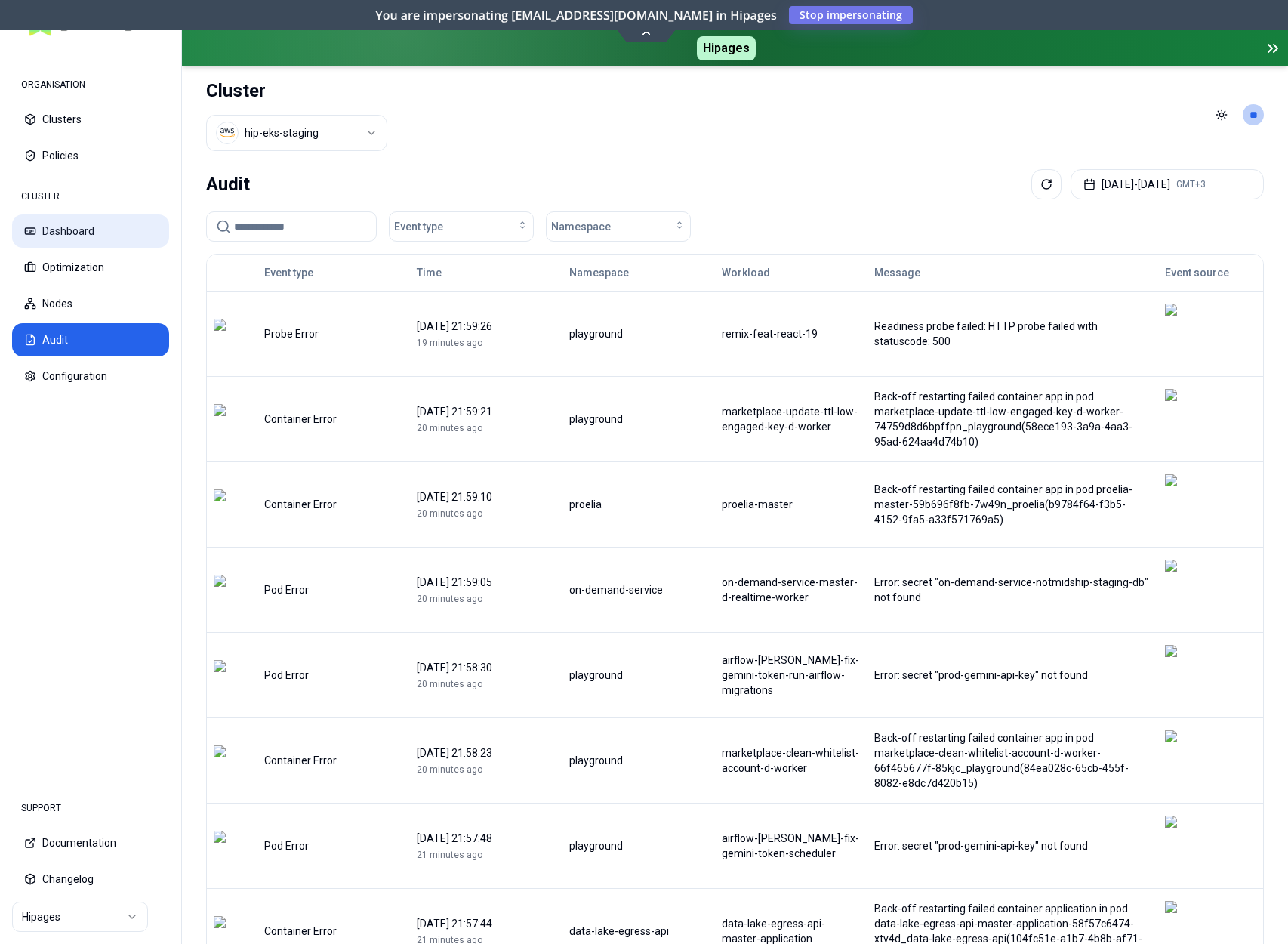
click at [94, 220] on button "Dashboard" at bounding box center [90, 230] width 157 height 33
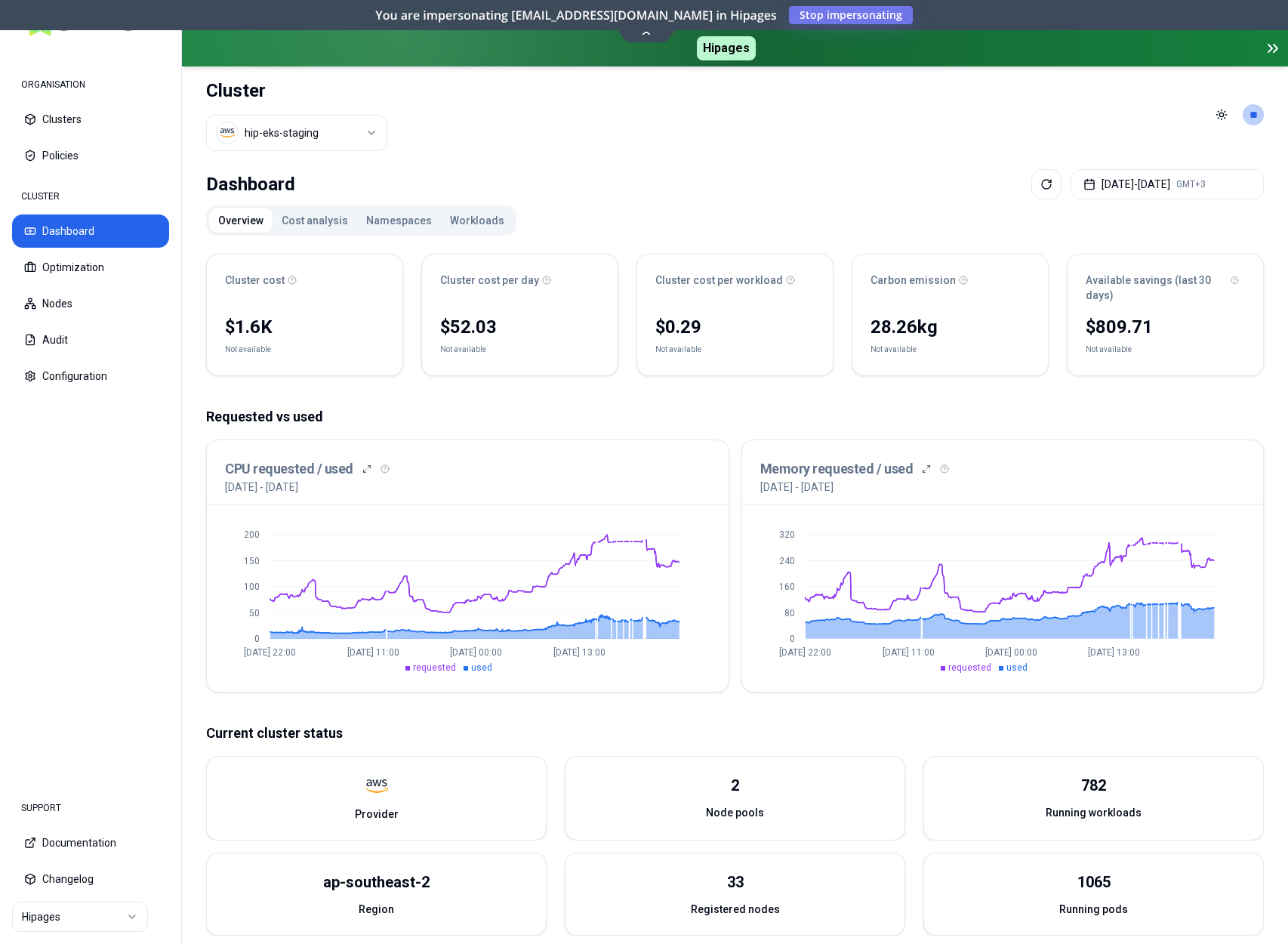
click at [305, 210] on button "Cost analysis" at bounding box center [314, 220] width 84 height 24
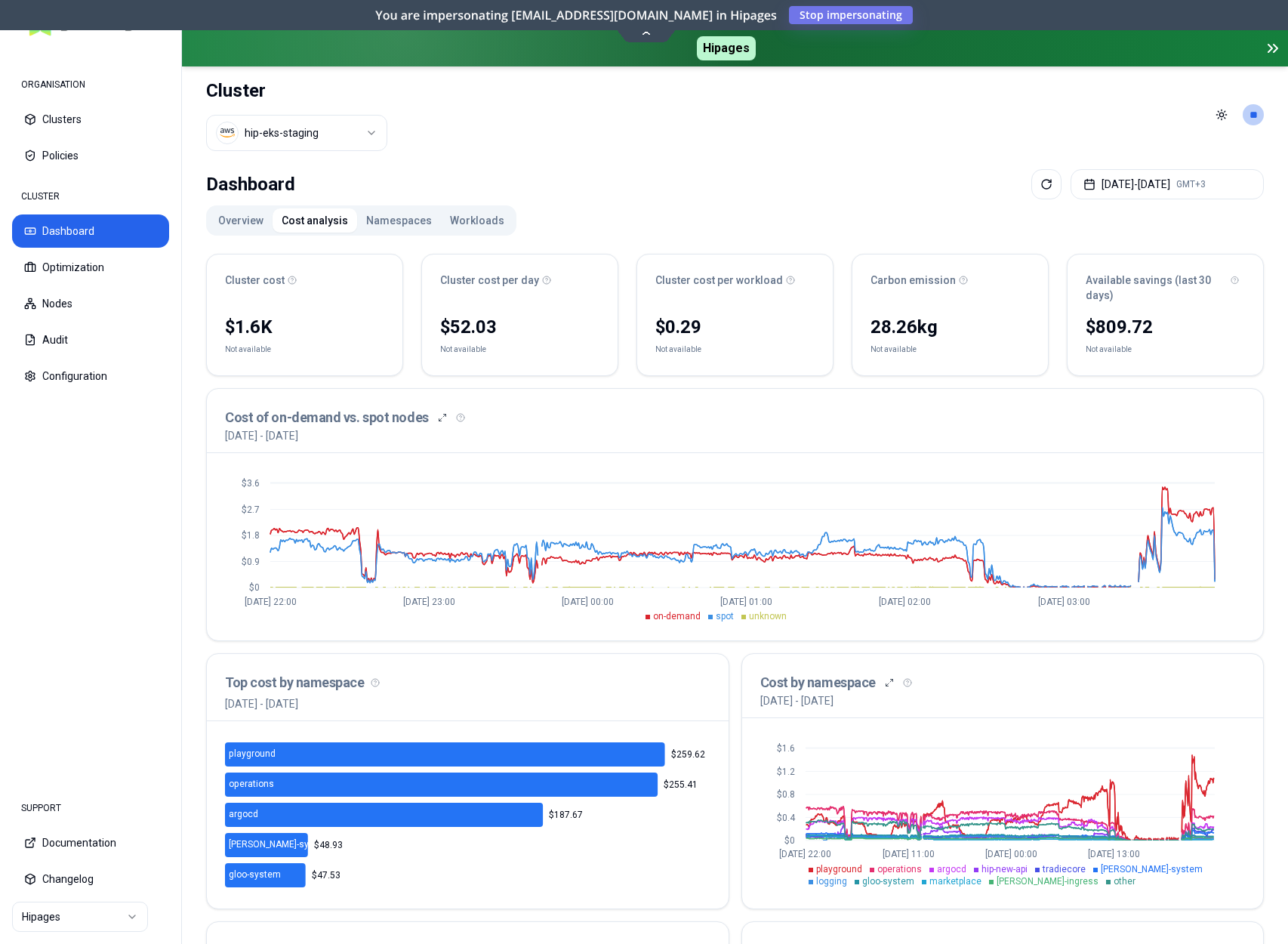
click at [487, 225] on button "Workloads" at bounding box center [476, 220] width 72 height 24
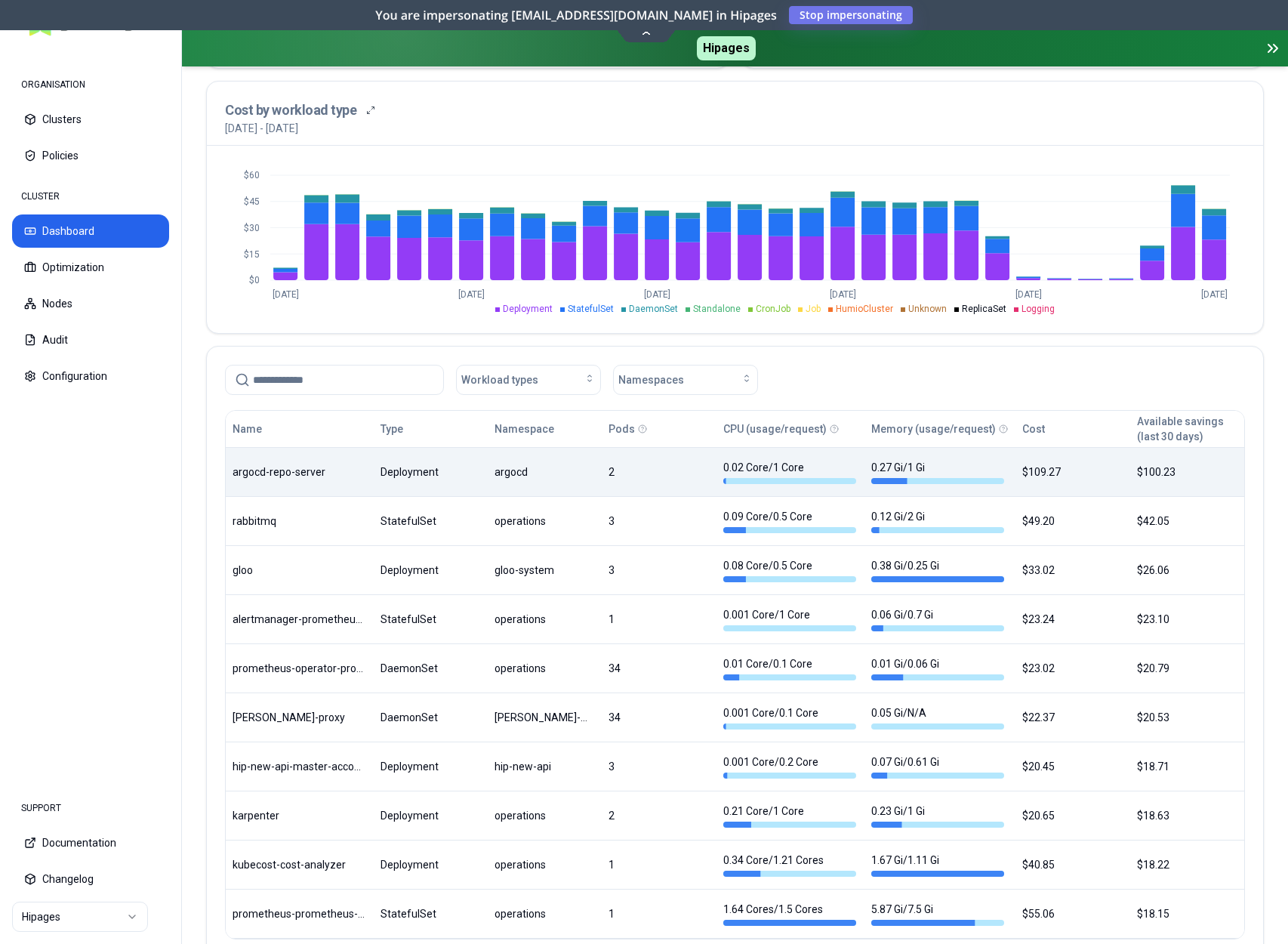
scroll to position [525, 0]
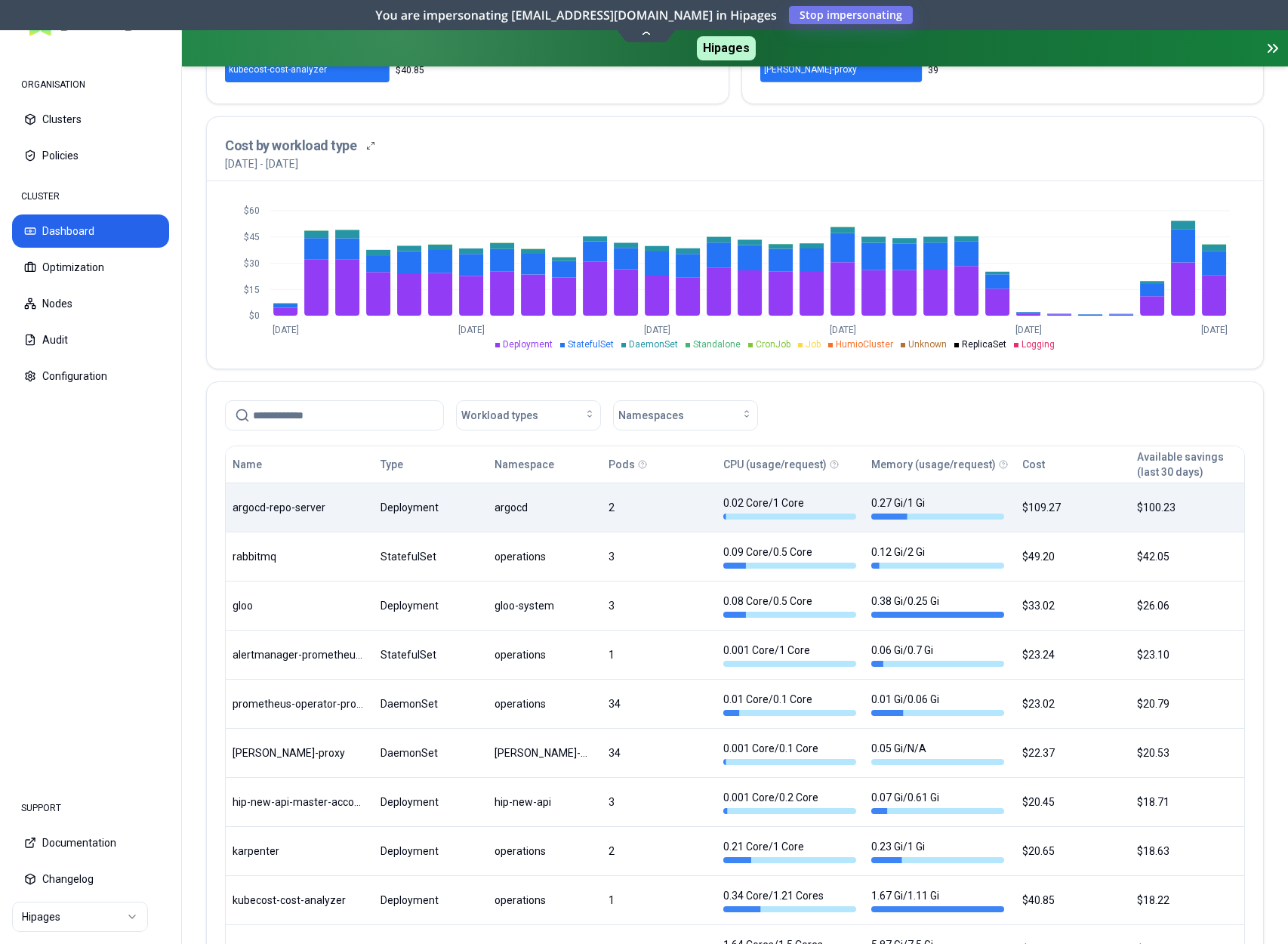
click at [502, 498] on body "ORGANISATION Clusters Policies CLUSTER Dashboard Optimization Nodes Audit Confi…" at bounding box center [644, 472] width 1288 height 944
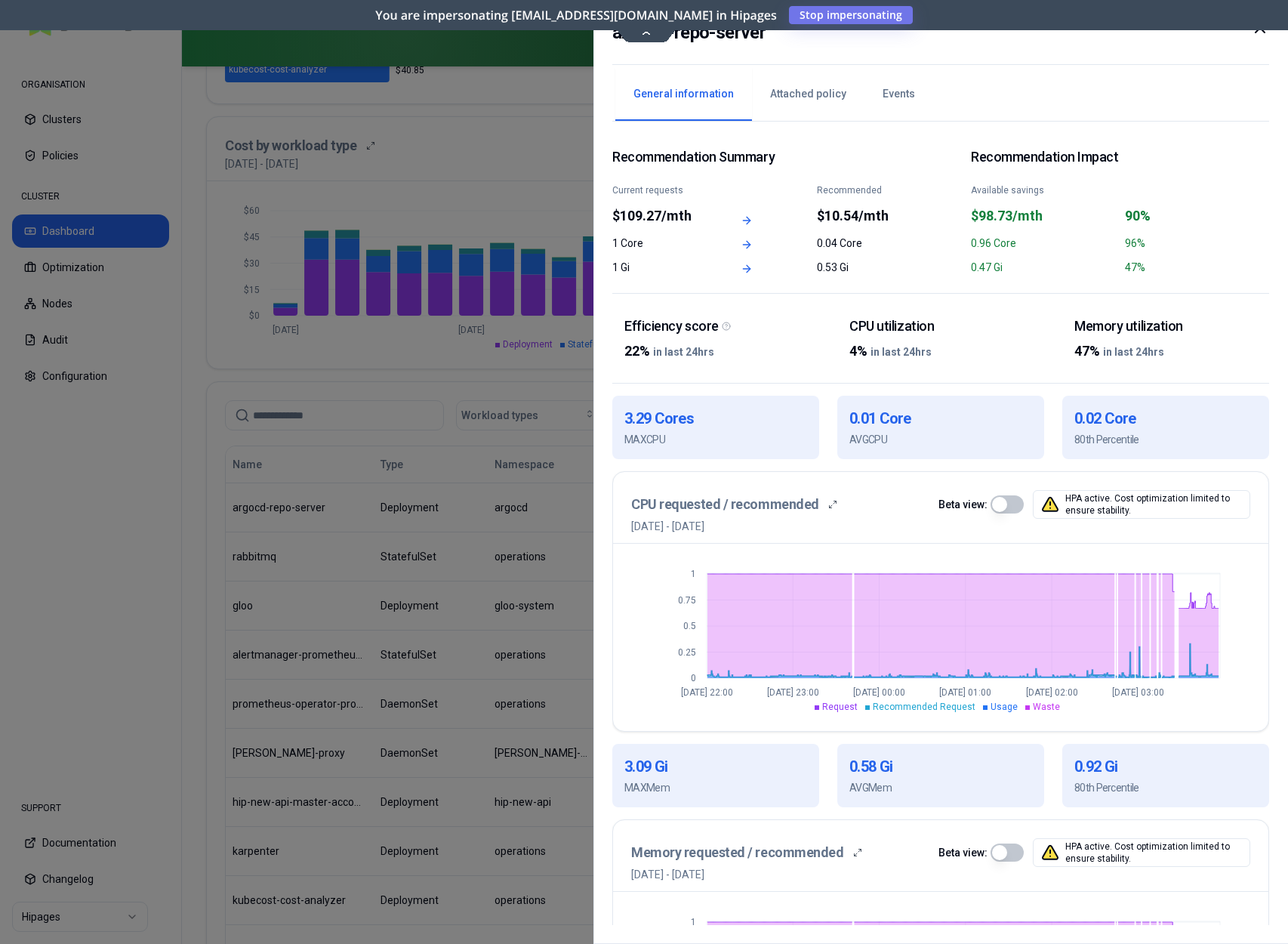
click at [1264, 31] on icon at bounding box center [1260, 28] width 9 height 9
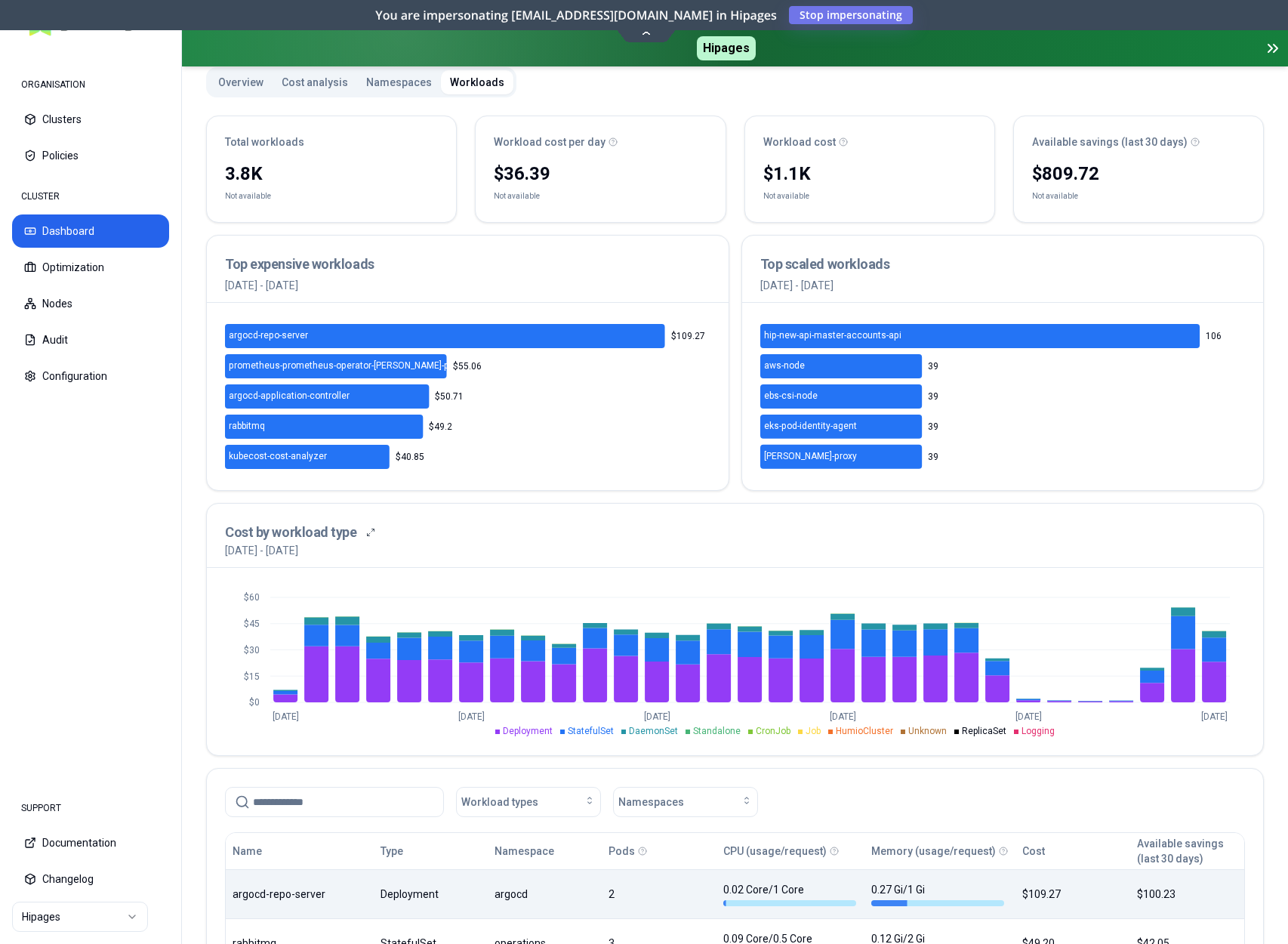
scroll to position [313, 0]
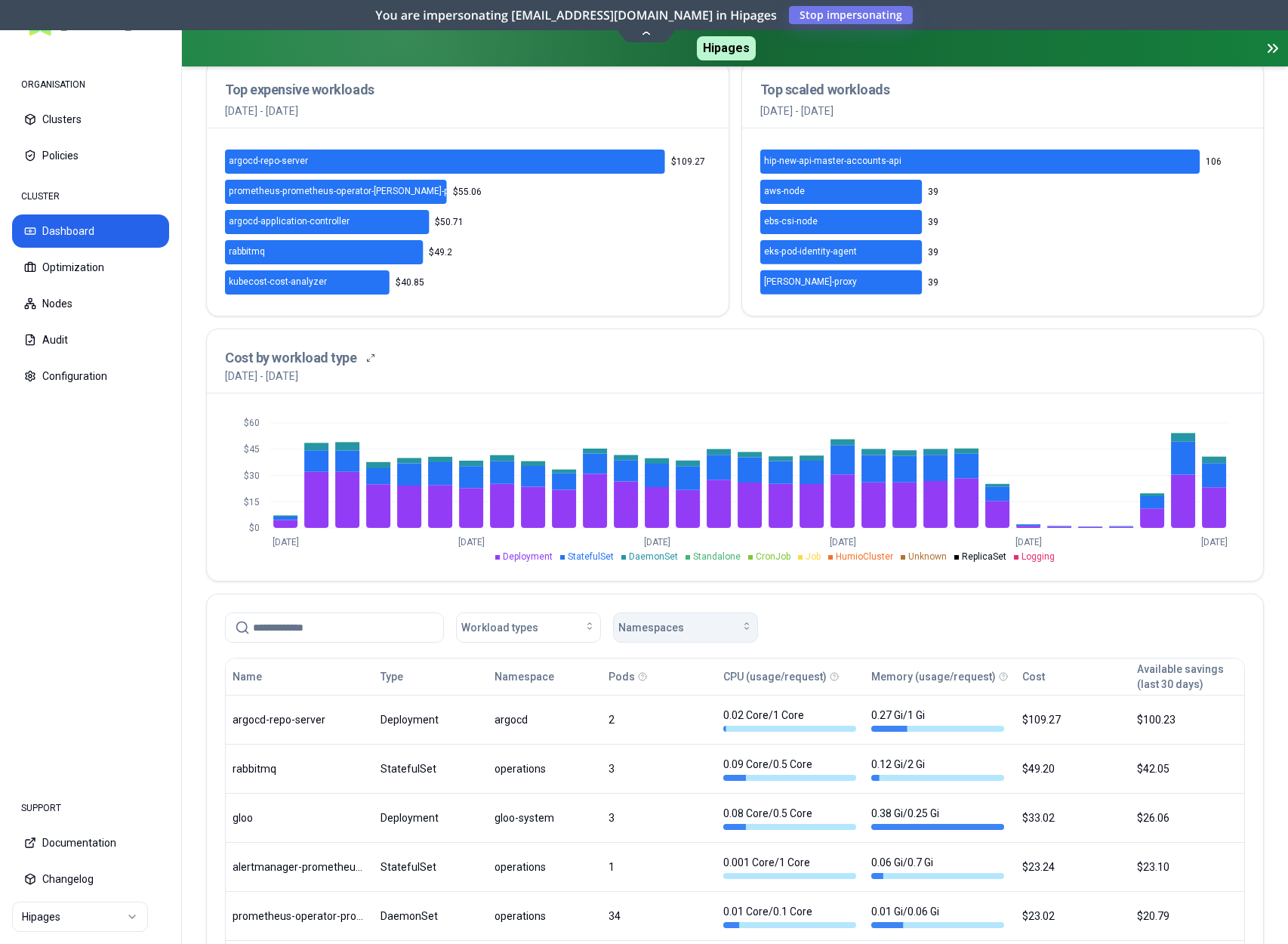
click at [642, 640] on button "Namespaces" at bounding box center [686, 628] width 145 height 31
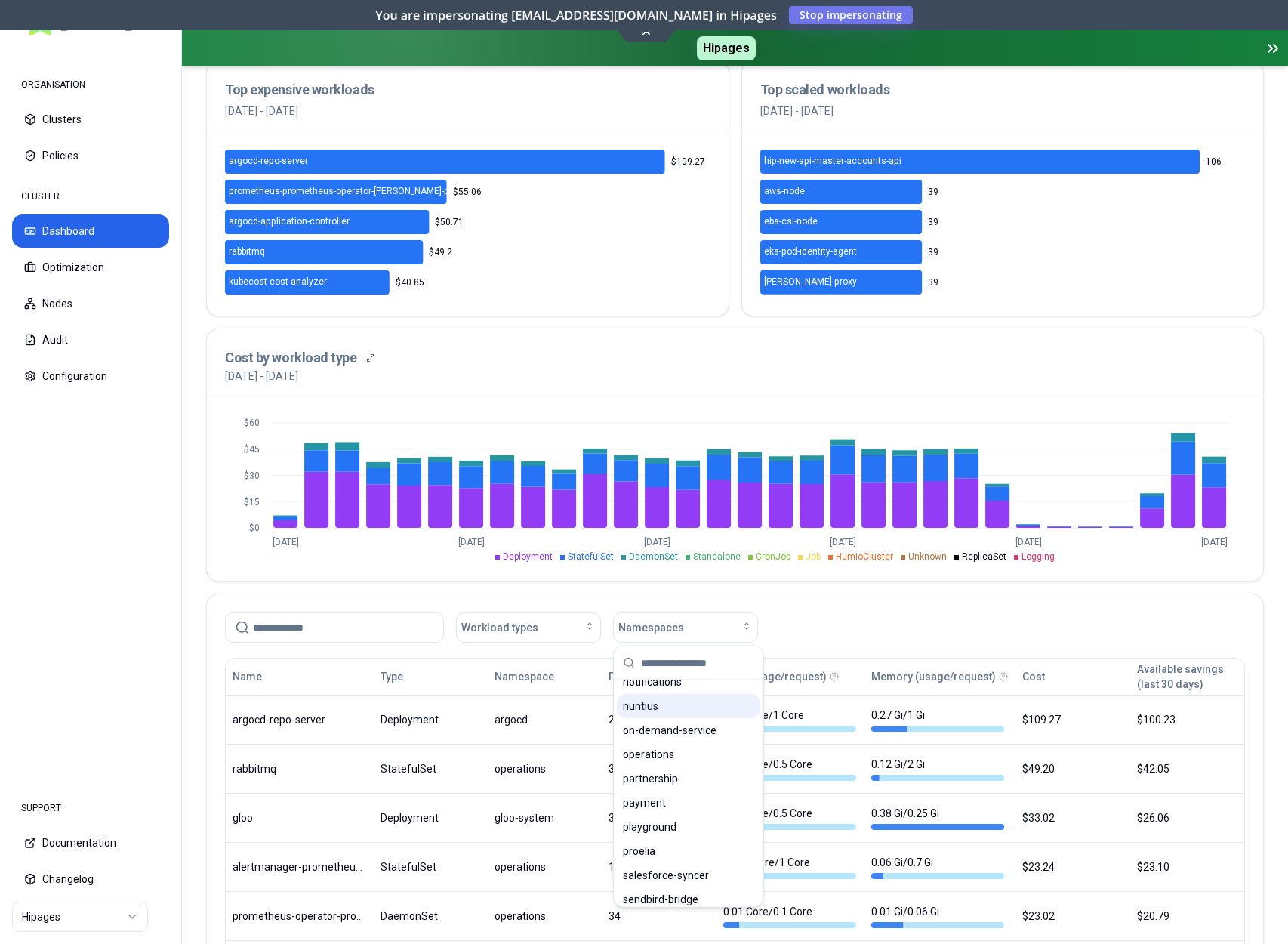
scroll to position [816, 0]
click at [689, 821] on div "playground" at bounding box center [688, 822] width 144 height 24
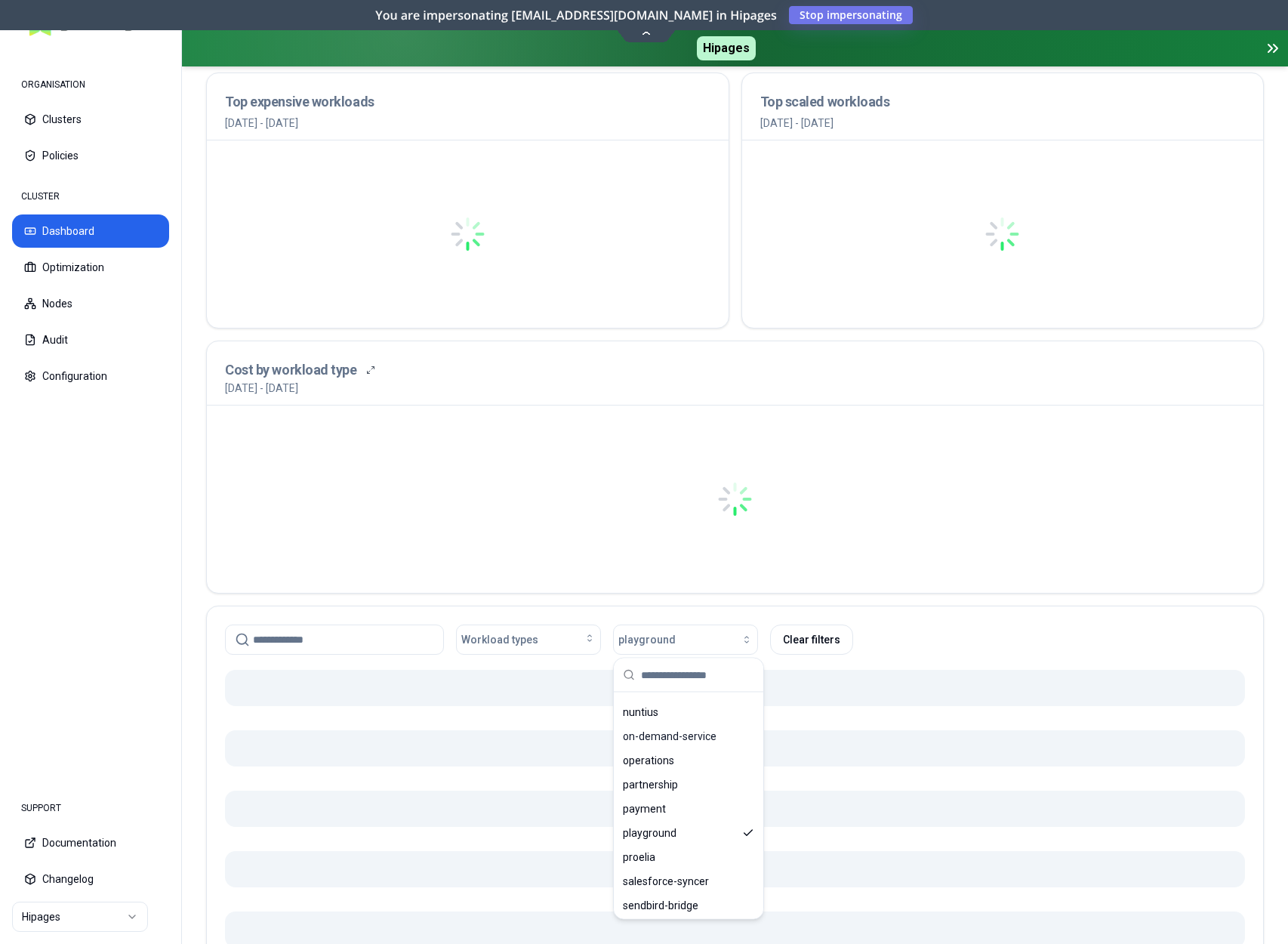
click at [966, 625] on div "Workload types playground Clear filters" at bounding box center [735, 640] width 1020 height 31
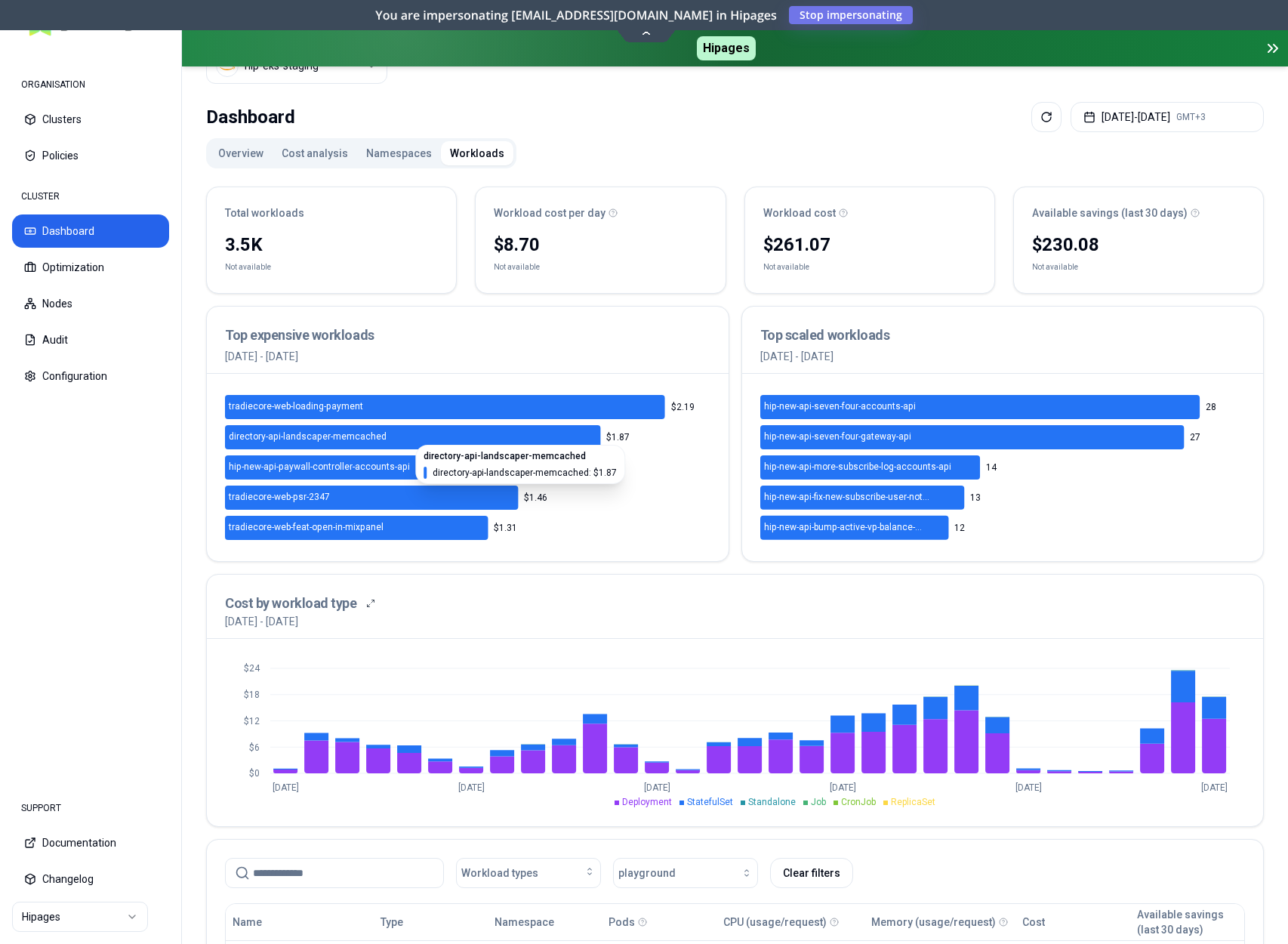
scroll to position [250, 0]
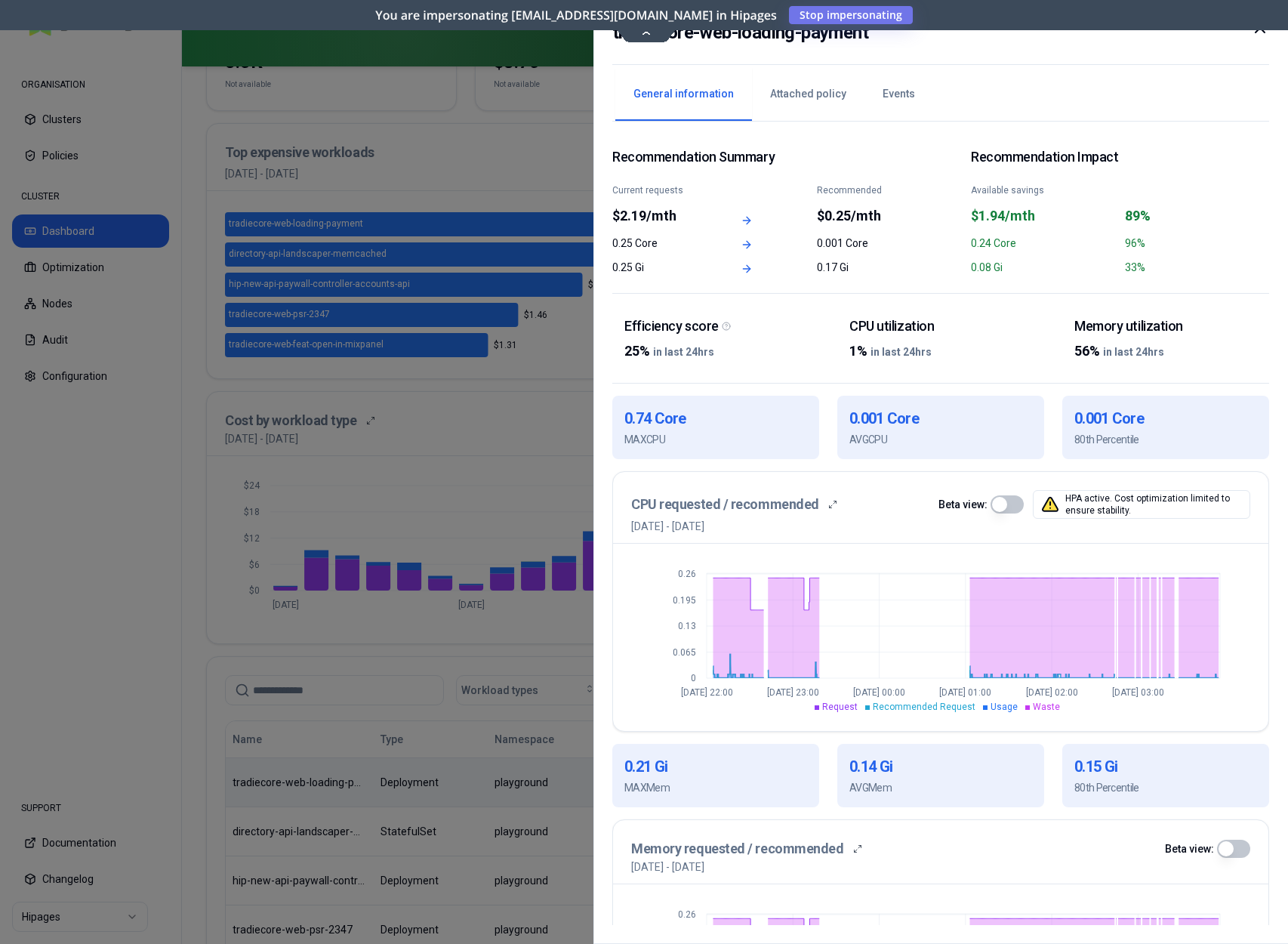
click at [1260, 35] on icon at bounding box center [1260, 27] width 18 height 18
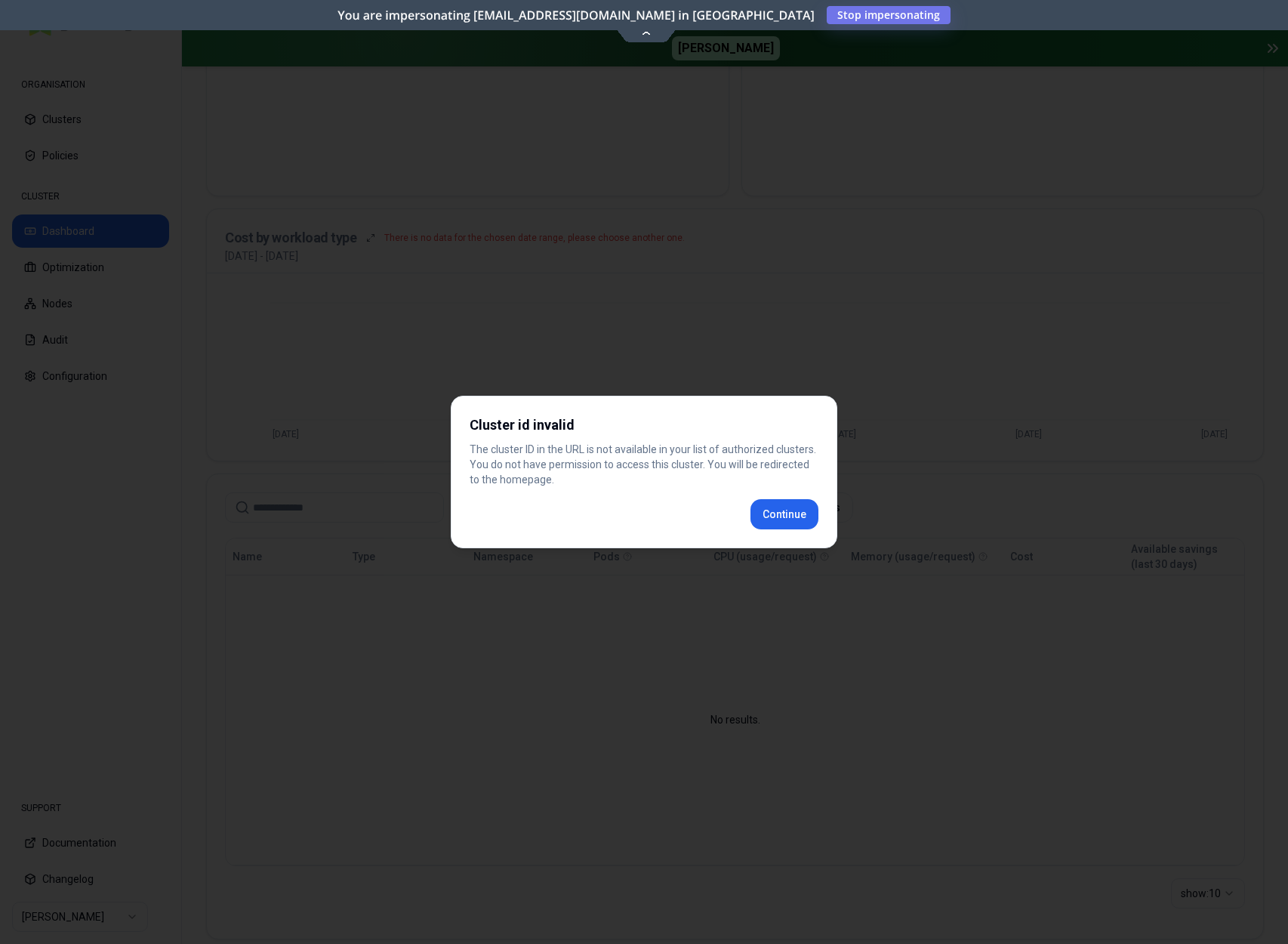
scroll to position [145, 0]
click at [778, 512] on div "Cluster id invalid The cluster ID in the URL is not available in your list of a…" at bounding box center [644, 471] width 387 height 152
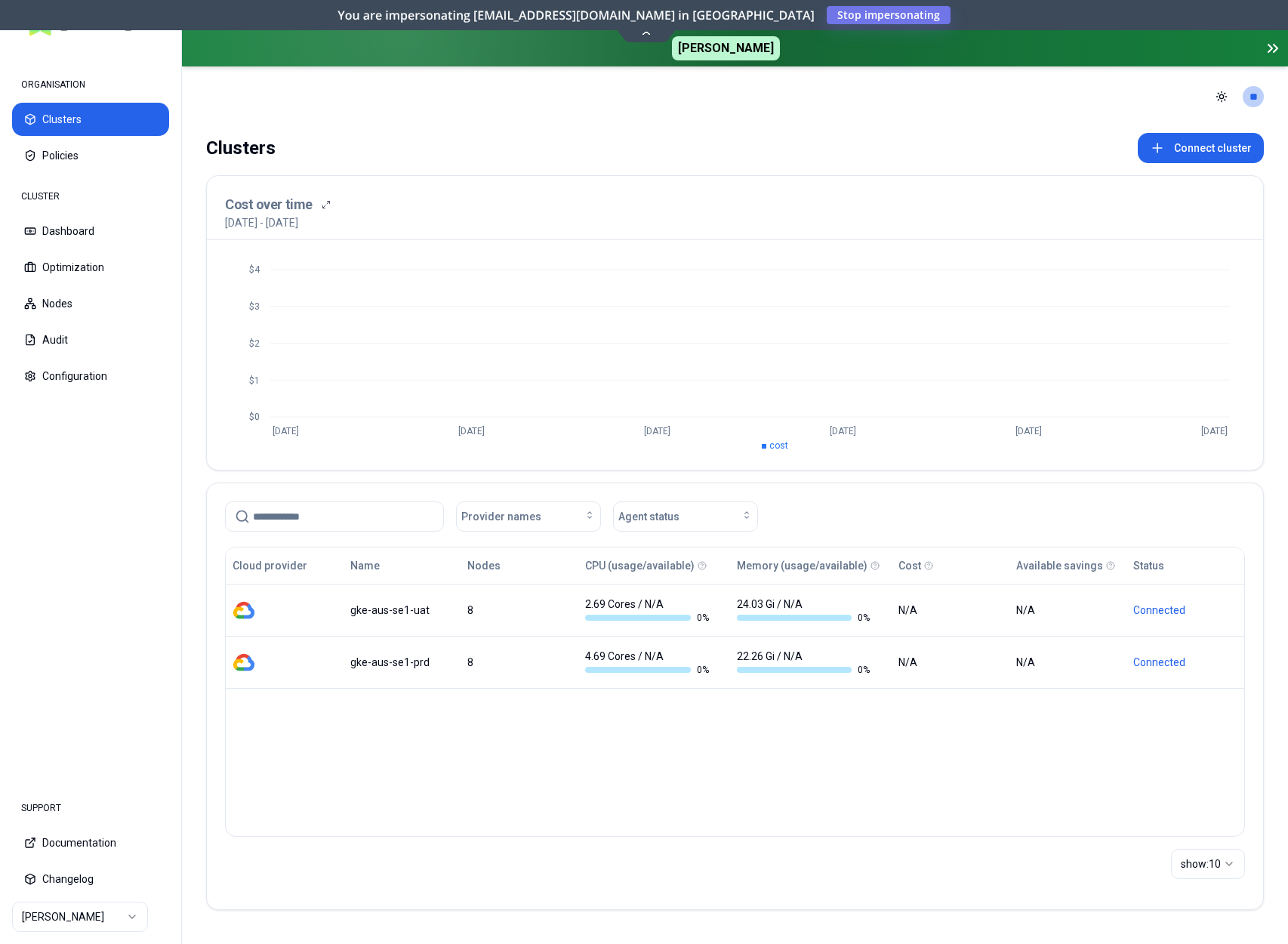
click at [84, 923] on html "ORGANISATION Clusters Policies CLUSTER Dashboard Optimization Nodes Audit Confi…" at bounding box center [644, 472] width 1288 height 944
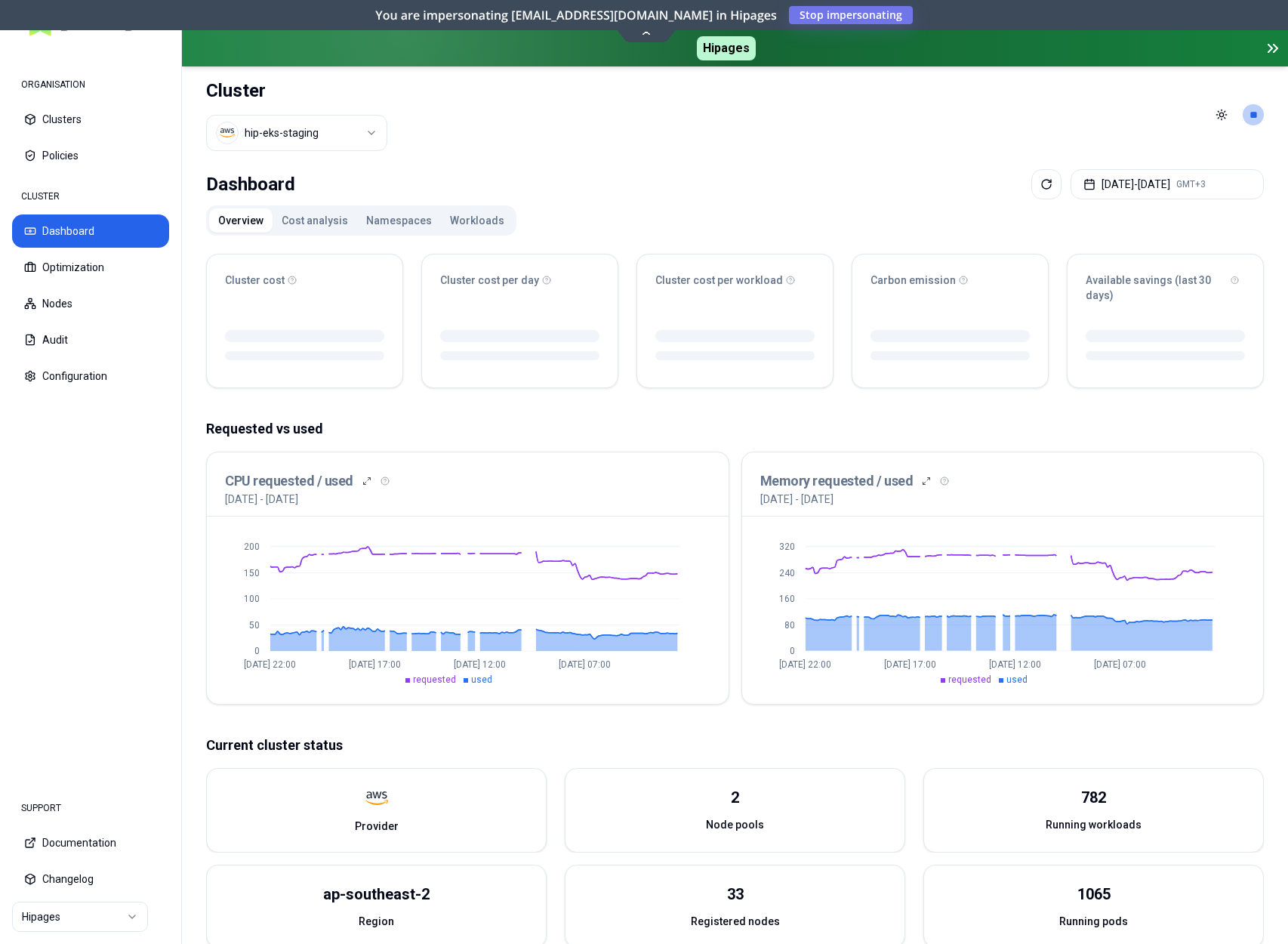
click at [361, 118] on html "ORGANISATION Clusters Policies CLUSTER Dashboard Optimization Nodes Audit Confi…" at bounding box center [644, 472] width 1288 height 944
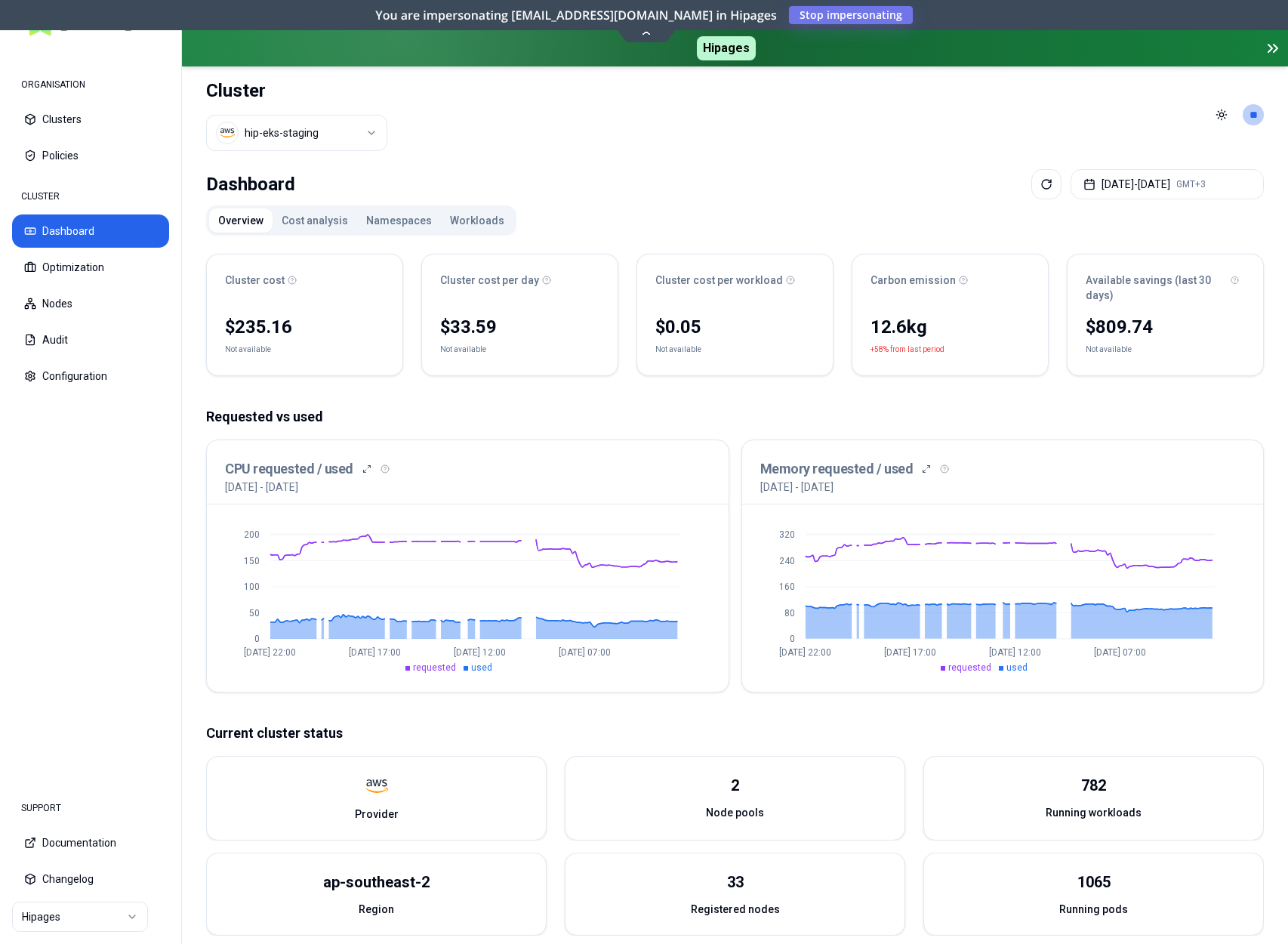
click at [461, 225] on button "Workloads" at bounding box center [476, 220] width 72 height 24
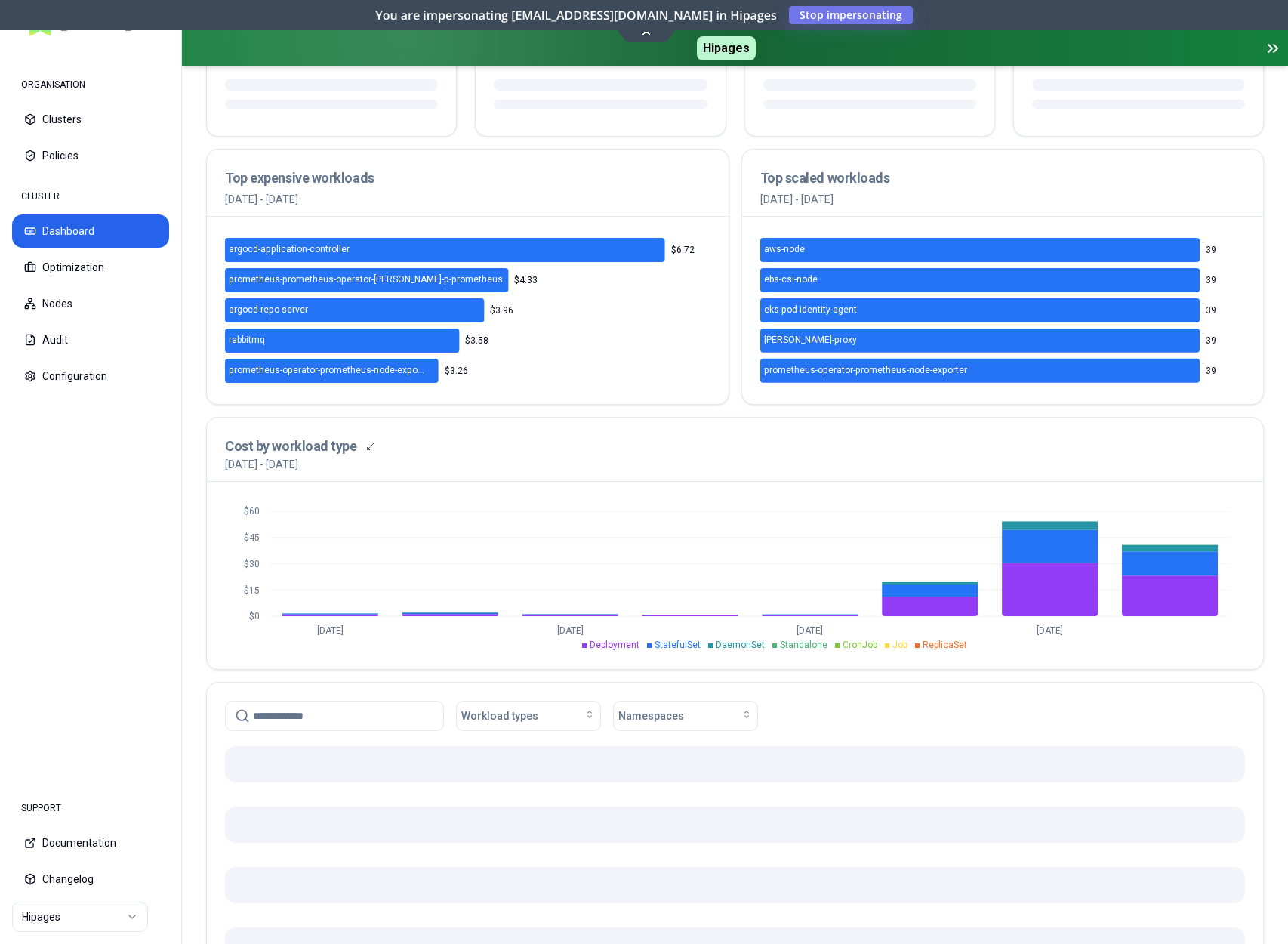
scroll to position [459, 0]
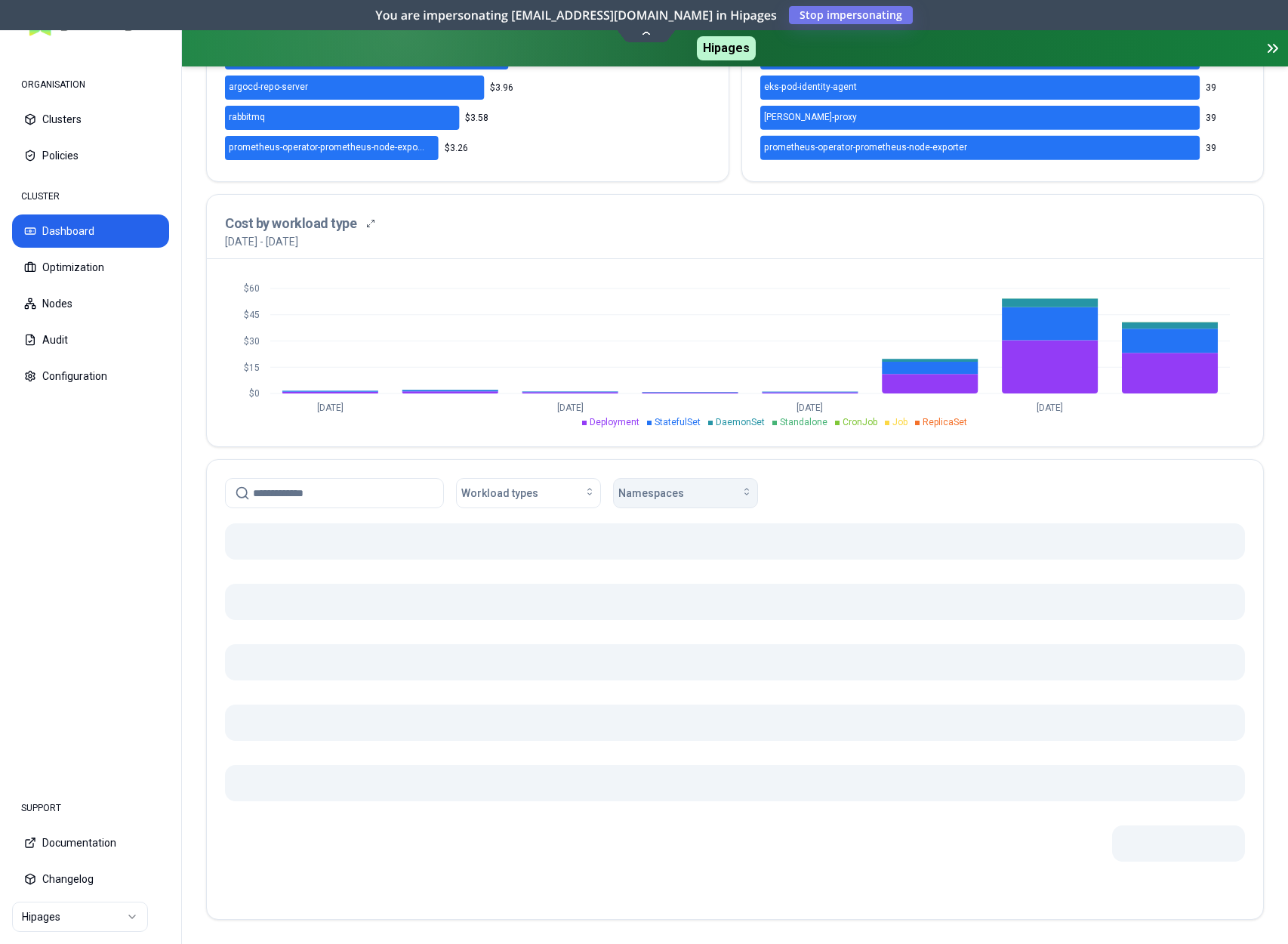
click at [710, 497] on div "Namespaces" at bounding box center [686, 493] width 134 height 15
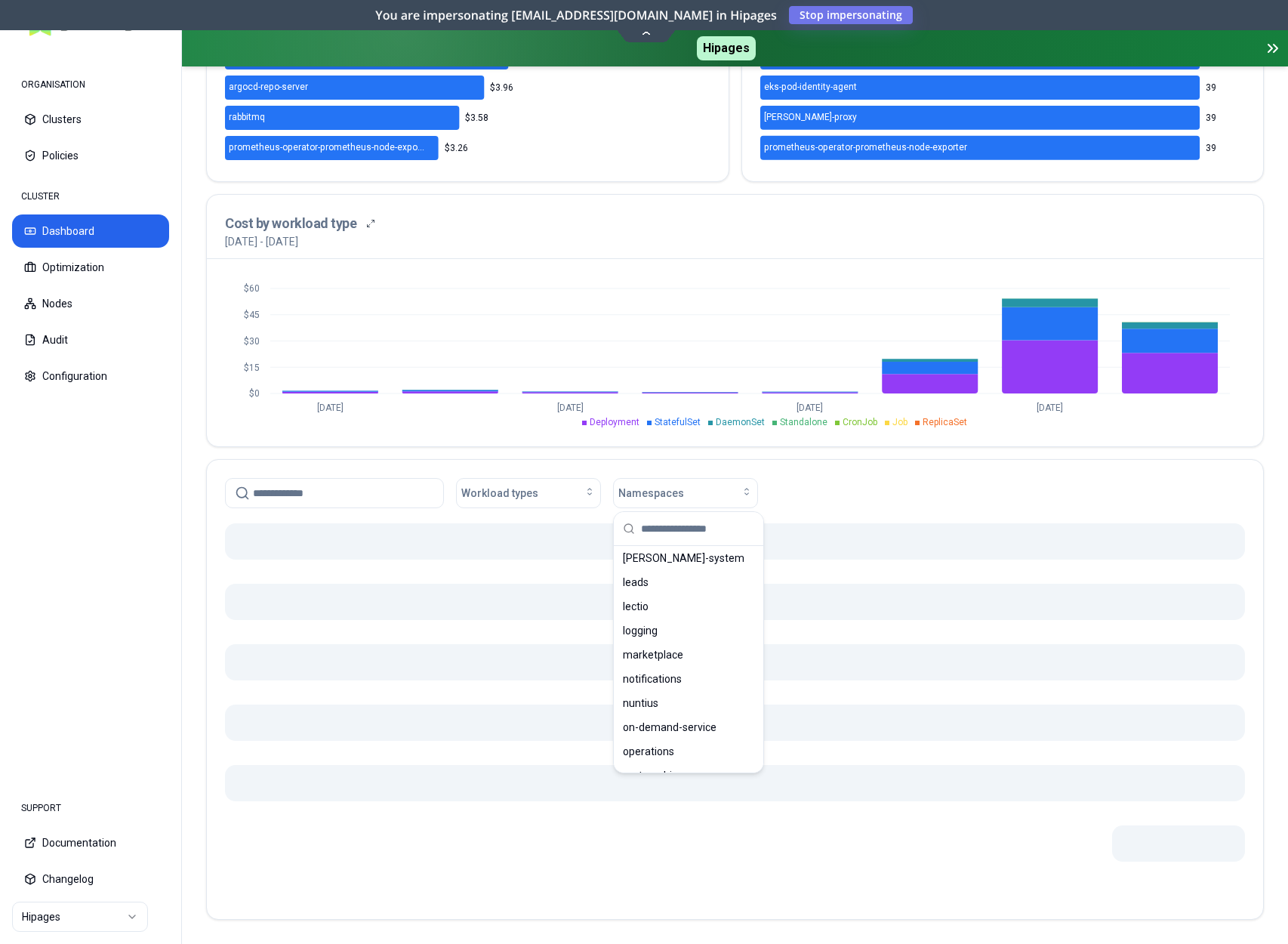
scroll to position [743, 0]
click at [661, 749] on div "proelia" at bounding box center [688, 760] width 144 height 24
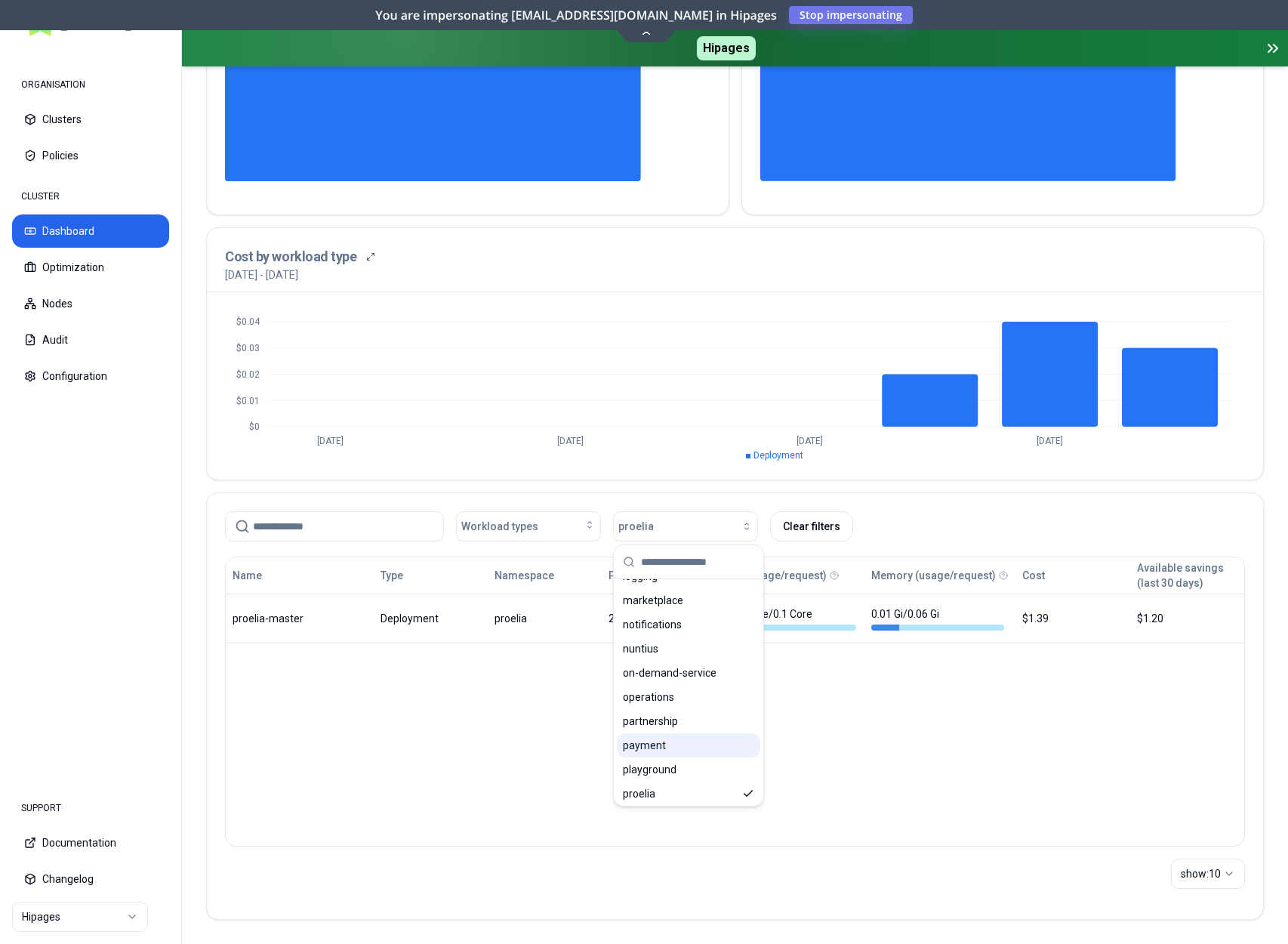
click at [661, 738] on span "payment" at bounding box center [644, 745] width 43 height 15
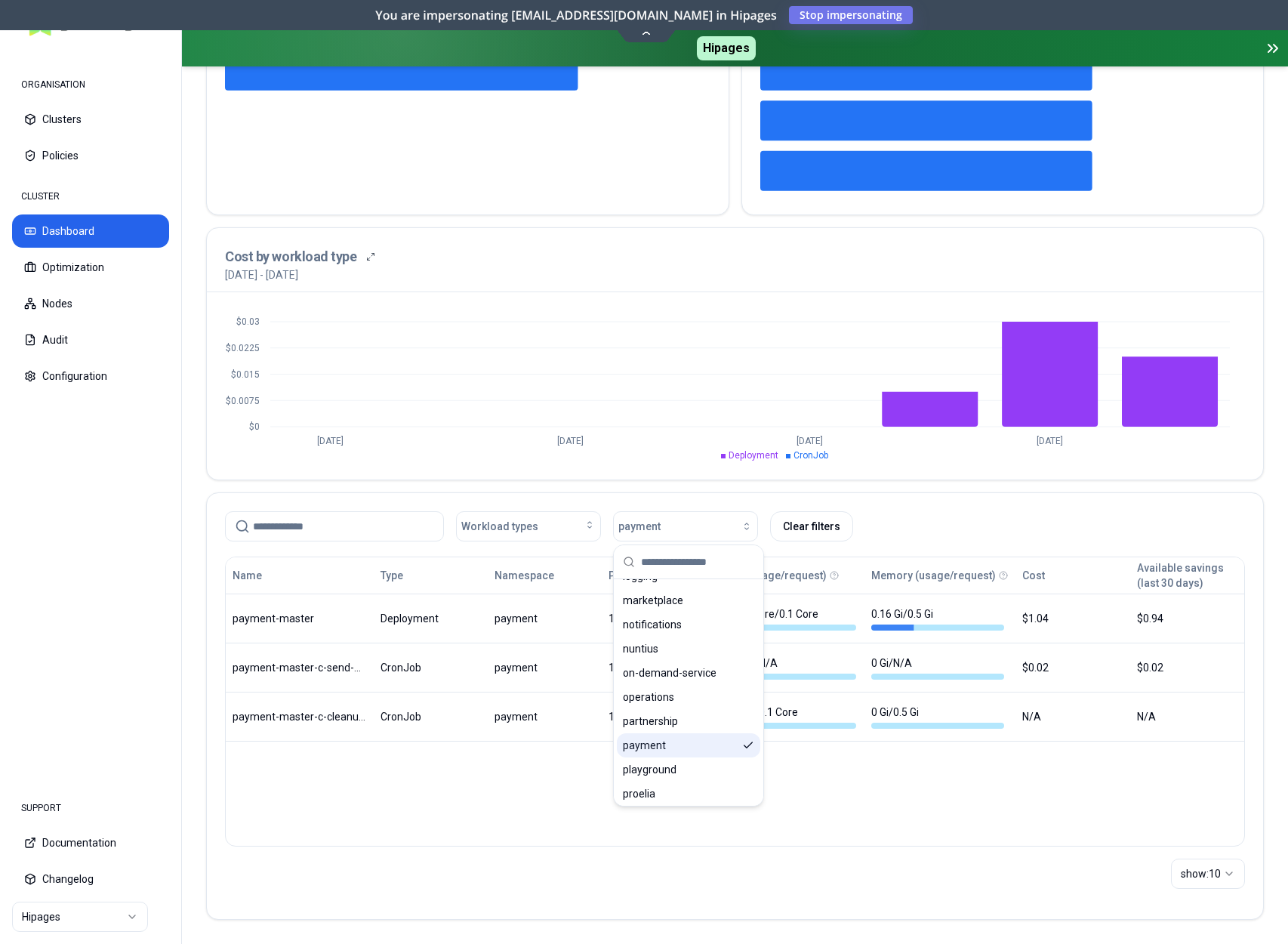
click at [663, 742] on span "payment" at bounding box center [644, 745] width 43 height 15
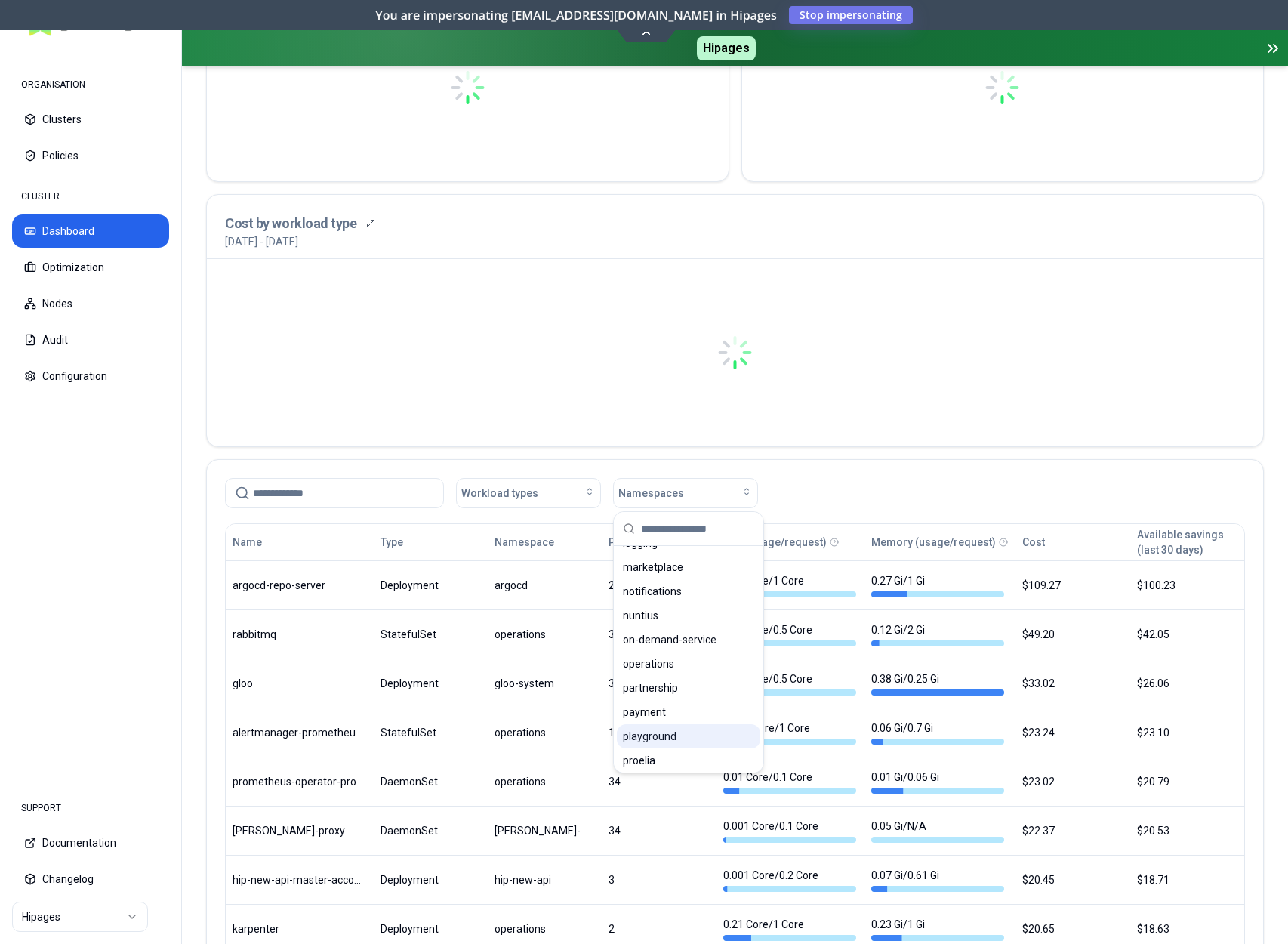
click at [665, 743] on div "playground" at bounding box center [688, 736] width 144 height 24
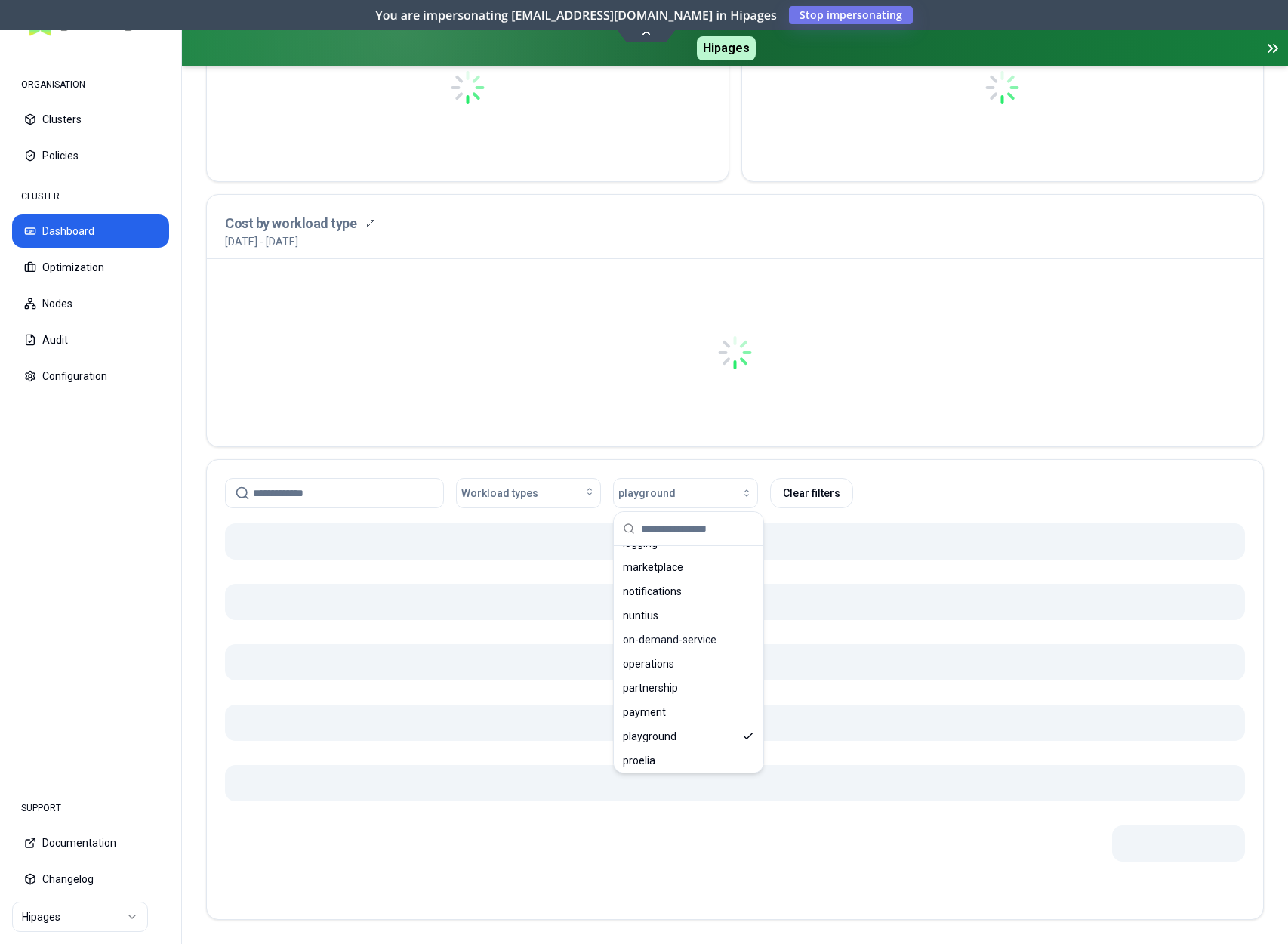
click at [1000, 395] on div at bounding box center [735, 353] width 1020 height 151
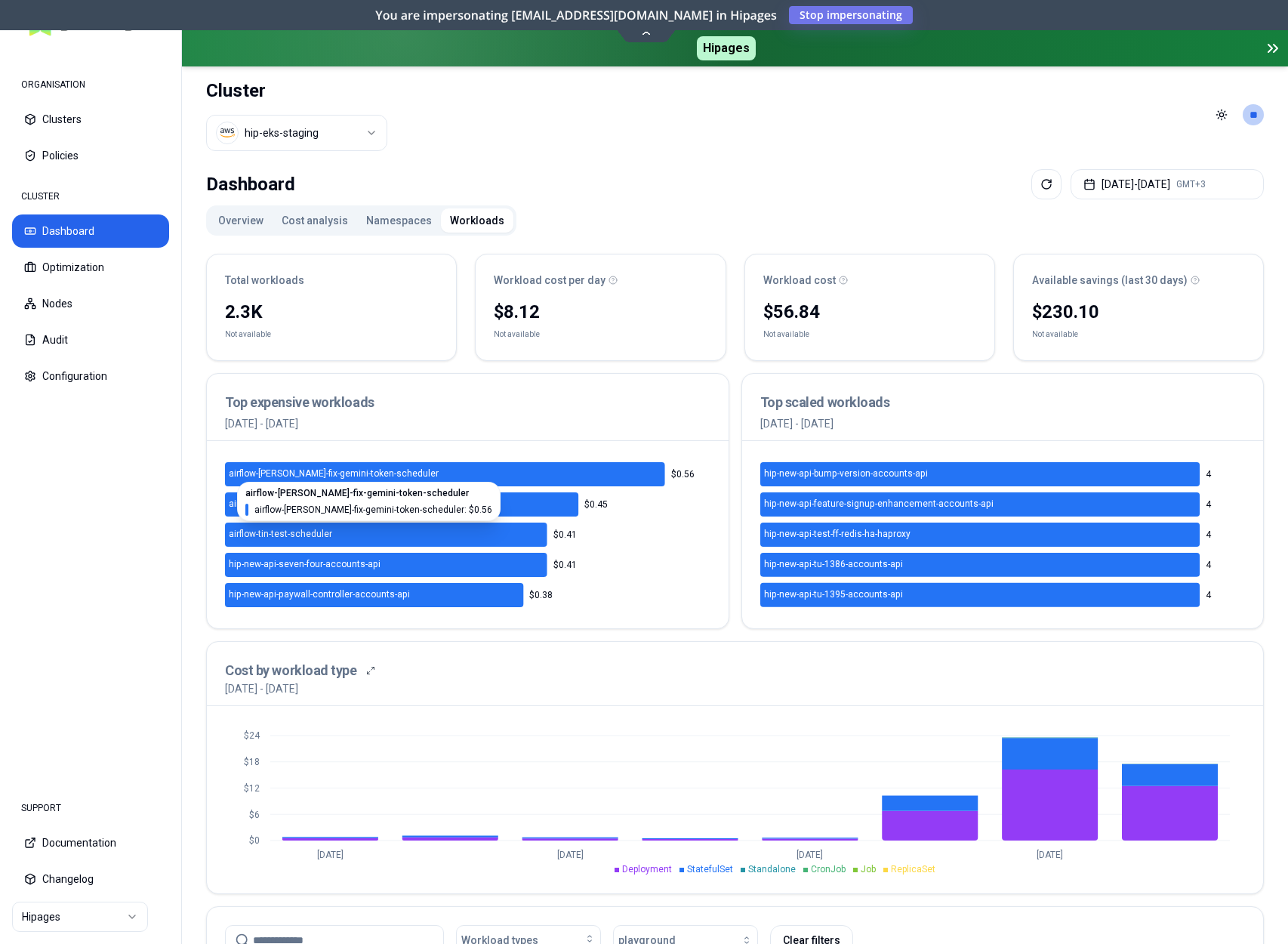
click at [468, 471] on icon at bounding box center [446, 474] width 441 height 24
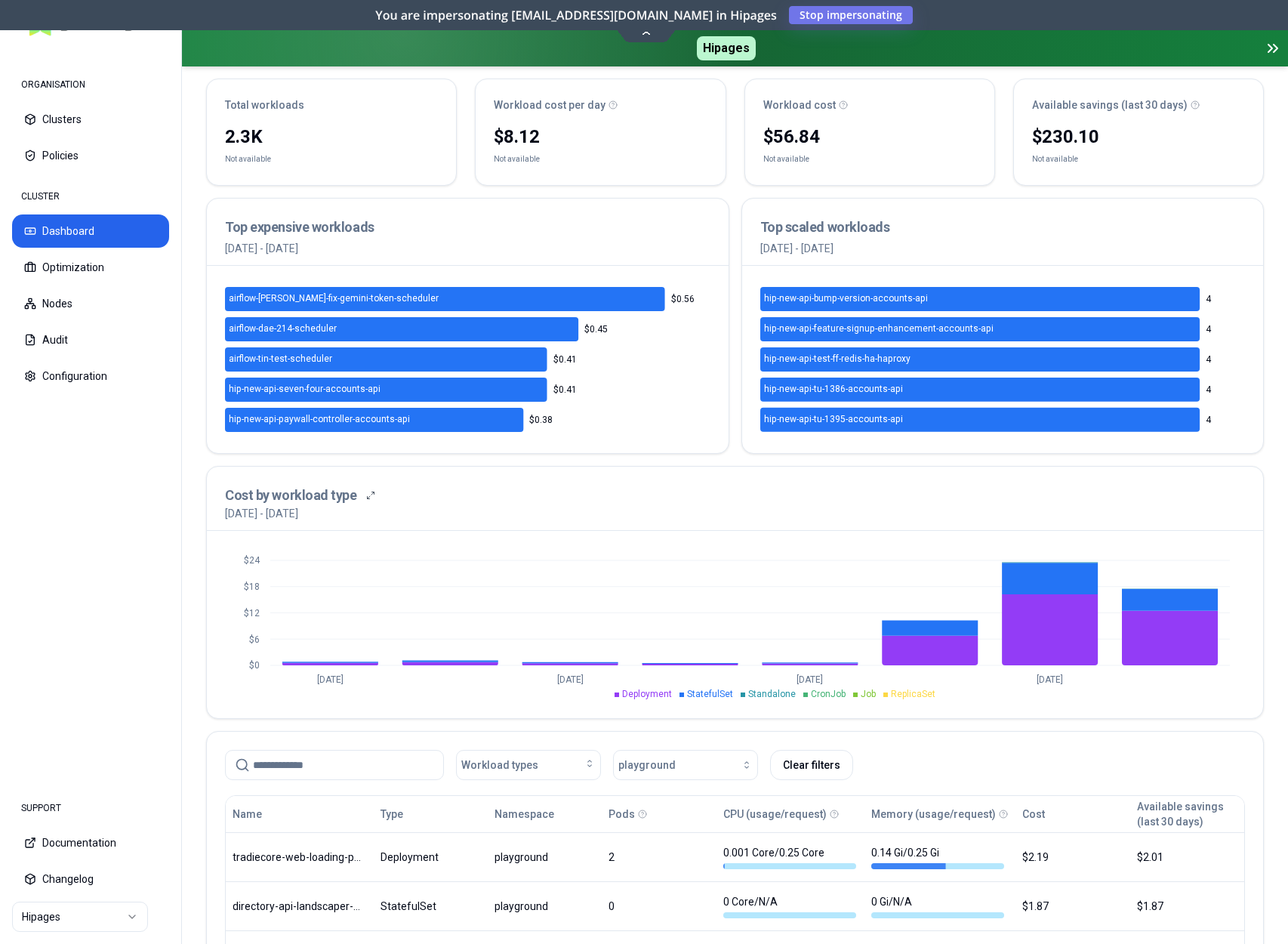
scroll to position [297, 0]
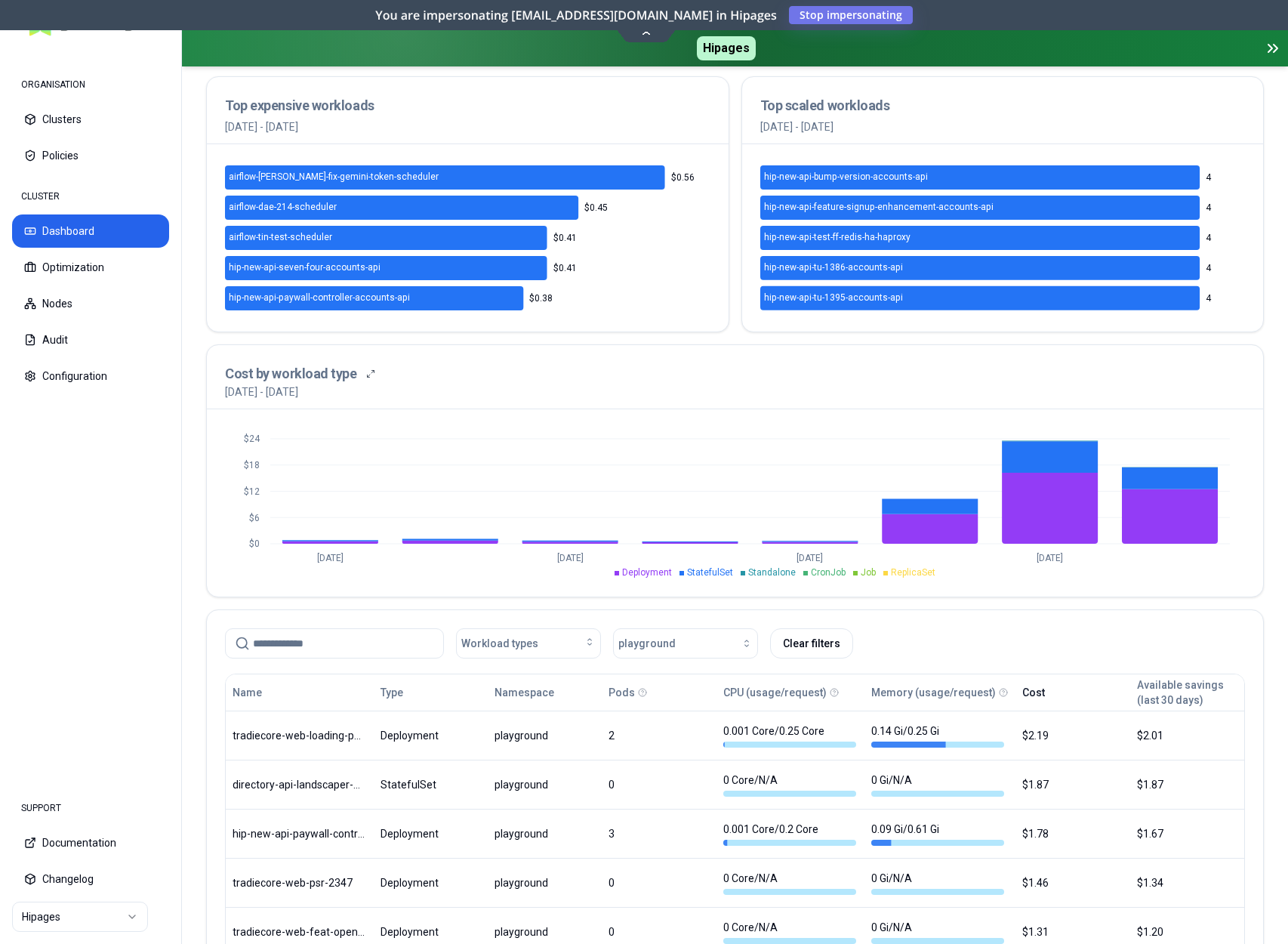
click at [1039, 692] on button "Cost" at bounding box center [1034, 692] width 23 height 31
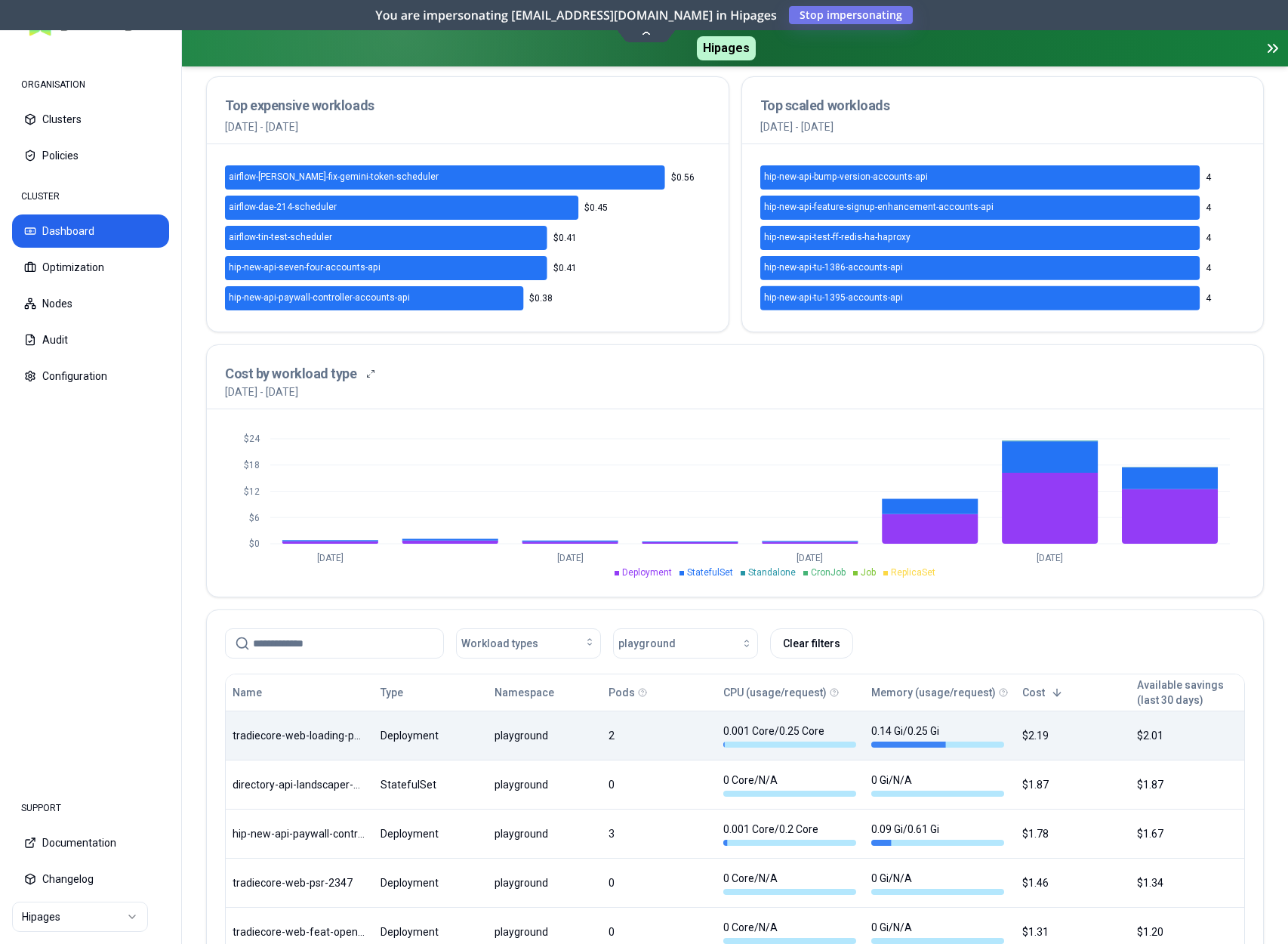
scroll to position [441, 0]
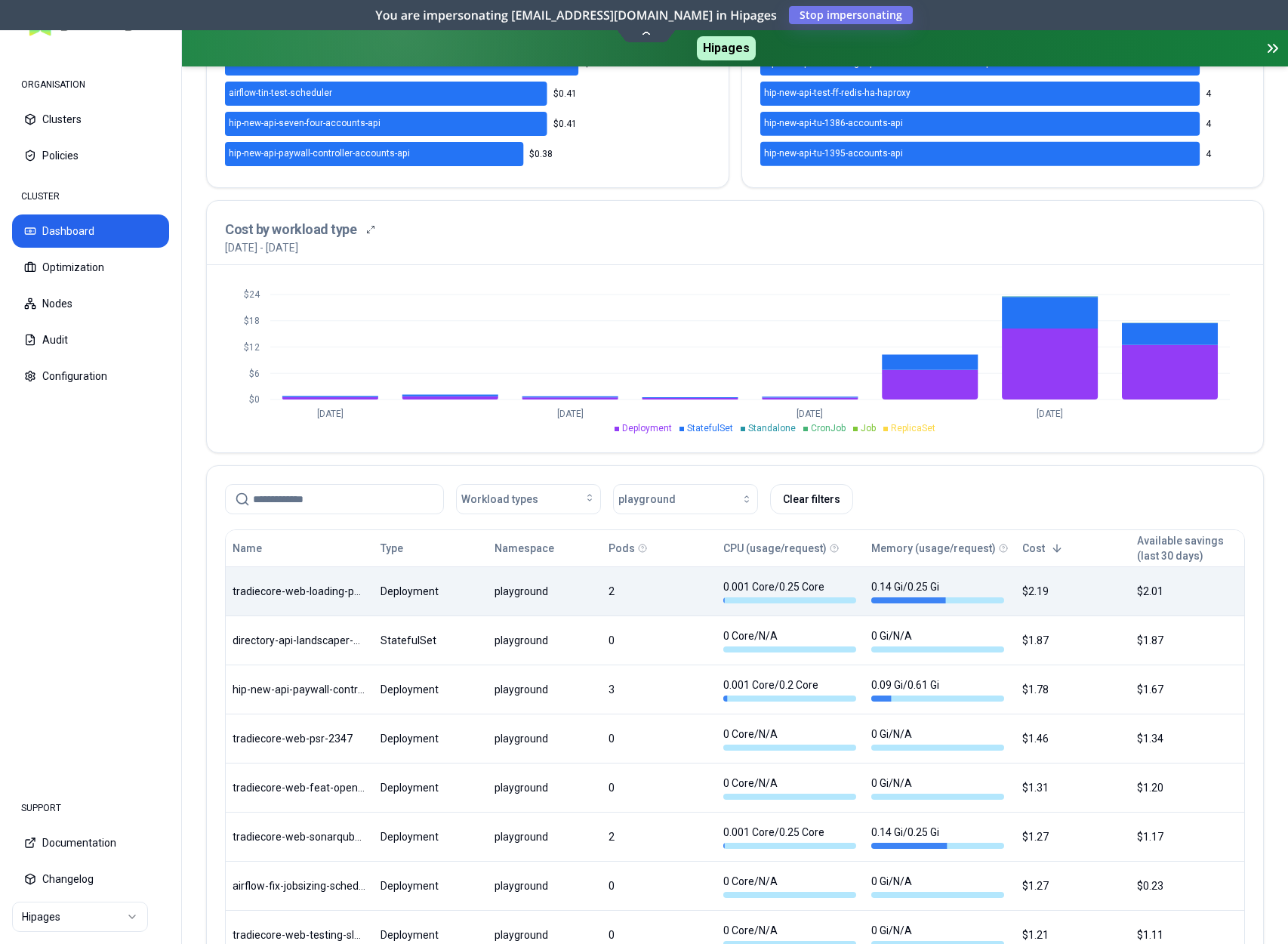
click at [446, 606] on body "ORGANISATION Clusters Policies CLUSTER Dashboard Optimization Nodes Audit Confi…" at bounding box center [644, 472] width 1288 height 944
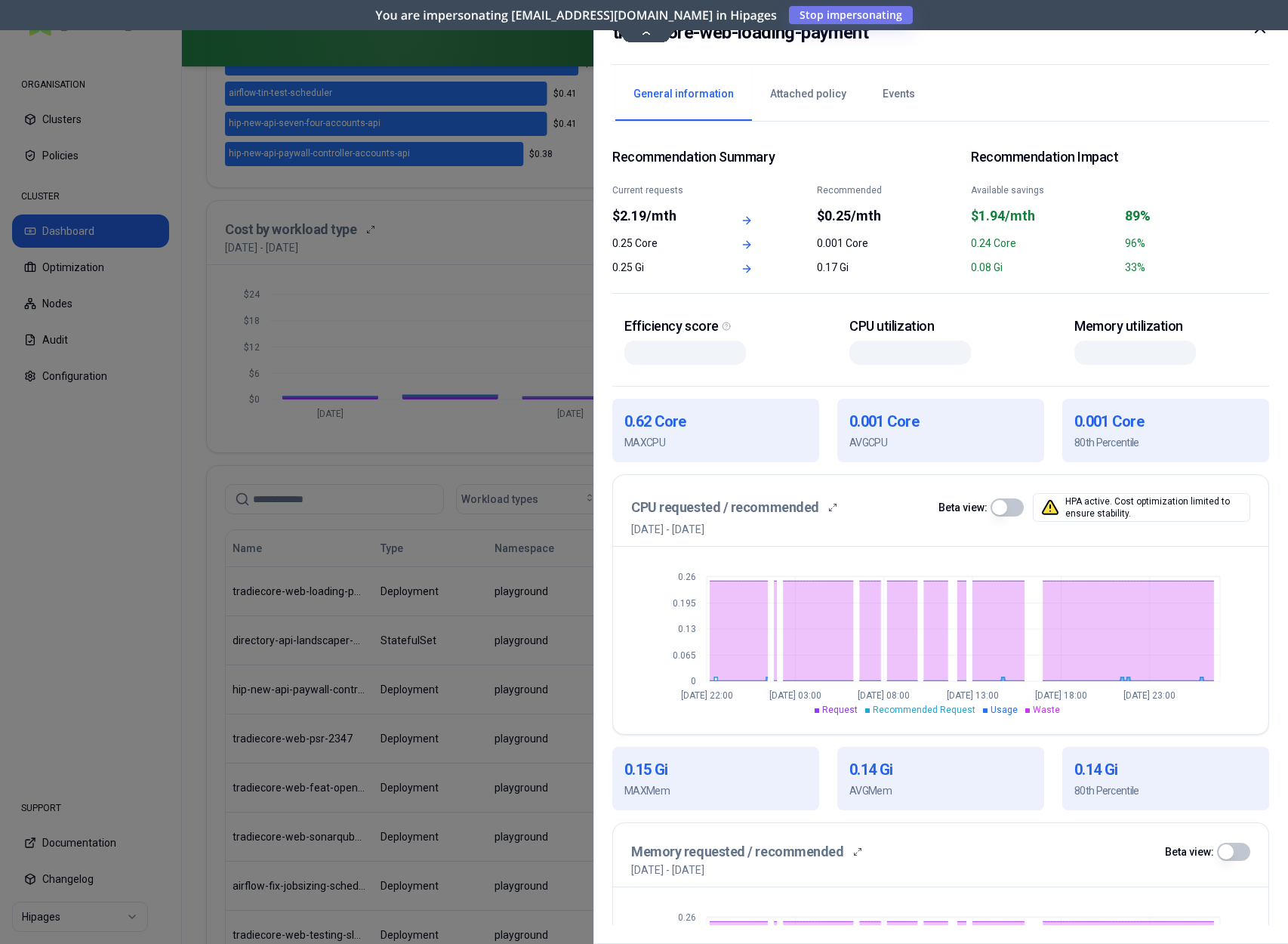
click at [1262, 33] on icon at bounding box center [1260, 27] width 18 height 18
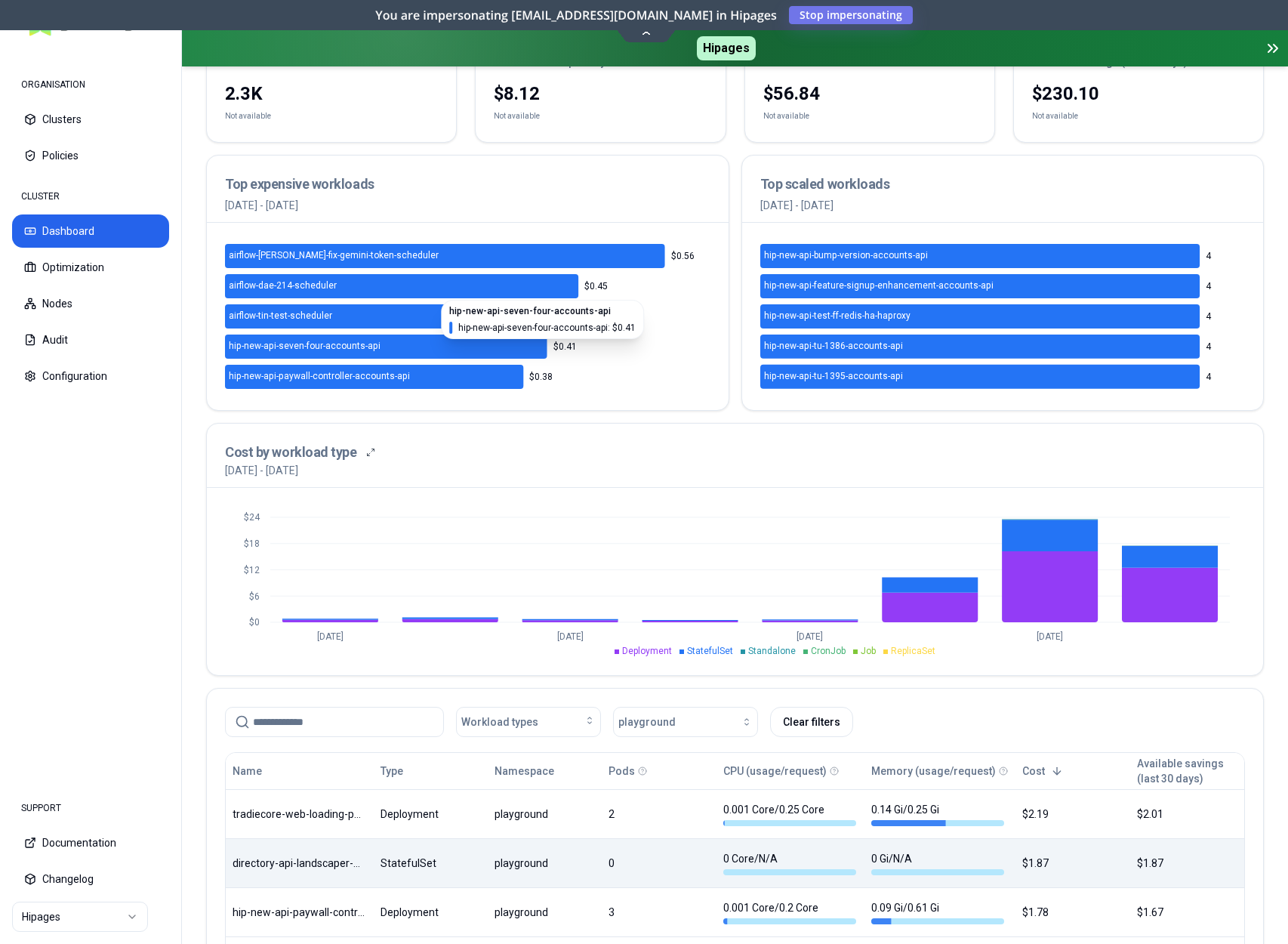
scroll to position [467, 0]
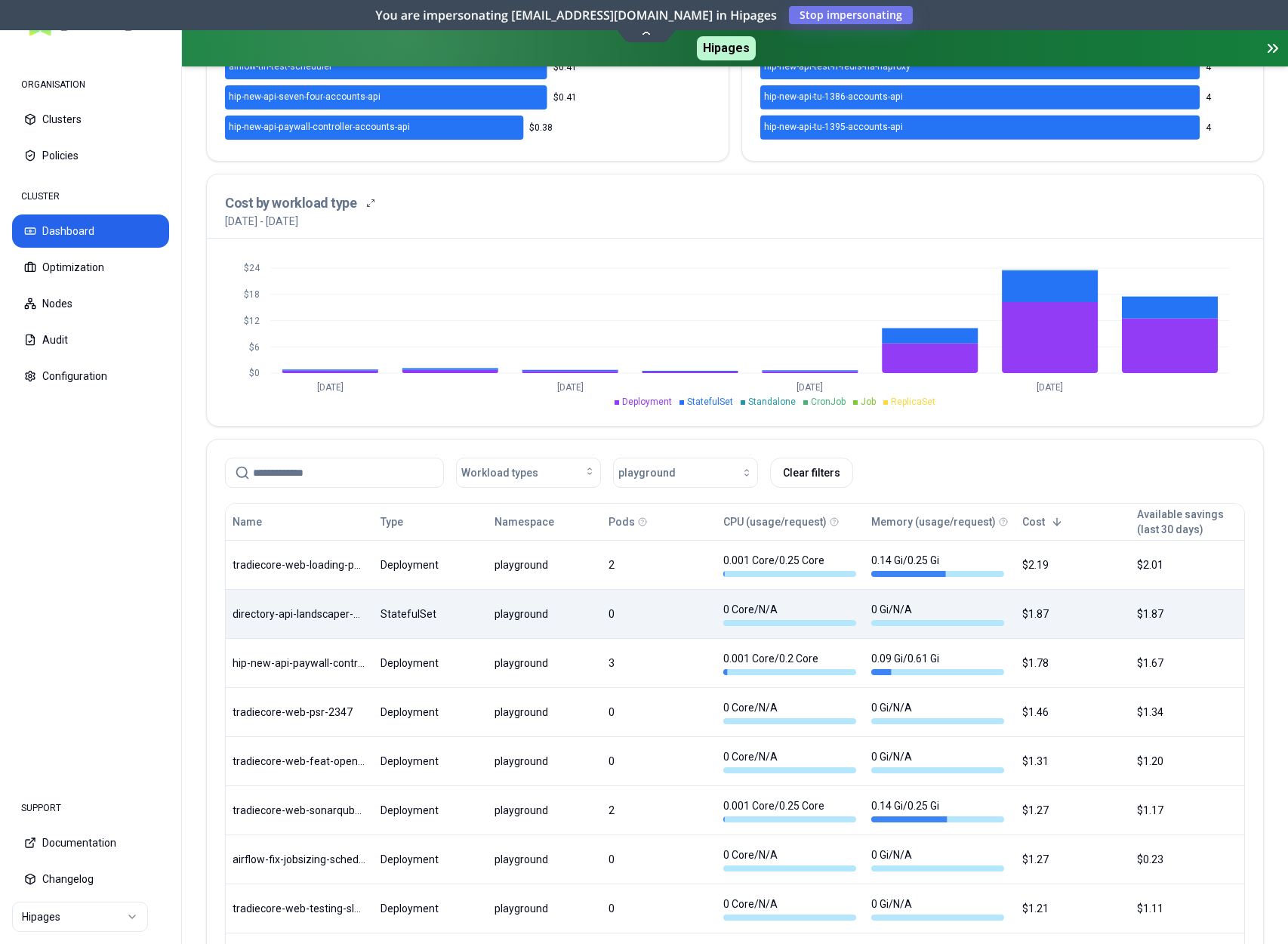
click at [365, 622] on body "ORGANISATION Clusters Policies CLUSTER Dashboard Optimization Nodes Audit Confi…" at bounding box center [644, 472] width 1288 height 944
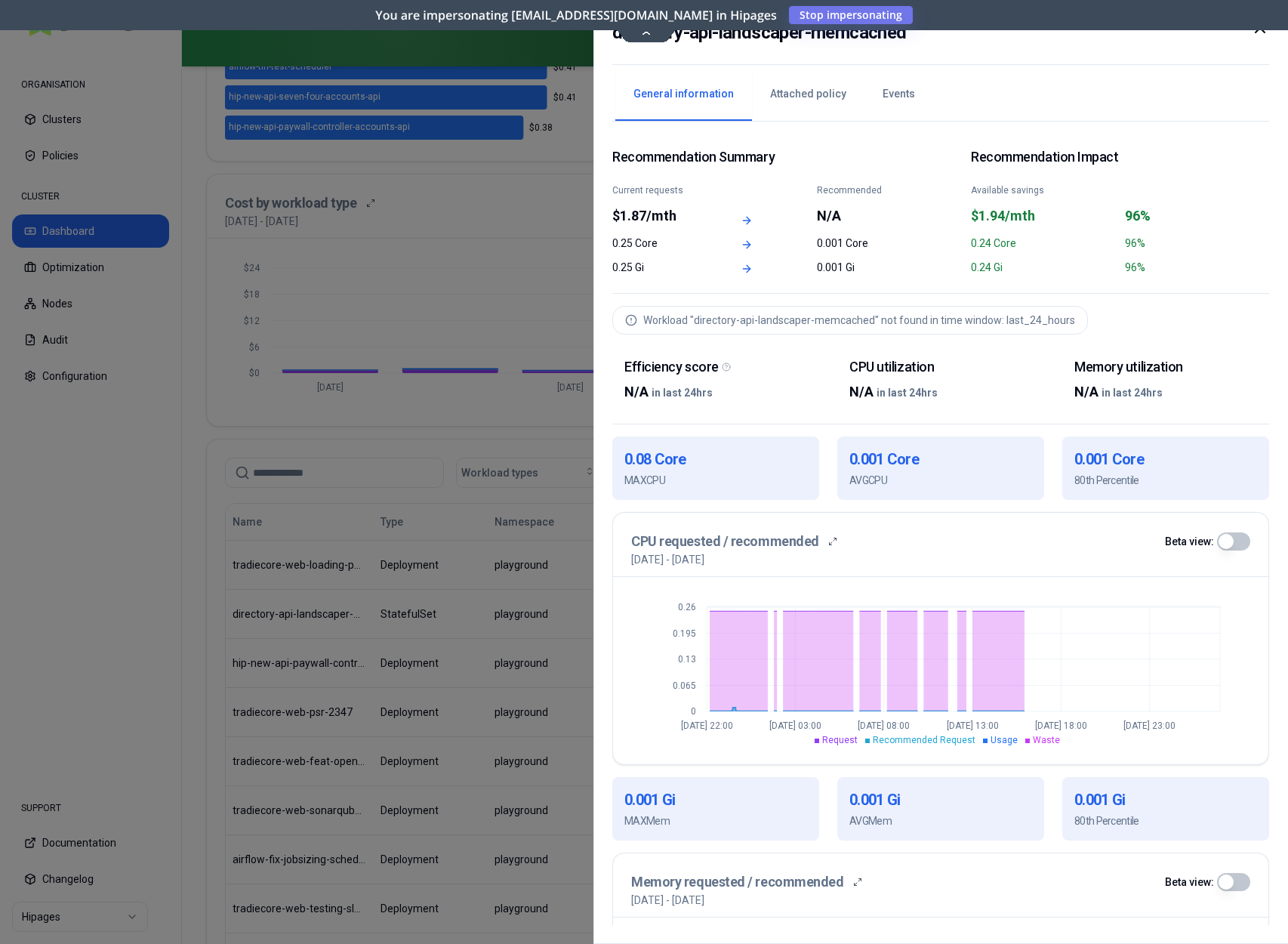
click at [1261, 37] on div at bounding box center [1260, 32] width 18 height 27
click at [1262, 31] on icon at bounding box center [1260, 27] width 18 height 18
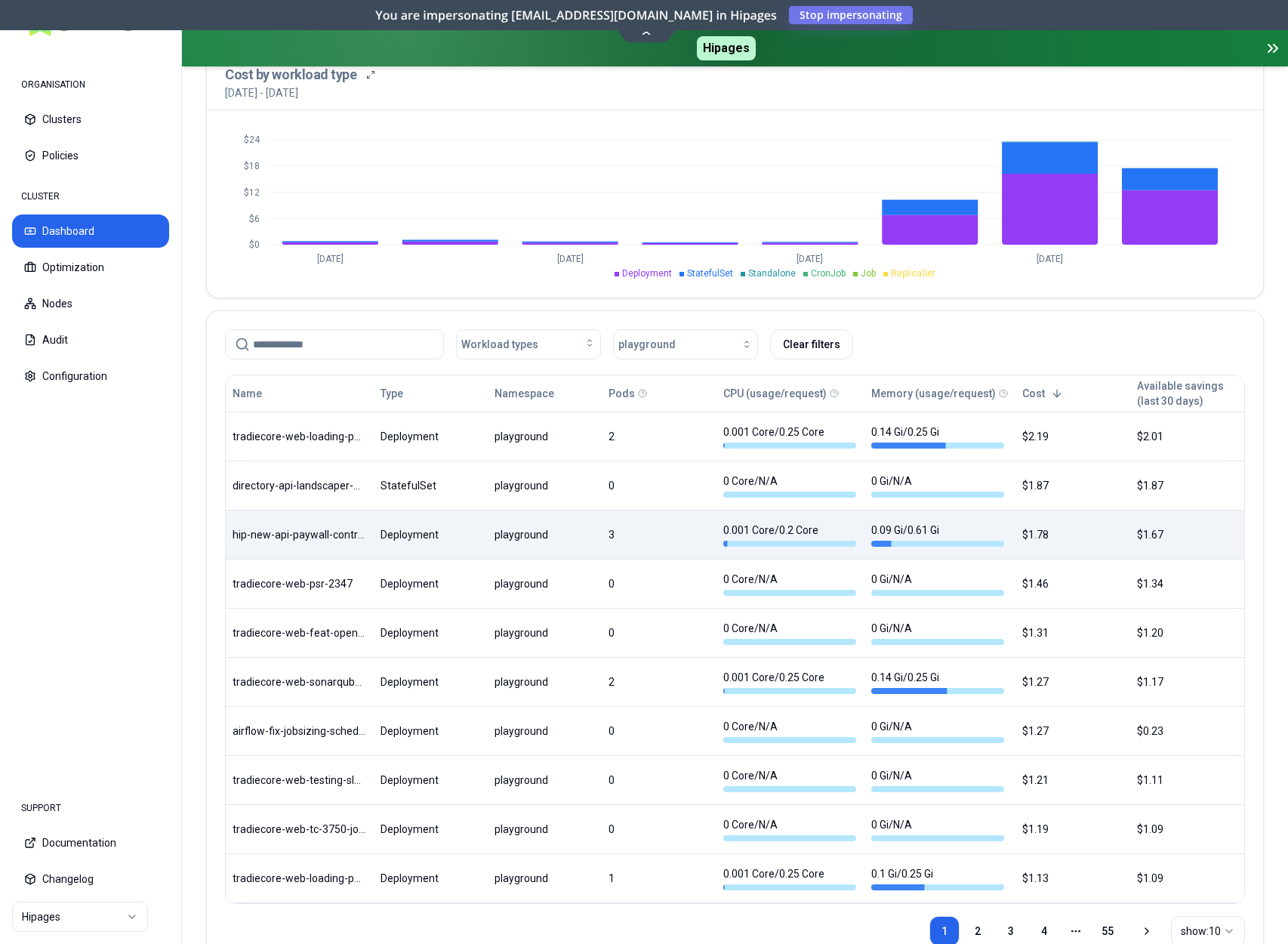
scroll to position [632, 0]
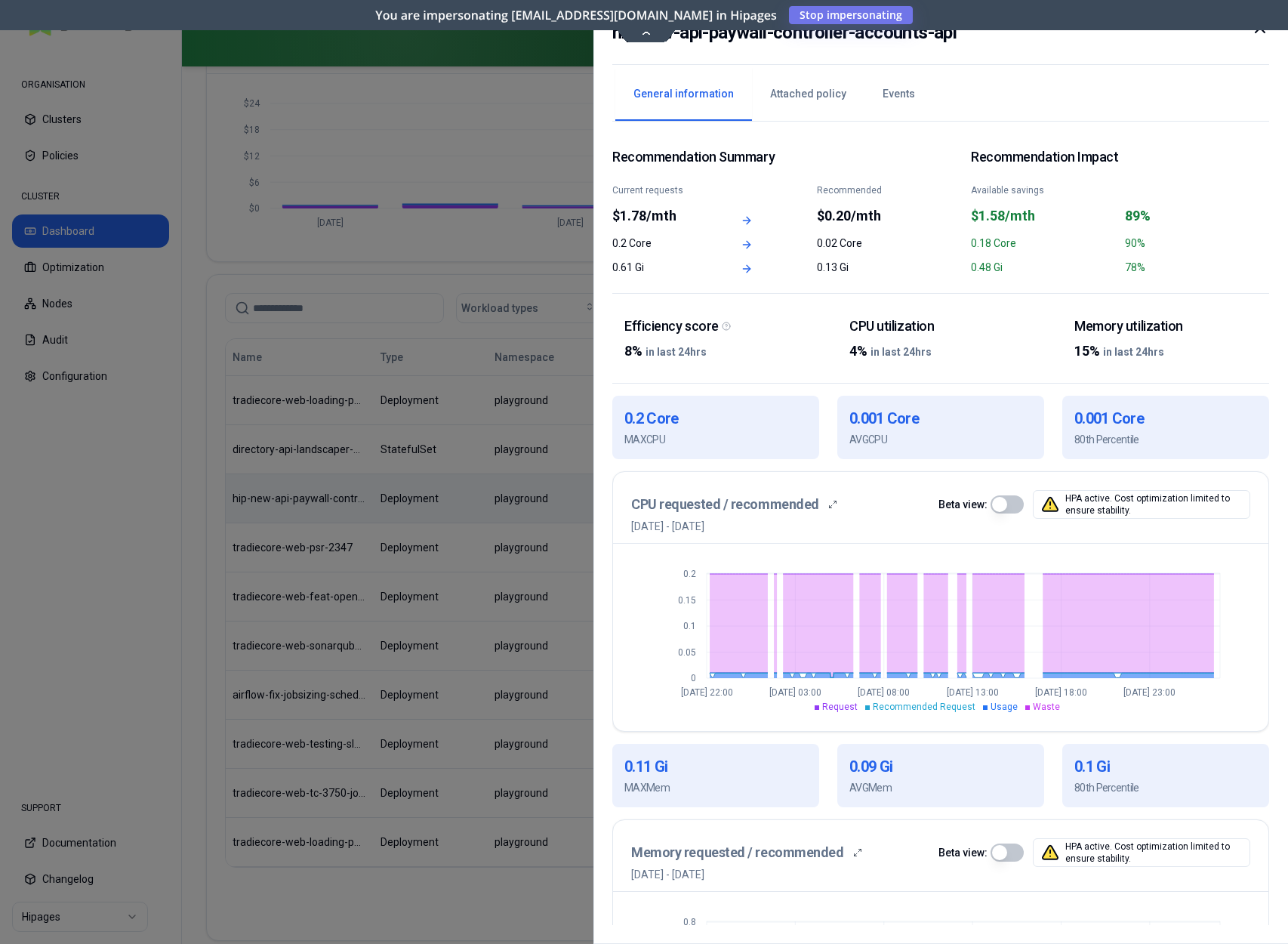
click at [1266, 33] on icon at bounding box center [1260, 27] width 18 height 18
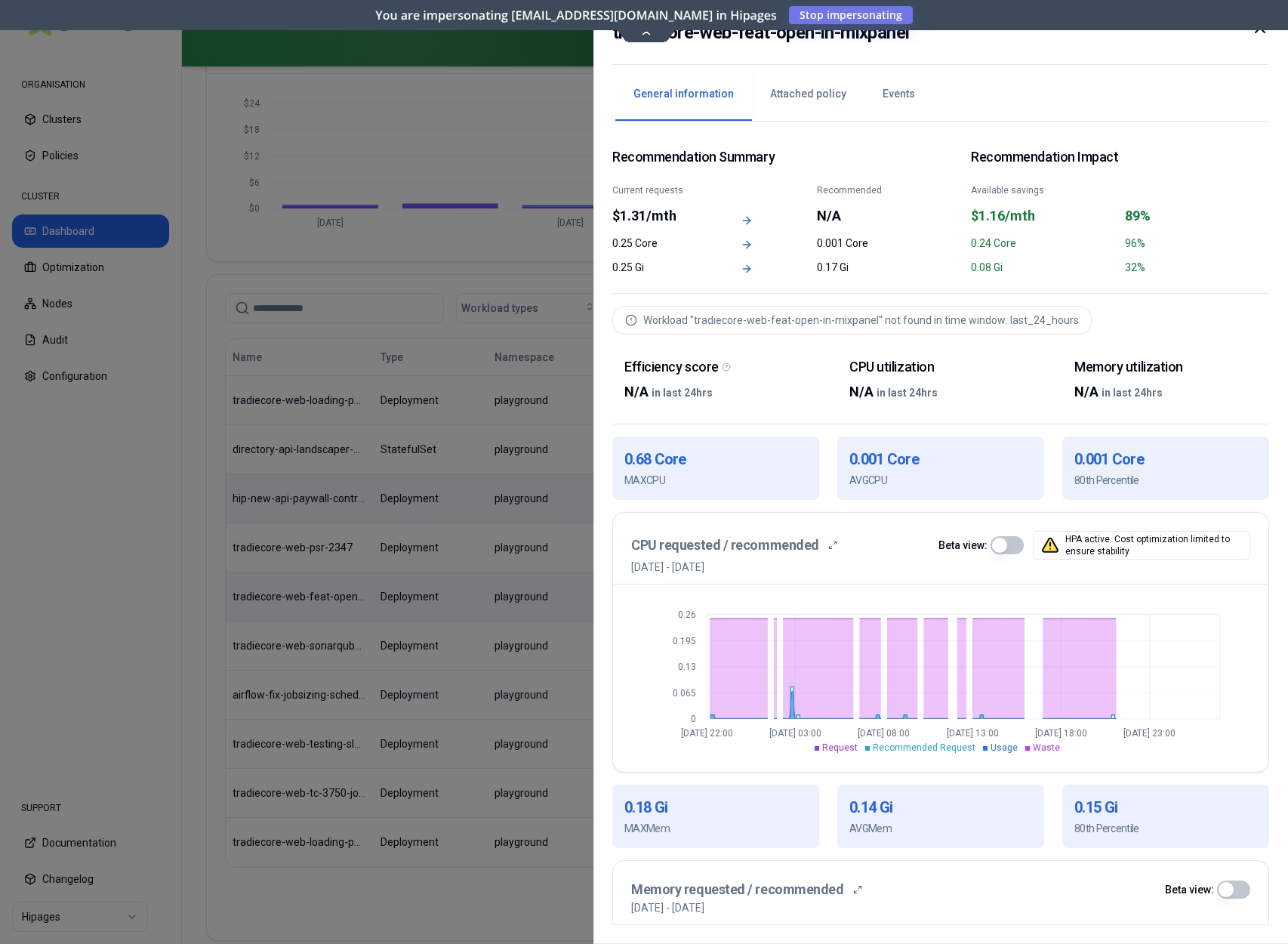
click at [1258, 34] on icon at bounding box center [1260, 27] width 18 height 18
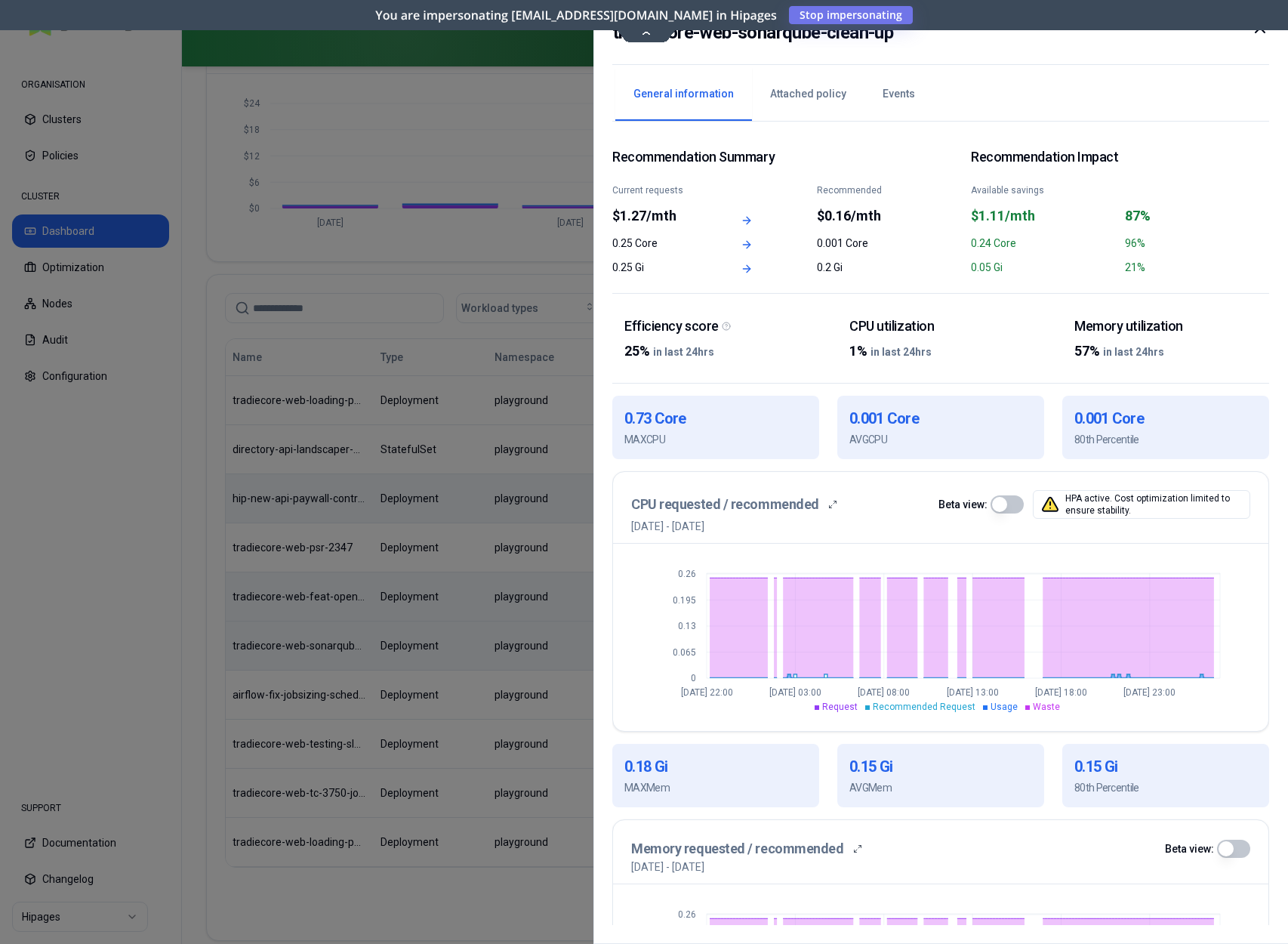
click at [1262, 35] on icon at bounding box center [1260, 27] width 18 height 18
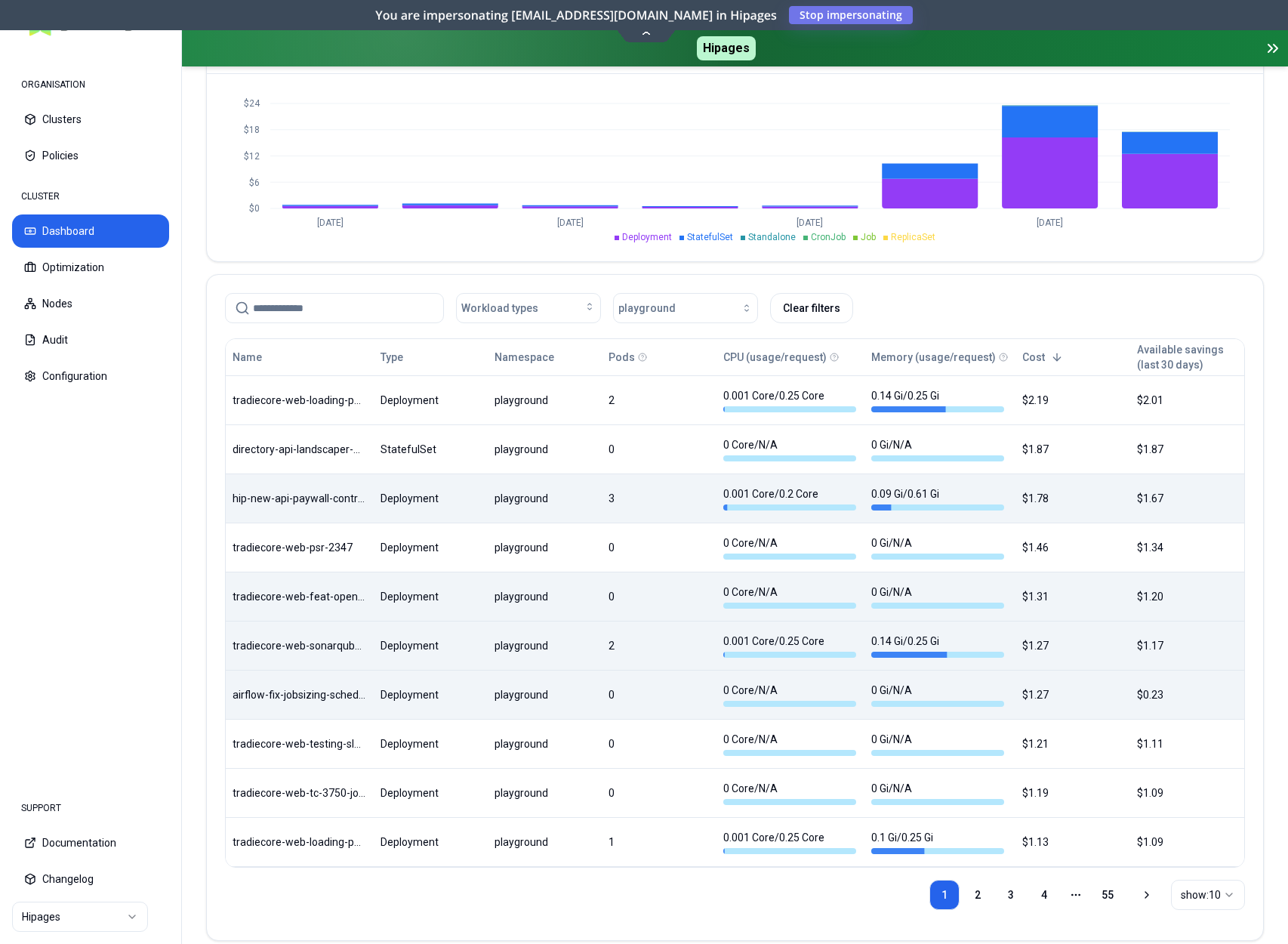
click at [401, 685] on body "ORGANISATION Clusters Policies CLUSTER Dashboard Optimization Nodes Audit Confi…" at bounding box center [644, 472] width 1288 height 944
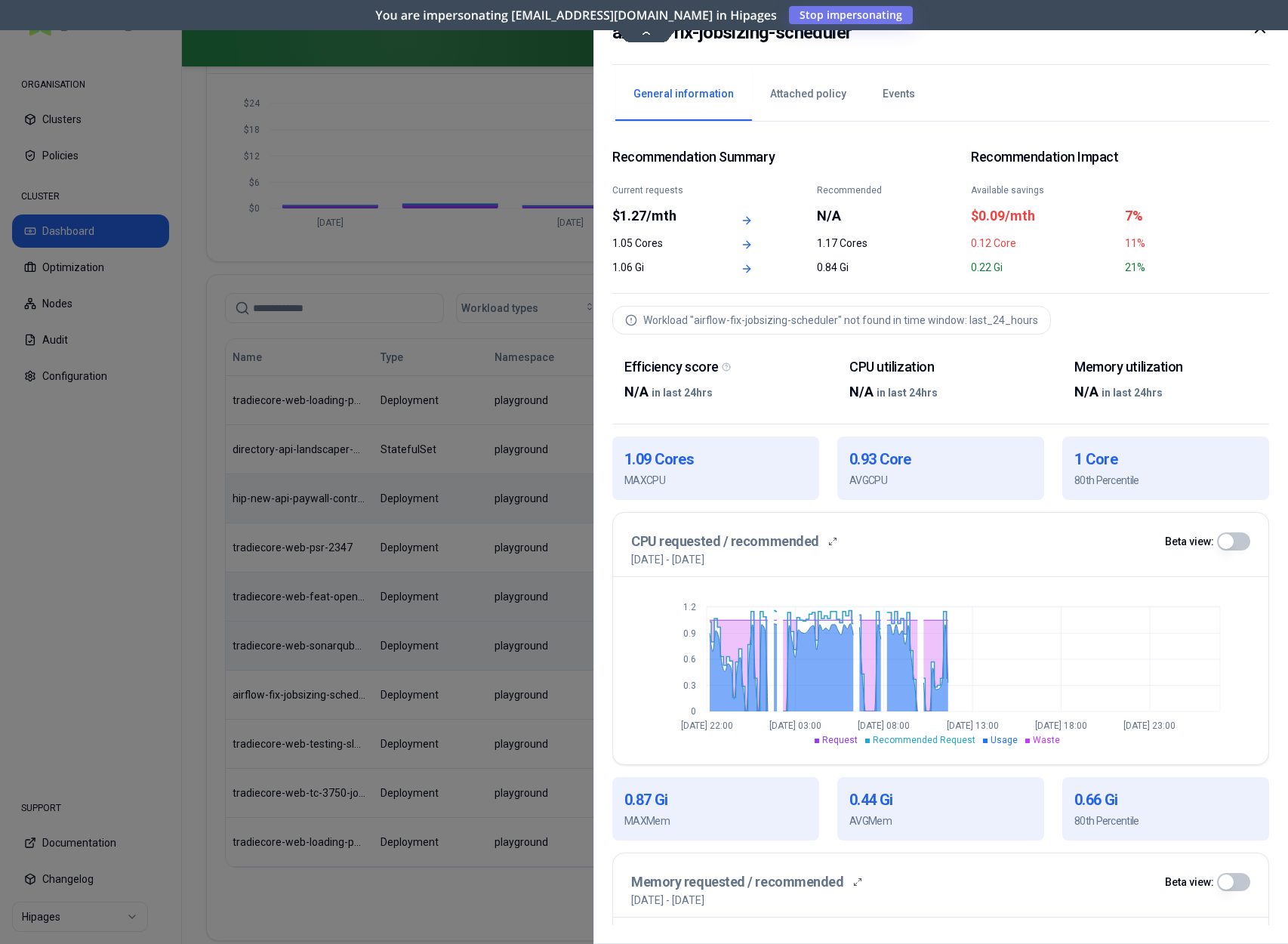
click at [1256, 33] on icon at bounding box center [1260, 27] width 18 height 18
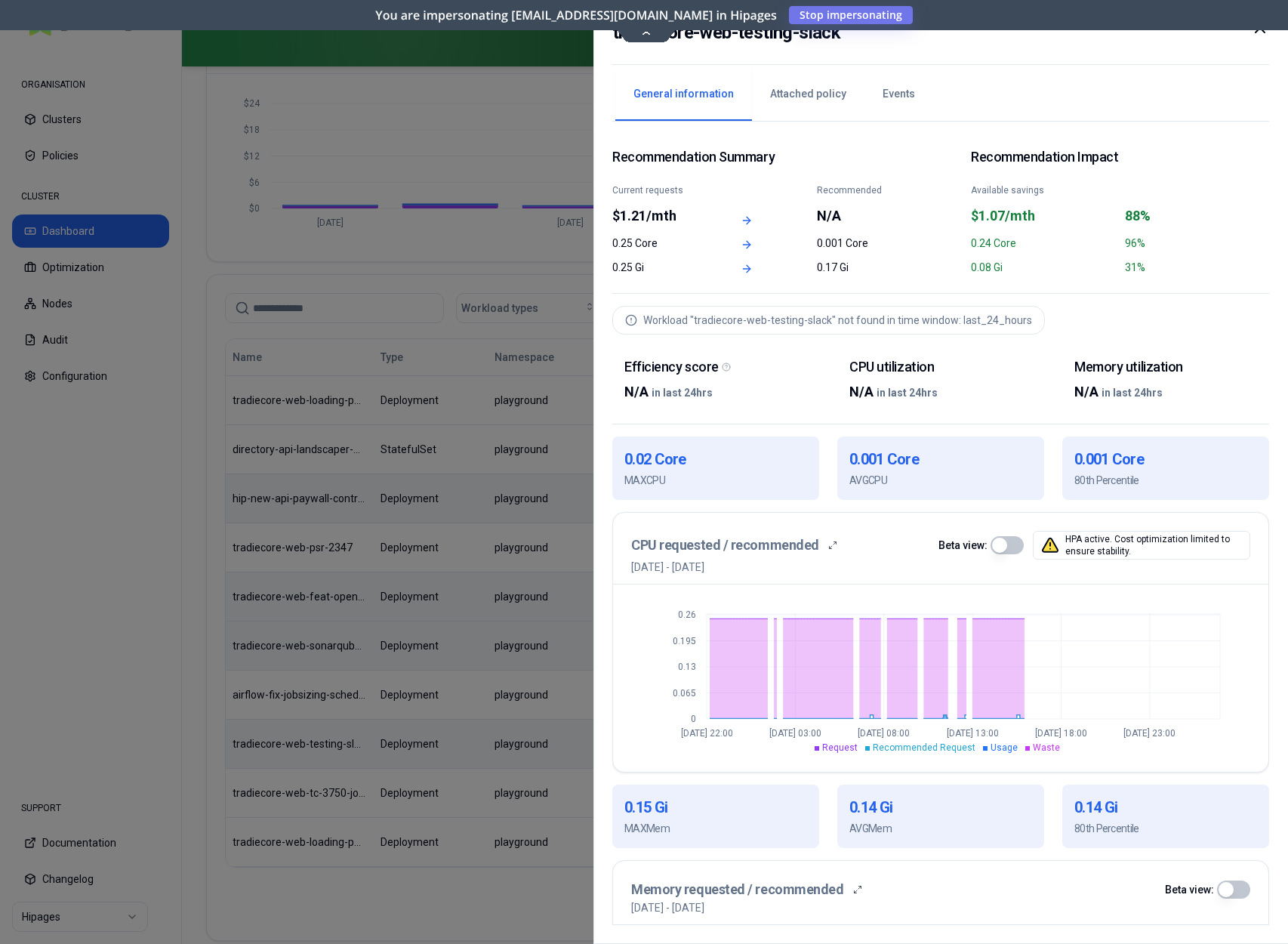
click at [1266, 33] on icon at bounding box center [1260, 27] width 18 height 18
click at [1256, 36] on icon at bounding box center [1260, 27] width 18 height 18
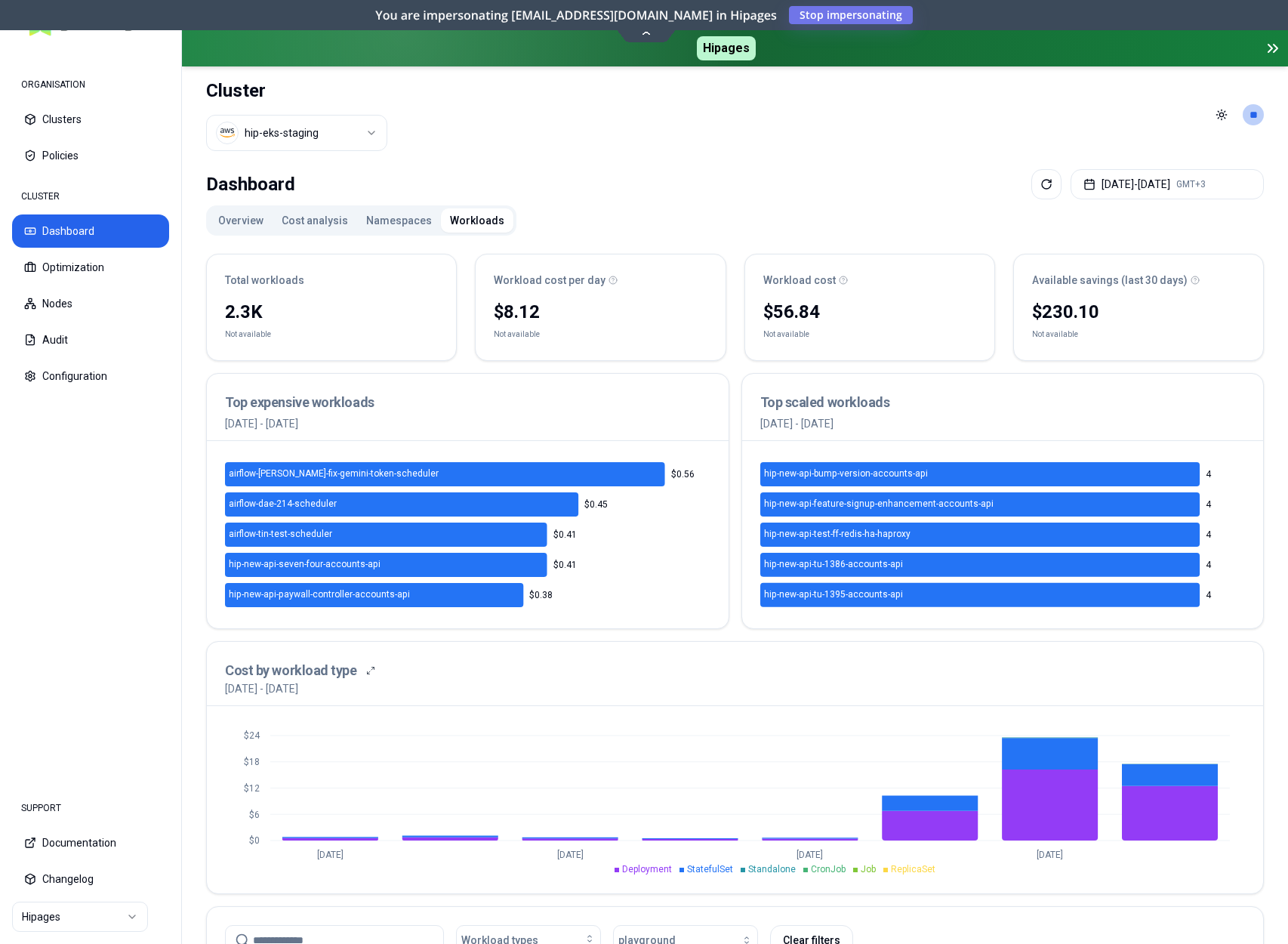
click at [231, 222] on button "Overview" at bounding box center [241, 220] width 64 height 24
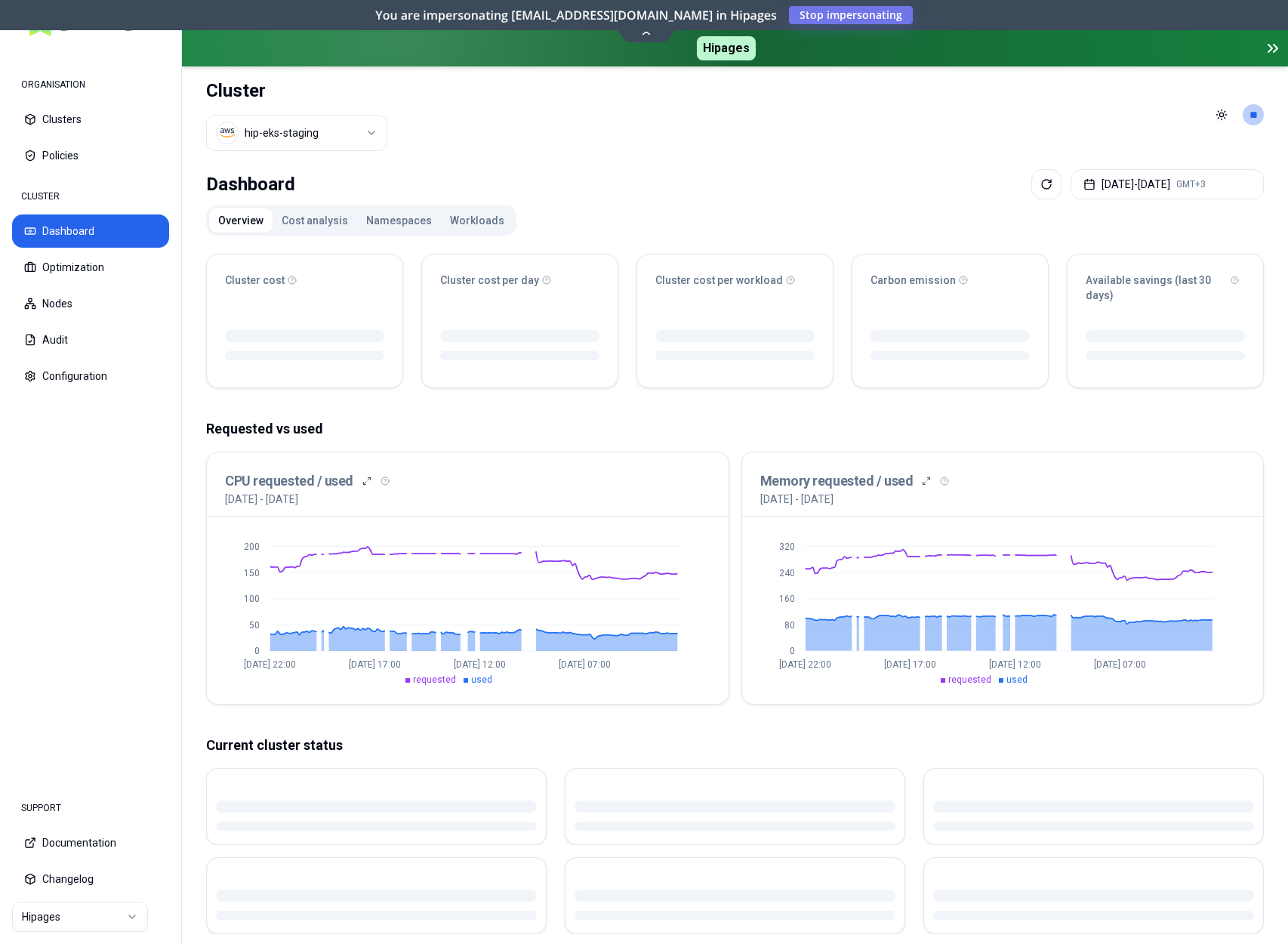
click at [307, 222] on button "Cost analysis" at bounding box center [314, 220] width 84 height 24
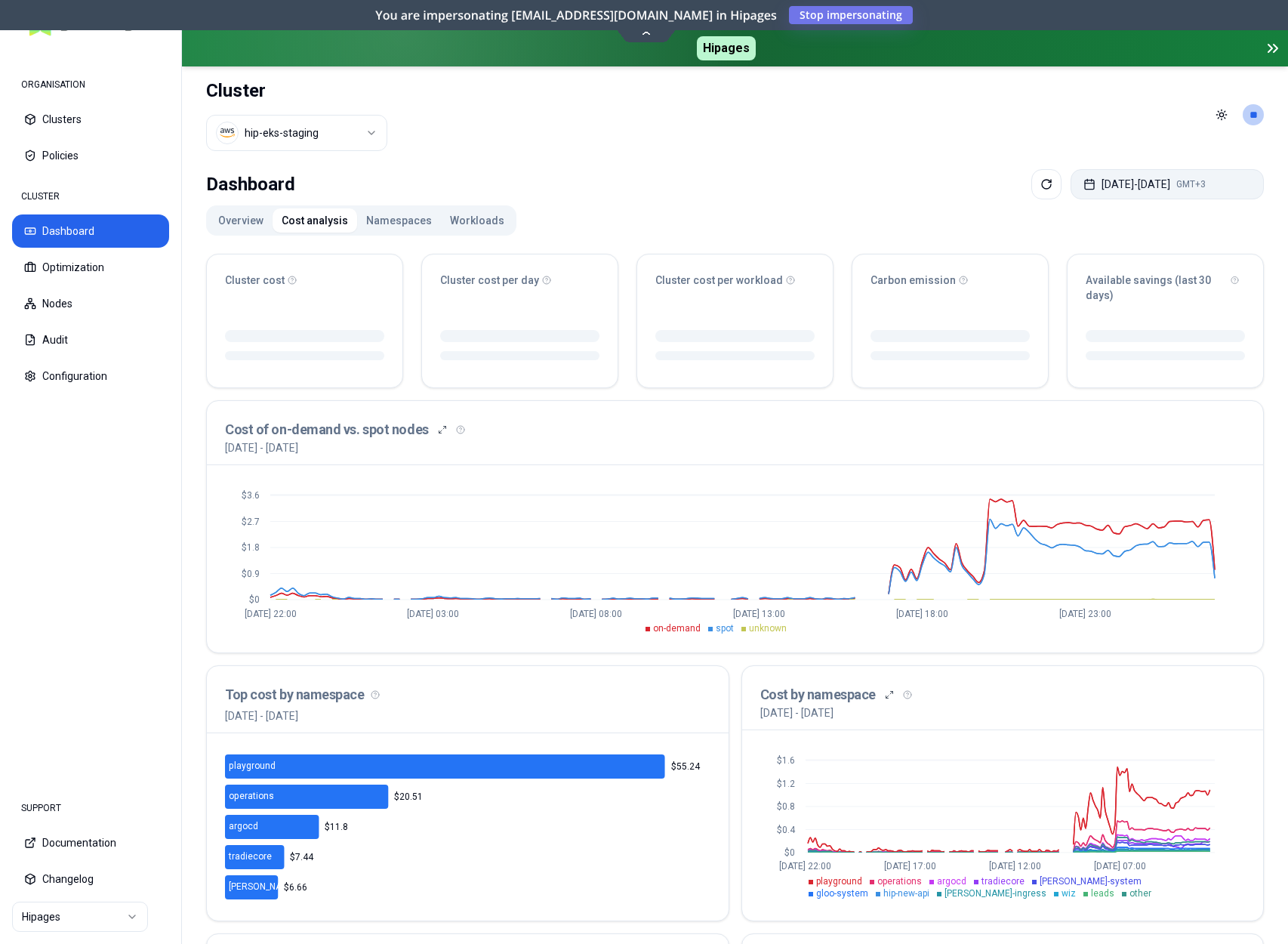
click at [1138, 176] on button "Aug 20, 2025 - Aug 27, 2025 GMT+3" at bounding box center [1167, 185] width 193 height 31
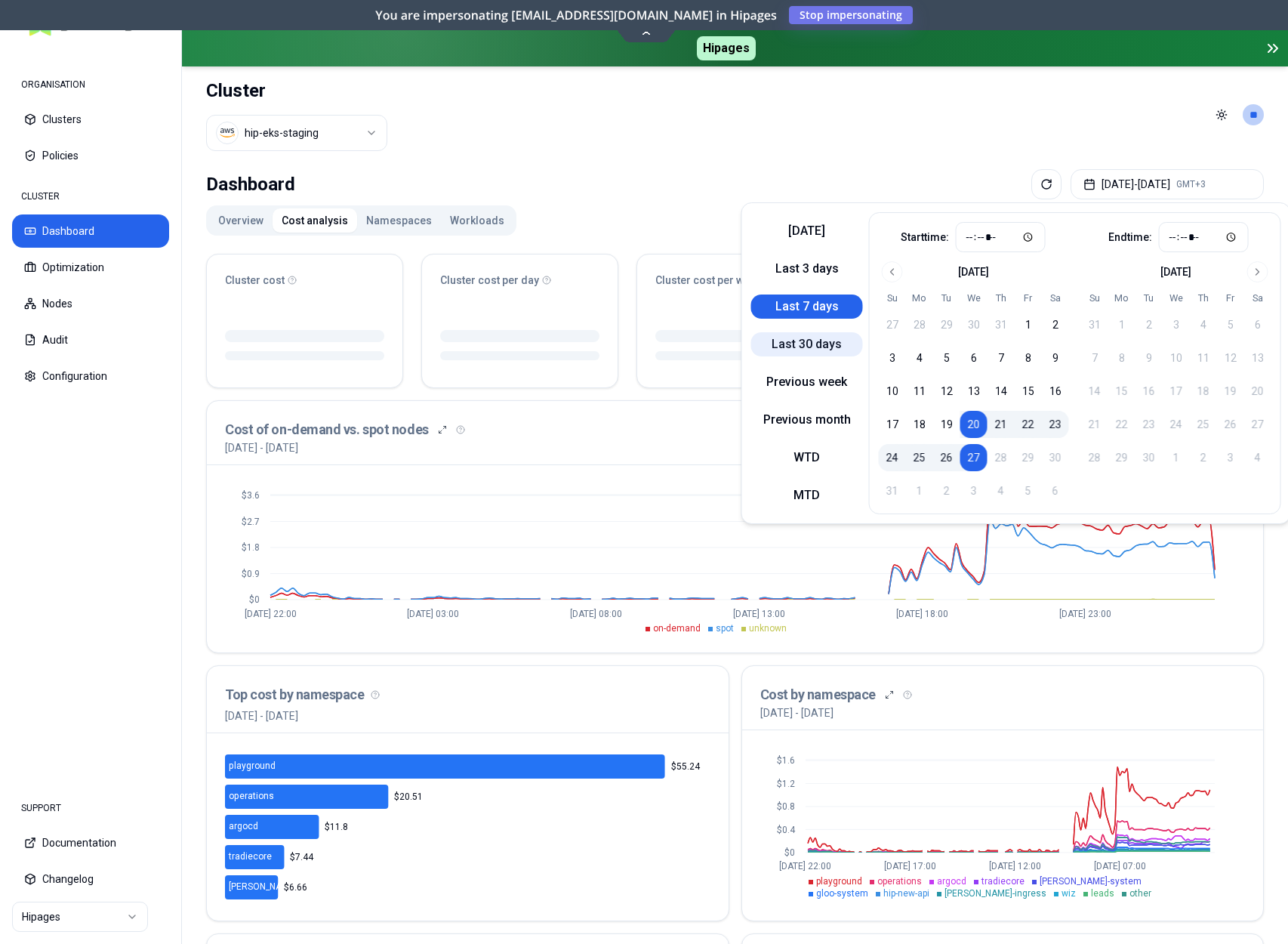
click at [833, 344] on button "Last 30 days" at bounding box center [806, 344] width 111 height 24
type input "*****"
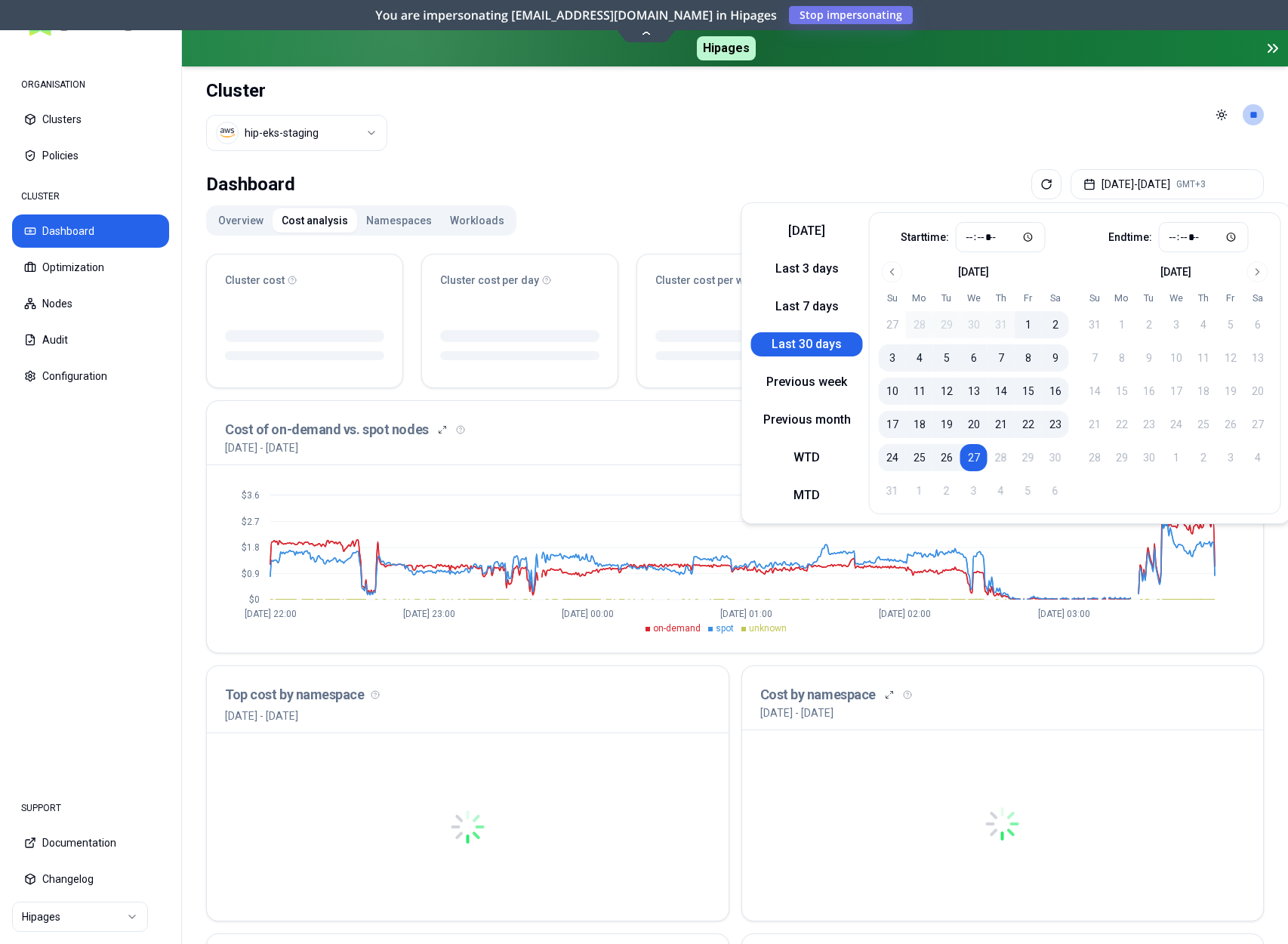
click at [1225, 649] on div "$0 $0.9 $1.8 $2.7 $3.6 Jul 28 22:00 Aug 2 23:00 Aug 8 00:00 Aug 13 01:00 Aug 18…" at bounding box center [735, 559] width 1057 height 187
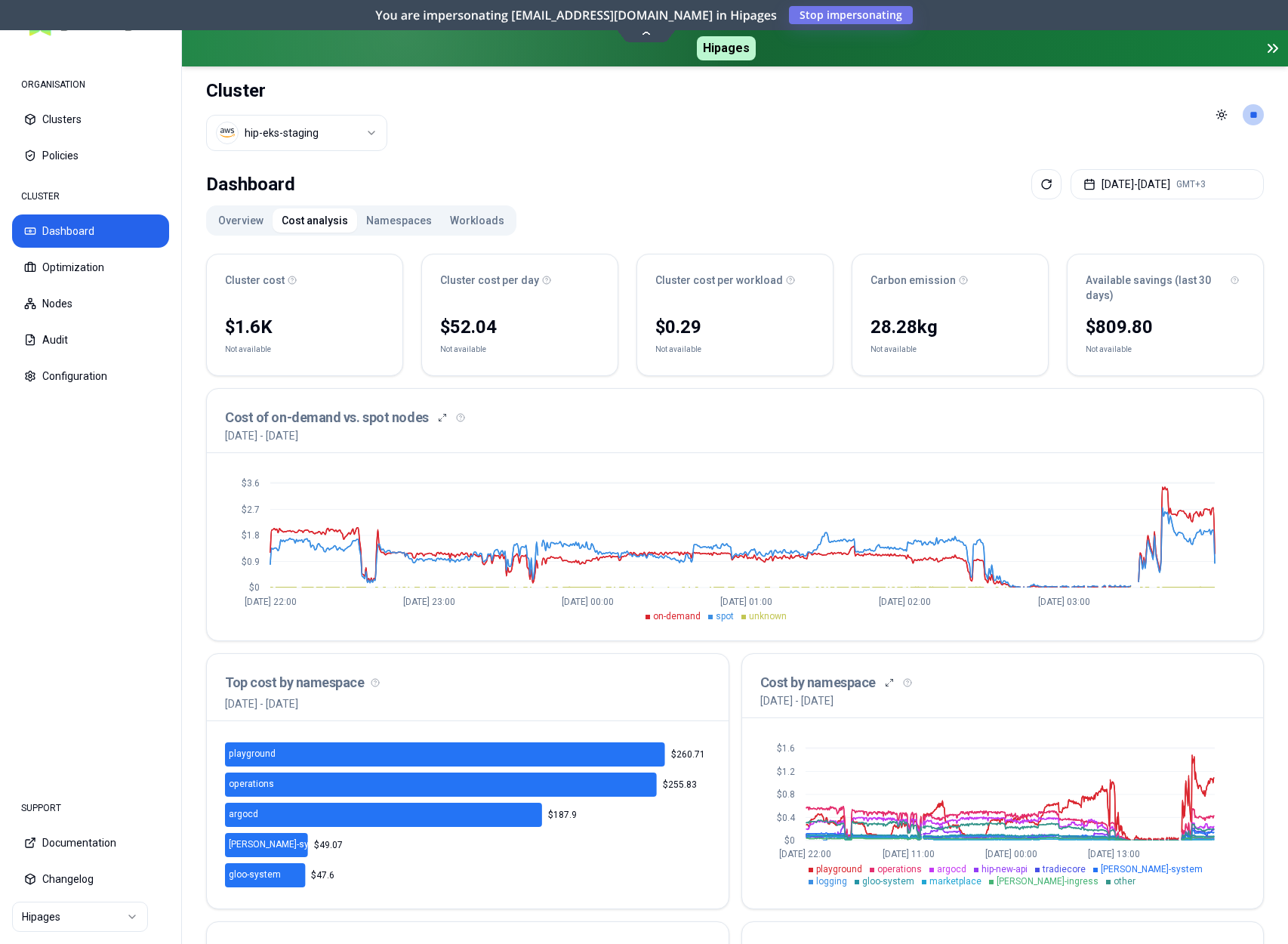
click at [383, 225] on button "Namespaces" at bounding box center [399, 220] width 84 height 24
